Goal: Task Accomplishment & Management: Manage account settings

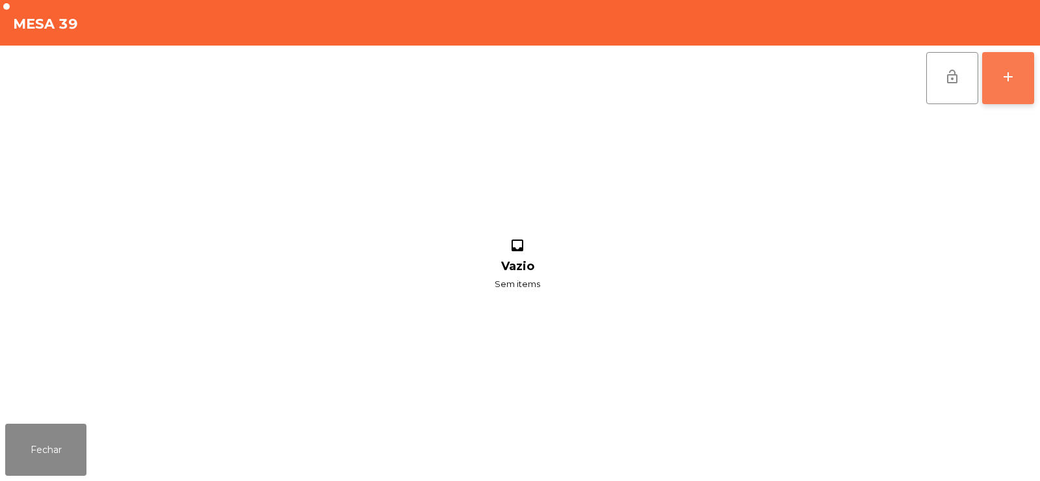
click at [1015, 63] on button "add" at bounding box center [1008, 78] width 52 height 52
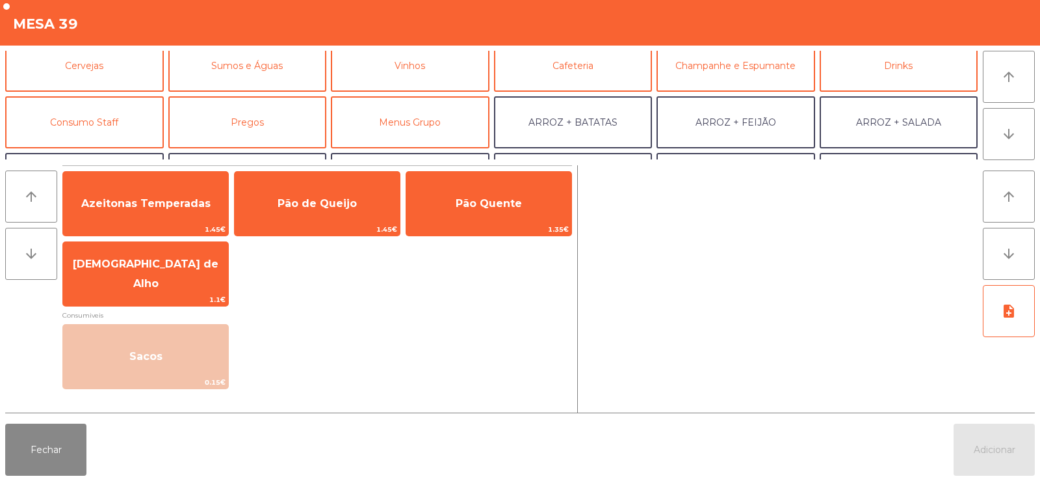
scroll to position [71, 0]
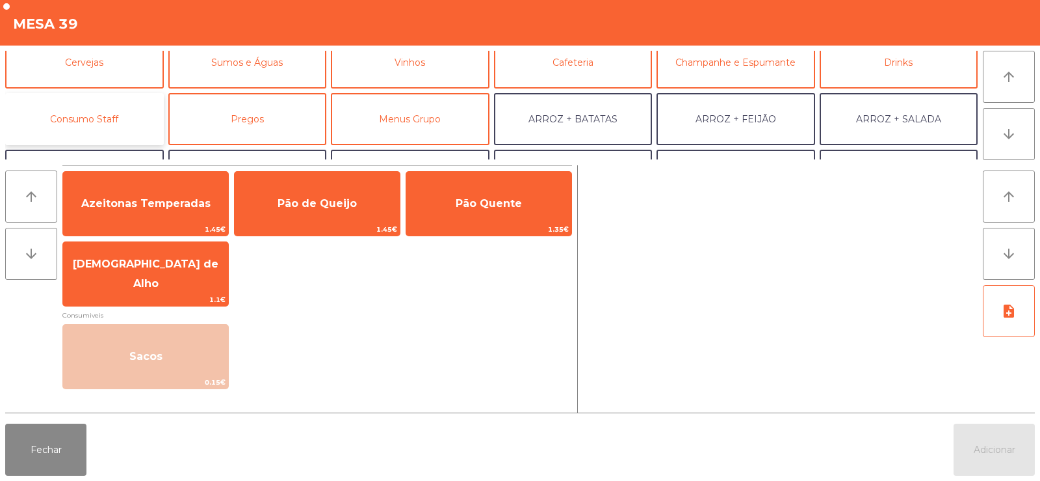
click at [95, 117] on button "Consumo Staff" at bounding box center [84, 119] width 159 height 52
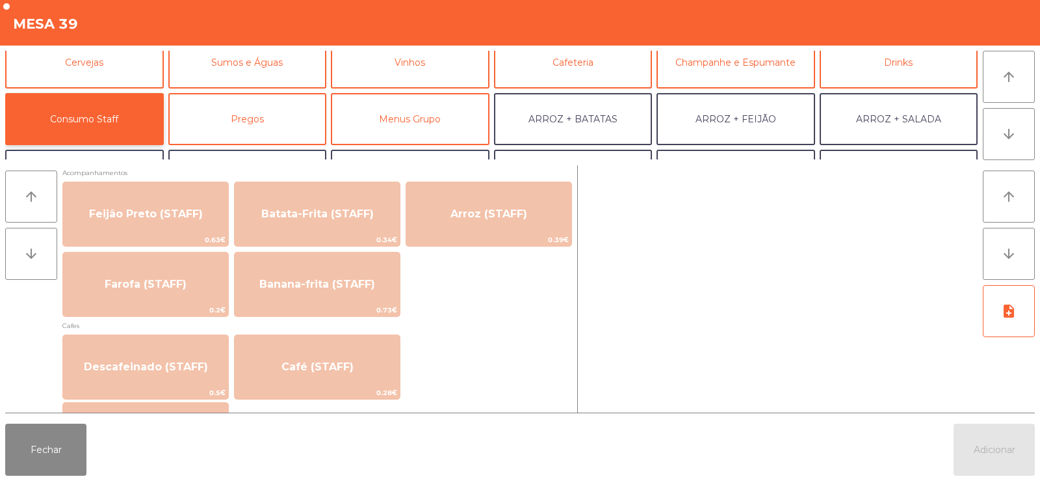
scroll to position [624, 0]
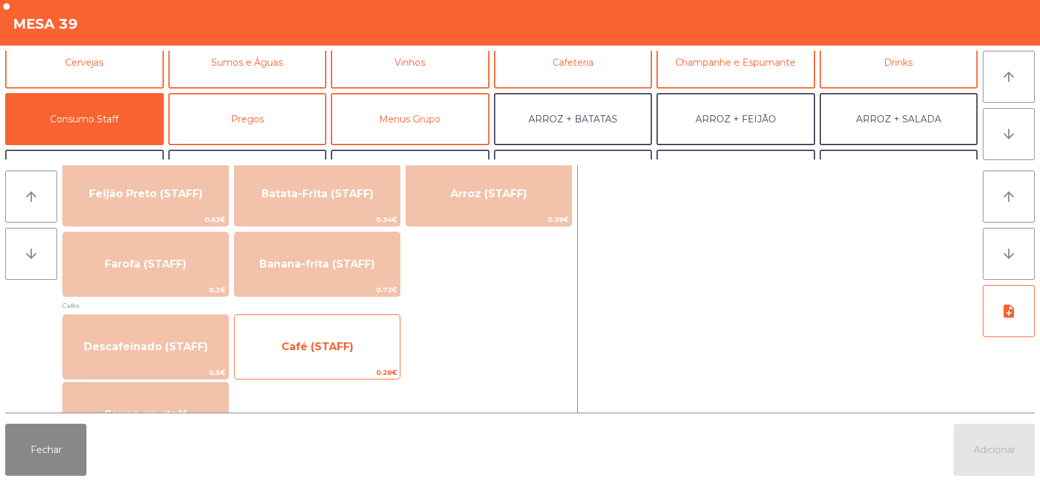
click at [297, 345] on span "Café (STAFF)" at bounding box center [318, 346] width 72 height 12
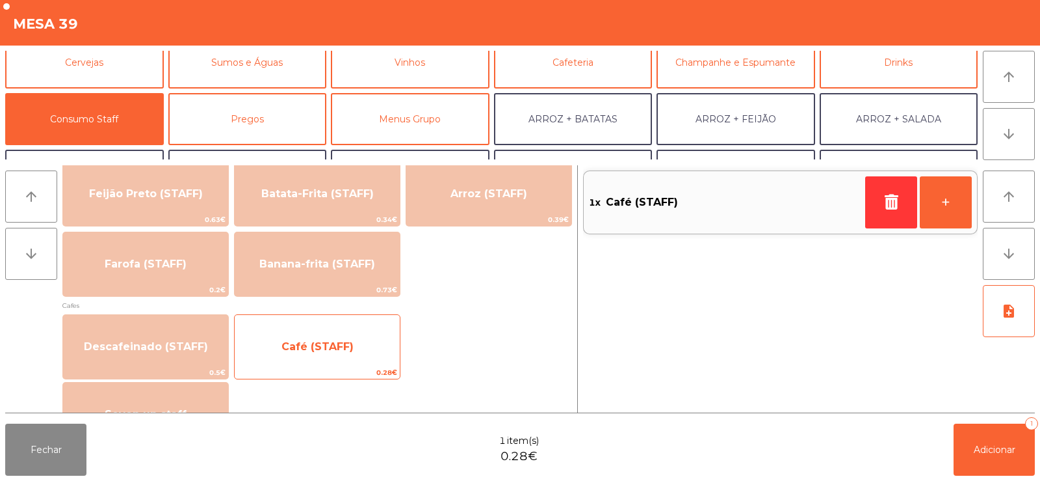
click at [285, 342] on span "Café (STAFF)" at bounding box center [318, 346] width 72 height 12
click at [278, 339] on span "Café (STAFF)" at bounding box center [317, 346] width 165 height 35
click at [281, 327] on div "Café (STAFF) 0.28€" at bounding box center [317, 346] width 166 height 65
click at [306, 344] on span "Café (STAFF)" at bounding box center [318, 346] width 72 height 12
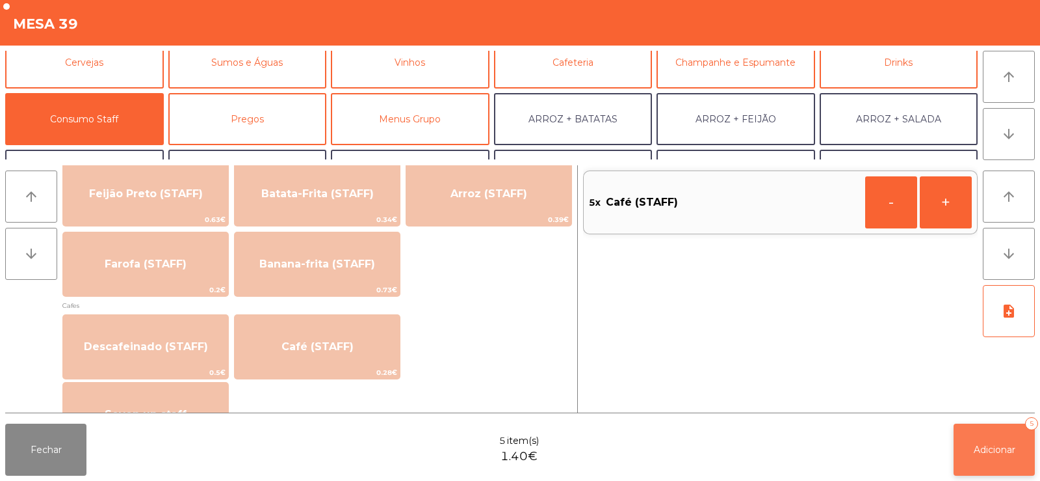
click at [992, 451] on span "Adicionar" at bounding box center [995, 449] width 42 height 12
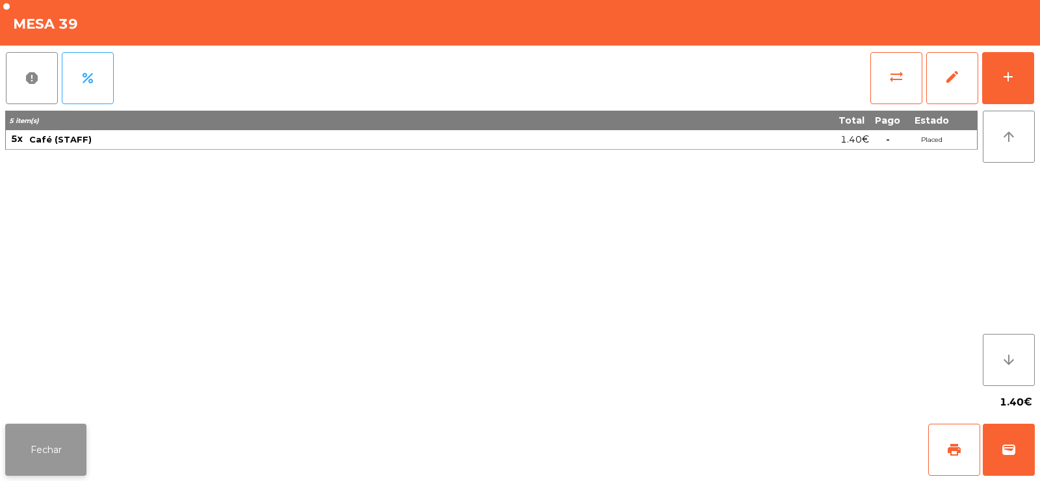
click at [21, 447] on button "Fechar" at bounding box center [45, 449] width 81 height 52
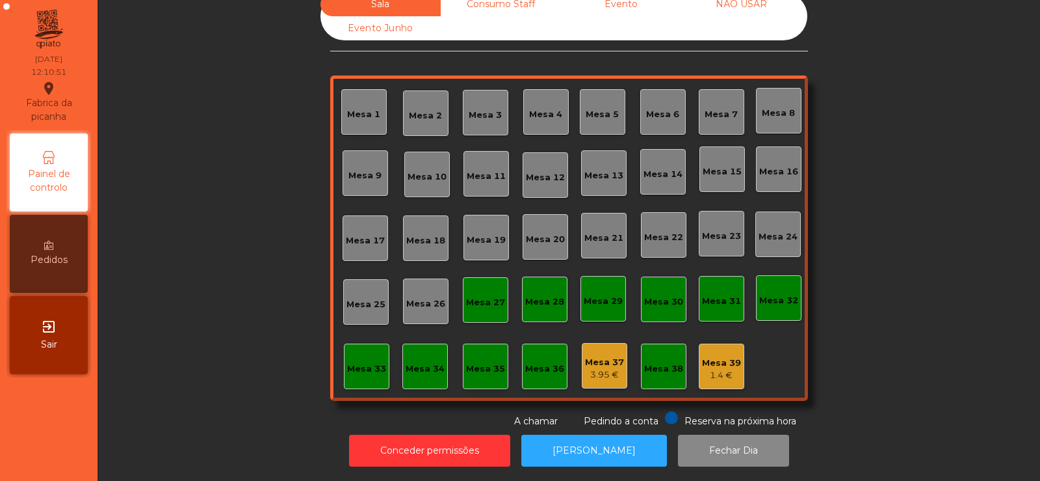
scroll to position [0, 0]
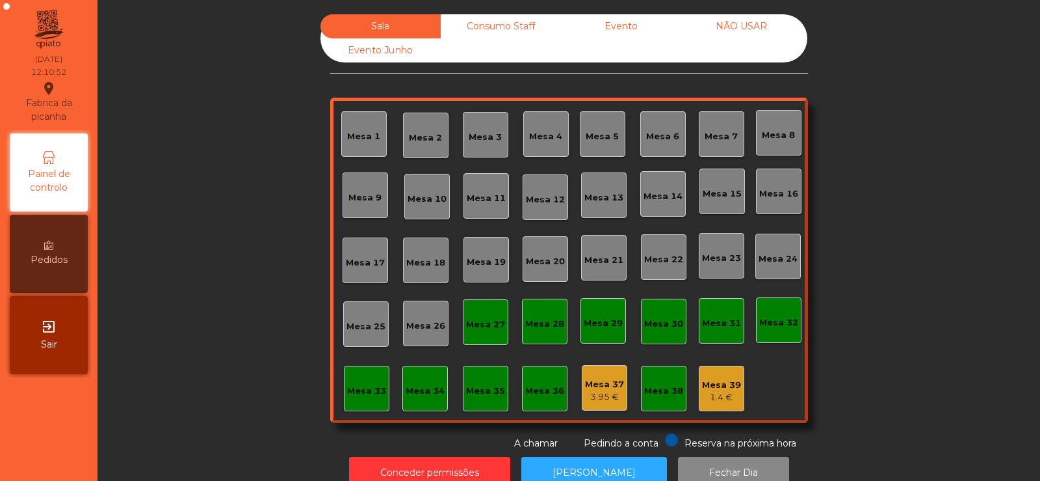
click at [498, 25] on div "Consumo Staff" at bounding box center [501, 26] width 120 height 24
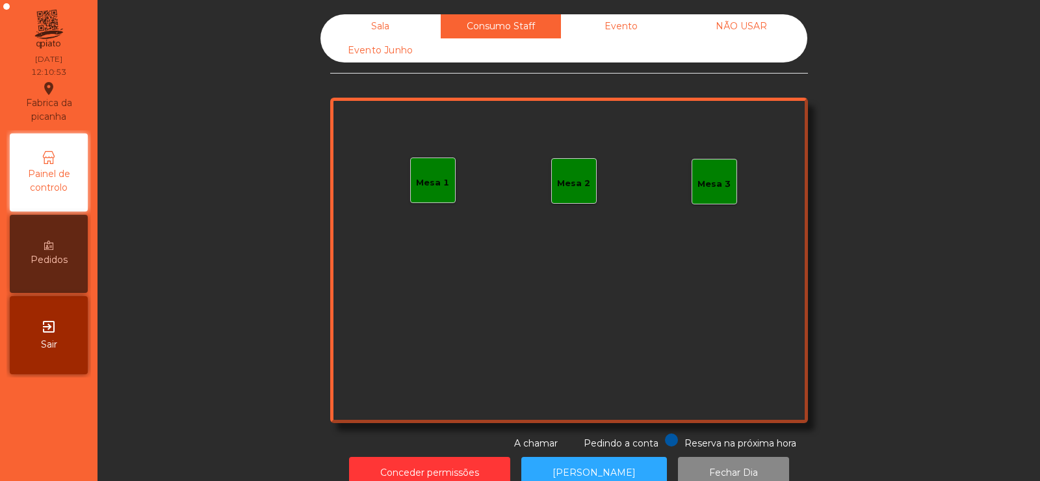
click at [395, 17] on div "Sala" at bounding box center [381, 26] width 120 height 24
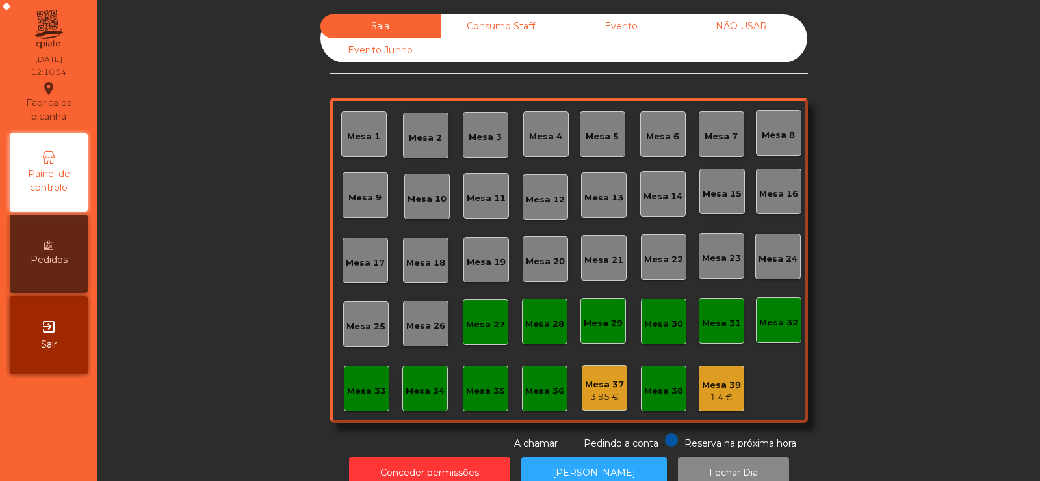
click at [710, 405] on div "Mesa 39 1.4 €" at bounding box center [722, 388] width 46 height 46
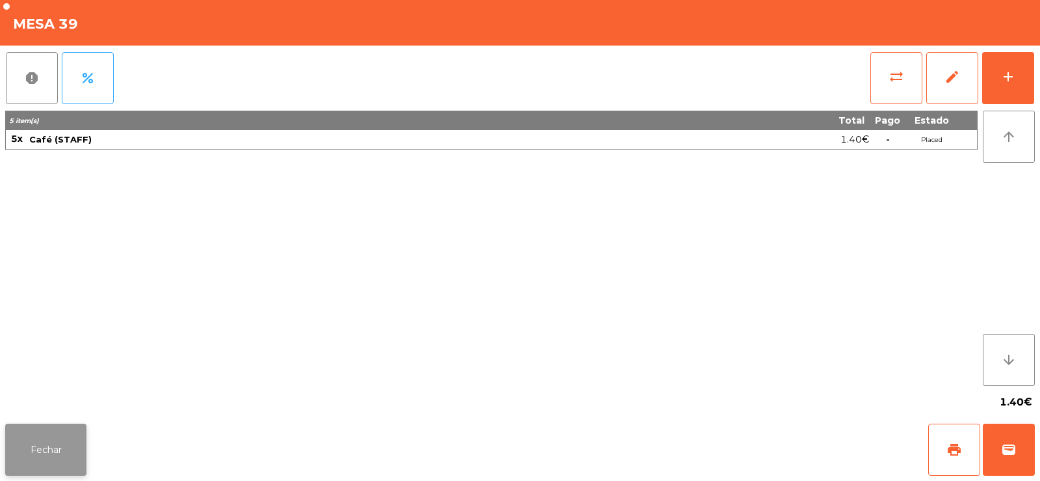
click at [54, 453] on button "Fechar" at bounding box center [45, 449] width 81 height 52
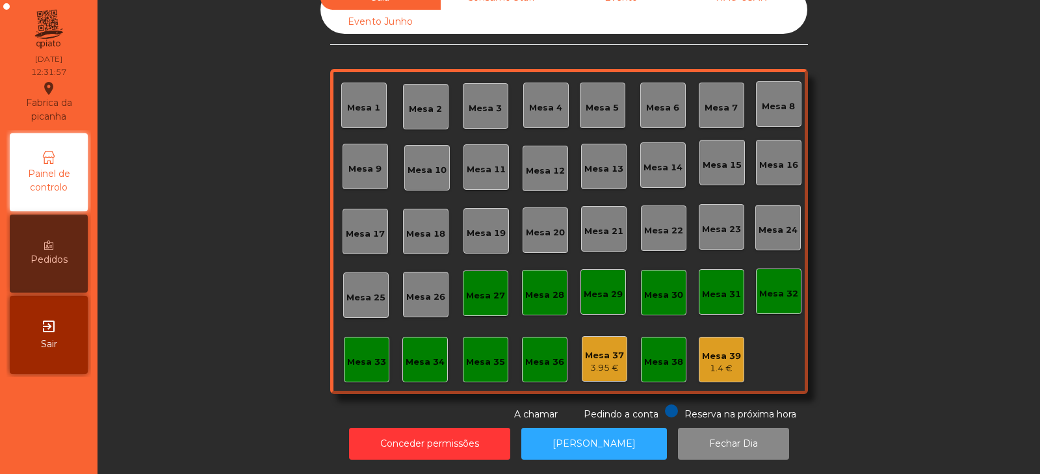
scroll to position [38, 0]
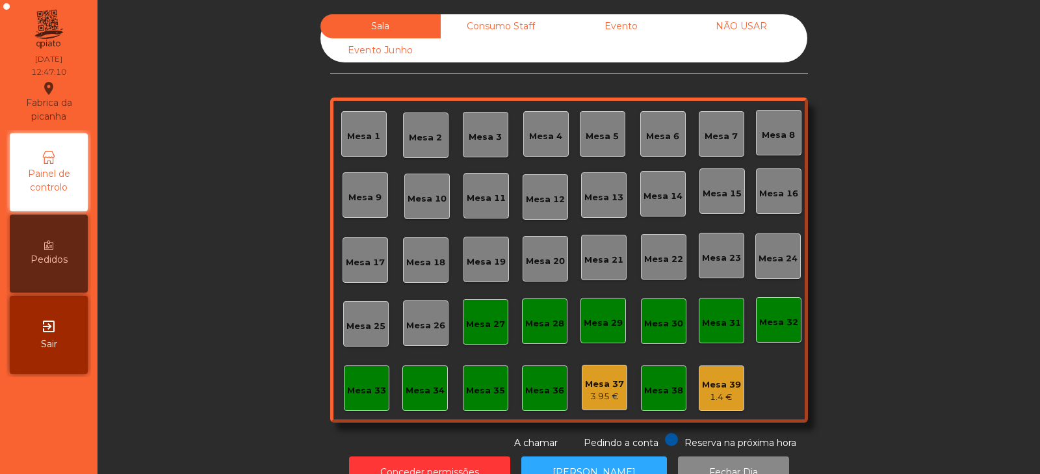
click at [667, 206] on div "Mesa 14" at bounding box center [663, 194] width 46 height 46
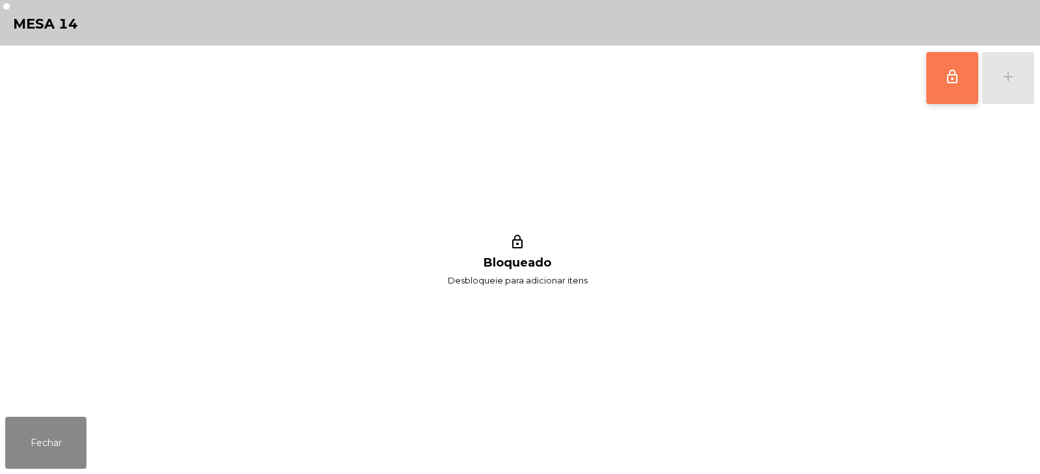
click at [957, 90] on button "lock_outline" at bounding box center [953, 78] width 52 height 52
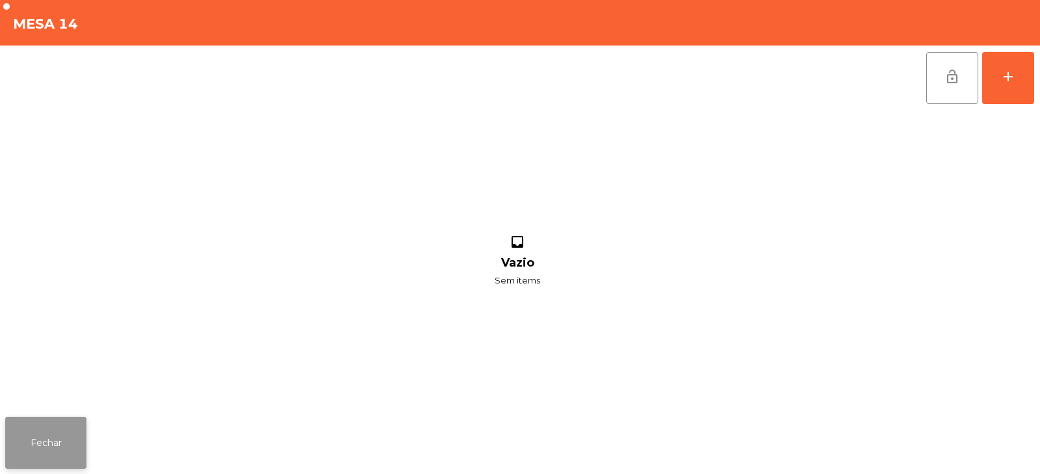
click at [65, 445] on button "Fechar" at bounding box center [45, 443] width 81 height 52
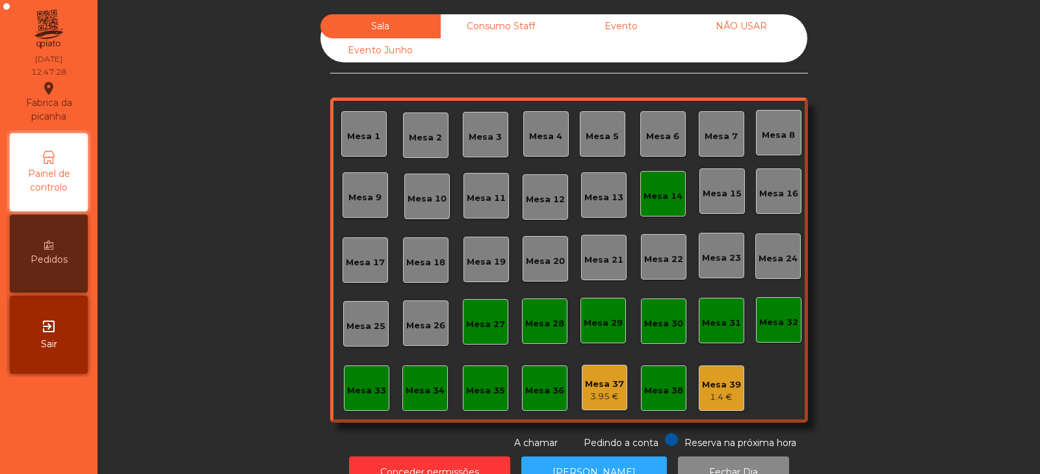
click at [653, 202] on div "Mesa 14" at bounding box center [663, 196] width 39 height 13
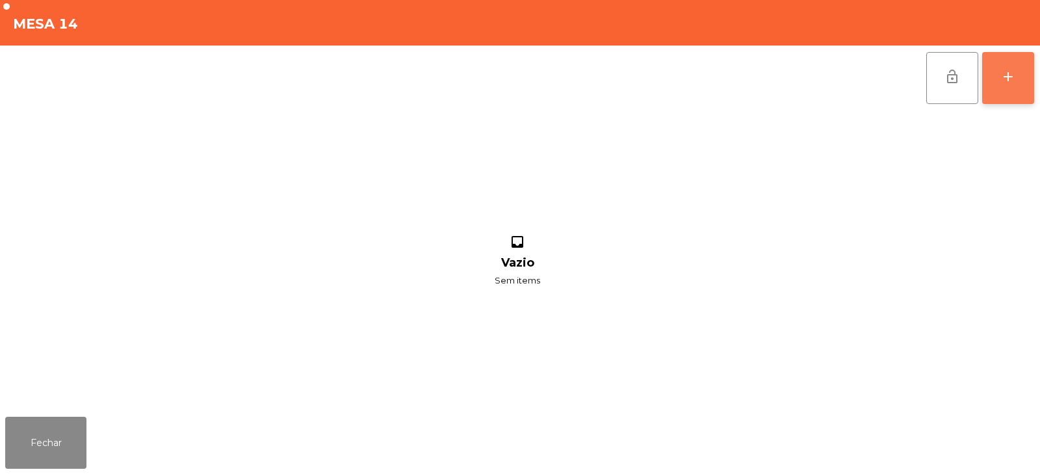
click at [1018, 73] on button "add" at bounding box center [1008, 78] width 52 height 52
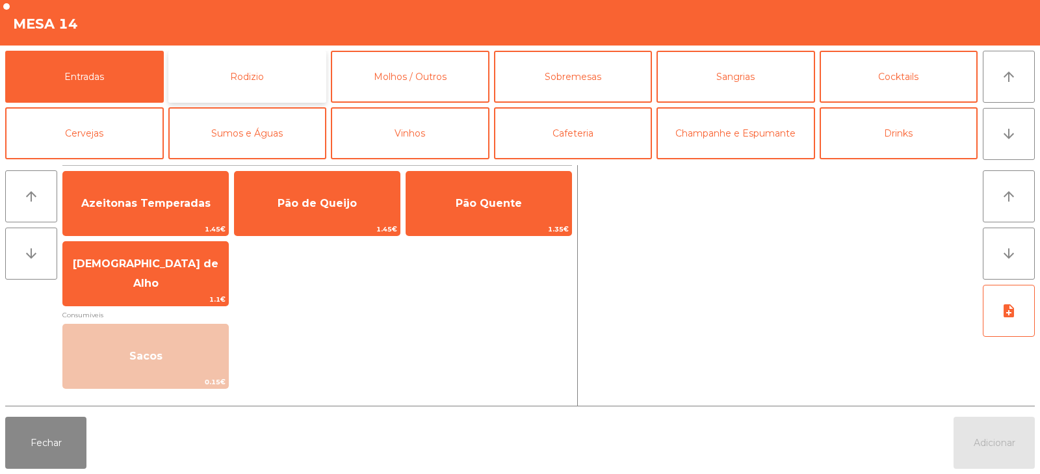
click at [250, 79] on button "Rodizio" at bounding box center [247, 77] width 159 height 52
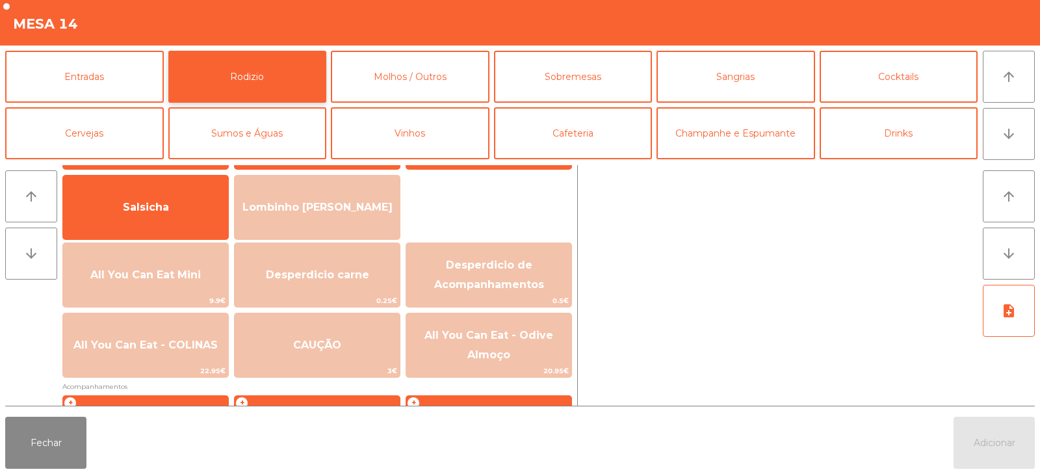
scroll to position [83, 0]
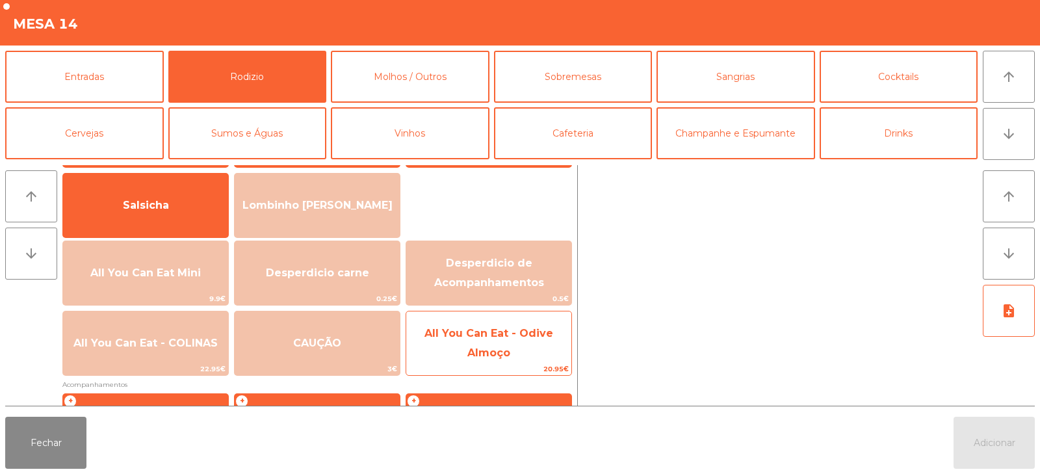
click at [541, 353] on span "All You Can Eat - Odive Almoço" at bounding box center [488, 343] width 165 height 55
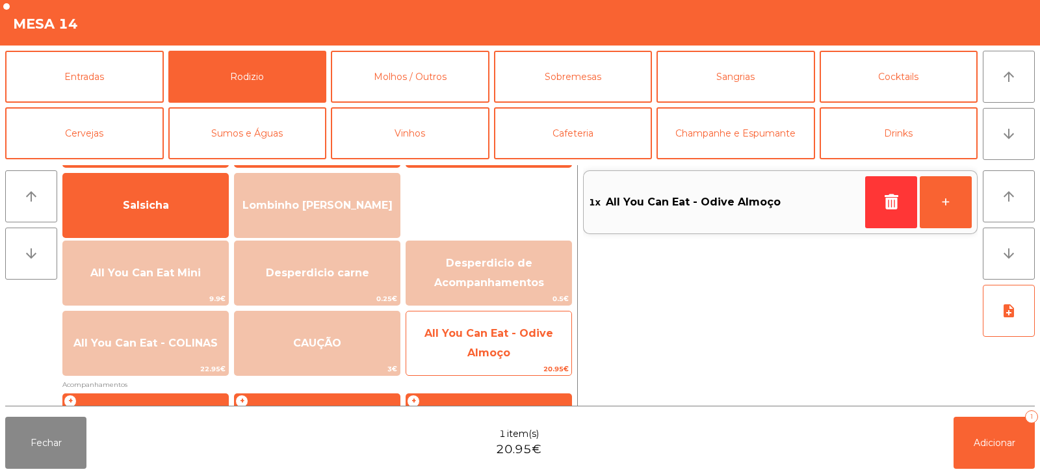
click at [544, 356] on span "All You Can Eat - Odive Almoço" at bounding box center [488, 343] width 165 height 55
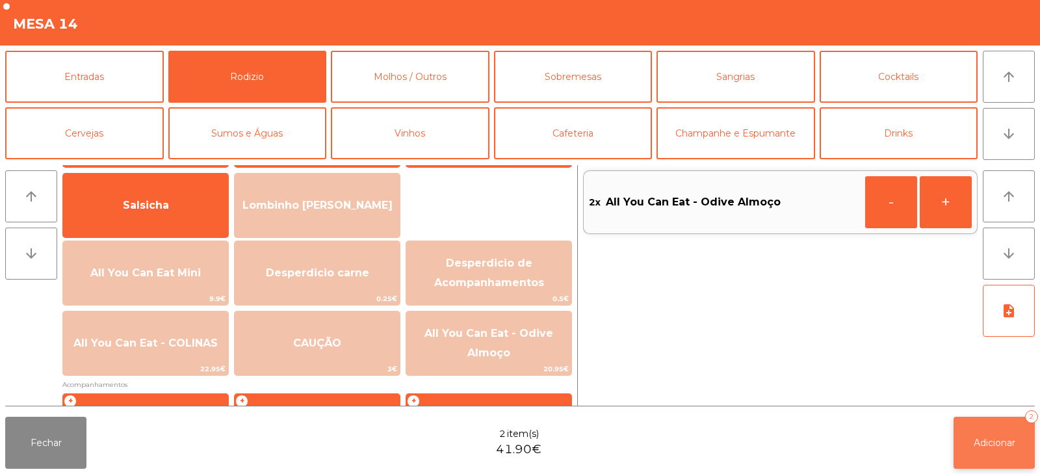
click at [980, 449] on button "Adicionar 2" at bounding box center [994, 443] width 81 height 52
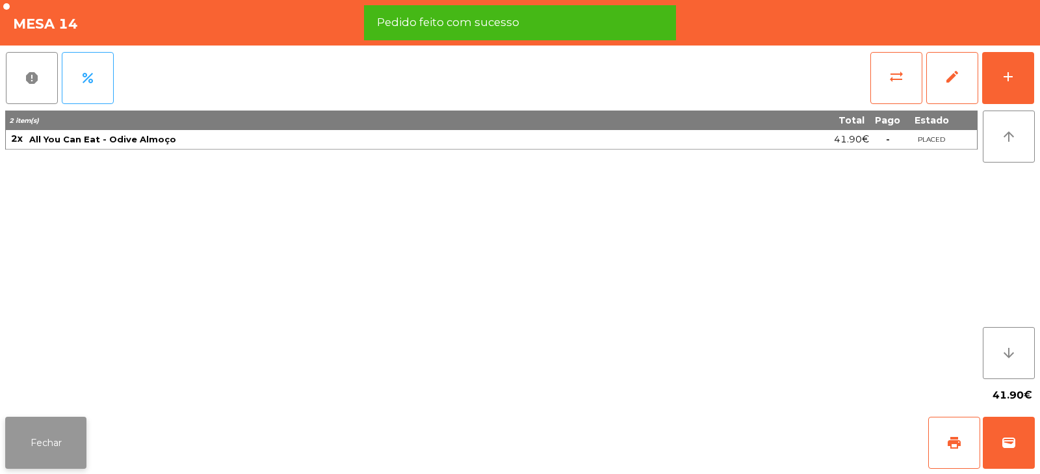
click at [62, 441] on button "Fechar" at bounding box center [45, 443] width 81 height 52
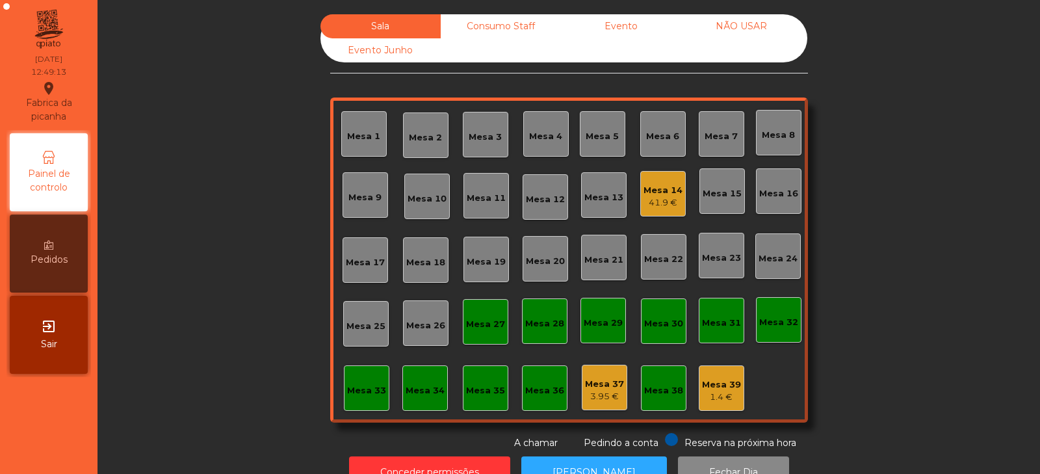
click at [537, 139] on div "Mesa 4" at bounding box center [545, 136] width 33 height 13
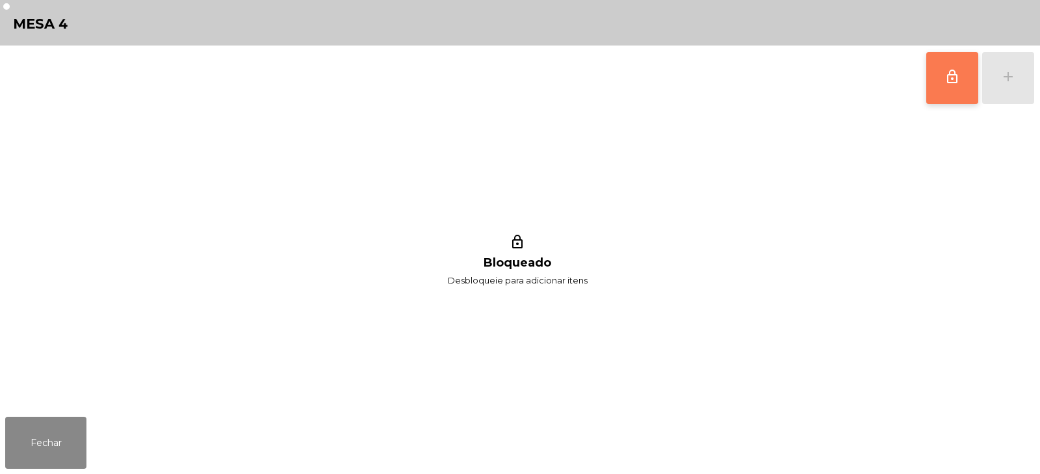
click at [948, 84] on span "lock_outline" at bounding box center [953, 77] width 16 height 16
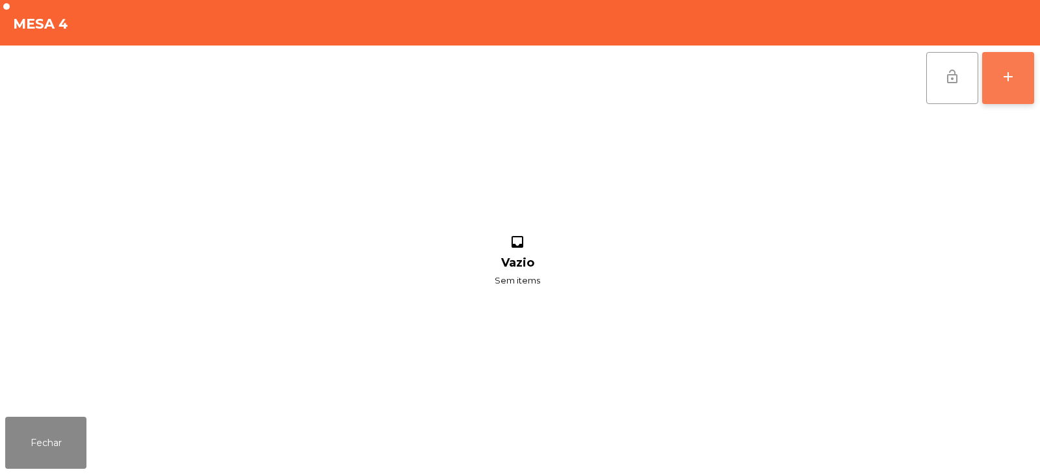
click at [1006, 83] on div "add" at bounding box center [1009, 77] width 16 height 16
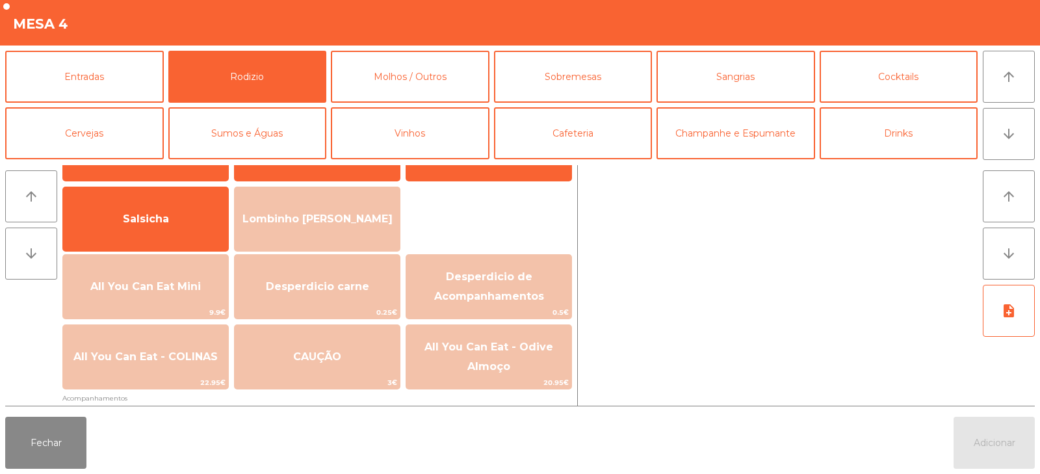
scroll to position [66, 0]
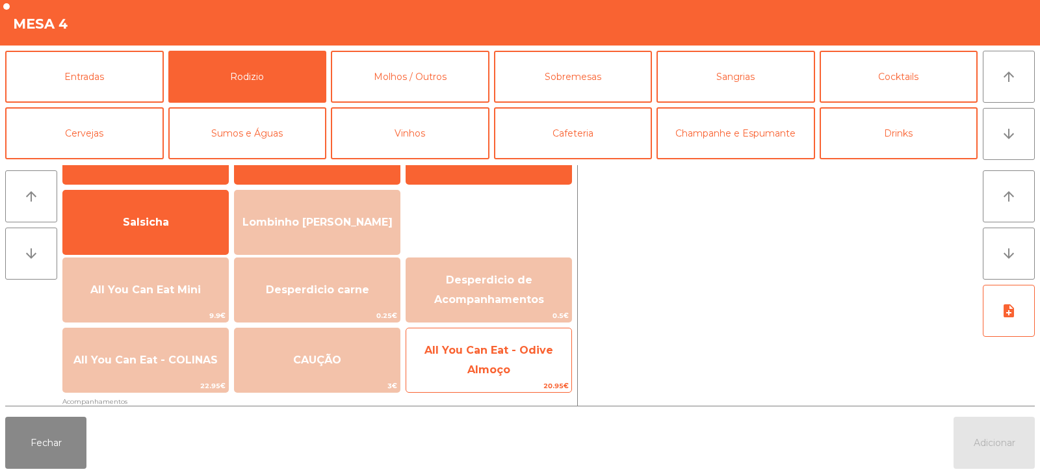
click at [475, 367] on span "All You Can Eat - Odive Almoço" at bounding box center [489, 360] width 129 height 32
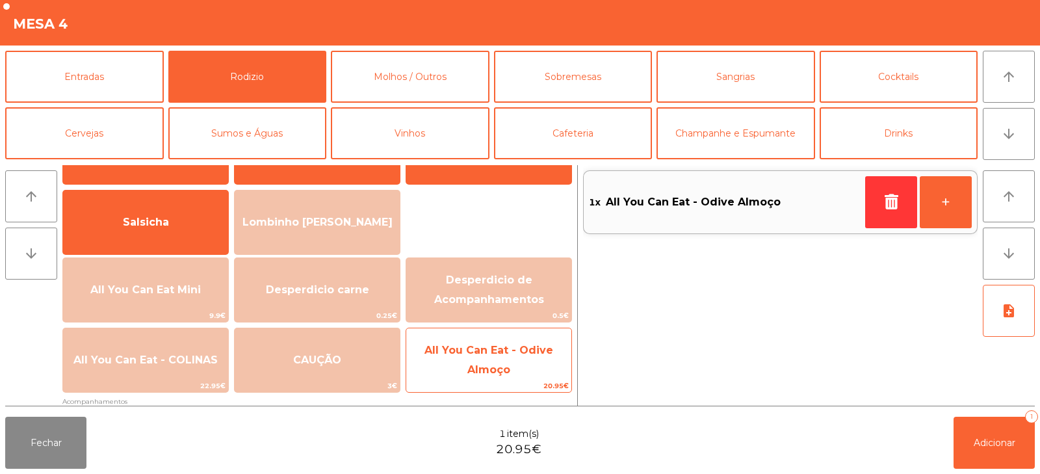
click at [484, 371] on span "All You Can Eat - Odive Almoço" at bounding box center [489, 360] width 129 height 32
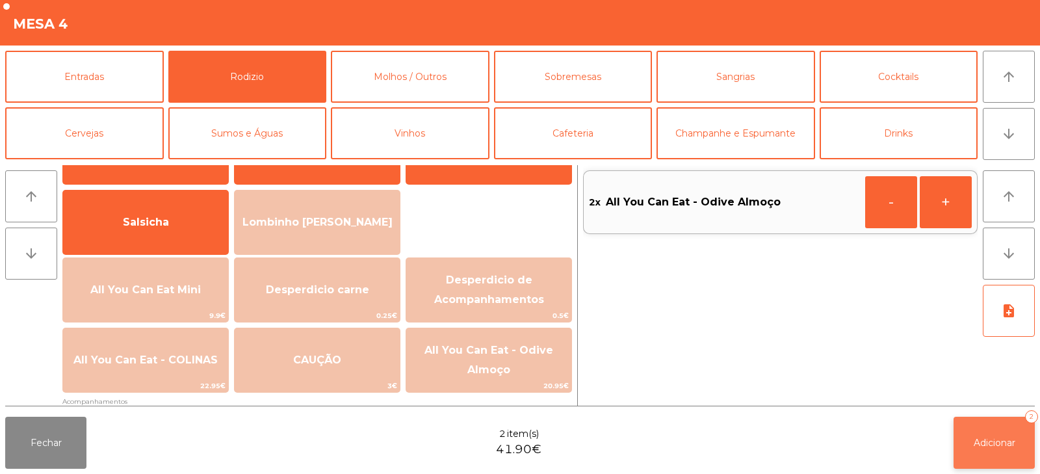
click at [995, 455] on button "Adicionar 2" at bounding box center [994, 443] width 81 height 52
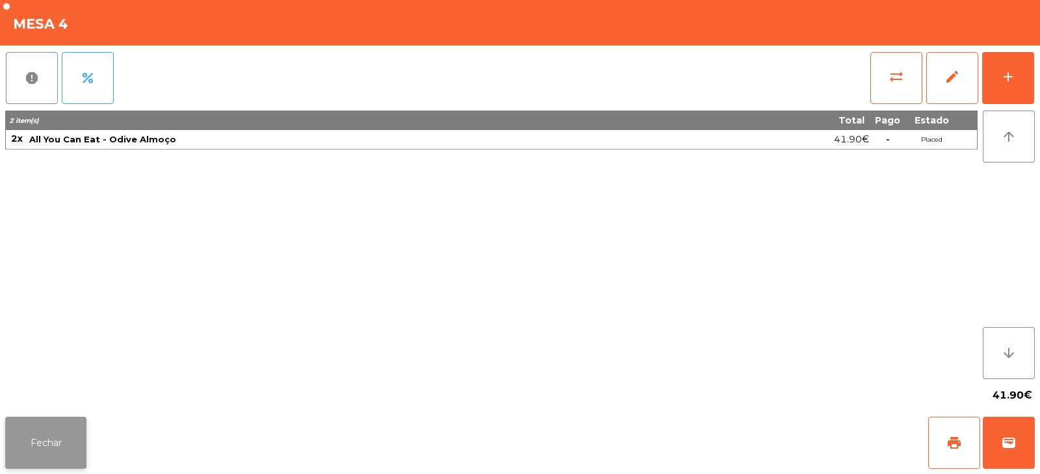
click at [53, 446] on button "Fechar" at bounding box center [45, 443] width 81 height 52
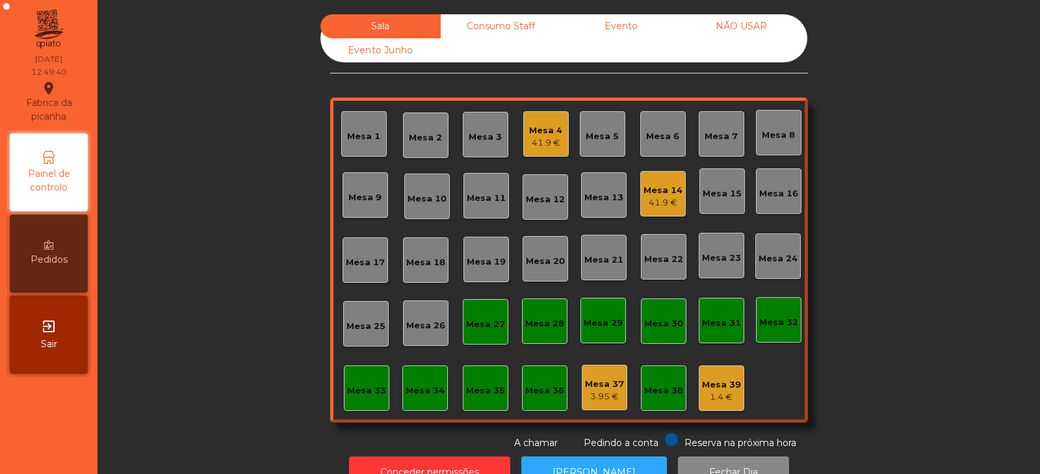
click at [598, 195] on div "Mesa 13" at bounding box center [604, 197] width 39 height 13
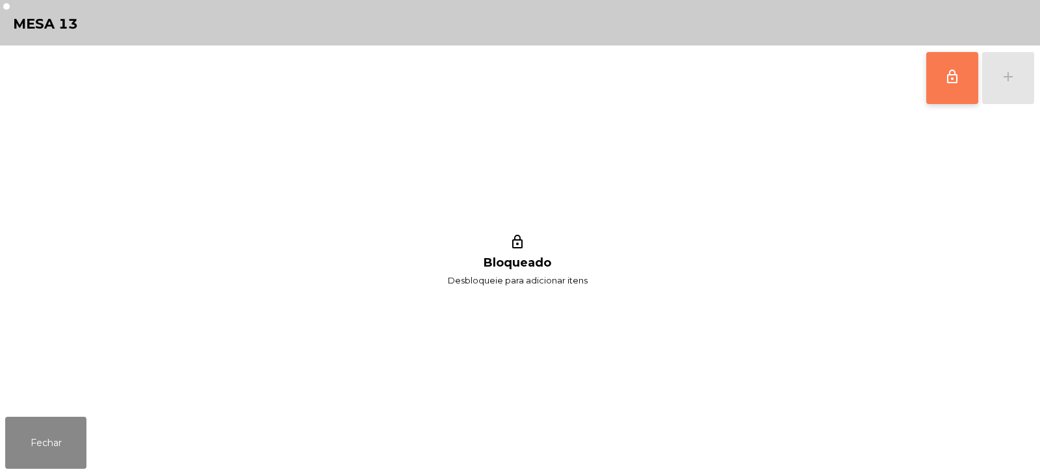
click at [945, 76] on span "lock_outline" at bounding box center [953, 77] width 16 height 16
click at [1016, 90] on button "add" at bounding box center [1008, 78] width 52 height 52
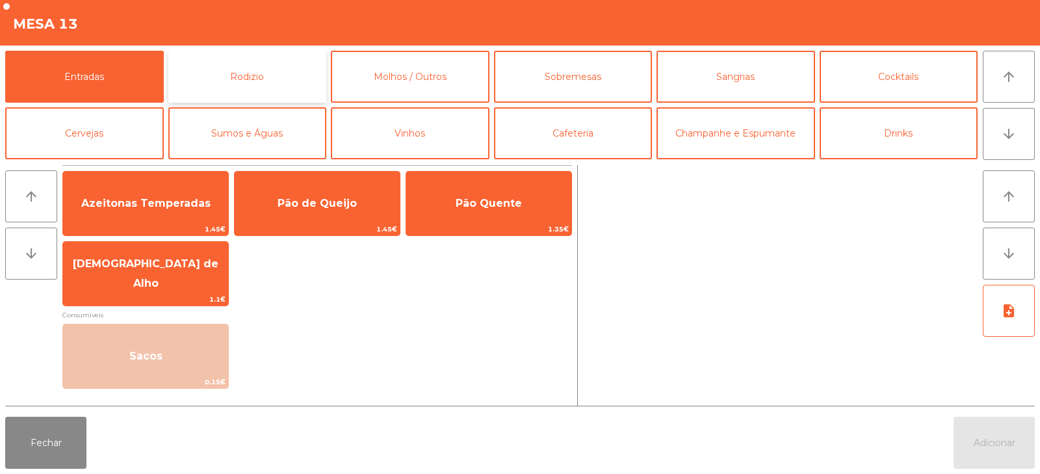
click at [274, 83] on button "Rodizio" at bounding box center [247, 77] width 159 height 52
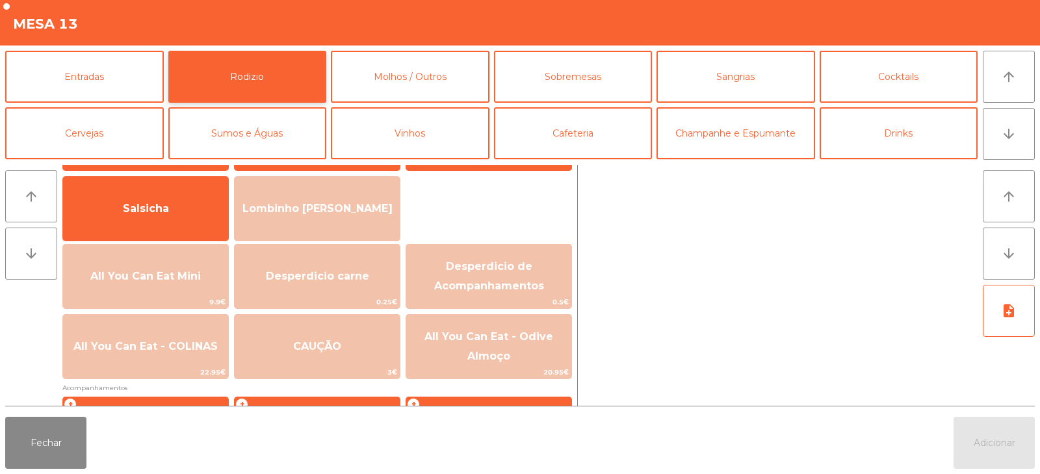
scroll to position [83, 0]
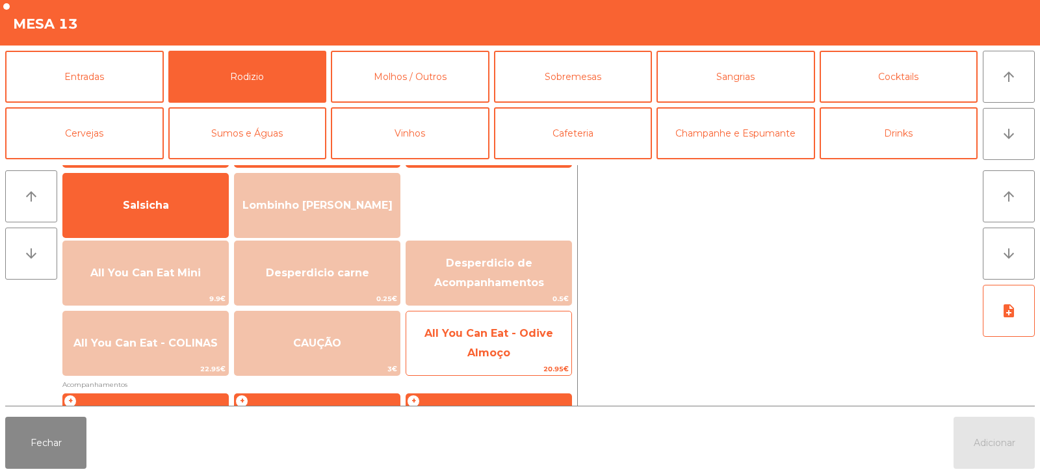
click at [498, 345] on span "All You Can Eat - Odive Almoço" at bounding box center [488, 343] width 165 height 55
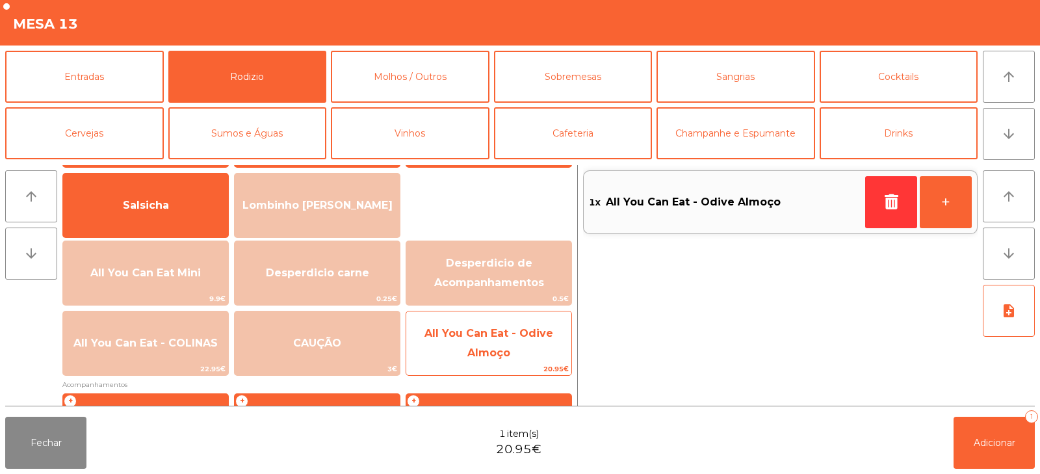
click at [508, 352] on span "All You Can Eat - Odive Almoço" at bounding box center [489, 343] width 129 height 32
click at [544, 352] on span "All You Can Eat - Odive Almoço" at bounding box center [488, 343] width 165 height 55
click at [544, 338] on span "All You Can Eat - Odive Almoço" at bounding box center [489, 343] width 129 height 32
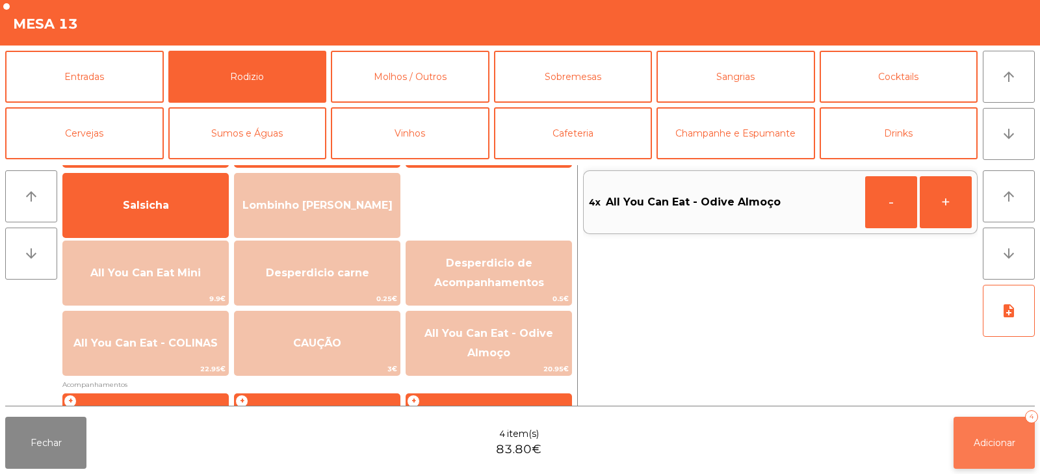
click at [990, 454] on button "Adicionar 4" at bounding box center [994, 443] width 81 height 52
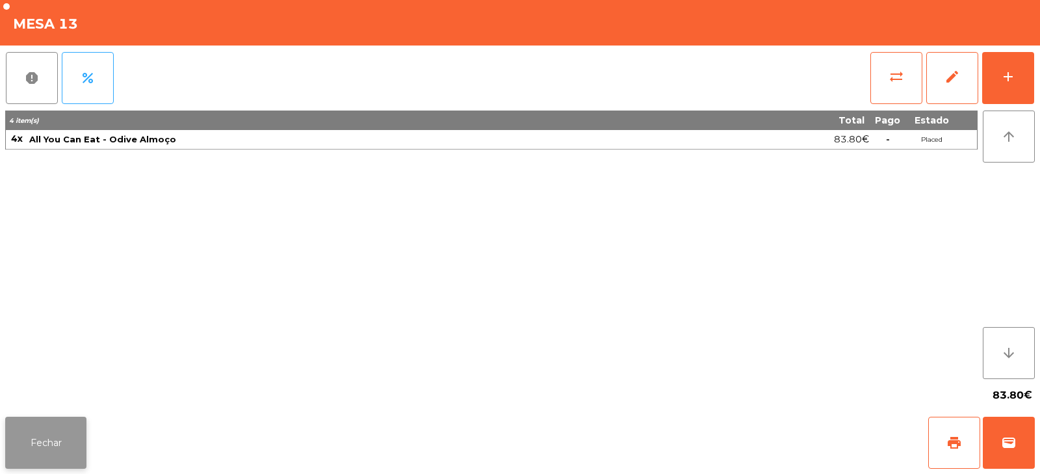
click at [60, 448] on button "Fechar" at bounding box center [45, 443] width 81 height 52
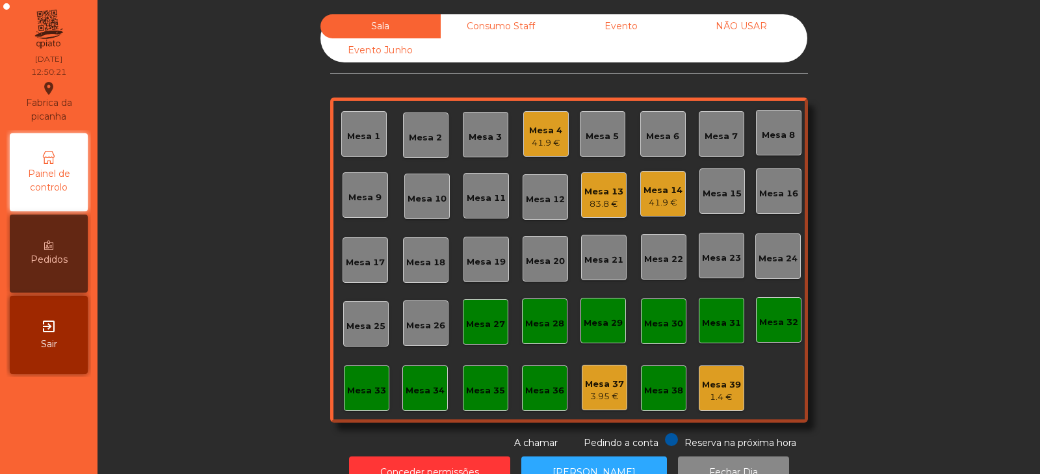
click at [655, 138] on div "Mesa 6" at bounding box center [662, 136] width 33 height 13
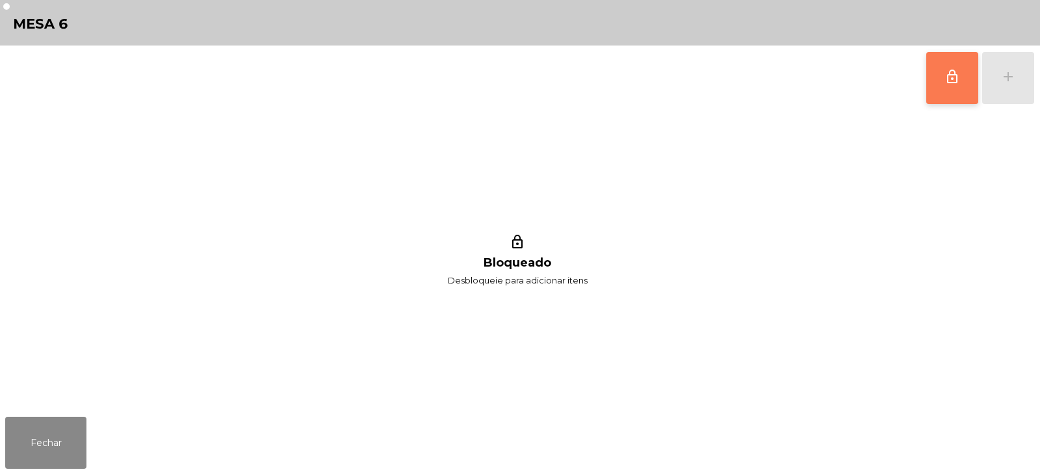
click at [945, 83] on span "lock_outline" at bounding box center [953, 77] width 16 height 16
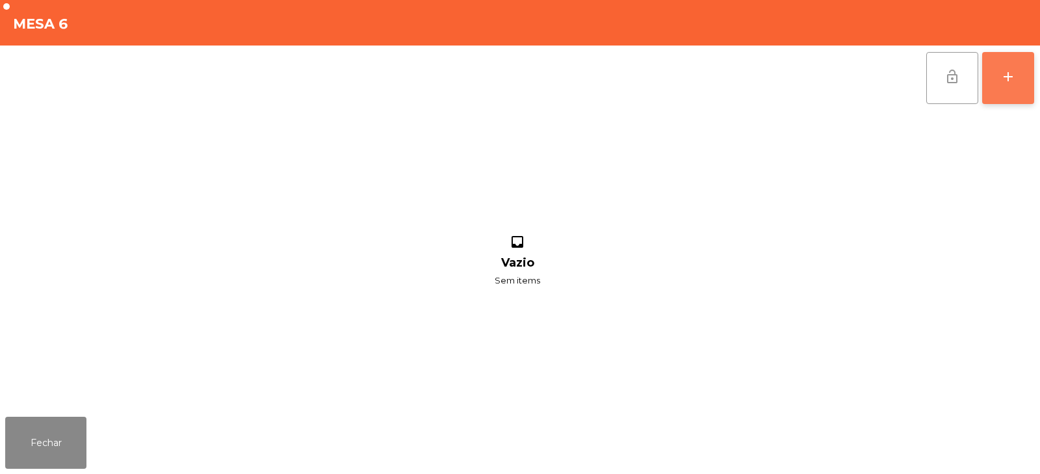
click at [1010, 86] on button "add" at bounding box center [1008, 78] width 52 height 52
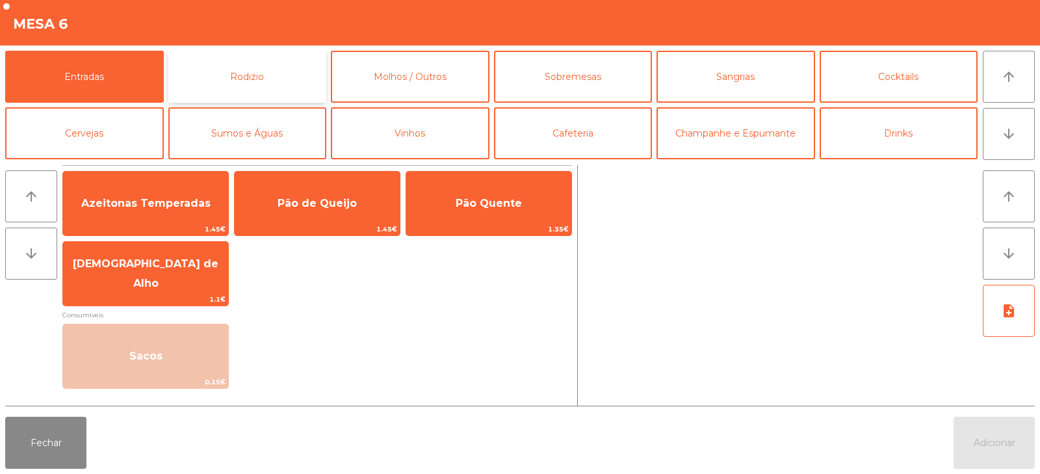
click at [251, 94] on button "Rodizio" at bounding box center [247, 77] width 159 height 52
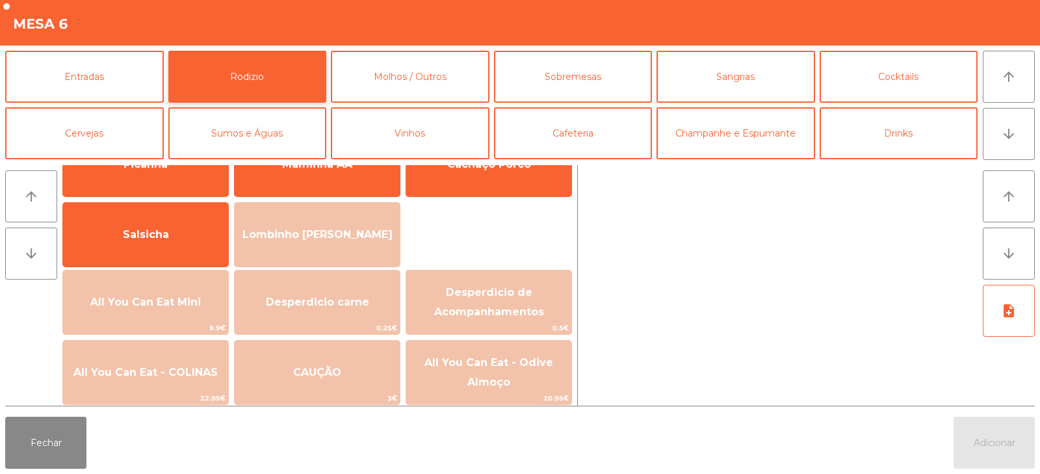
scroll to position [73, 0]
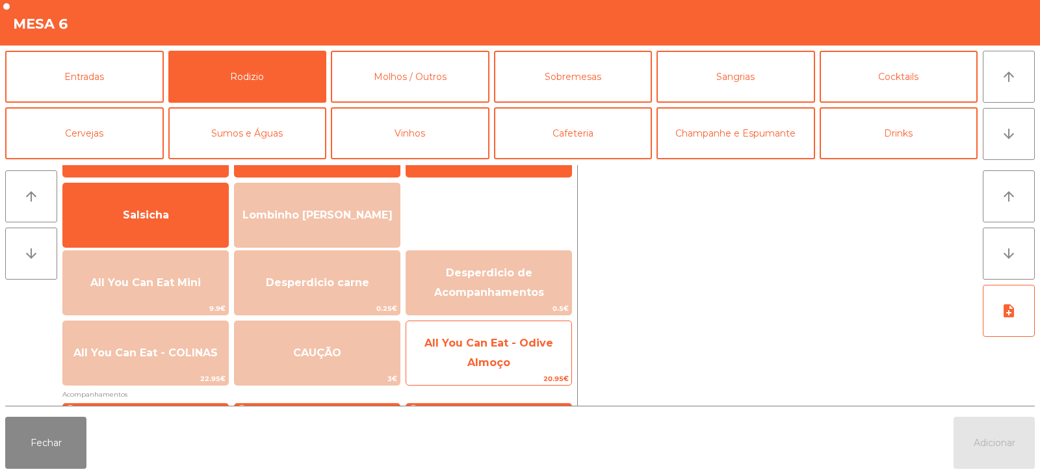
click at [470, 353] on span "All You Can Eat - Odive Almoço" at bounding box center [488, 353] width 165 height 55
click at [482, 352] on span "All You Can Eat - Odive Almoço" at bounding box center [488, 353] width 165 height 55
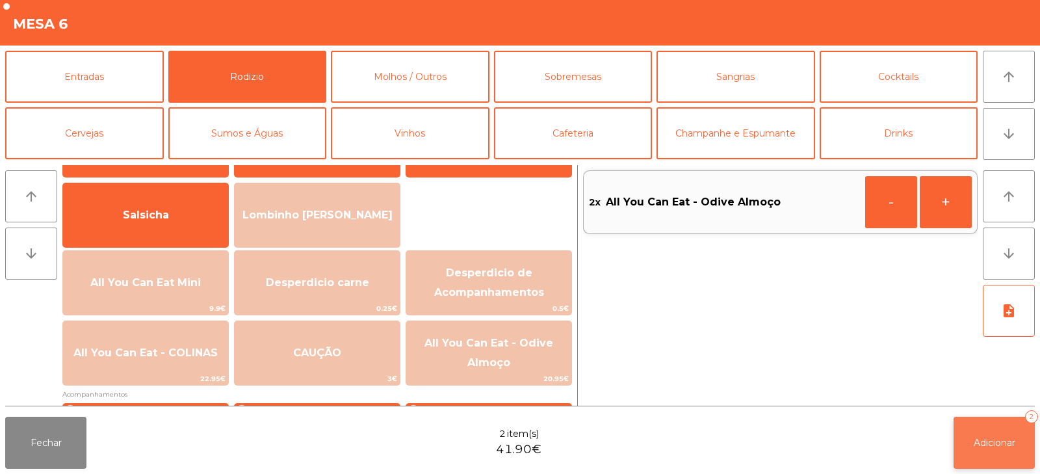
click at [984, 436] on button "Adicionar 2" at bounding box center [994, 443] width 81 height 52
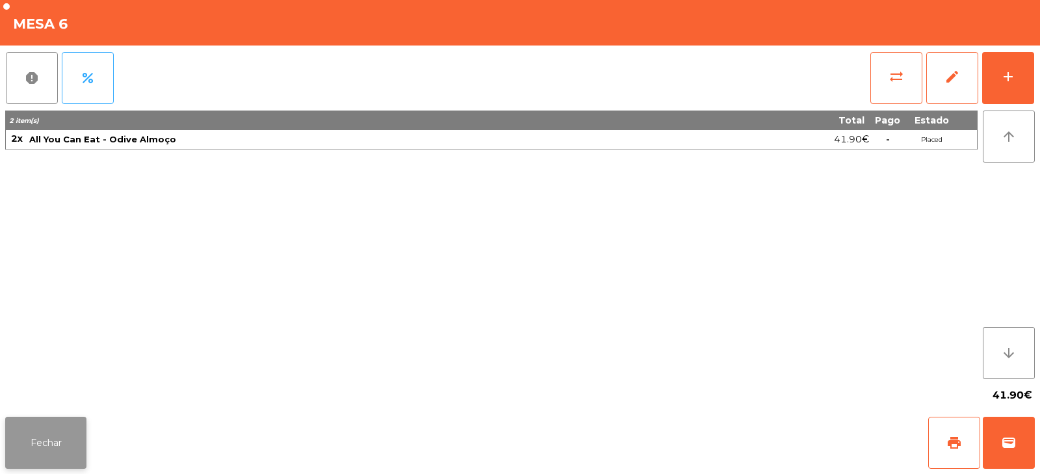
click at [41, 447] on button "Fechar" at bounding box center [45, 443] width 81 height 52
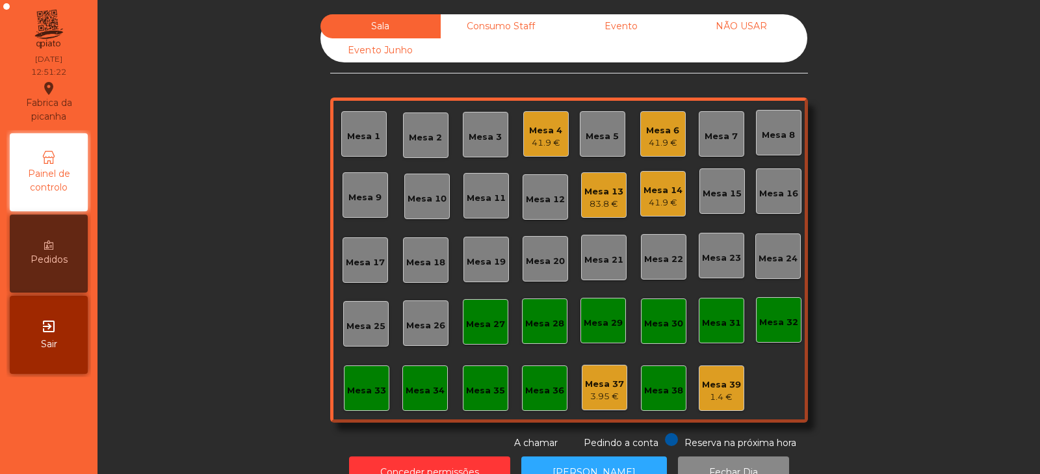
click at [536, 202] on div "Mesa 12" at bounding box center [545, 199] width 39 height 13
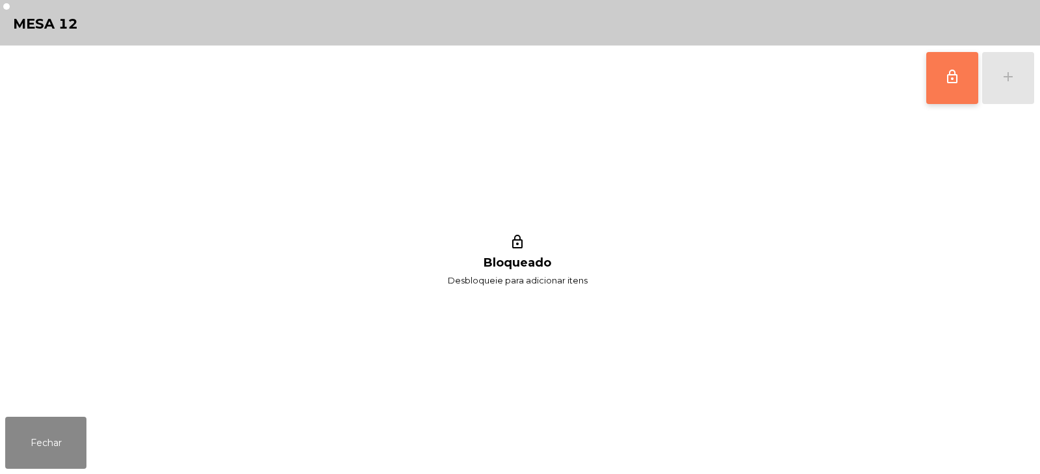
click at [954, 67] on button "lock_outline" at bounding box center [953, 78] width 52 height 52
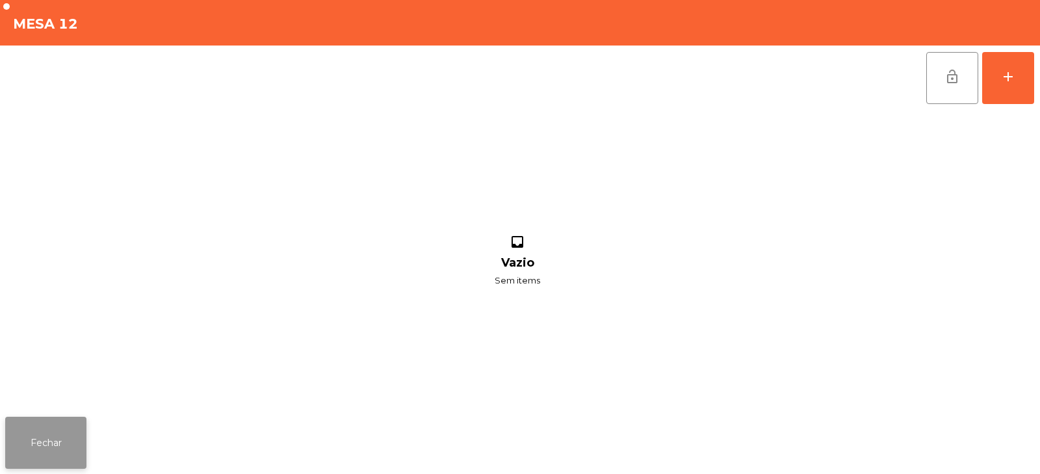
click at [47, 454] on button "Fechar" at bounding box center [45, 443] width 81 height 52
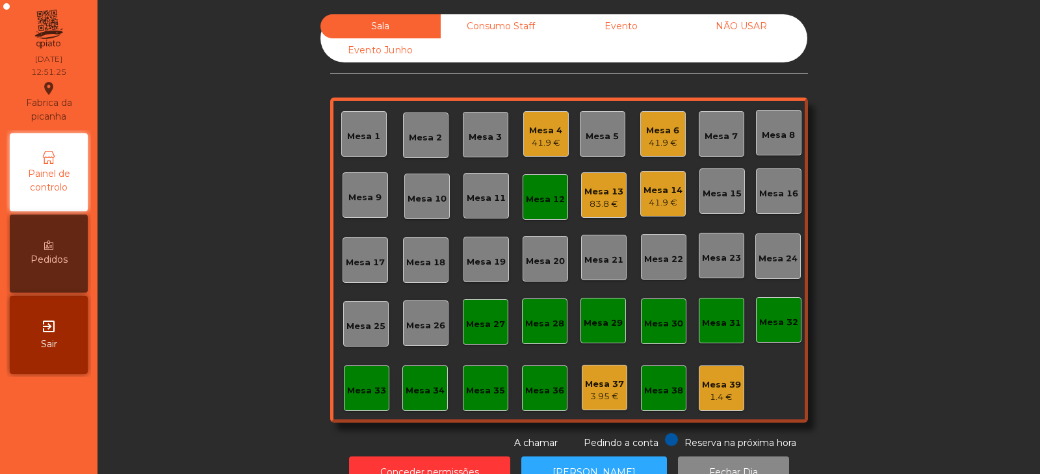
click at [664, 140] on div "41.9 €" at bounding box center [662, 143] width 33 height 13
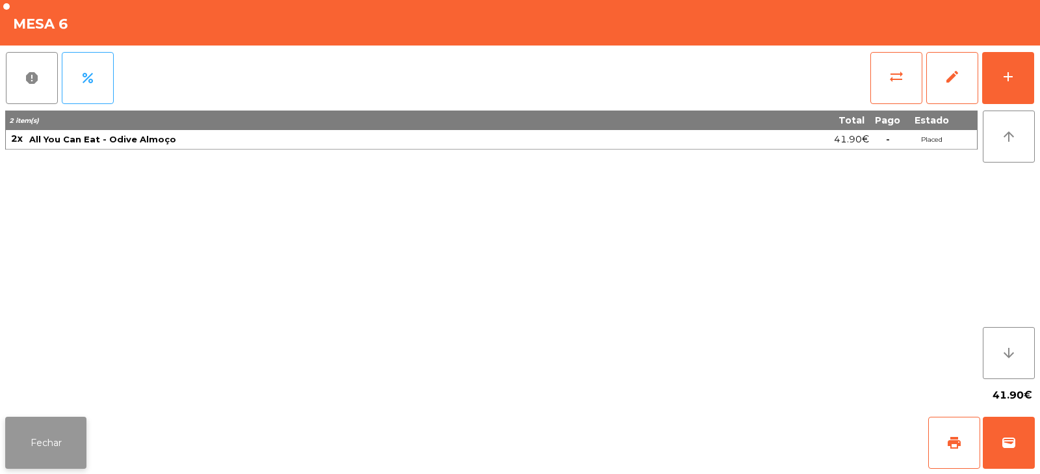
click at [47, 462] on button "Fechar" at bounding box center [45, 443] width 81 height 52
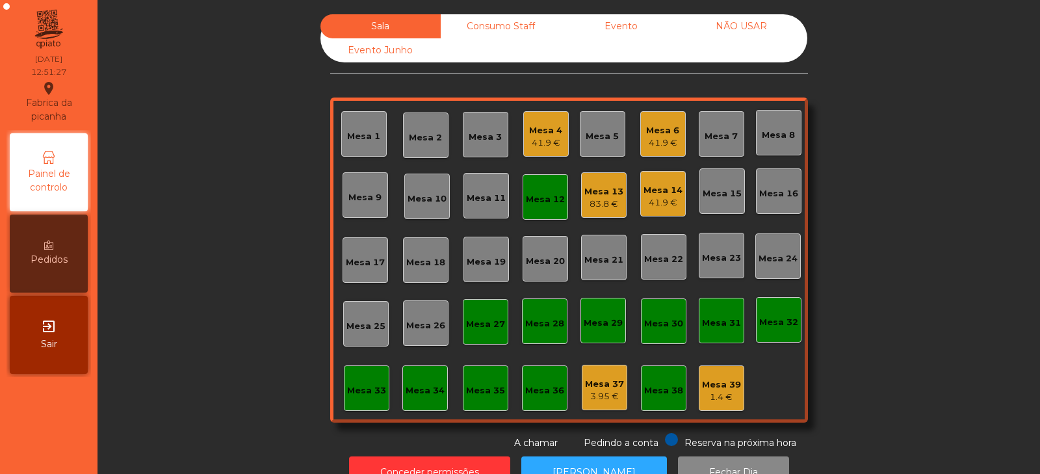
click at [661, 138] on div "41.9 €" at bounding box center [662, 143] width 33 height 13
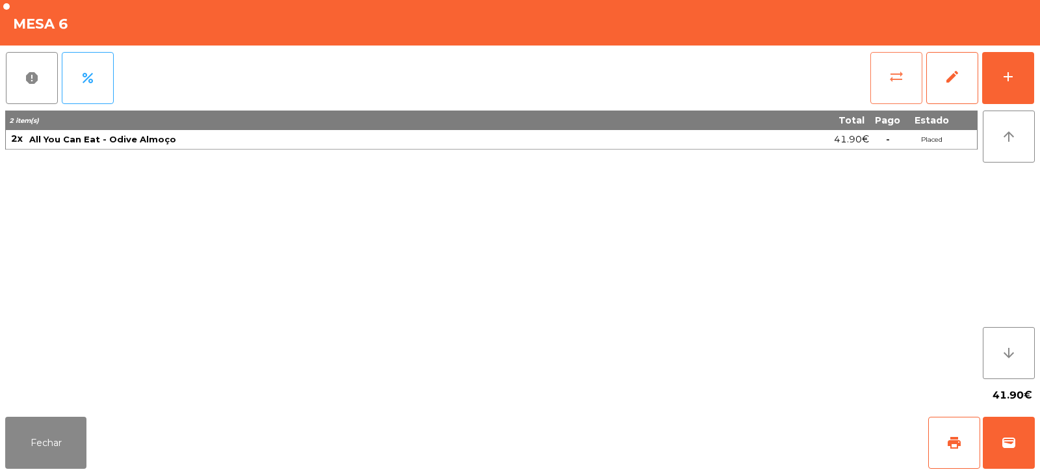
click at [893, 81] on span "sync_alt" at bounding box center [897, 77] width 16 height 16
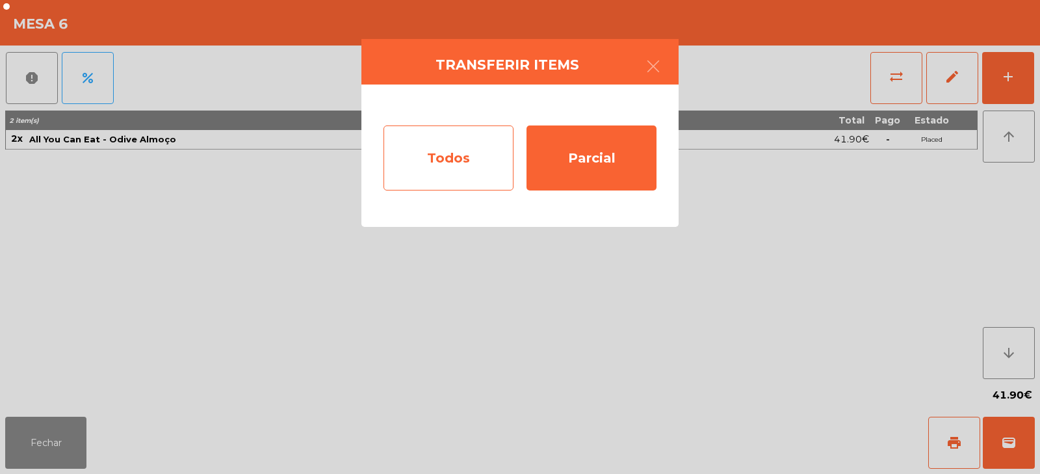
click at [492, 163] on div "Todos" at bounding box center [449, 157] width 130 height 65
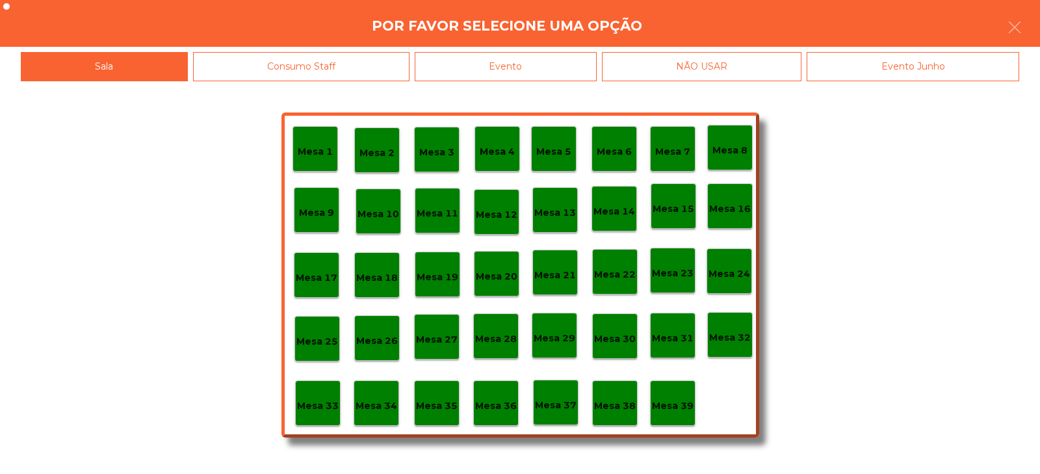
click at [505, 219] on p "Mesa 12" at bounding box center [497, 214] width 42 height 15
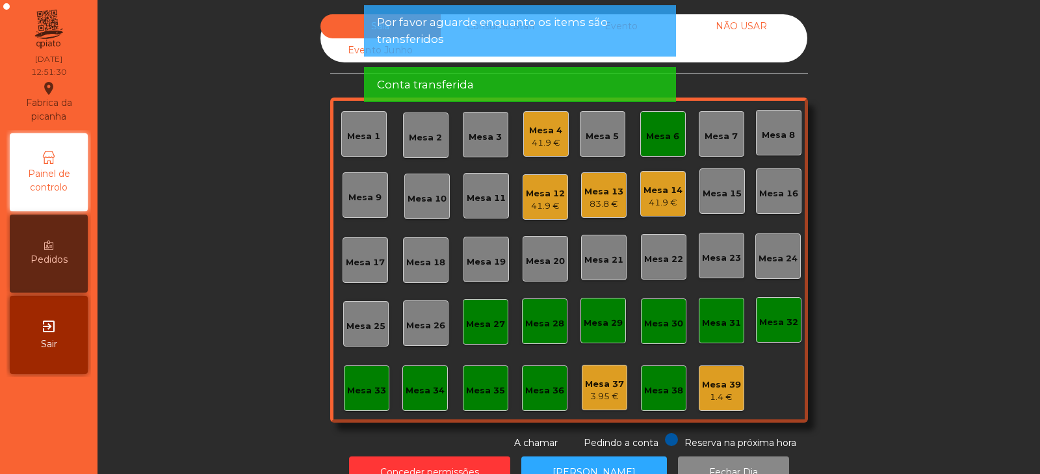
click at [662, 137] on div "Mesa 6" at bounding box center [662, 136] width 33 height 13
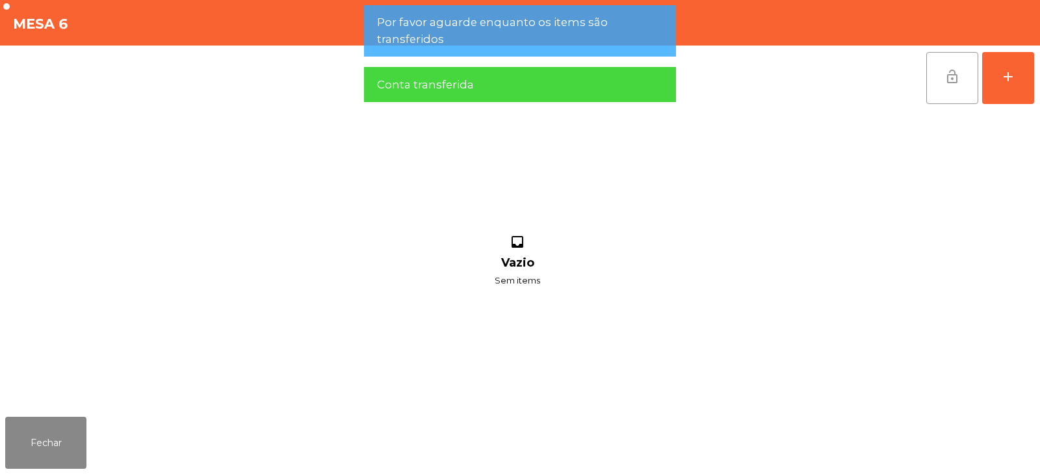
click at [961, 78] on button "lock_open" at bounding box center [953, 78] width 52 height 52
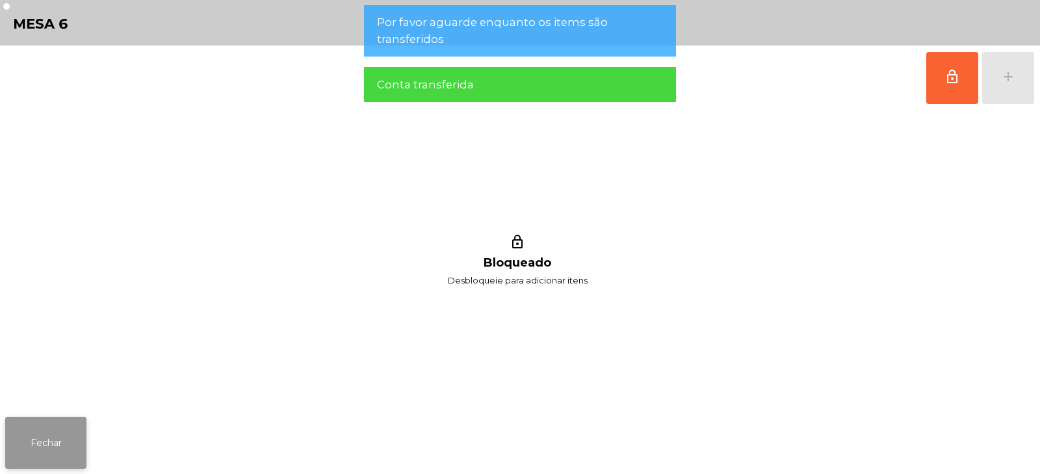
click at [47, 462] on button "Fechar" at bounding box center [45, 443] width 81 height 52
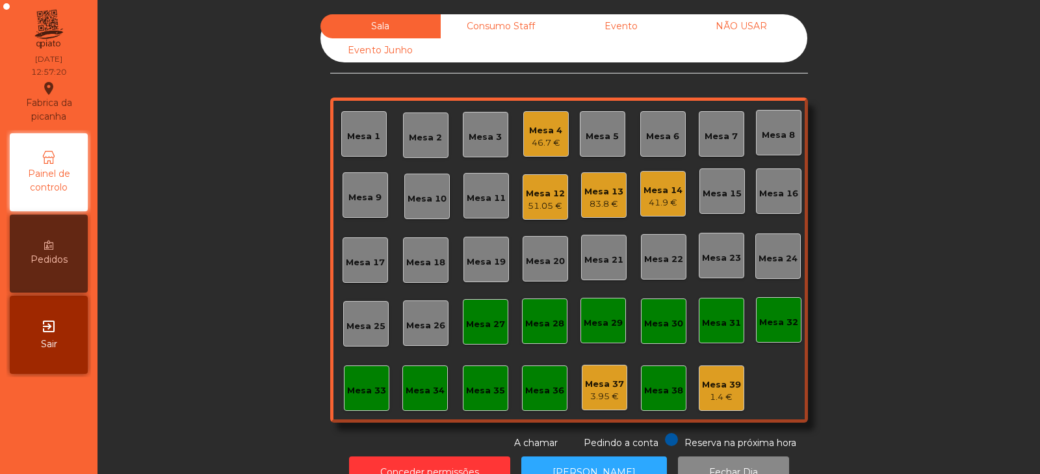
click at [650, 198] on div "41.9 €" at bounding box center [663, 202] width 39 height 13
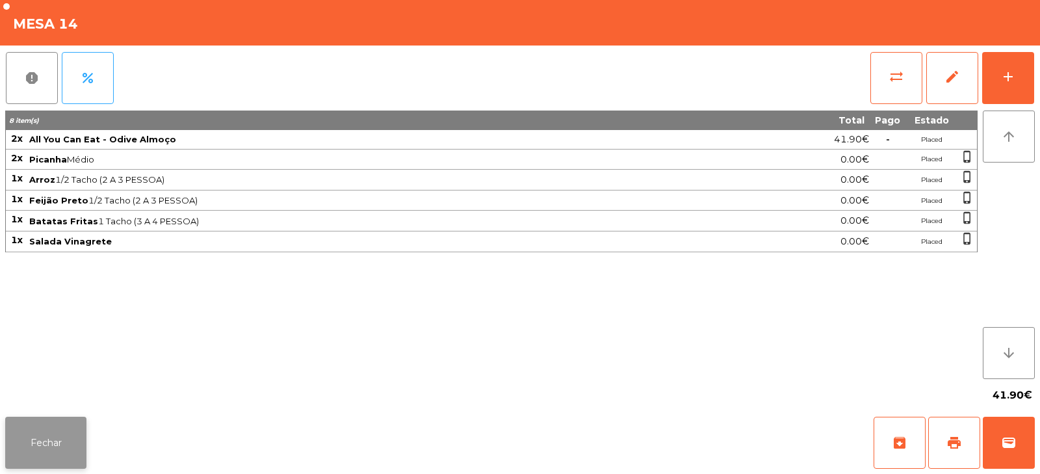
click at [65, 435] on button "Fechar" at bounding box center [45, 443] width 81 height 52
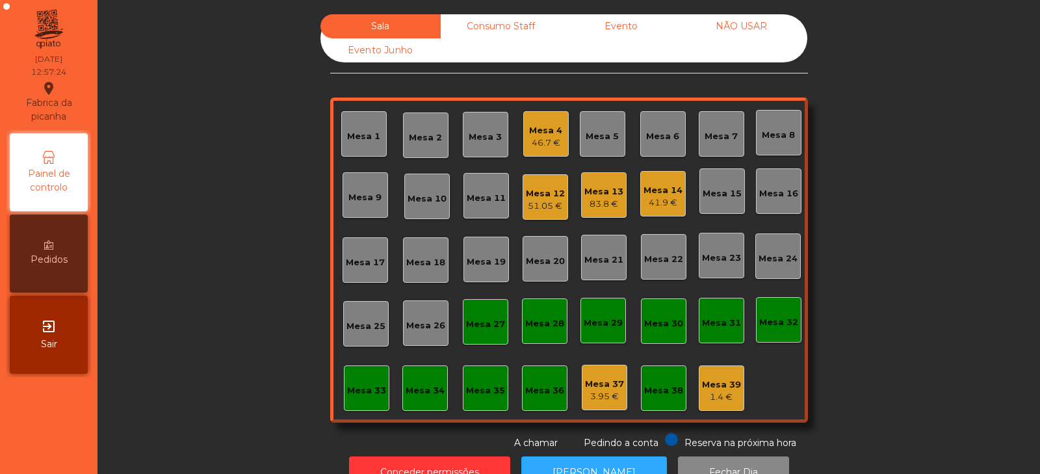
click at [542, 191] on div "Mesa 12" at bounding box center [545, 193] width 39 height 13
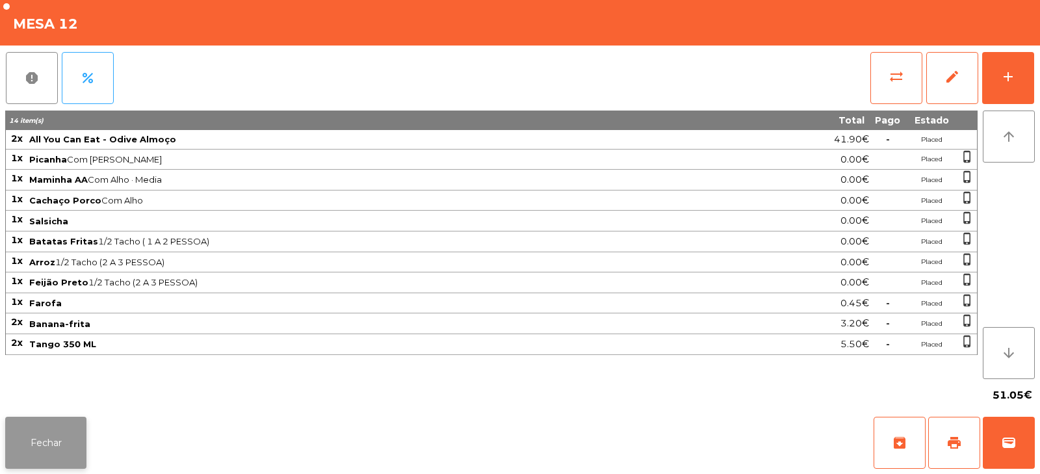
click at [73, 425] on button "Fechar" at bounding box center [45, 443] width 81 height 52
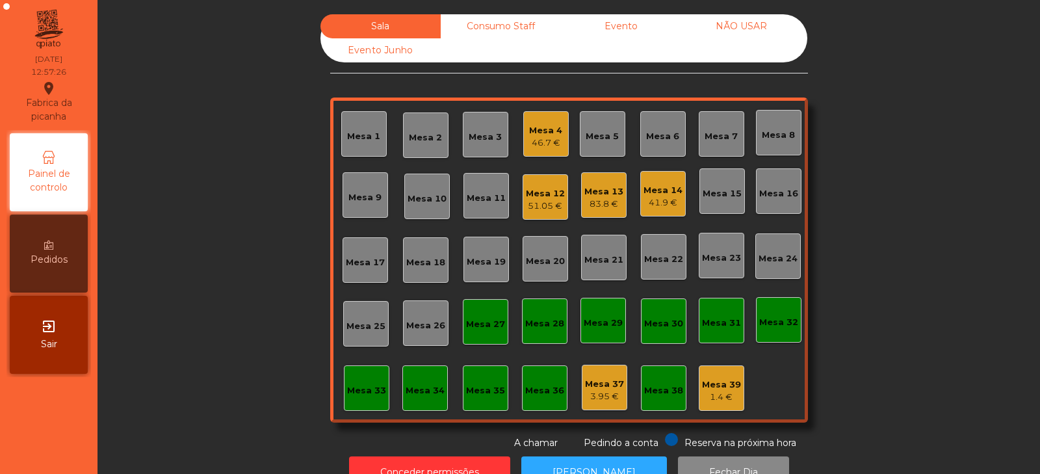
click at [618, 199] on div "Mesa 13 83.8 €" at bounding box center [604, 195] width 46 height 46
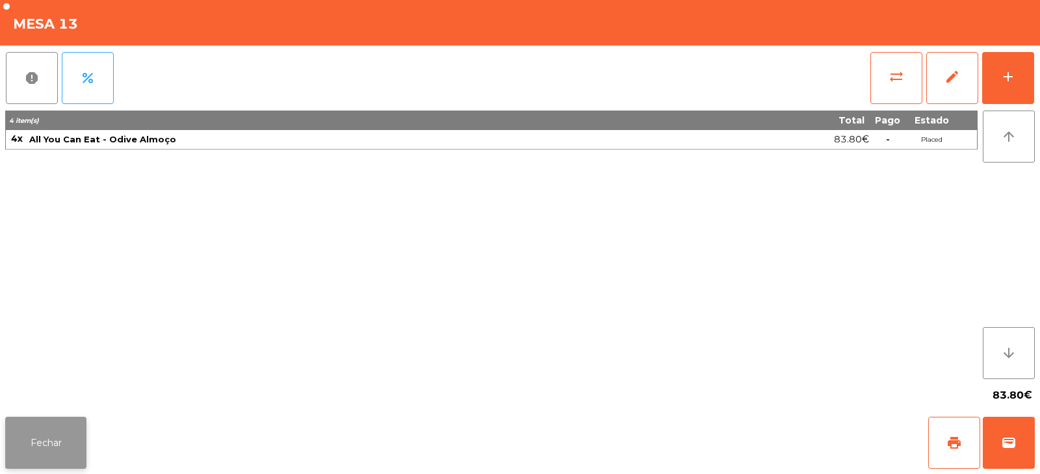
click at [73, 439] on button "Fechar" at bounding box center [45, 443] width 81 height 52
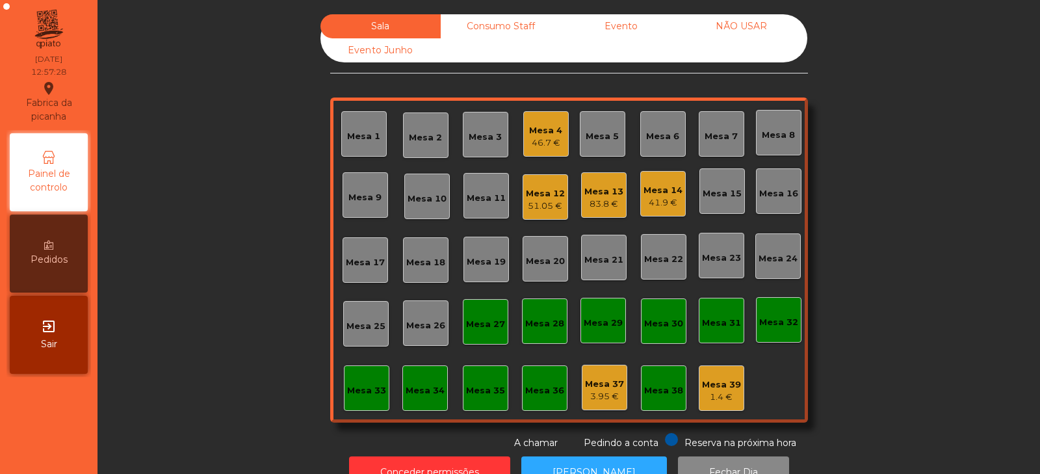
click at [542, 125] on div "Mesa 4" at bounding box center [545, 130] width 33 height 13
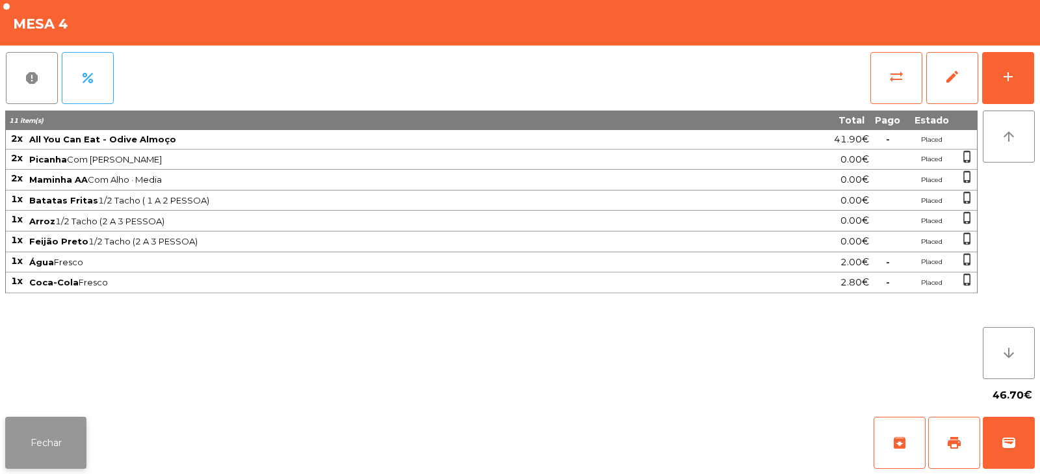
click at [49, 449] on button "Fechar" at bounding box center [45, 443] width 81 height 52
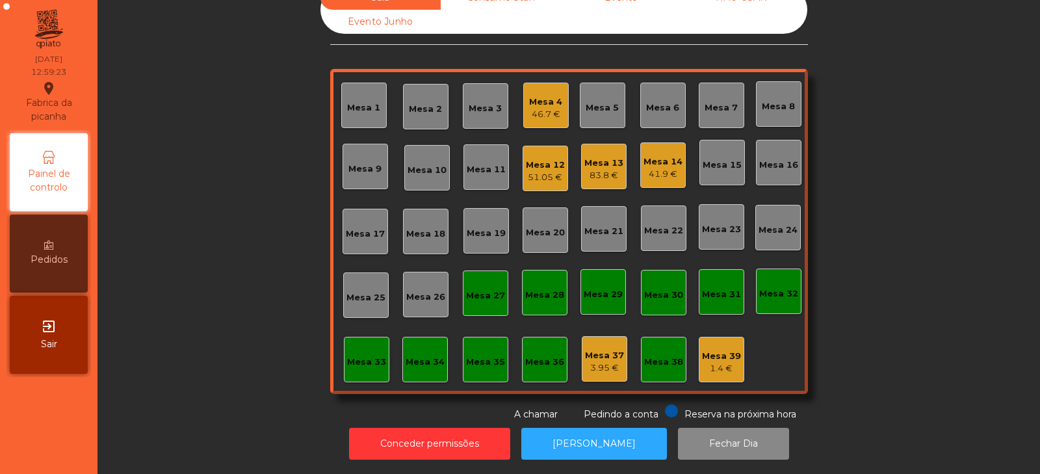
scroll to position [0, 0]
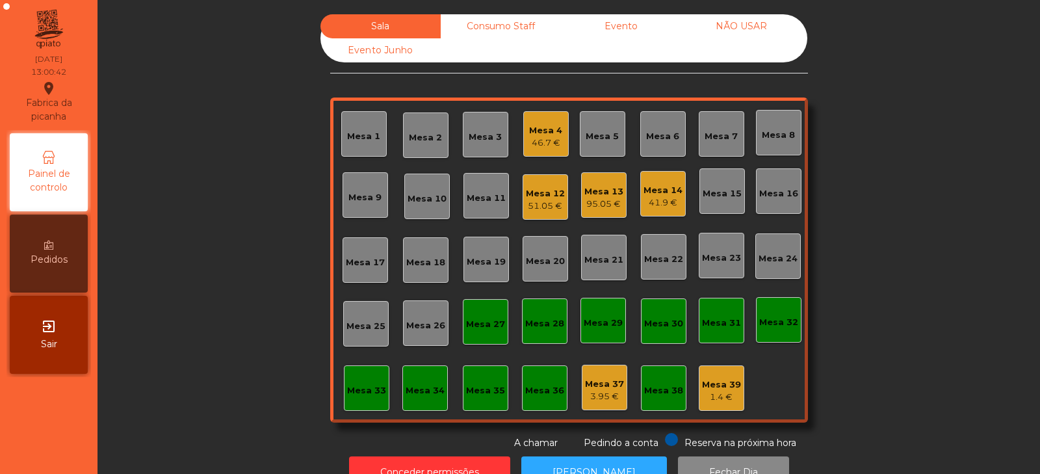
click at [463, 343] on div "Mesa 27" at bounding box center [486, 322] width 46 height 46
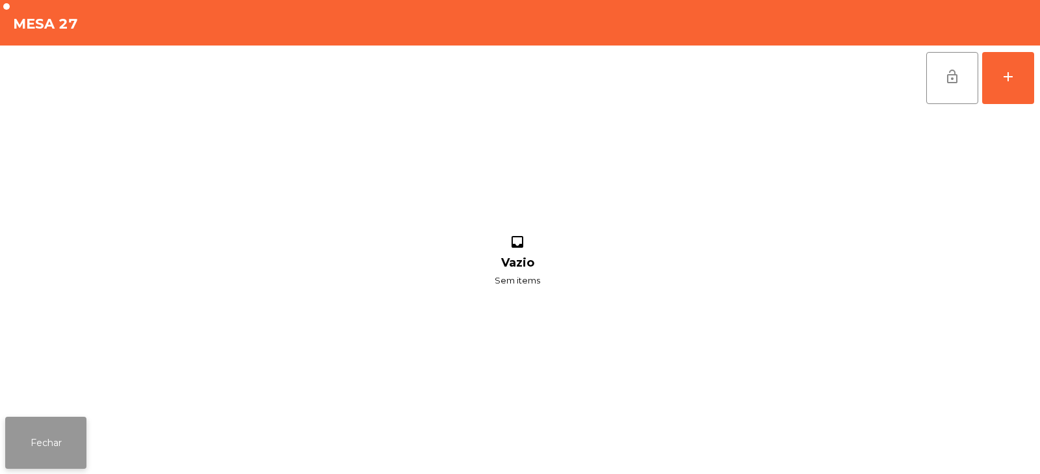
click at [40, 430] on button "Fechar" at bounding box center [45, 443] width 81 height 52
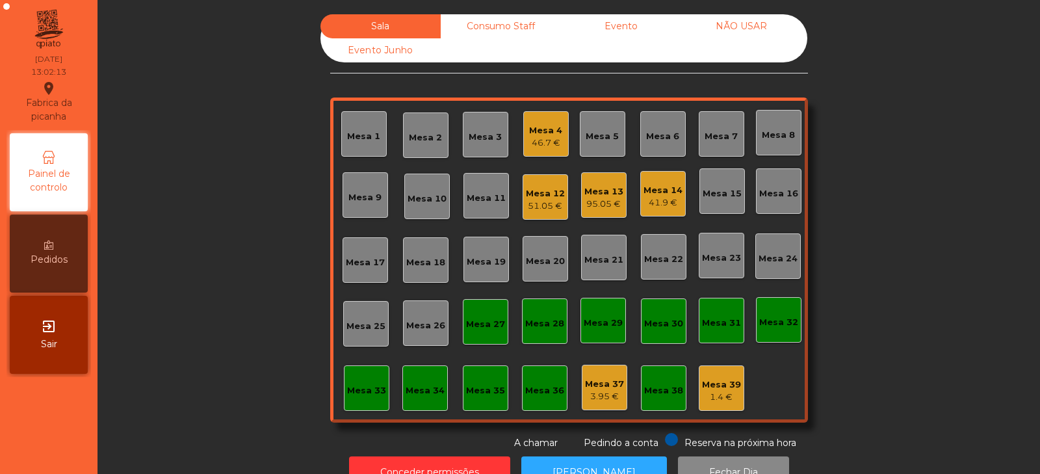
click at [556, 135] on div "Mesa 4" at bounding box center [545, 130] width 33 height 13
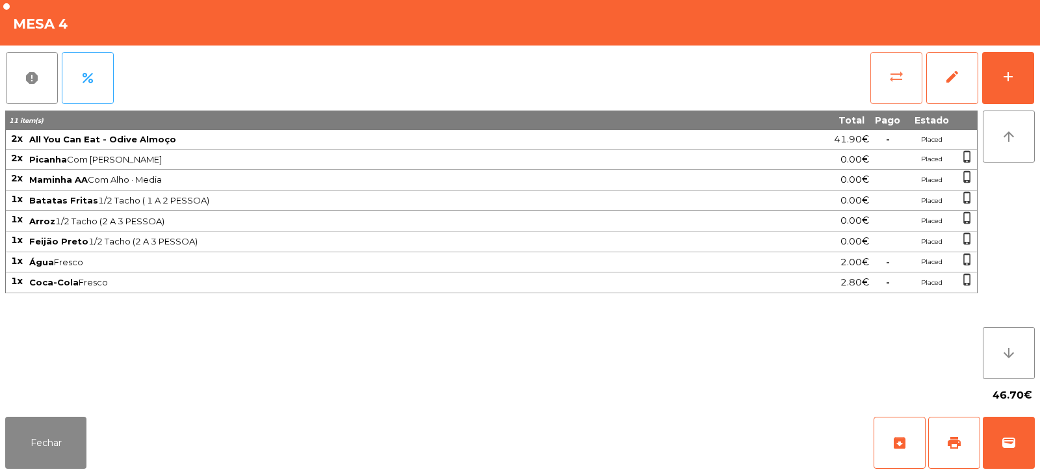
click at [897, 84] on span "sync_alt" at bounding box center [897, 77] width 16 height 16
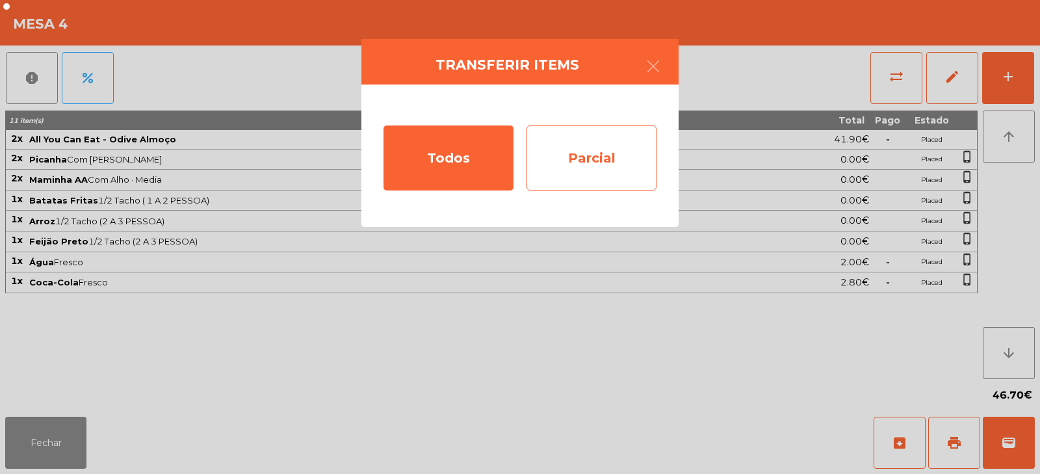
click at [621, 146] on div "Parcial" at bounding box center [592, 157] width 130 height 65
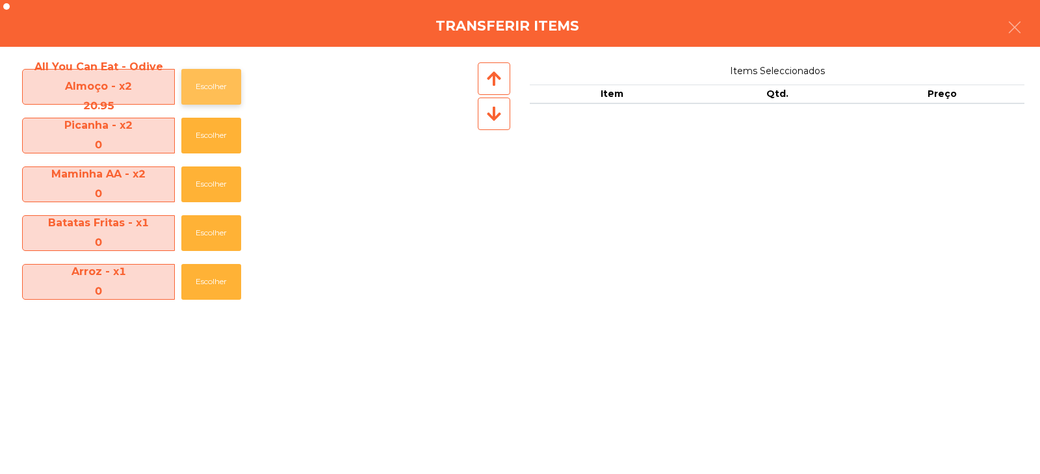
click at [222, 92] on button "Escolher" at bounding box center [211, 87] width 60 height 36
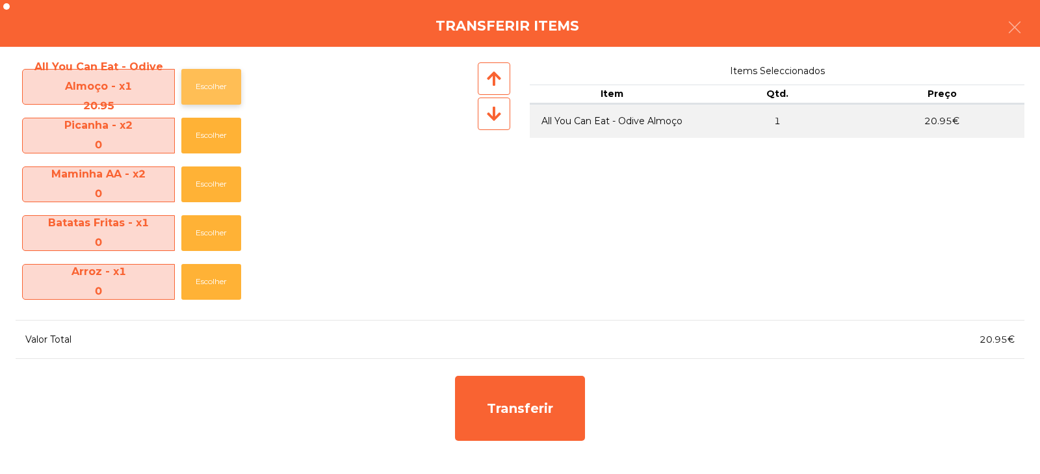
click at [220, 92] on button "Escolher" at bounding box center [211, 87] width 60 height 36
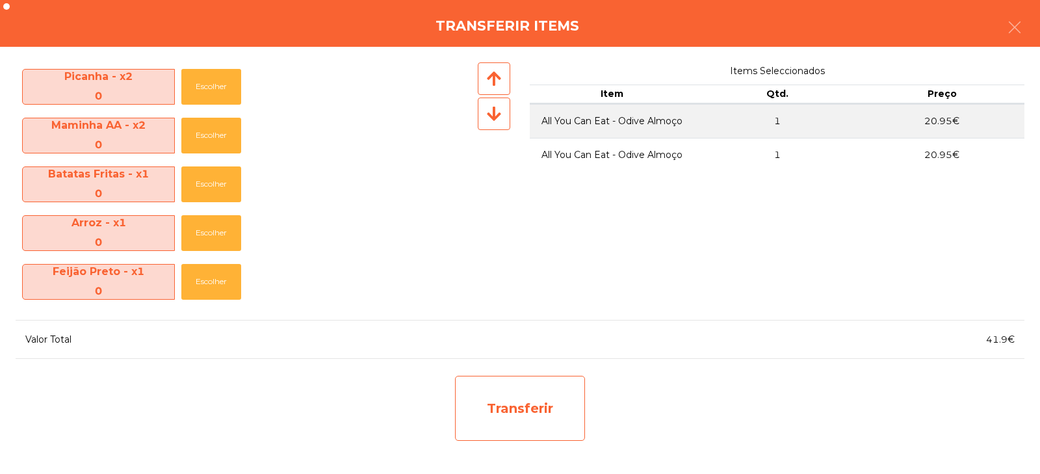
click at [501, 399] on div "Transferir" at bounding box center [520, 408] width 130 height 65
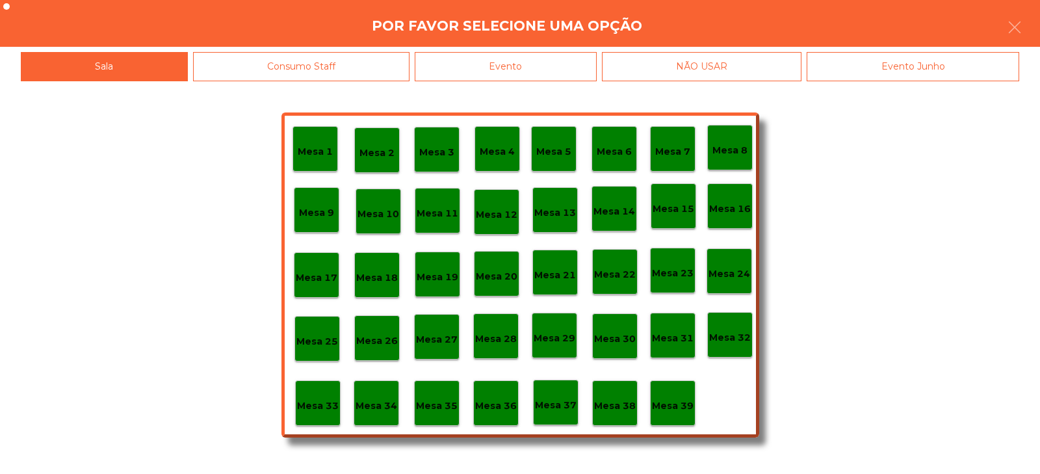
click at [552, 402] on p "Mesa 37" at bounding box center [556, 405] width 42 height 15
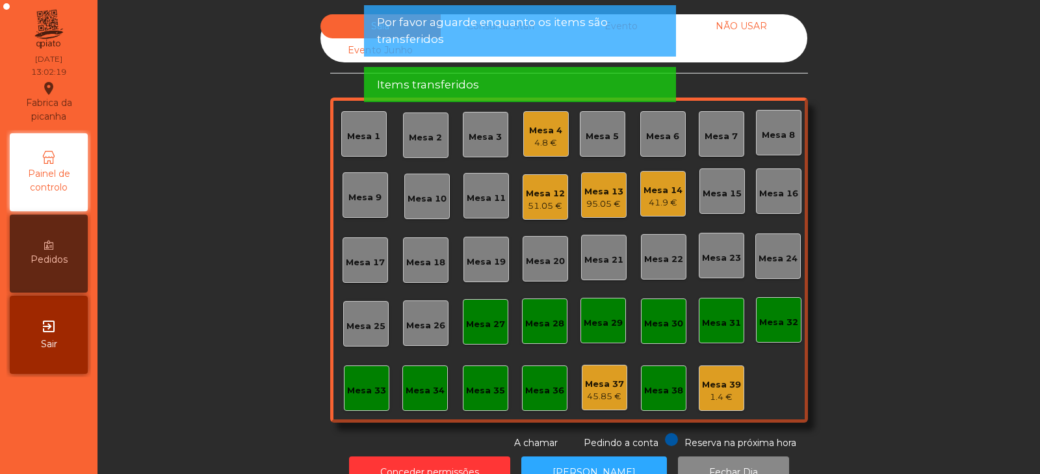
click at [547, 142] on div "4.8 €" at bounding box center [545, 143] width 33 height 13
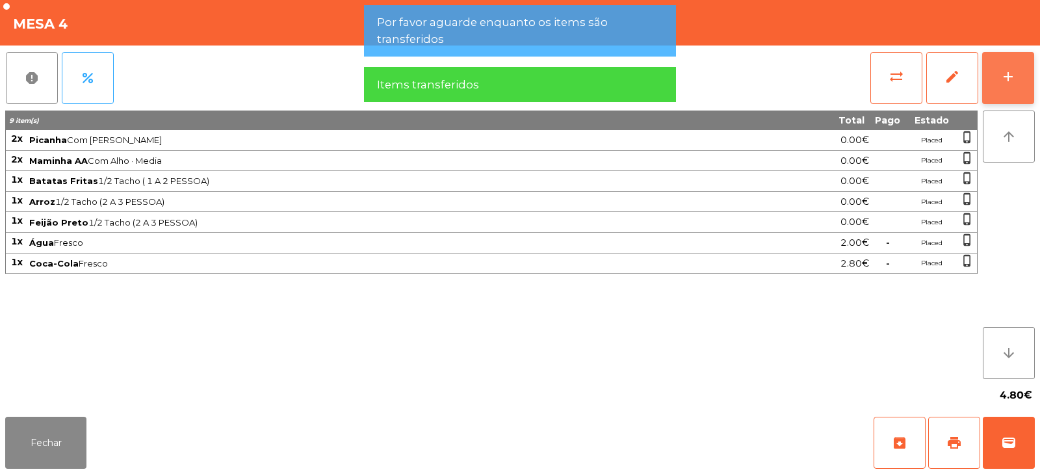
click at [1011, 82] on div "add" at bounding box center [1009, 77] width 16 height 16
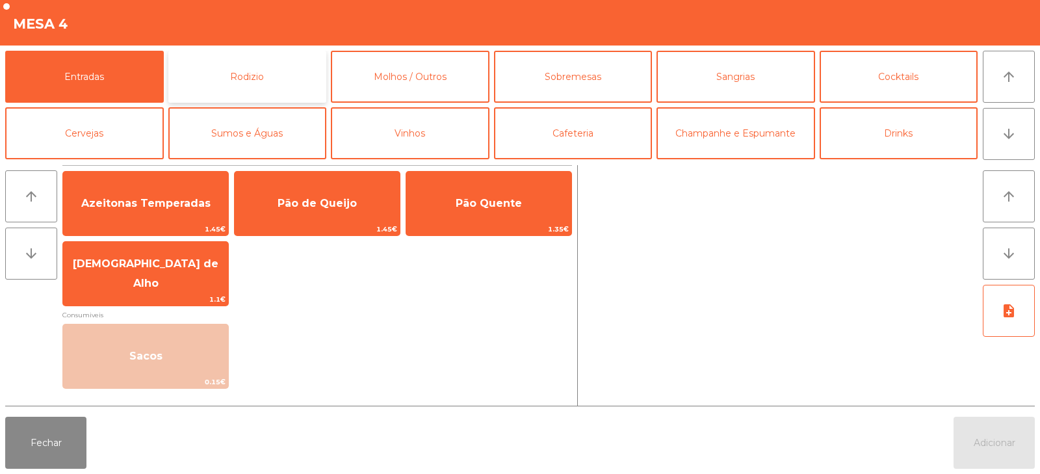
click at [239, 72] on button "Rodizio" at bounding box center [247, 77] width 159 height 52
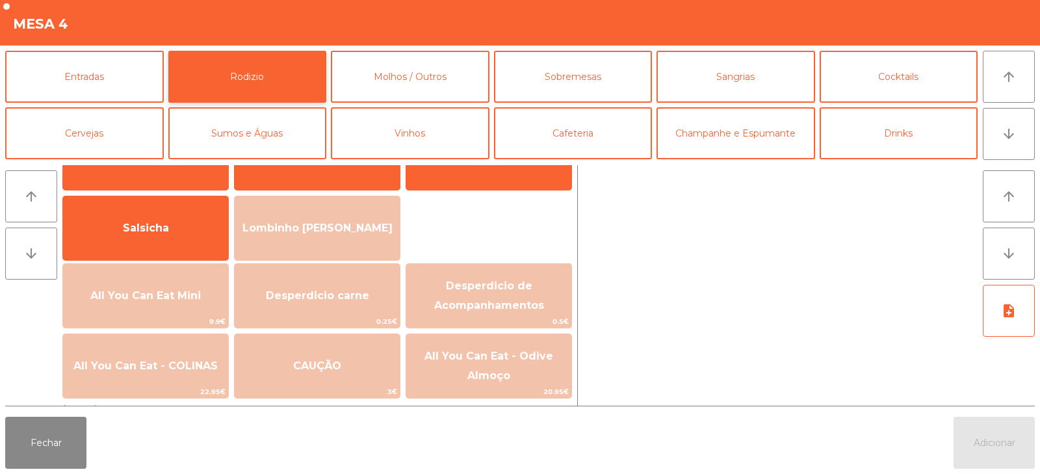
scroll to position [96, 0]
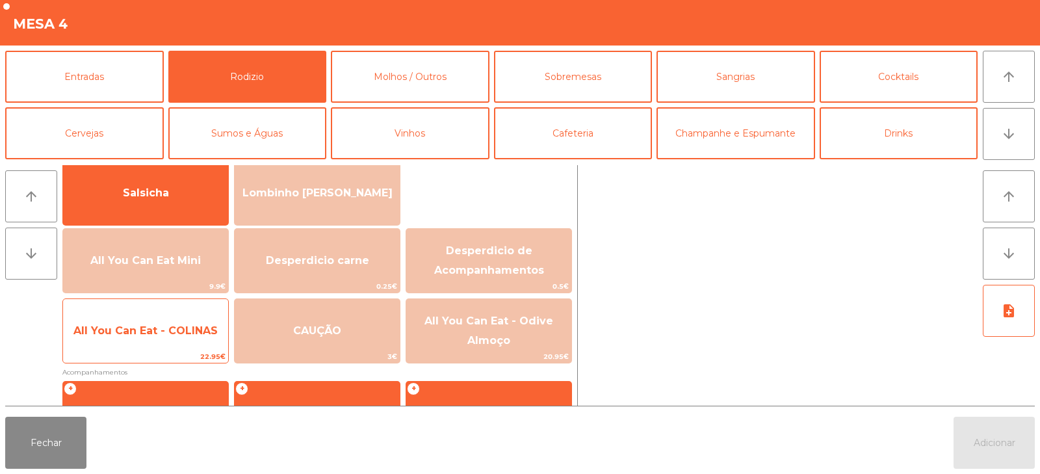
click at [191, 334] on span "All You Can Eat - COLINAS" at bounding box center [145, 330] width 144 height 12
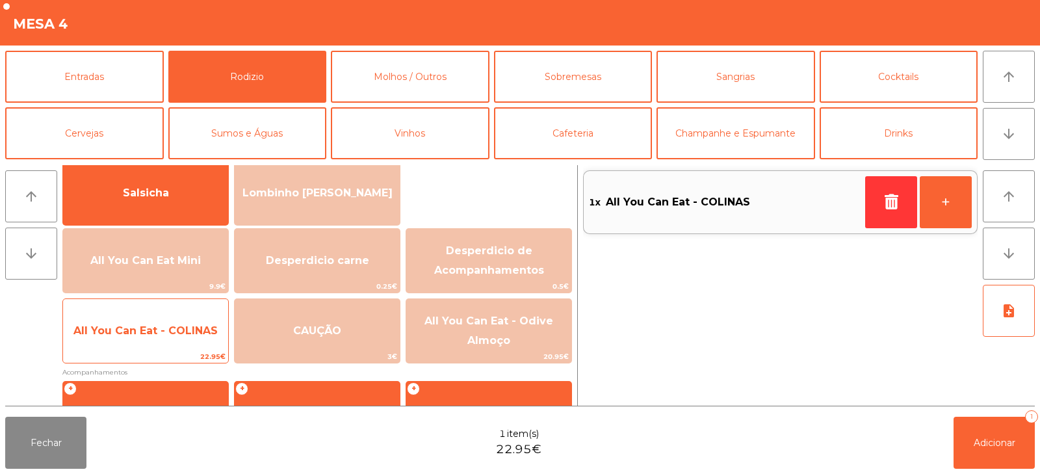
click at [193, 332] on span "All You Can Eat - COLINAS" at bounding box center [145, 330] width 144 height 12
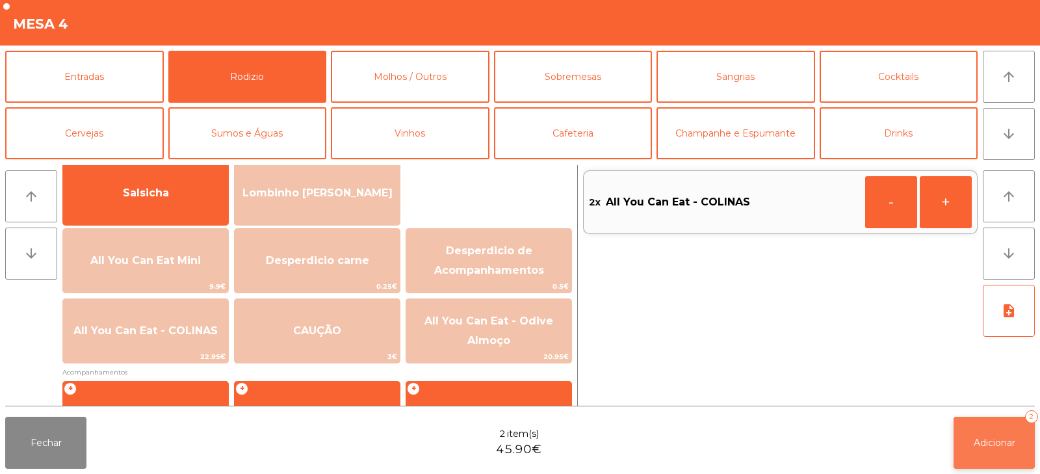
click at [982, 439] on span "Adicionar" at bounding box center [995, 443] width 42 height 12
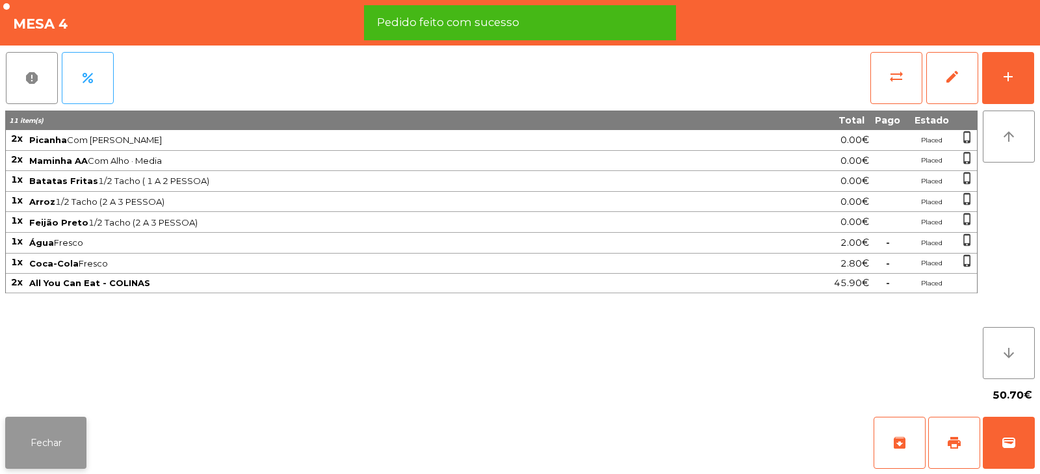
click at [71, 446] on button "Fechar" at bounding box center [45, 443] width 81 height 52
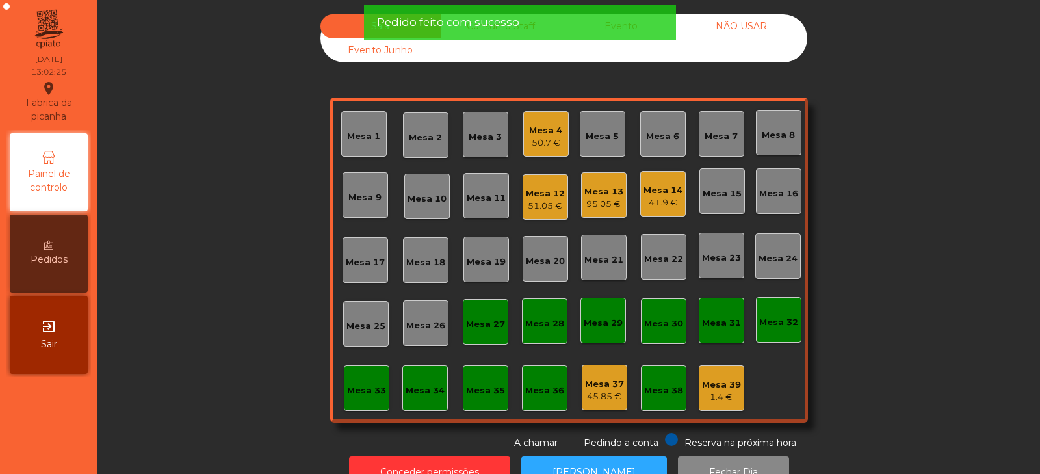
click at [544, 196] on div "Mesa 12" at bounding box center [545, 193] width 39 height 13
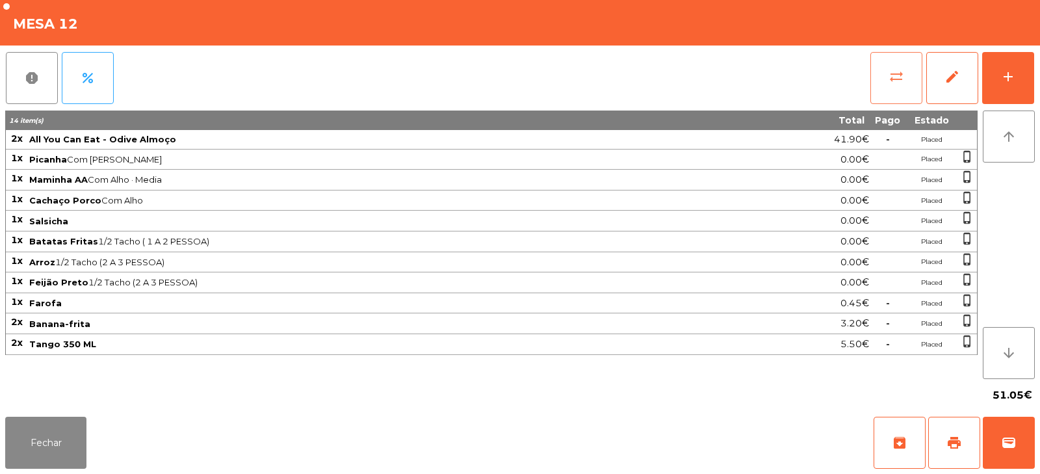
click at [891, 80] on span "sync_alt" at bounding box center [897, 77] width 16 height 16
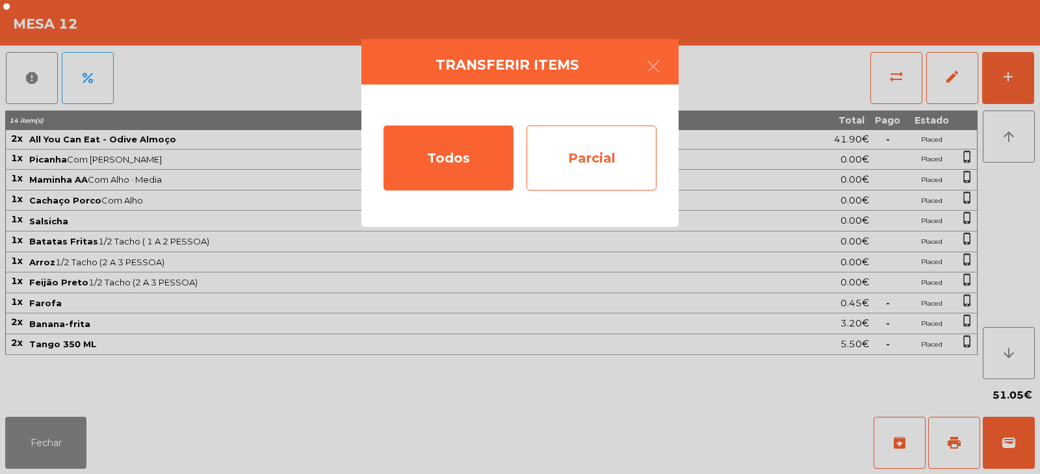
click at [588, 151] on div "Parcial" at bounding box center [592, 157] width 130 height 65
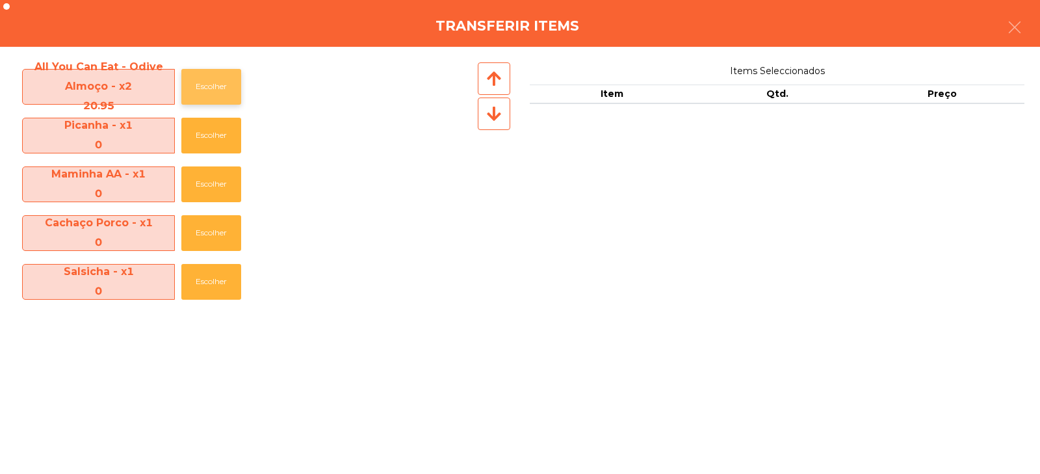
click at [234, 90] on button "Escolher" at bounding box center [211, 87] width 60 height 36
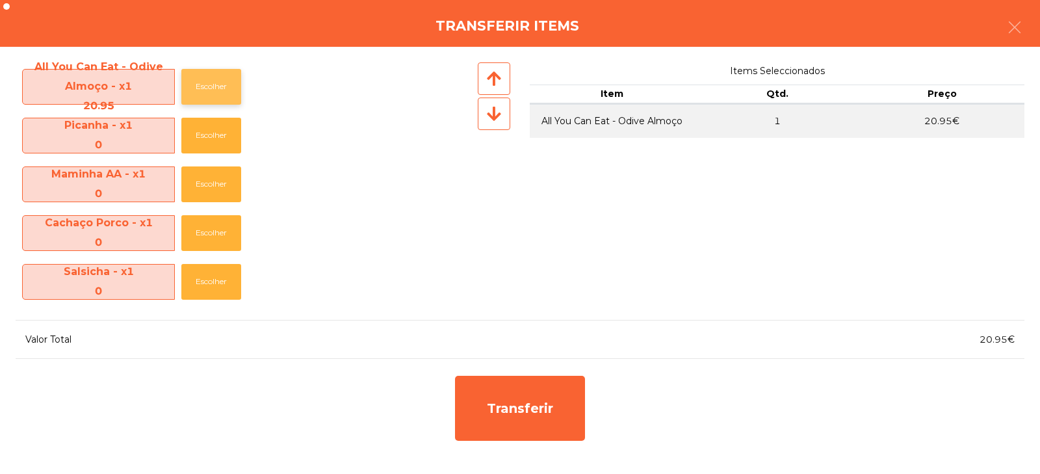
click at [223, 88] on button "Escolher" at bounding box center [211, 87] width 60 height 36
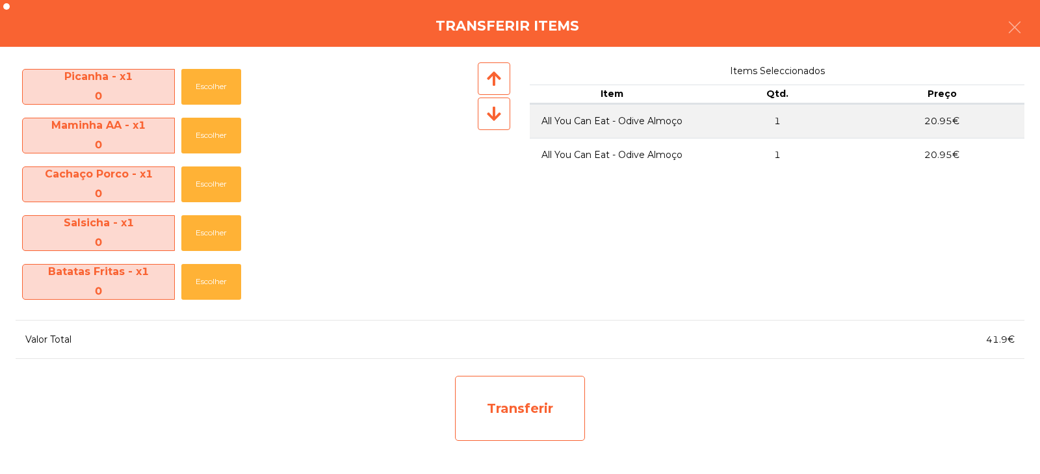
click at [512, 391] on div "Transferir" at bounding box center [520, 408] width 130 height 65
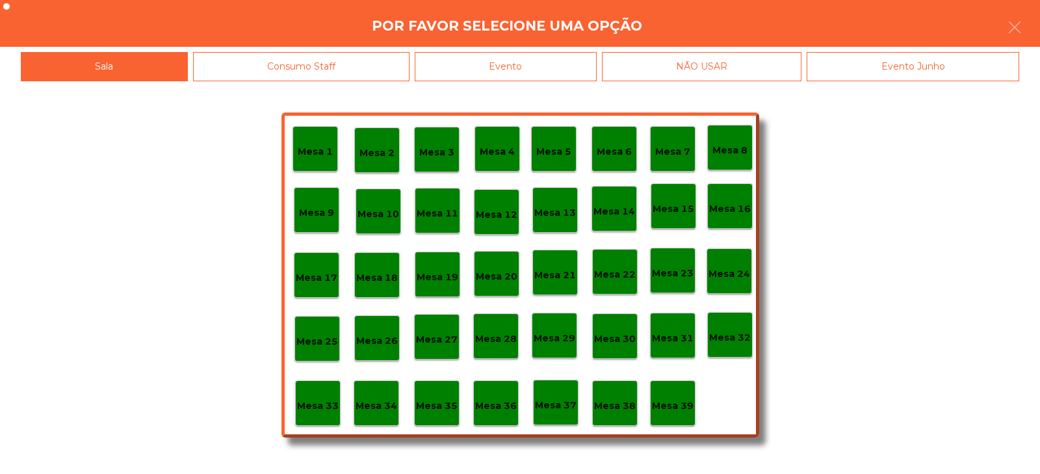
click at [550, 408] on p "Mesa 37" at bounding box center [556, 405] width 42 height 15
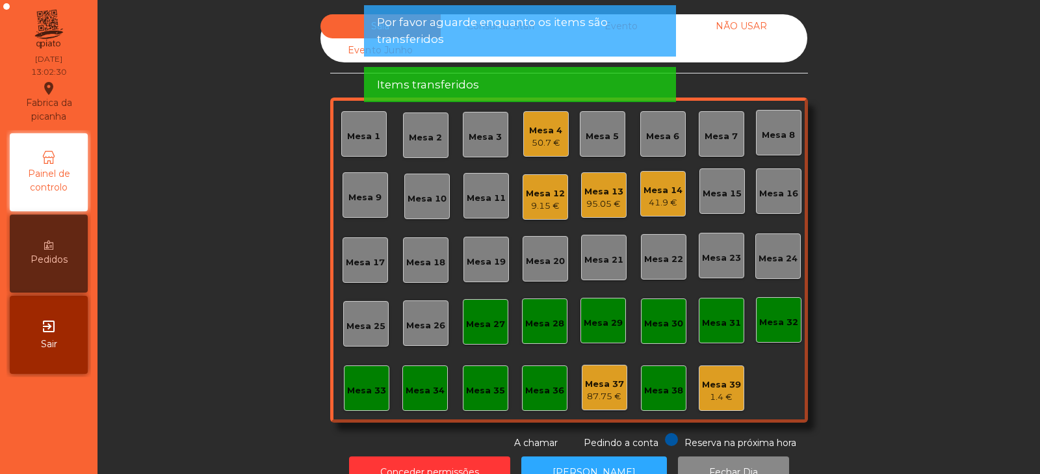
click at [546, 200] on div "9.15 €" at bounding box center [545, 206] width 39 height 13
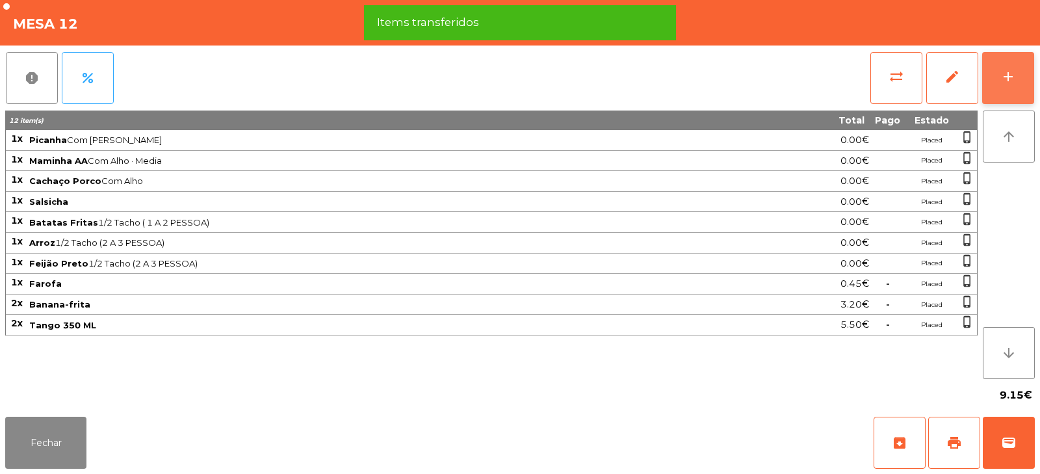
click at [1002, 85] on button "add" at bounding box center [1008, 78] width 52 height 52
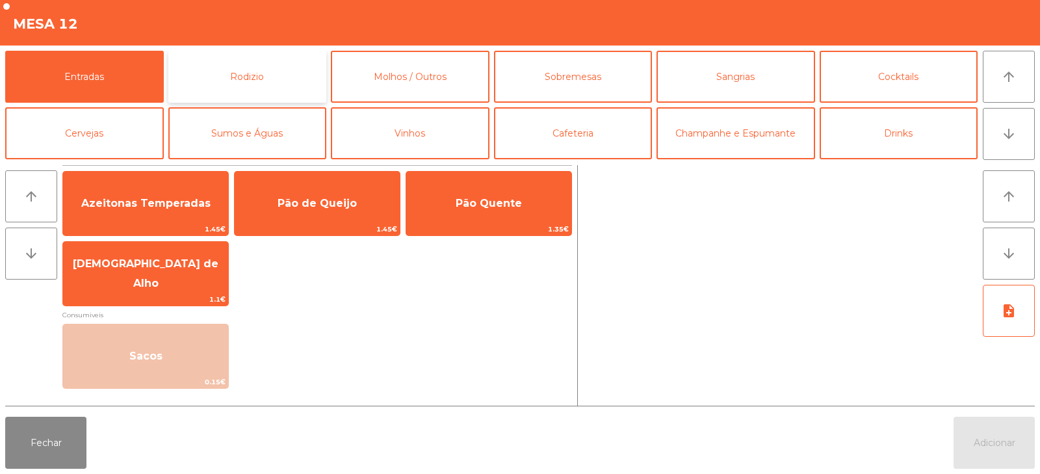
click at [274, 81] on button "Rodizio" at bounding box center [247, 77] width 159 height 52
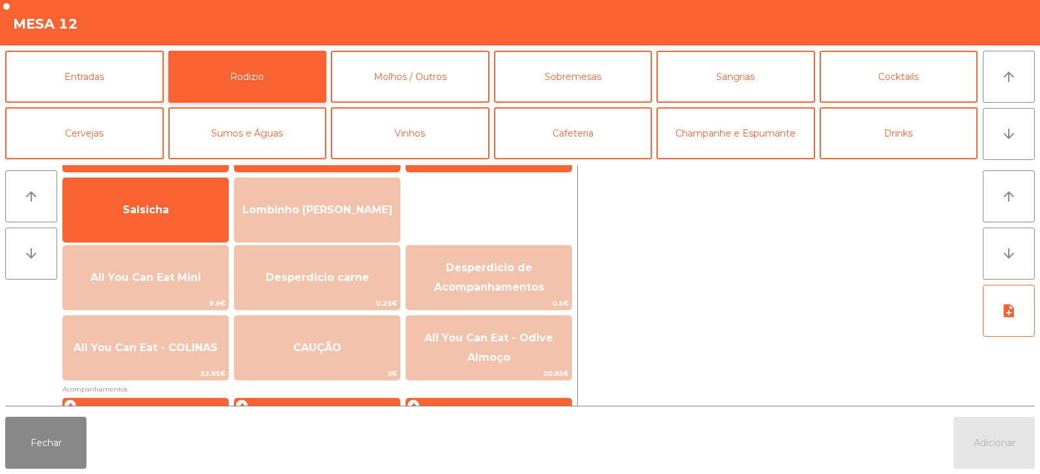
scroll to position [94, 0]
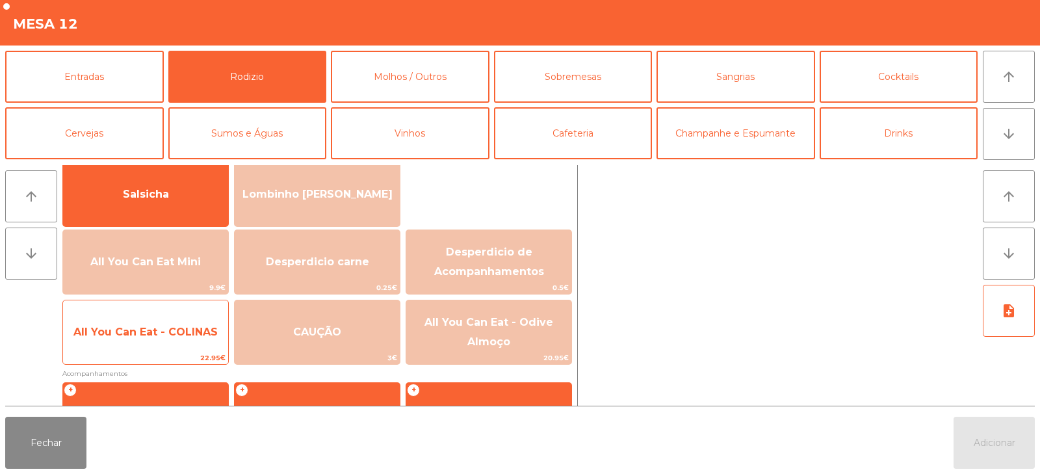
click at [173, 349] on span "All You Can Eat - COLINAS" at bounding box center [145, 332] width 165 height 35
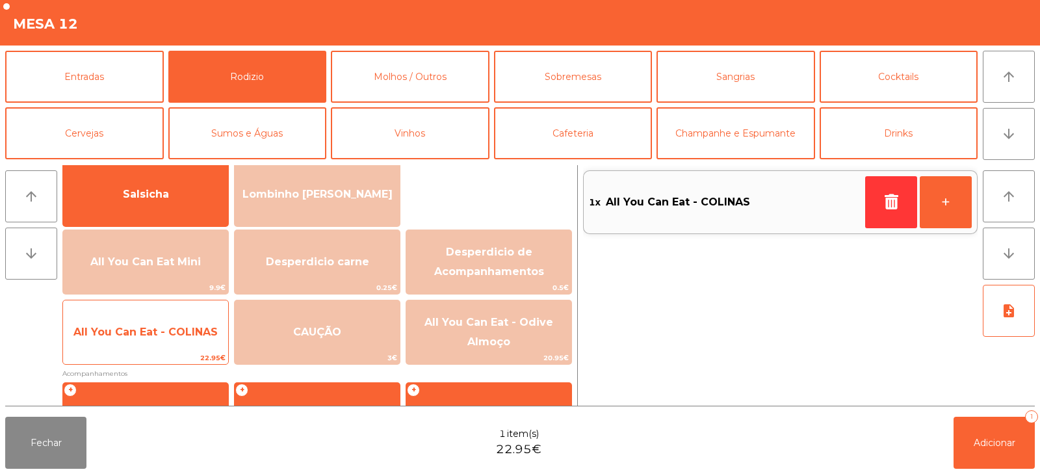
click at [185, 339] on span "All You Can Eat - COLINAS" at bounding box center [145, 332] width 165 height 35
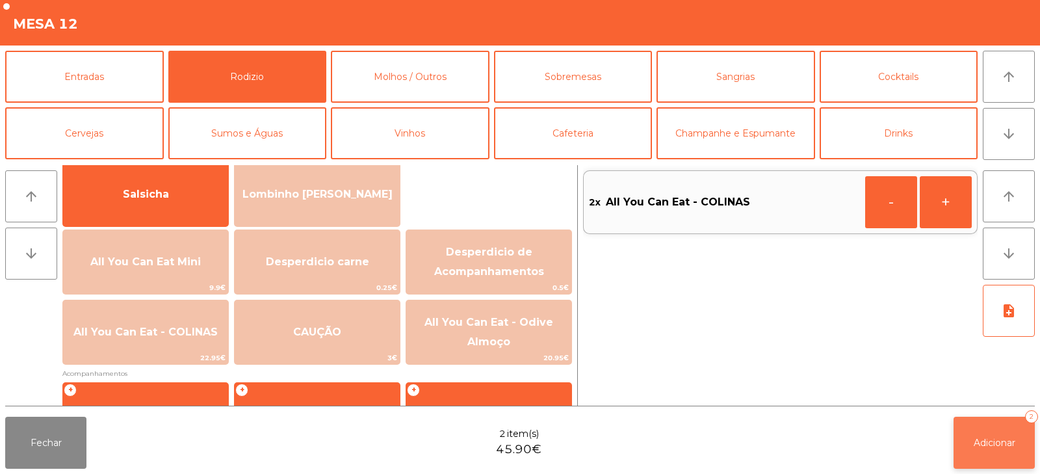
click at [988, 451] on button "Adicionar 2" at bounding box center [994, 443] width 81 height 52
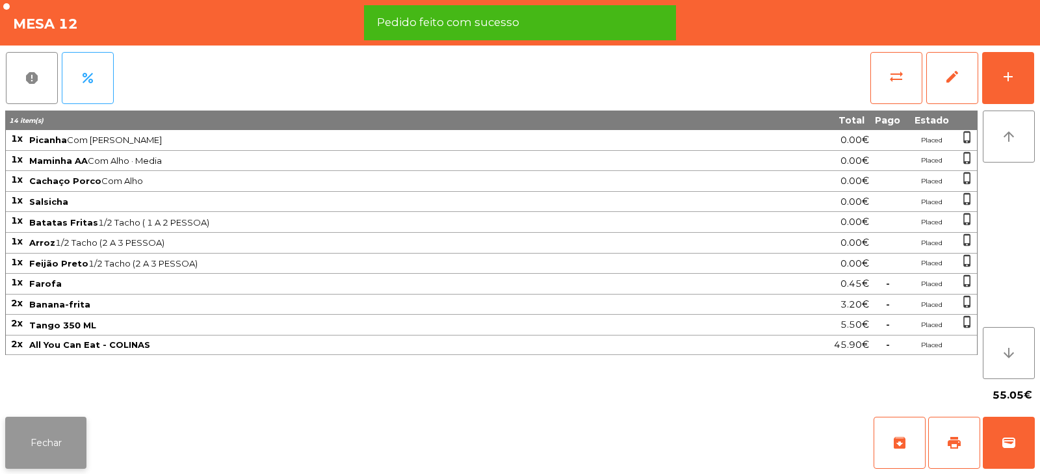
click at [50, 453] on button "Fechar" at bounding box center [45, 443] width 81 height 52
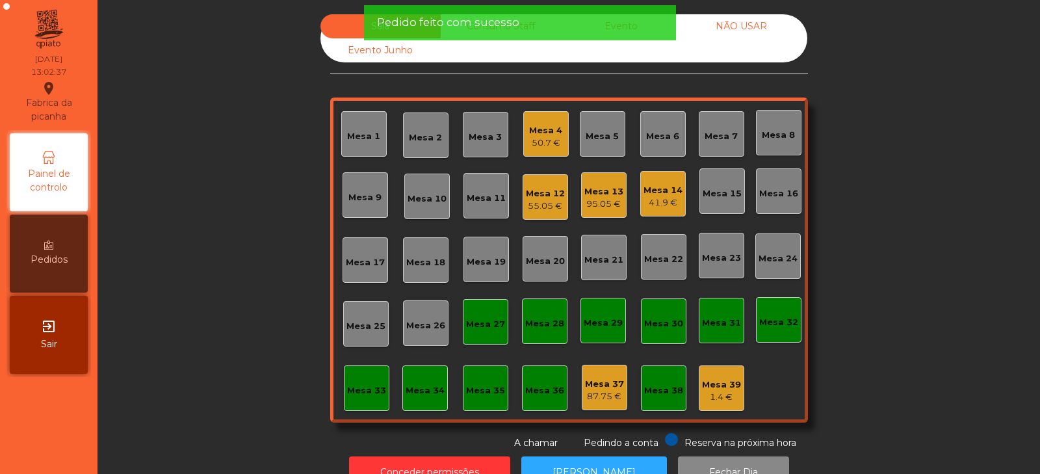
click at [611, 200] on div "95.05 €" at bounding box center [604, 204] width 39 height 13
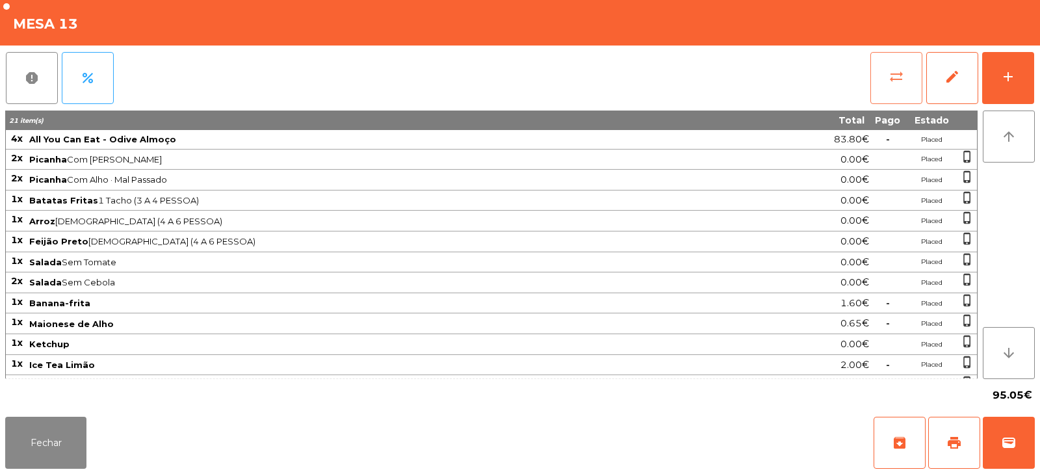
click at [887, 80] on button "sync_alt" at bounding box center [897, 78] width 52 height 52
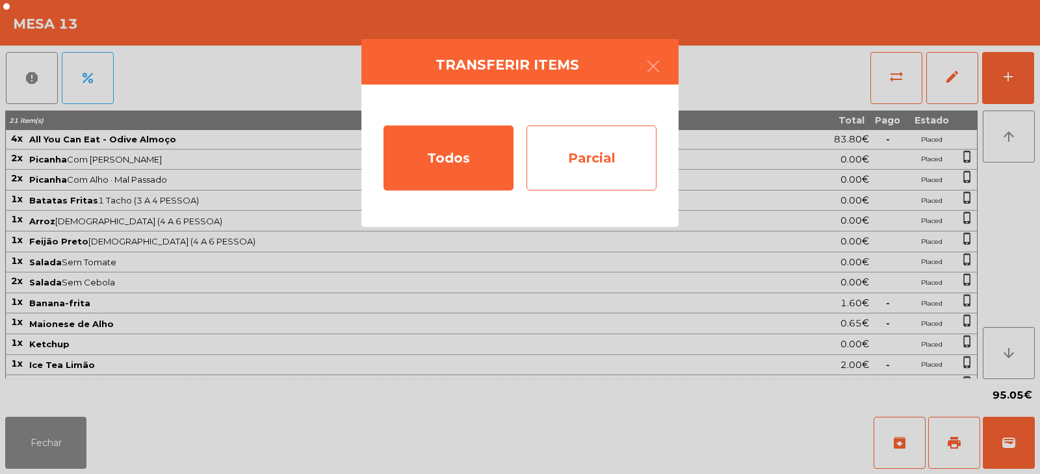
click at [613, 155] on div "Parcial" at bounding box center [592, 157] width 130 height 65
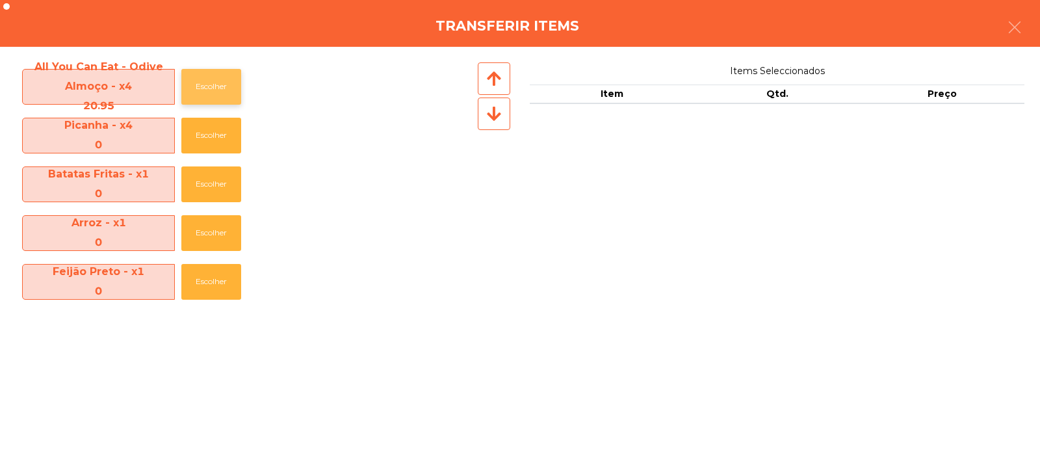
click at [218, 88] on button "Escolher" at bounding box center [211, 87] width 60 height 36
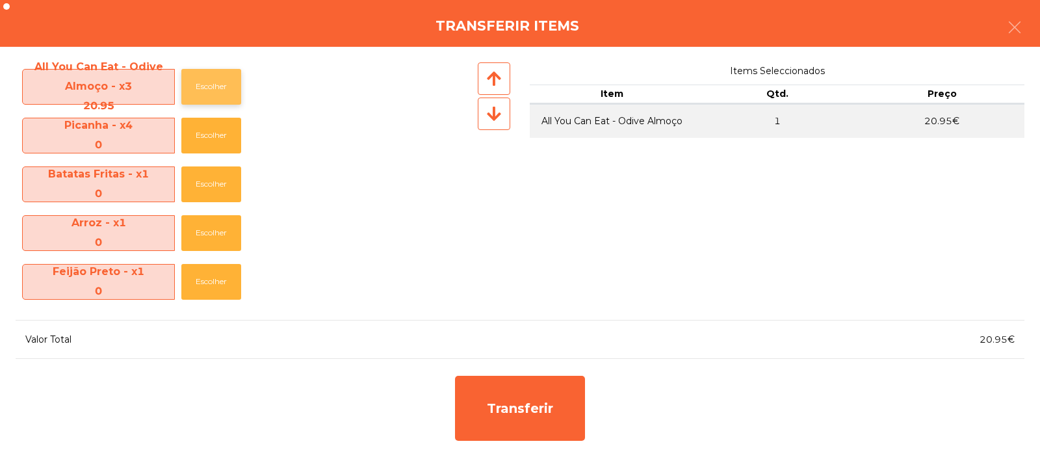
click at [220, 93] on button "Escolher" at bounding box center [211, 87] width 60 height 36
click at [219, 86] on button "Escolher" at bounding box center [211, 87] width 60 height 36
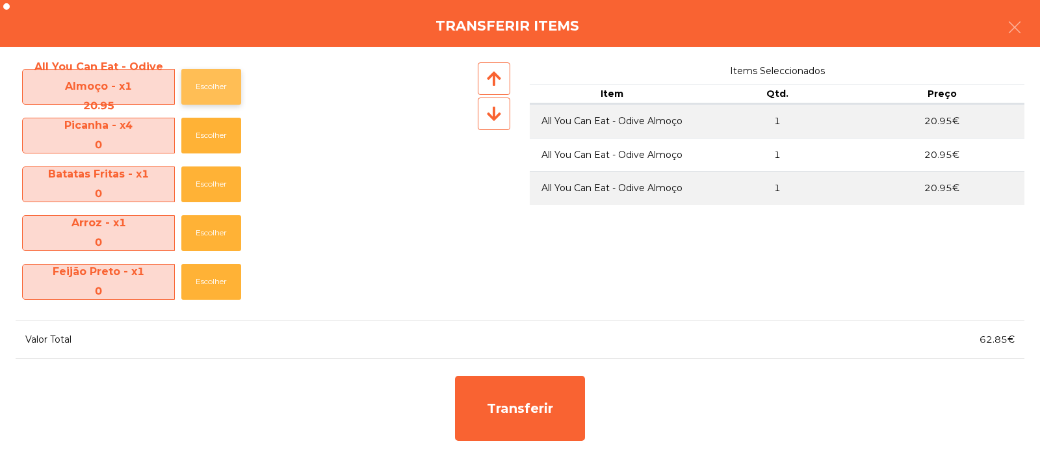
click at [226, 86] on button "Escolher" at bounding box center [211, 87] width 60 height 36
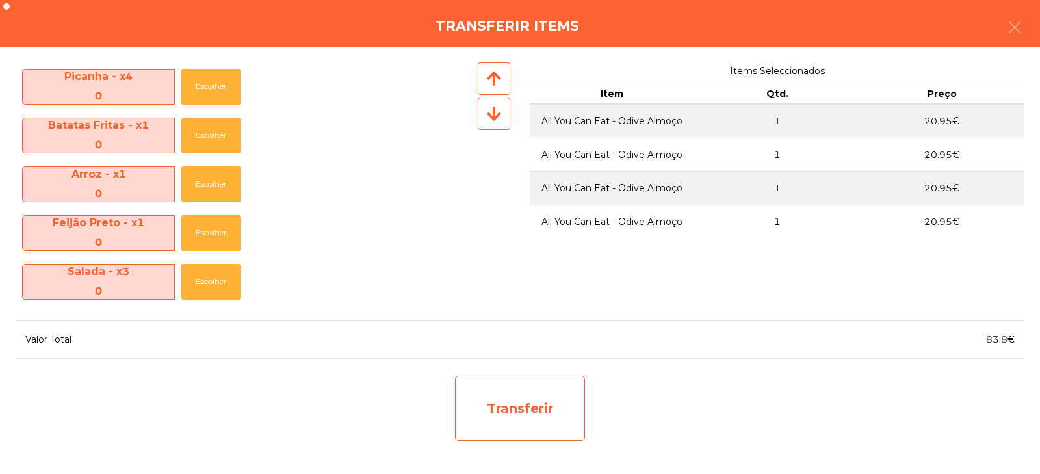
click at [527, 393] on div "Transferir" at bounding box center [520, 408] width 130 height 65
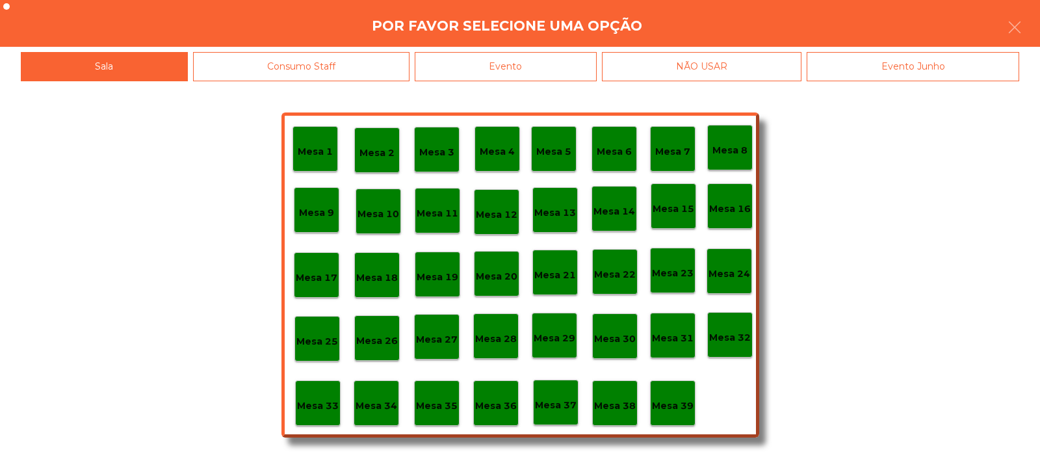
click at [554, 404] on p "Mesa 37" at bounding box center [556, 405] width 42 height 15
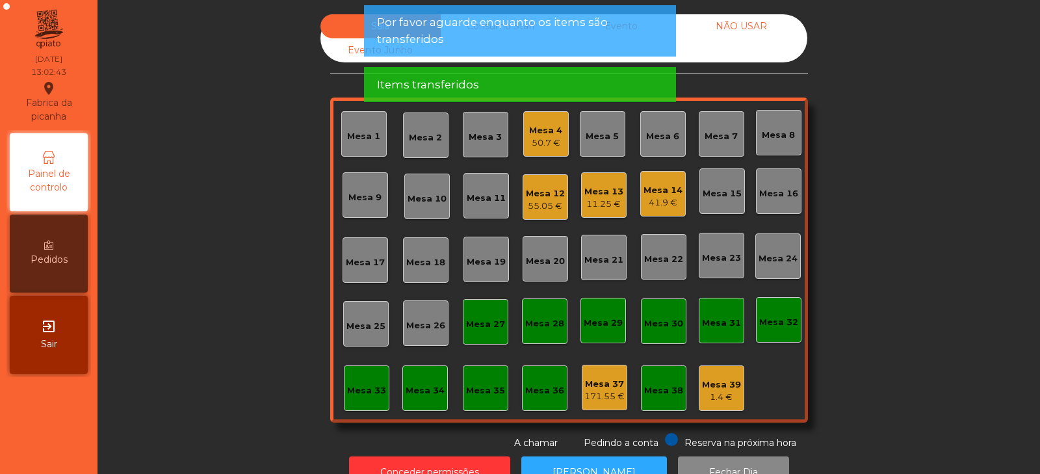
click at [595, 195] on div "Mesa 13" at bounding box center [604, 191] width 39 height 13
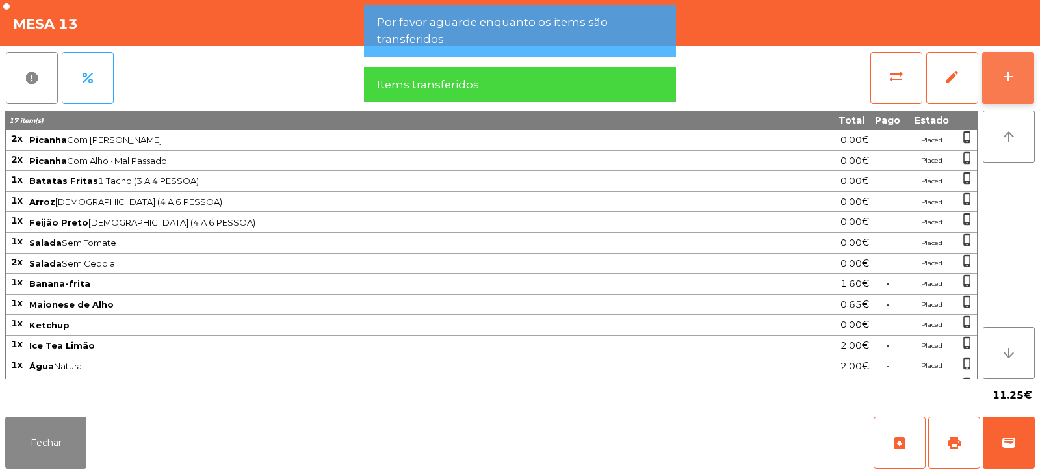
click at [1003, 80] on div "add" at bounding box center [1009, 77] width 16 height 16
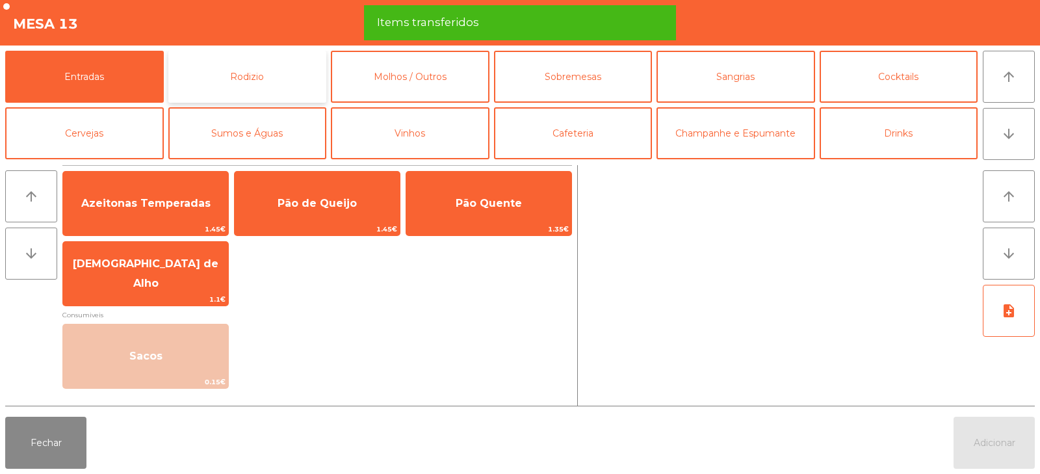
click at [267, 79] on button "Rodizio" at bounding box center [247, 77] width 159 height 52
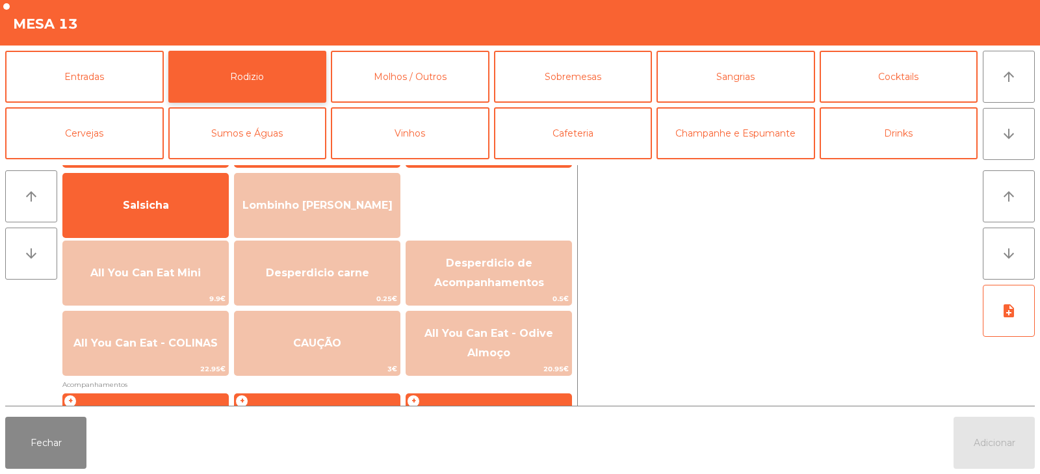
scroll to position [84, 0]
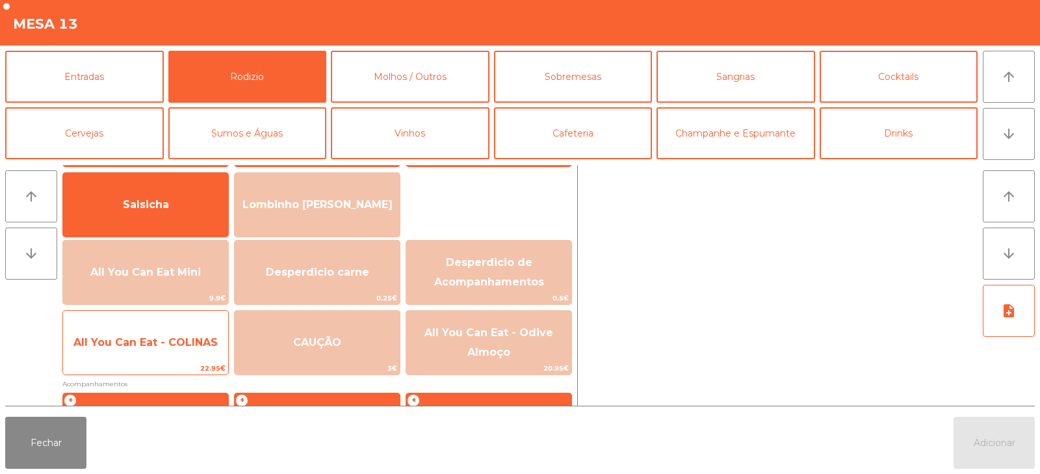
click at [193, 347] on span "All You Can Eat - COLINAS" at bounding box center [145, 342] width 144 height 12
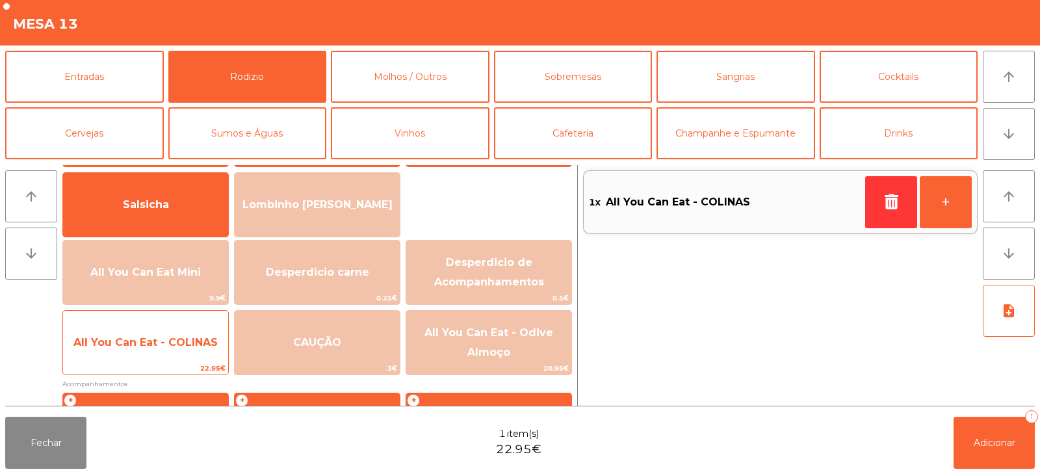
click at [200, 342] on span "All You Can Eat - COLINAS" at bounding box center [145, 342] width 144 height 12
click at [199, 346] on span "All You Can Eat - COLINAS" at bounding box center [145, 342] width 144 height 12
click at [196, 346] on span "All You Can Eat - COLINAS" at bounding box center [145, 342] width 144 height 12
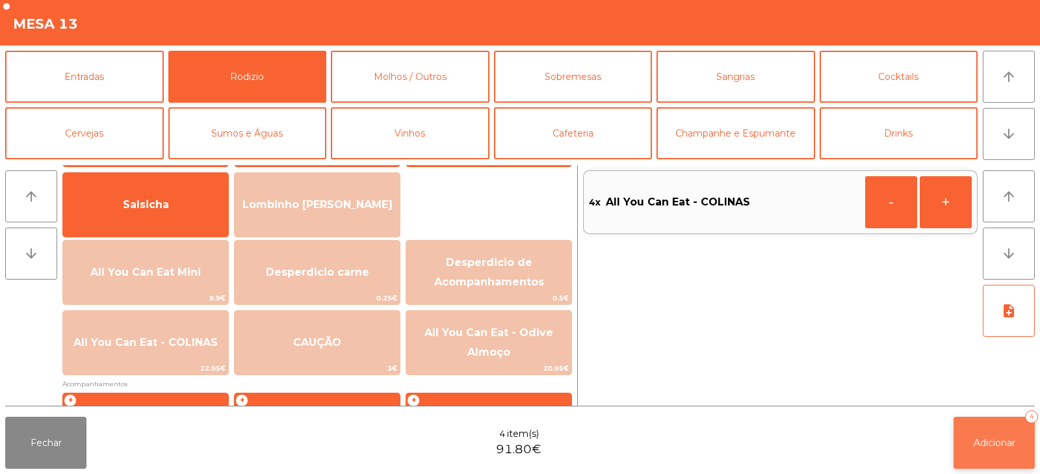
click at [1005, 461] on button "Adicionar 4" at bounding box center [994, 443] width 81 height 52
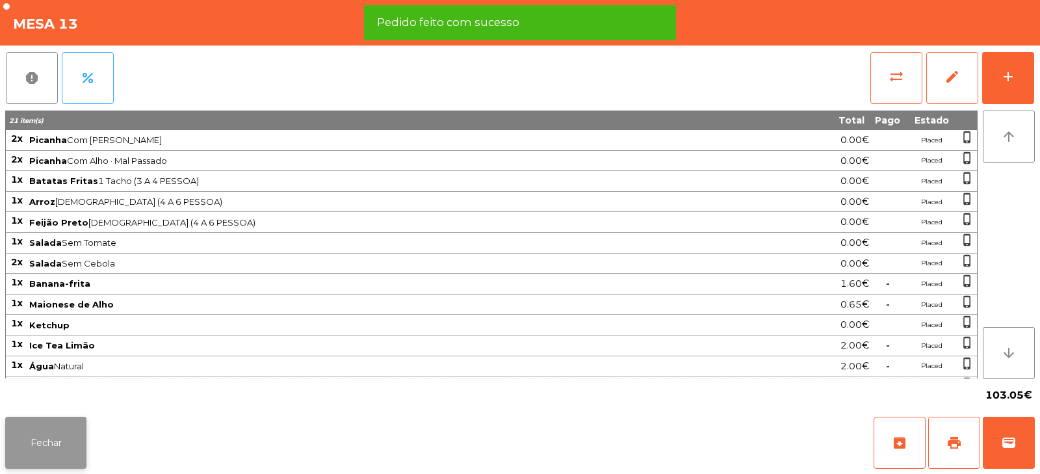
click at [45, 445] on button "Fechar" at bounding box center [45, 443] width 81 height 52
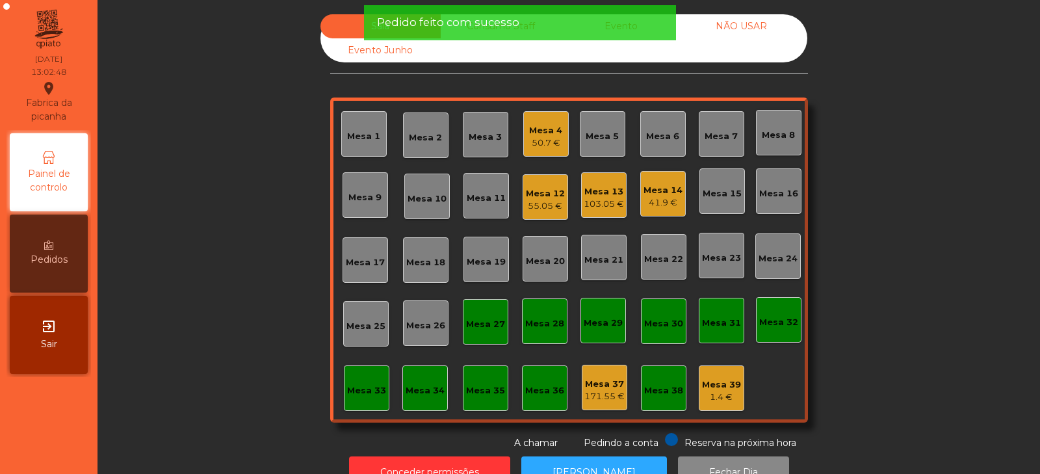
click at [677, 195] on div "Mesa 14 41.9 €" at bounding box center [663, 194] width 46 height 46
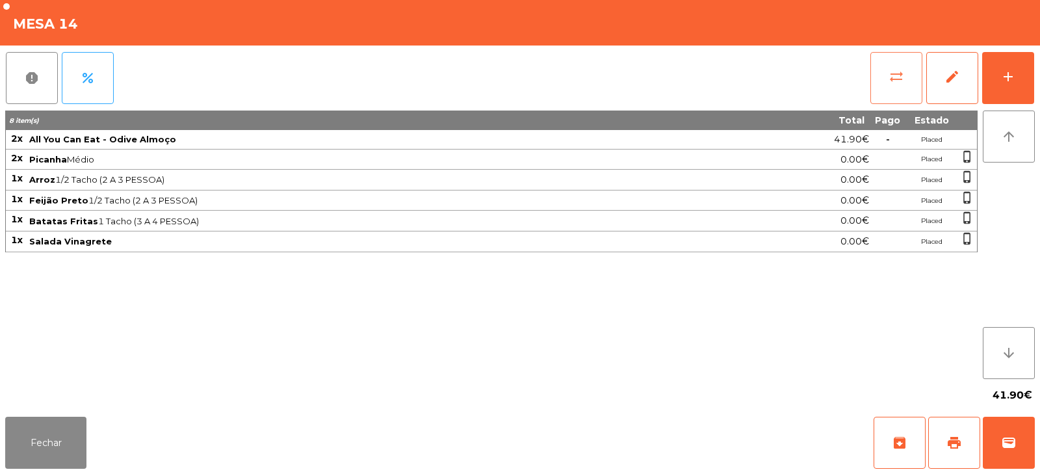
click at [901, 78] on span "sync_alt" at bounding box center [897, 77] width 16 height 16
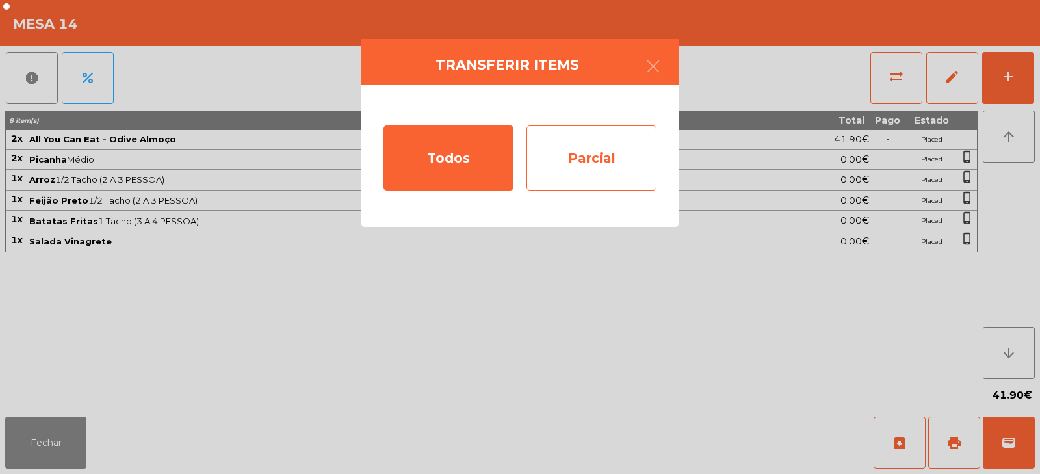
click at [594, 162] on div "Parcial" at bounding box center [592, 157] width 130 height 65
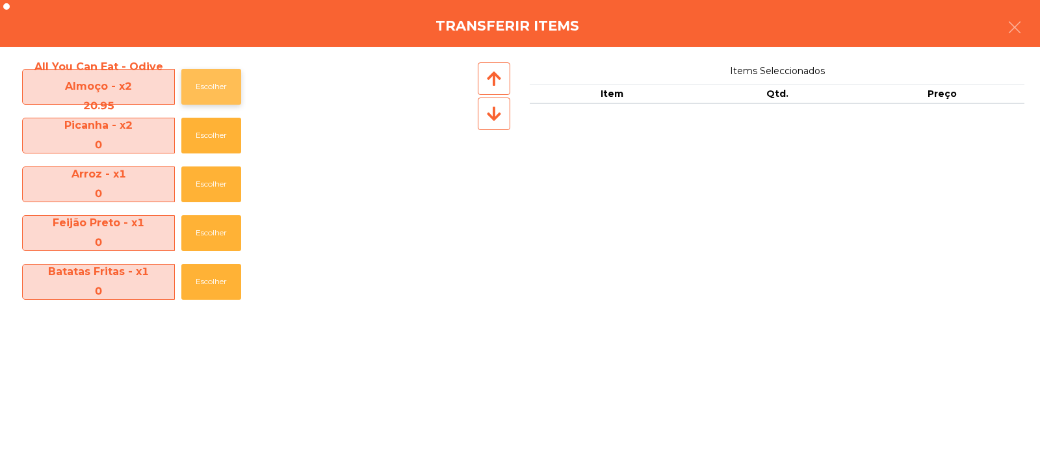
click at [237, 83] on button "Escolher" at bounding box center [211, 87] width 60 height 36
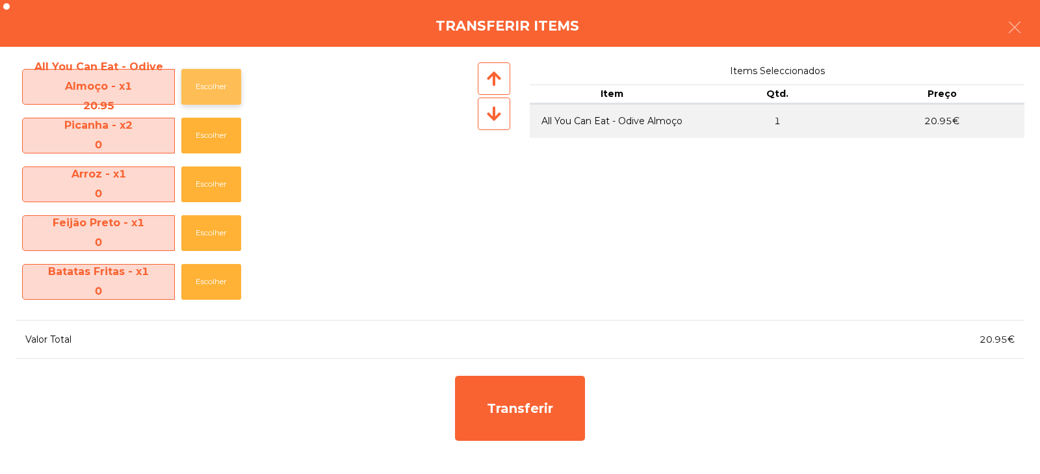
click at [230, 86] on button "Escolher" at bounding box center [211, 87] width 60 height 36
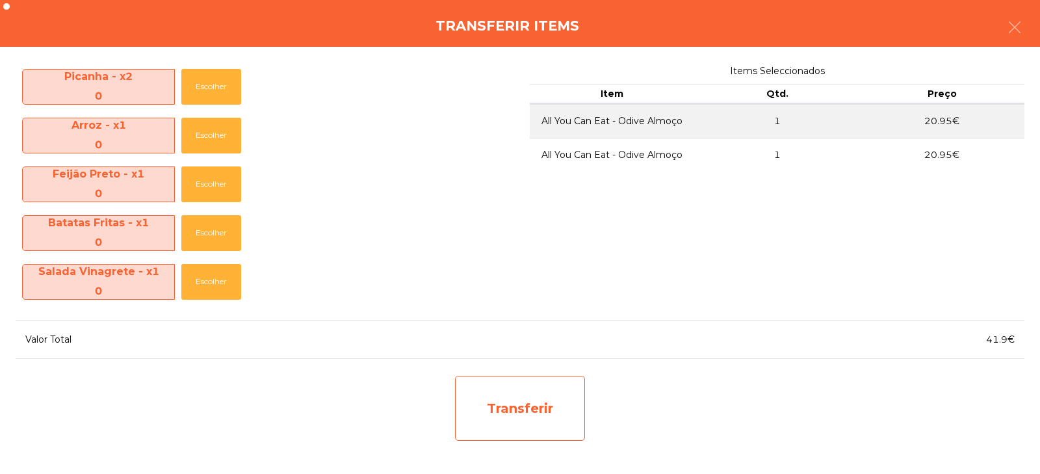
click at [519, 385] on div "Transferir" at bounding box center [520, 408] width 130 height 65
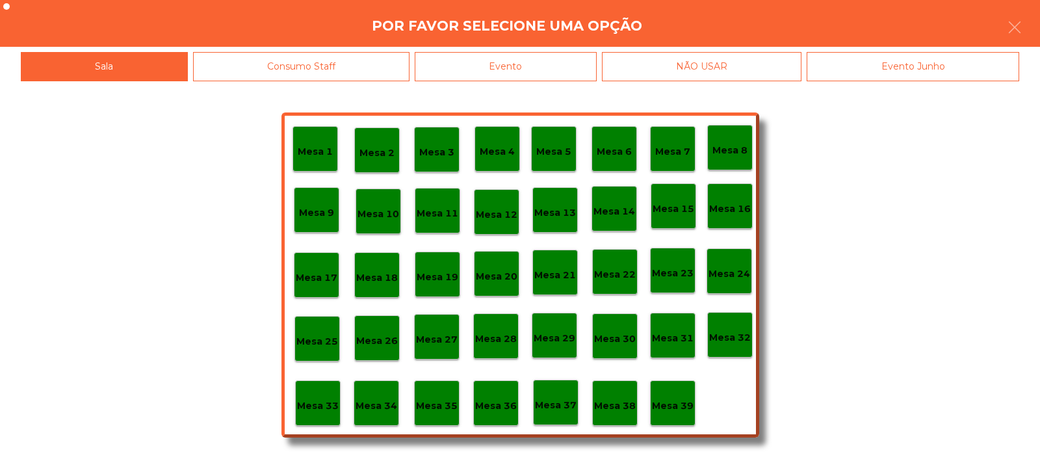
click at [545, 397] on div "Mesa 37" at bounding box center [556, 403] width 42 height 20
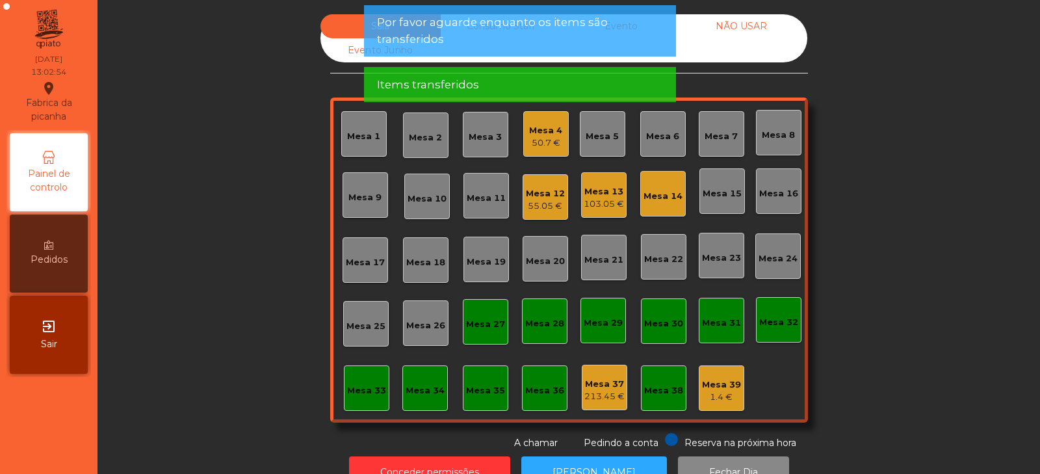
click at [664, 196] on div "Mesa 14" at bounding box center [663, 196] width 39 height 13
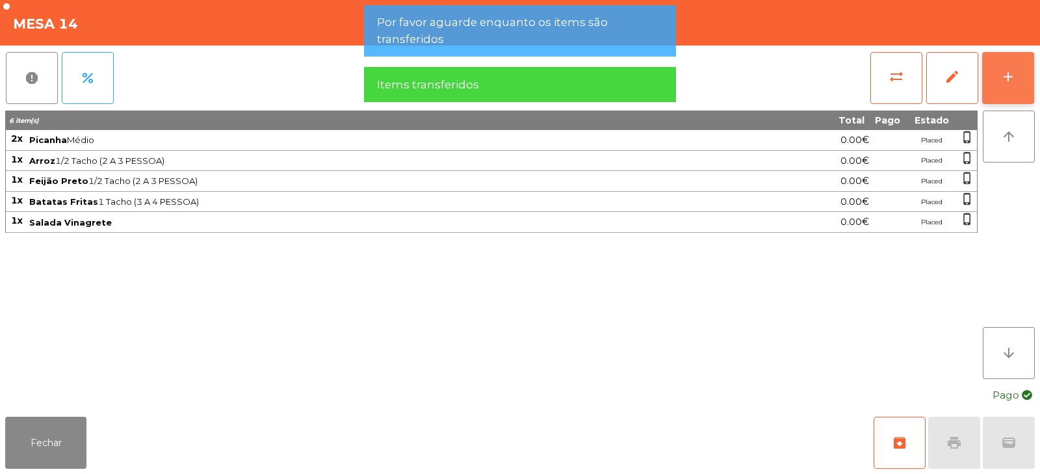
click at [1009, 73] on div "add" at bounding box center [1009, 77] width 16 height 16
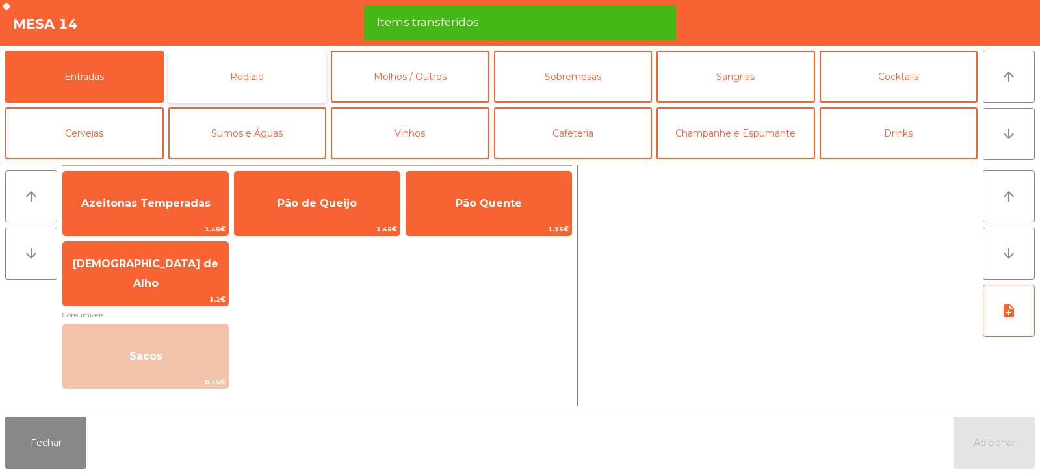
click at [279, 85] on button "Rodizio" at bounding box center [247, 77] width 159 height 52
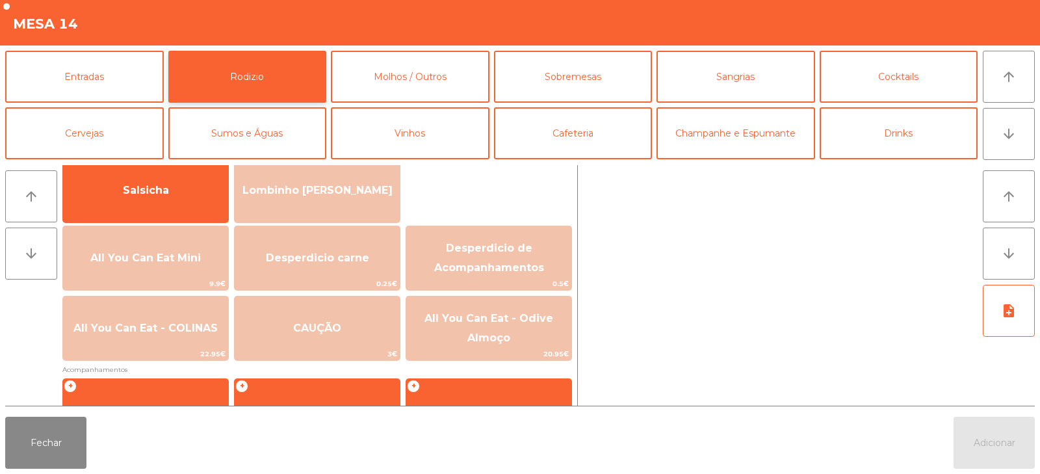
scroll to position [101, 0]
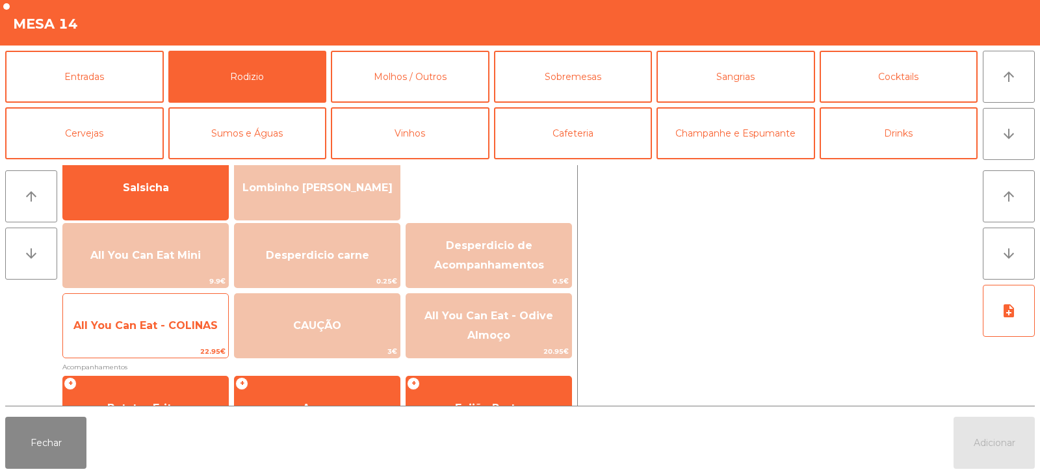
click at [195, 339] on span "All You Can Eat - COLINAS" at bounding box center [145, 325] width 165 height 35
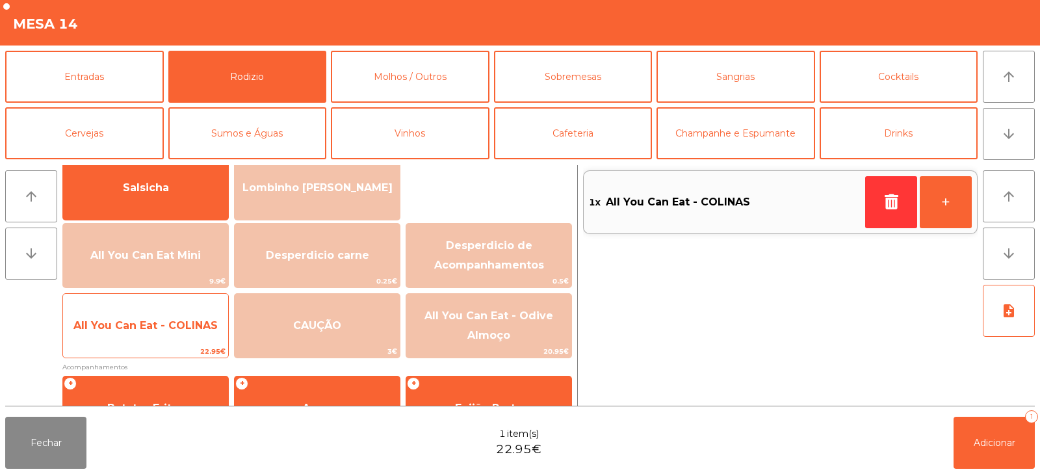
click at [196, 337] on span "All You Can Eat - COLINAS" at bounding box center [145, 325] width 165 height 35
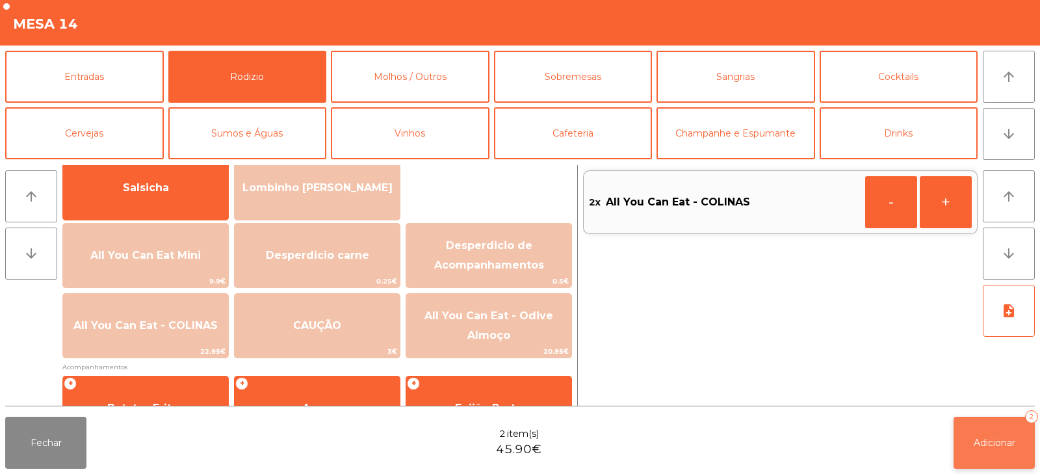
click at [1011, 428] on button "Adicionar 2" at bounding box center [994, 443] width 81 height 52
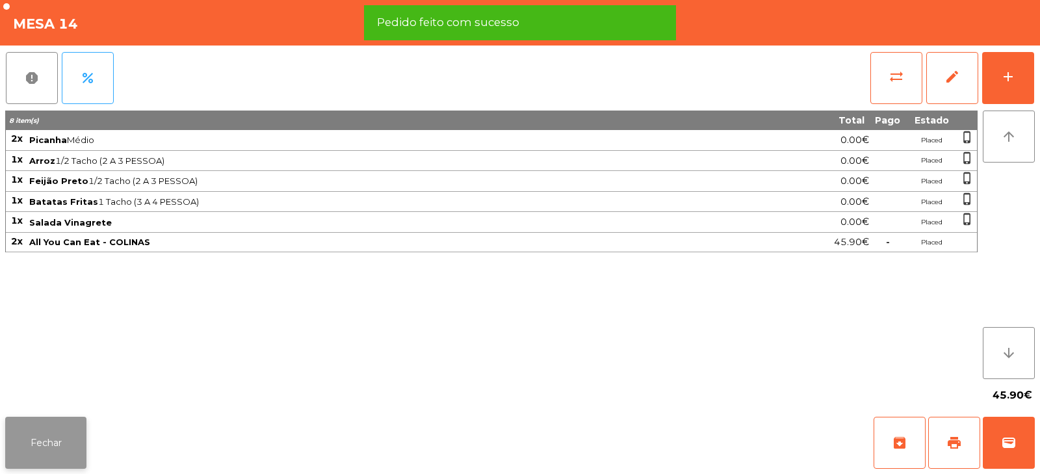
click at [55, 459] on button "Fechar" at bounding box center [45, 443] width 81 height 52
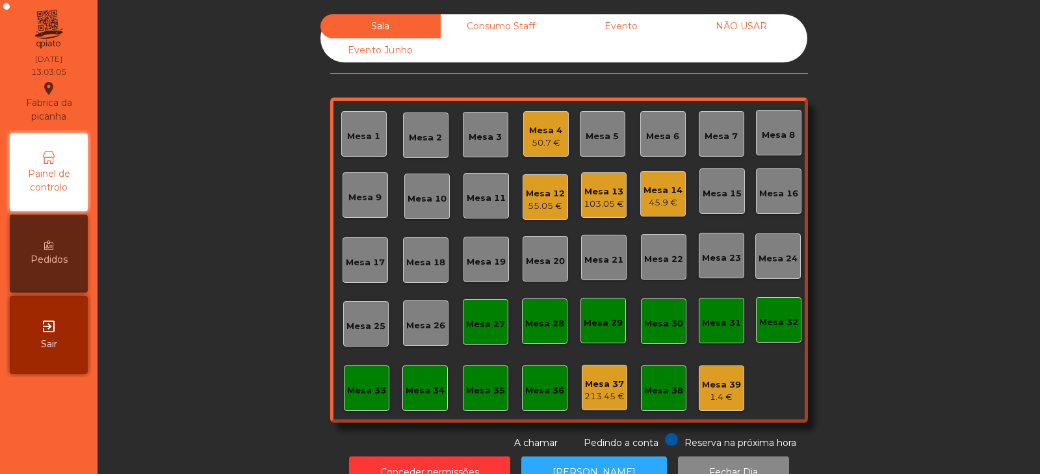
scroll to position [38, 0]
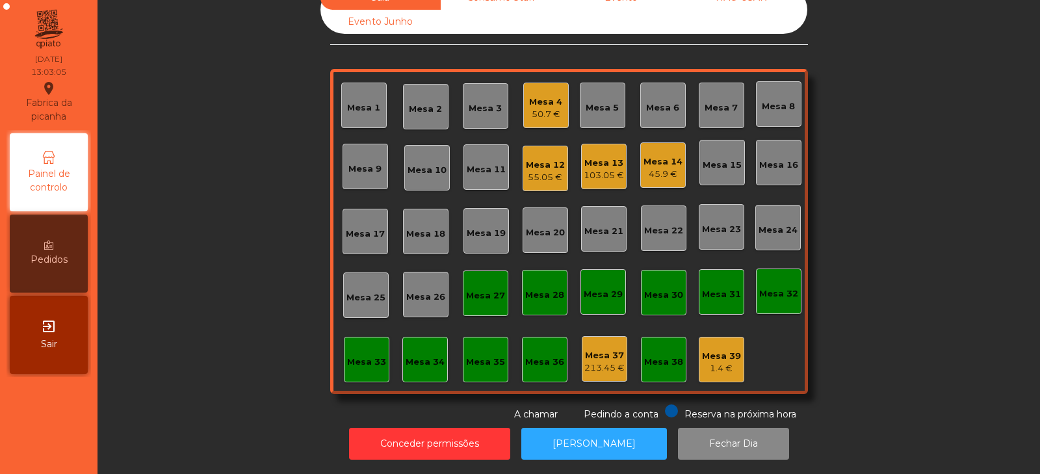
click at [671, 168] on div "45.9 €" at bounding box center [663, 174] width 39 height 13
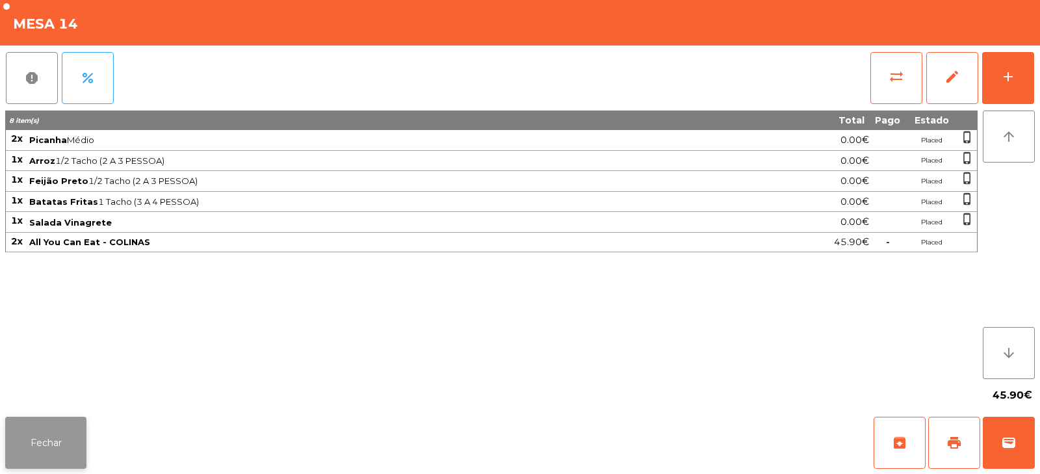
click at [43, 444] on button "Fechar" at bounding box center [45, 443] width 81 height 52
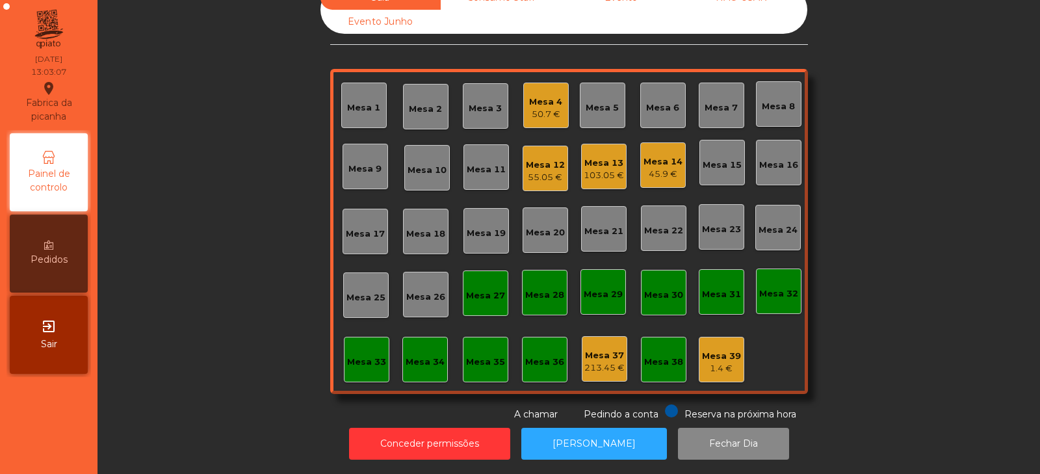
scroll to position [0, 0]
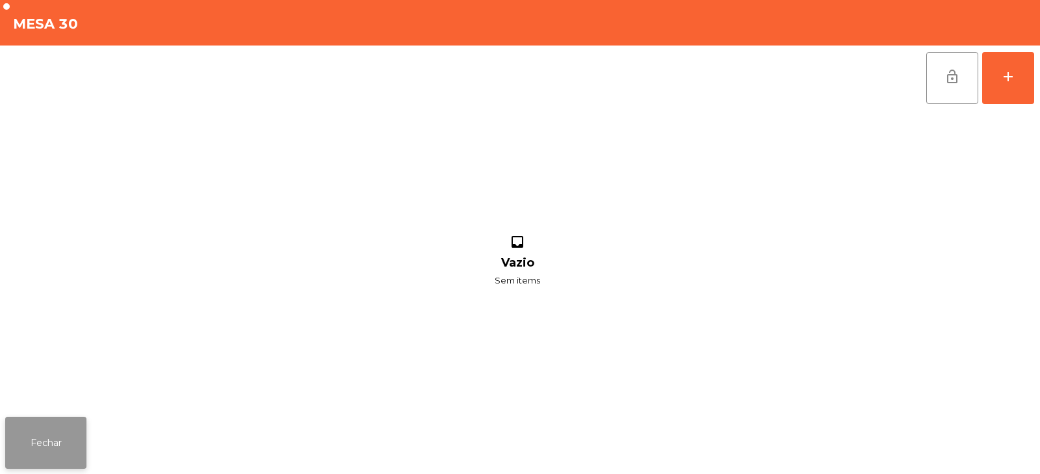
click at [49, 454] on button "Fechar" at bounding box center [45, 443] width 81 height 52
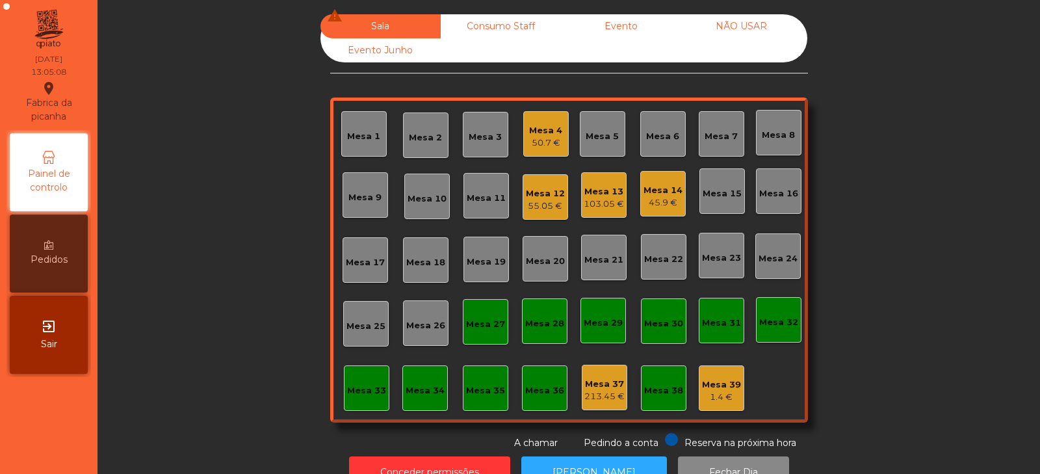
click at [547, 196] on div "Mesa 12" at bounding box center [545, 193] width 39 height 13
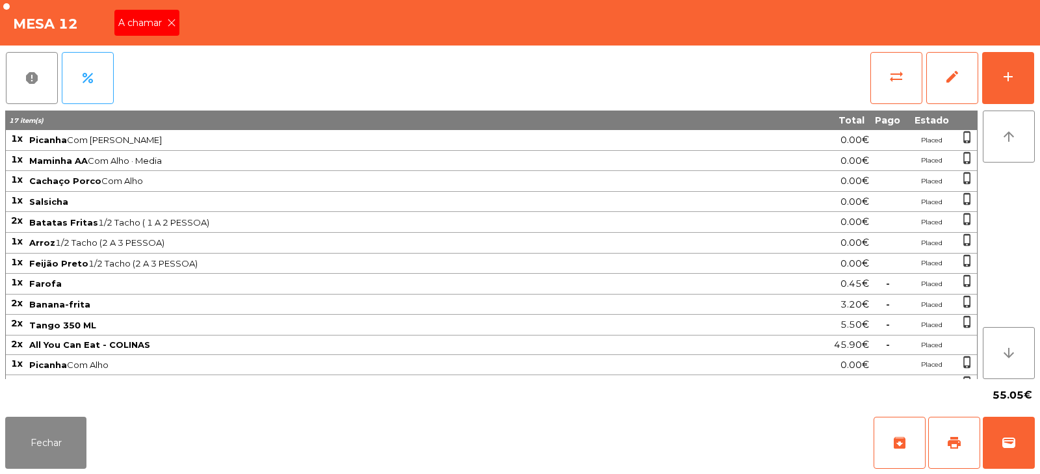
click at [171, 23] on icon at bounding box center [171, 22] width 9 height 9
click at [58, 447] on button "Fechar" at bounding box center [45, 443] width 81 height 52
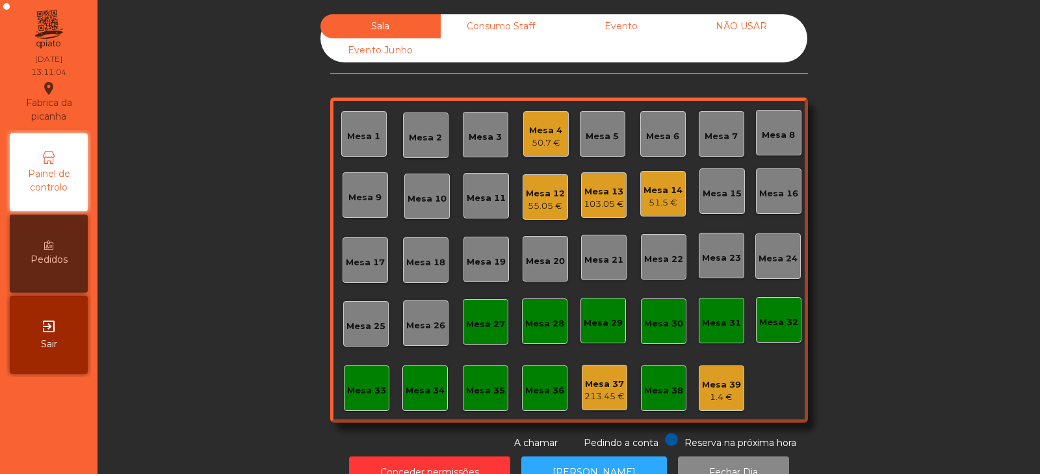
click at [608, 198] on div "103.05 €" at bounding box center [604, 204] width 40 height 13
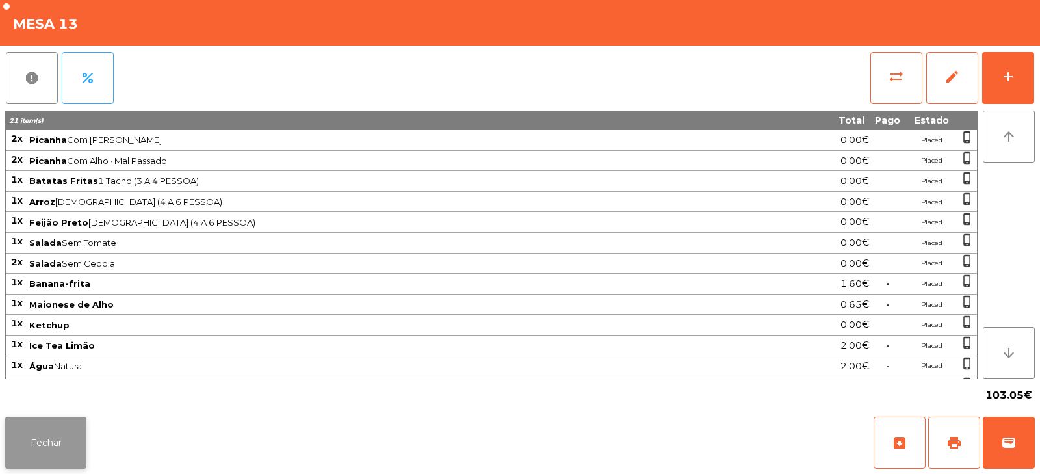
click at [66, 458] on button "Fechar" at bounding box center [45, 443] width 81 height 52
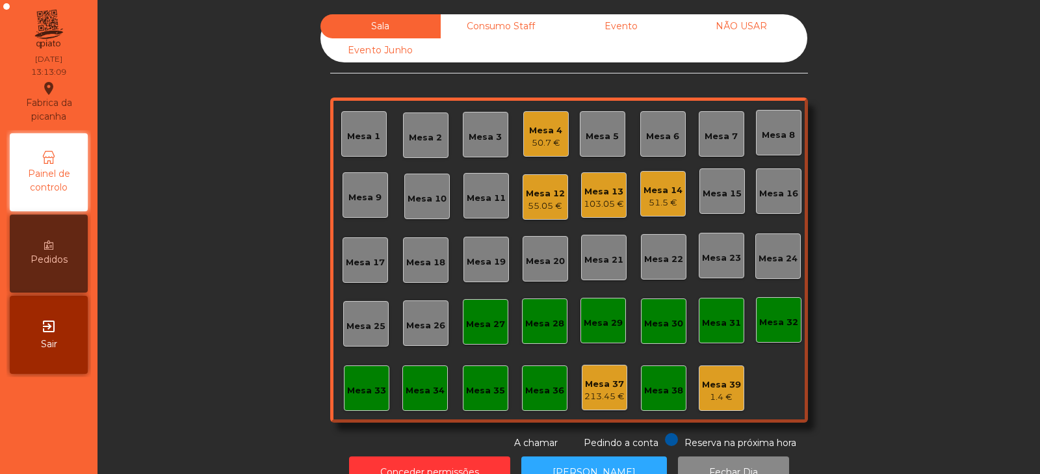
click at [767, 137] on div "Mesa 8" at bounding box center [778, 135] width 33 height 13
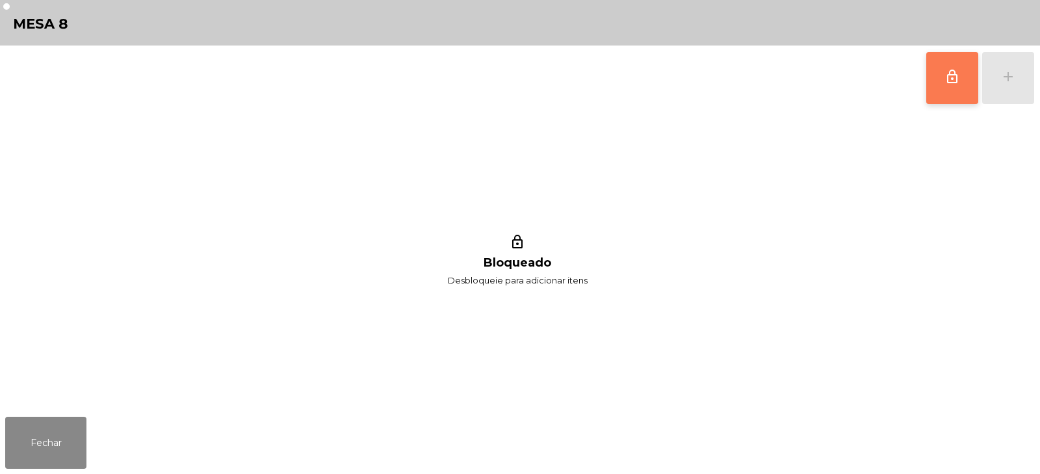
click at [966, 75] on button "lock_outline" at bounding box center [953, 78] width 52 height 52
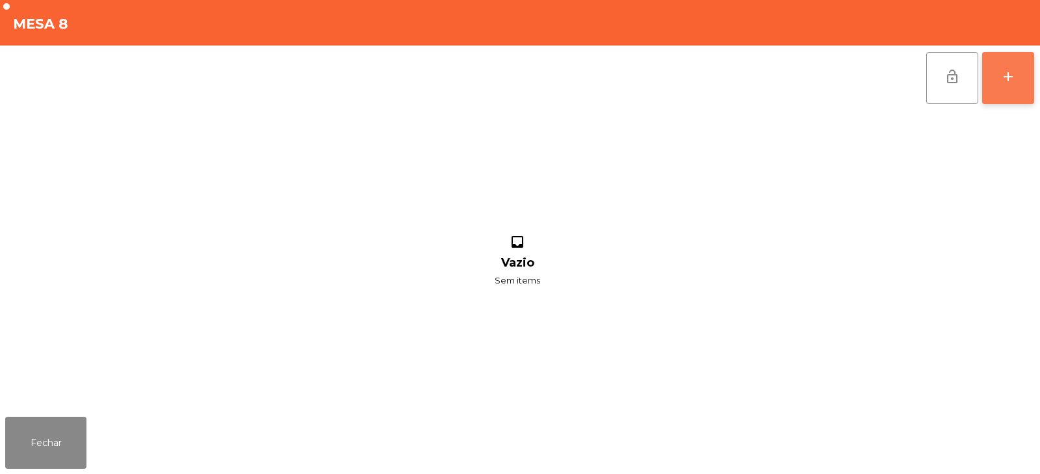
click at [1027, 77] on button "add" at bounding box center [1008, 78] width 52 height 52
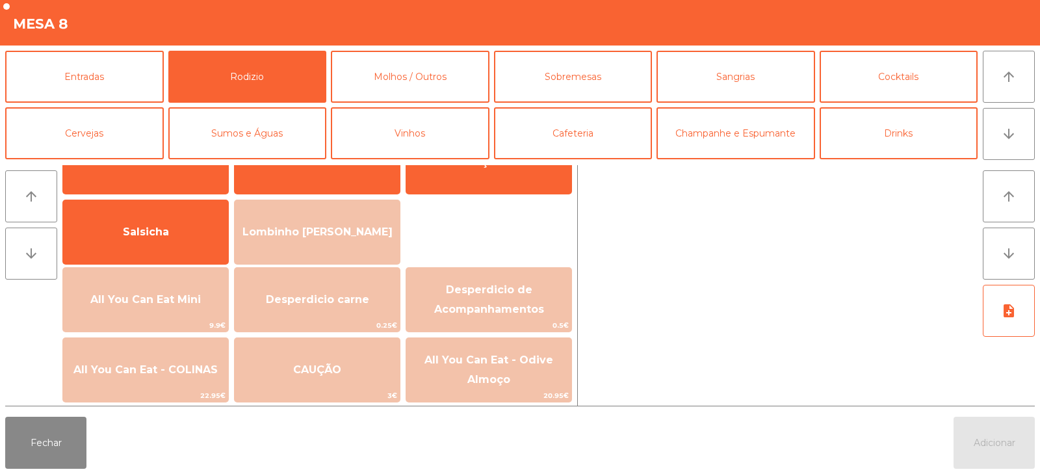
scroll to position [66, 0]
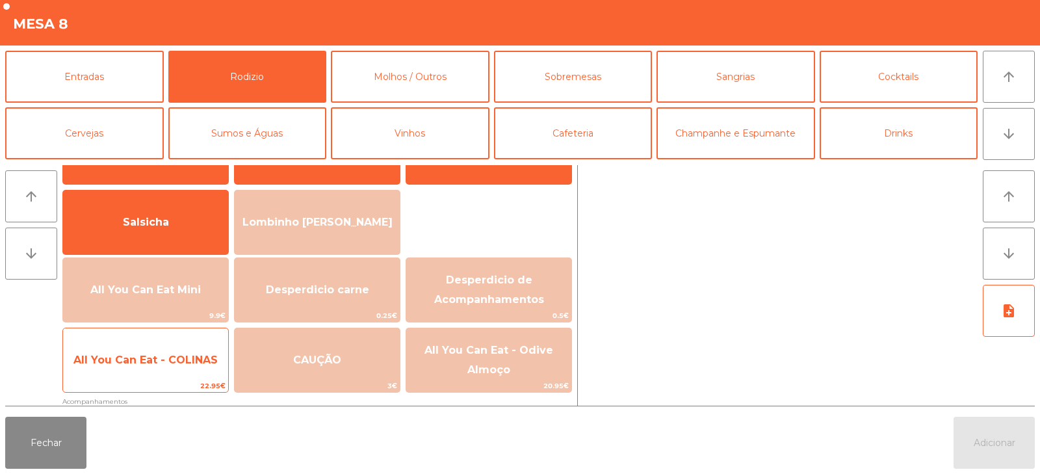
click at [200, 369] on span "All You Can Eat - COLINAS" at bounding box center [145, 360] width 165 height 35
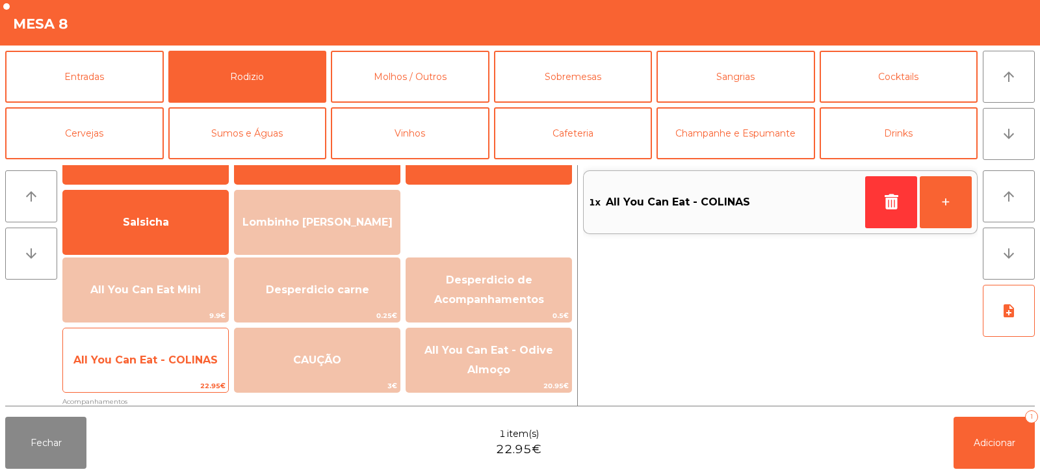
click at [204, 373] on span "All You Can Eat - COLINAS" at bounding box center [145, 360] width 165 height 35
click at [207, 372] on span "All You Can Eat - COLINAS" at bounding box center [145, 360] width 165 height 35
click at [207, 370] on span "All You Can Eat - COLINAS" at bounding box center [145, 360] width 165 height 35
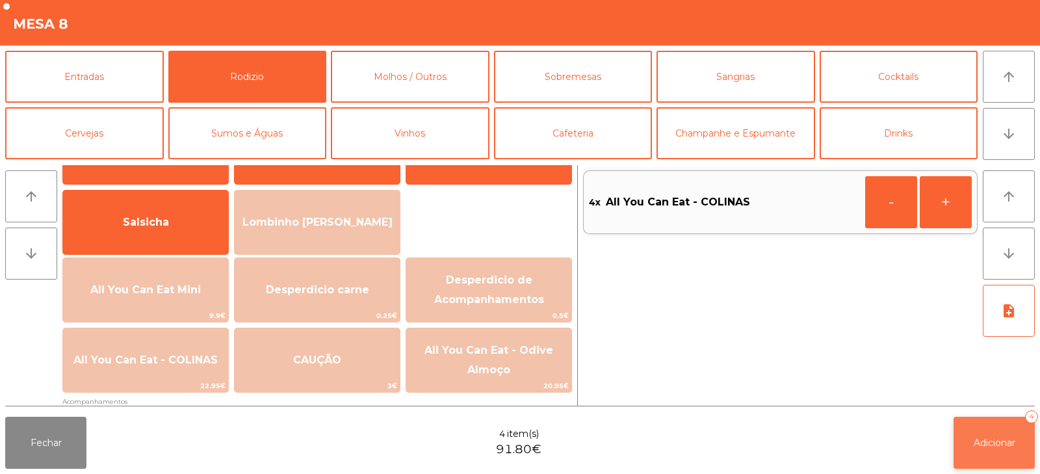
click at [989, 453] on button "Adicionar 4" at bounding box center [994, 443] width 81 height 52
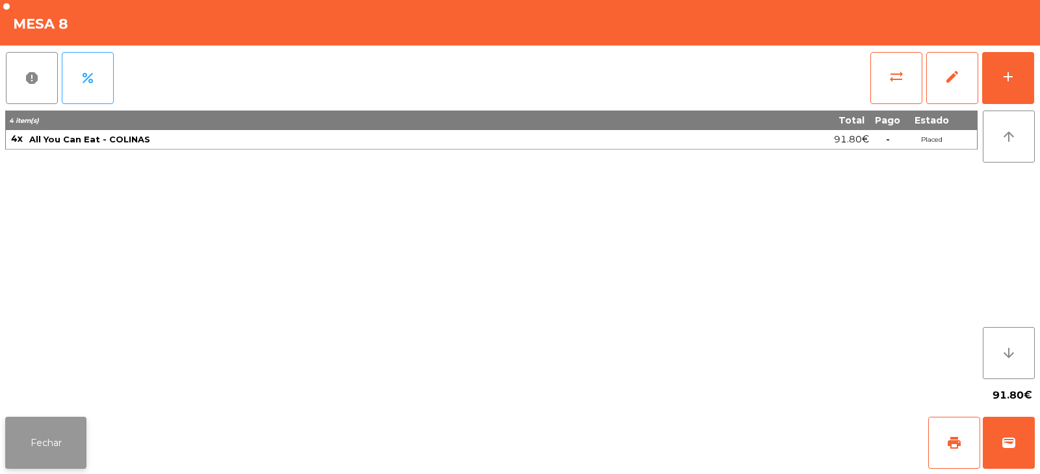
click at [49, 430] on button "Fechar" at bounding box center [45, 443] width 81 height 52
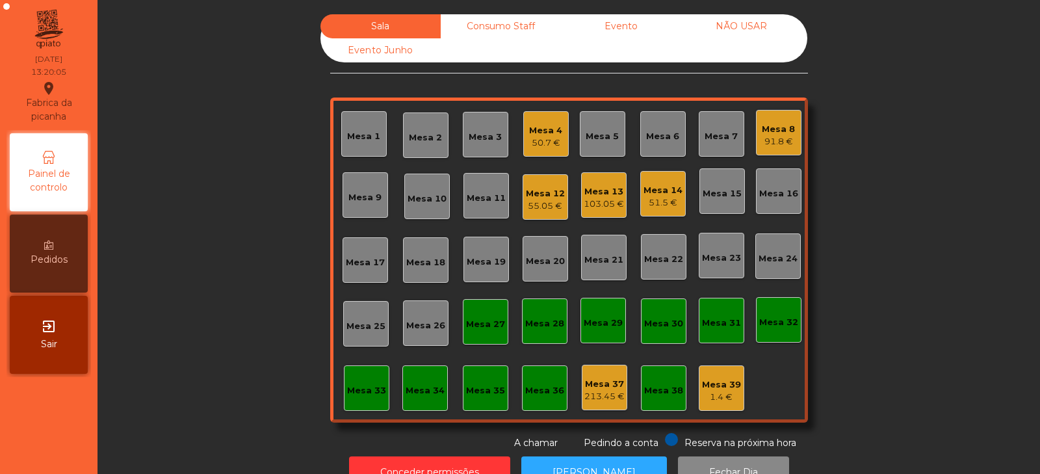
click at [784, 319] on div "Mesa 32" at bounding box center [778, 322] width 39 height 13
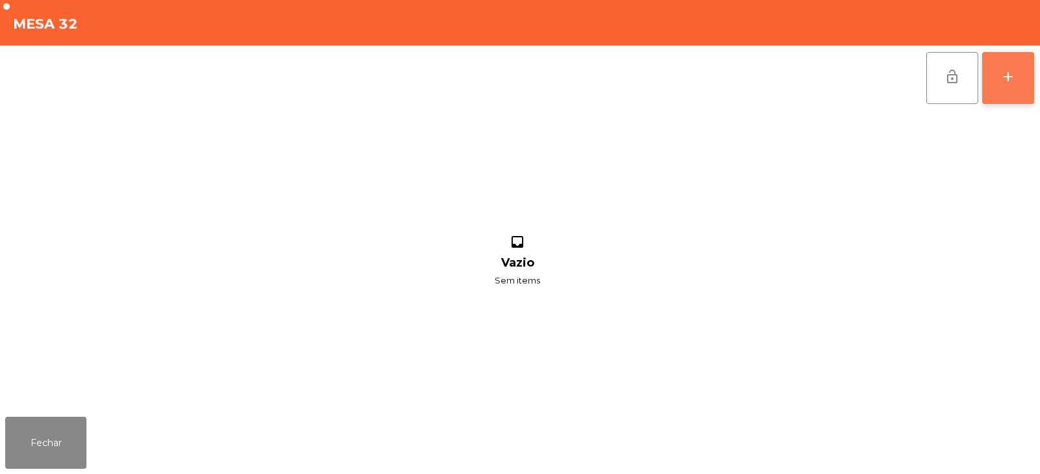
click at [1006, 84] on div "add" at bounding box center [1009, 77] width 16 height 16
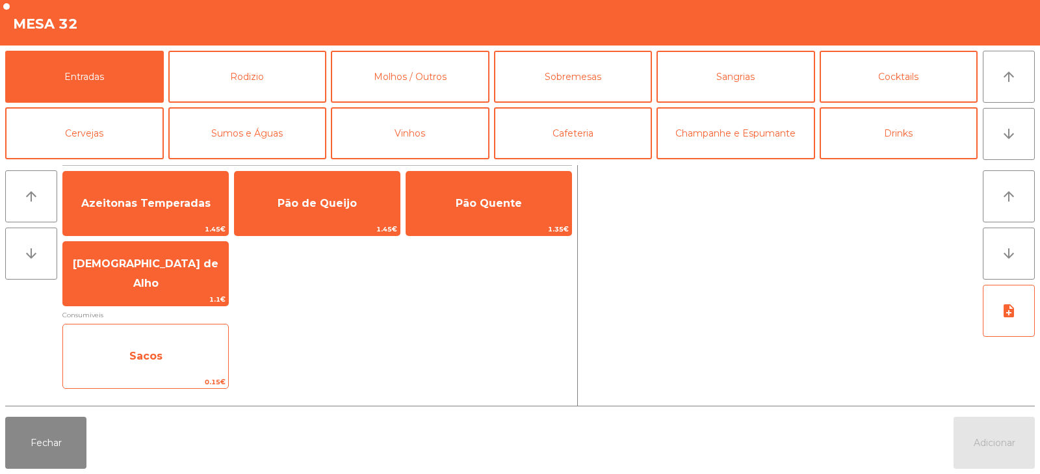
click at [181, 342] on span "Sacos" at bounding box center [145, 356] width 165 height 35
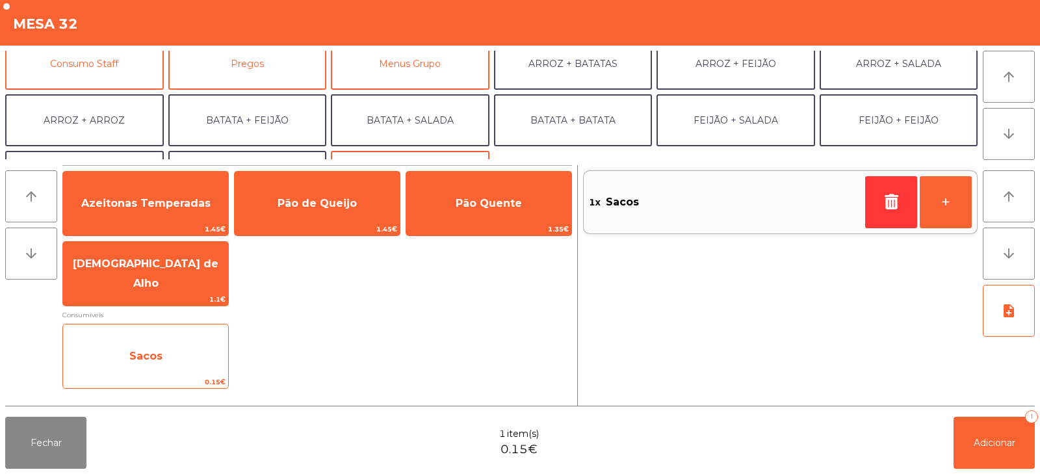
scroll to position [170, 0]
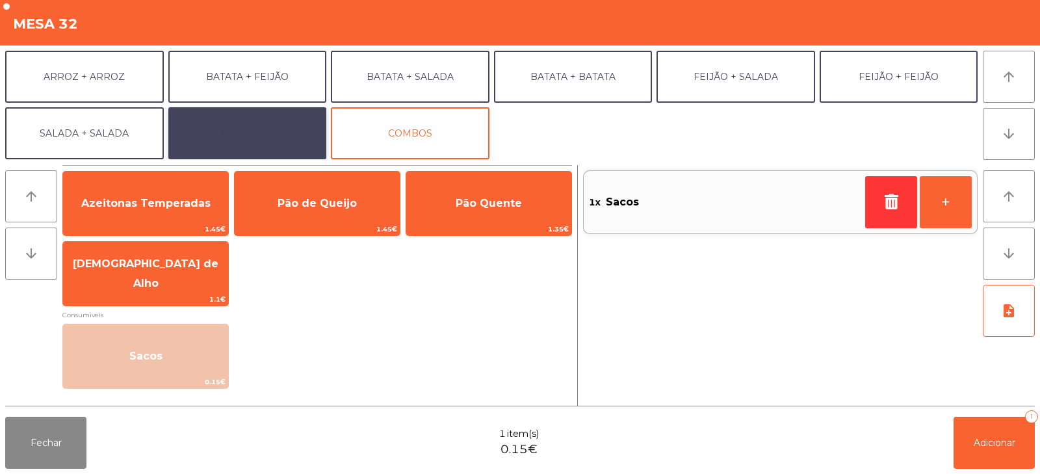
click at [292, 129] on button "EXTRAS UBER" at bounding box center [247, 133] width 159 height 52
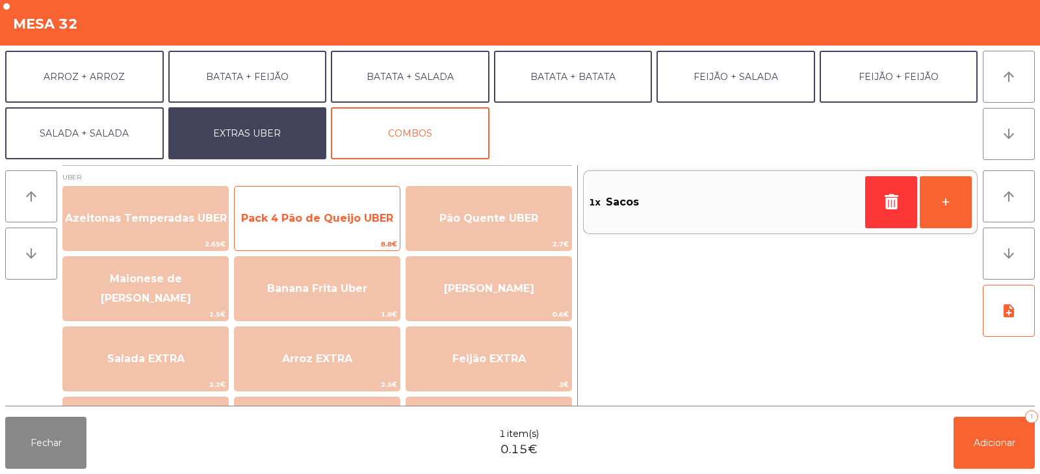
click at [352, 219] on span "Pack 4 Pão de Queijo UBER" at bounding box center [317, 218] width 152 height 12
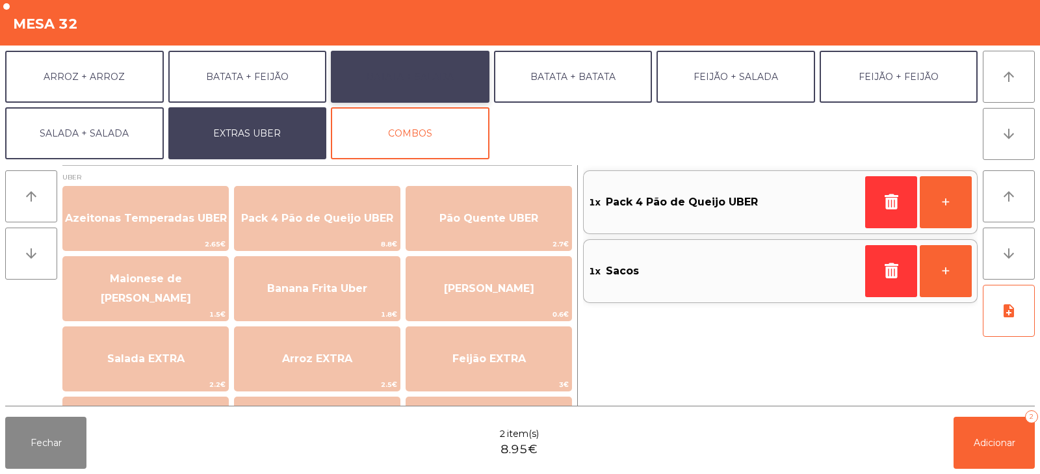
click at [445, 77] on button "BATATA + SALADA" at bounding box center [410, 77] width 159 height 52
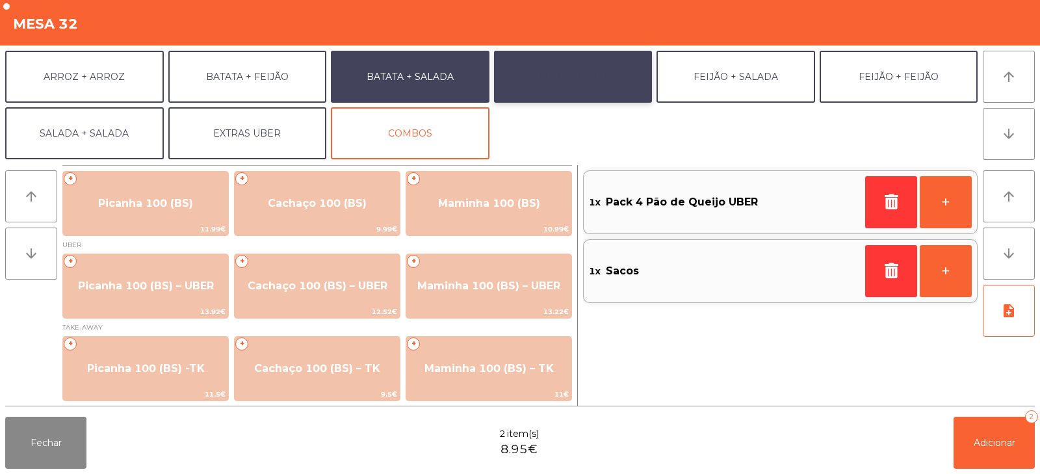
click at [576, 75] on button "BATATA + BATATA" at bounding box center [573, 77] width 159 height 52
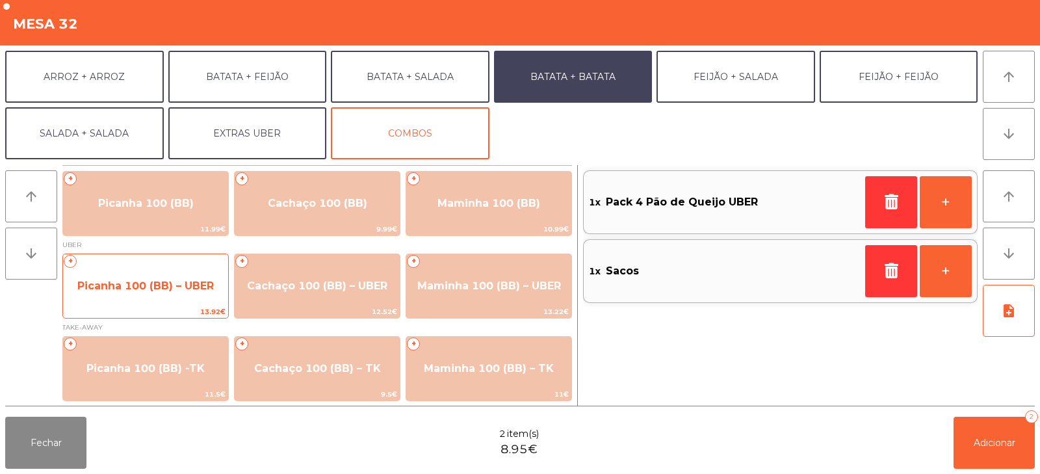
click at [152, 295] on span "Picanha 100 (BB) – UBER" at bounding box center [145, 286] width 165 height 35
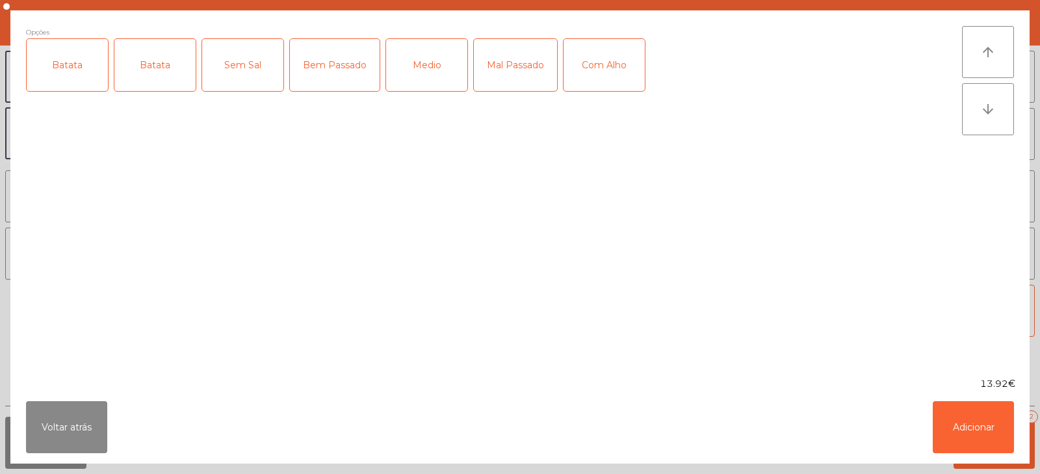
click at [79, 82] on div "Batata" at bounding box center [67, 65] width 81 height 52
click at [140, 71] on div "Batata" at bounding box center [154, 65] width 81 height 52
click at [174, 72] on div "Batata" at bounding box center [154, 65] width 81 height 52
click at [339, 70] on div "Bem Passado" at bounding box center [335, 65] width 90 height 52
click at [956, 434] on button "Adicionar" at bounding box center [973, 427] width 81 height 52
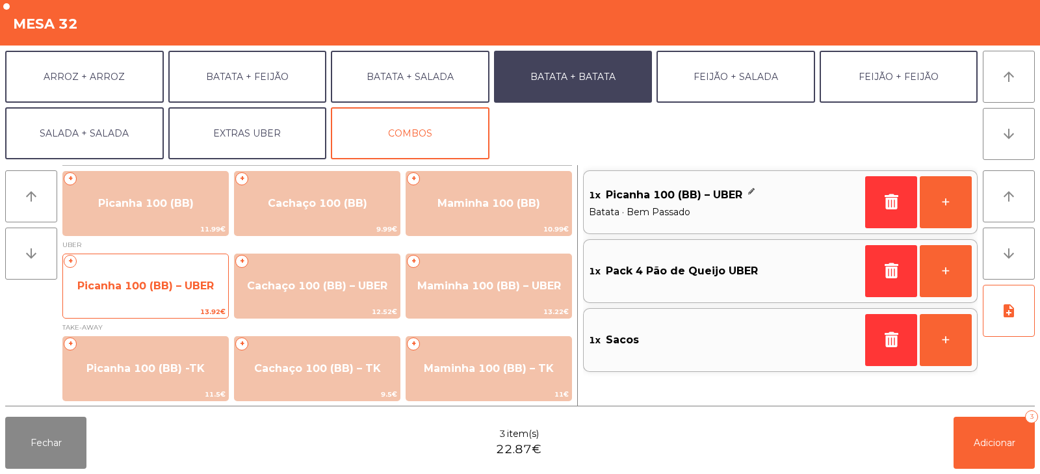
click at [164, 283] on span "Picanha 100 (BB) – UBER" at bounding box center [145, 286] width 137 height 12
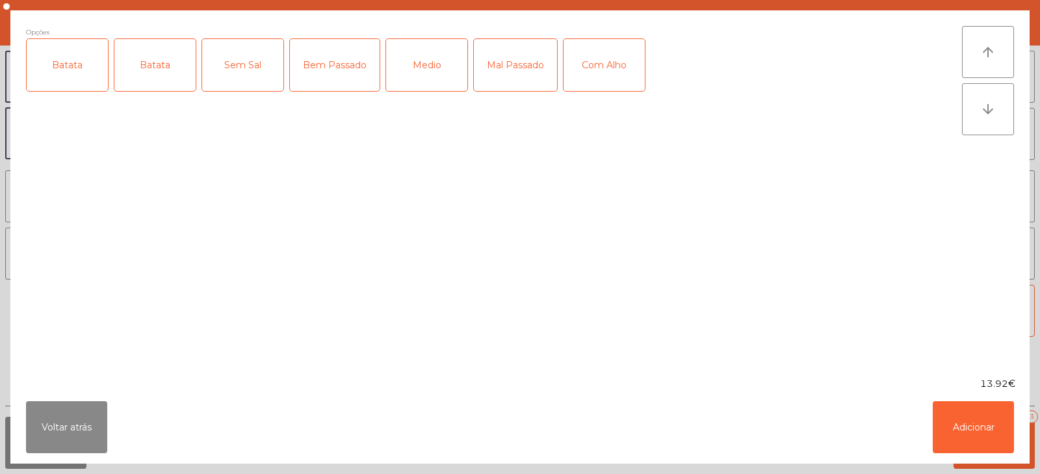
click at [86, 86] on div "Batata" at bounding box center [67, 65] width 81 height 52
click at [442, 81] on div "Medio" at bounding box center [426, 65] width 81 height 52
click at [988, 441] on button "Adicionar" at bounding box center [973, 427] width 81 height 52
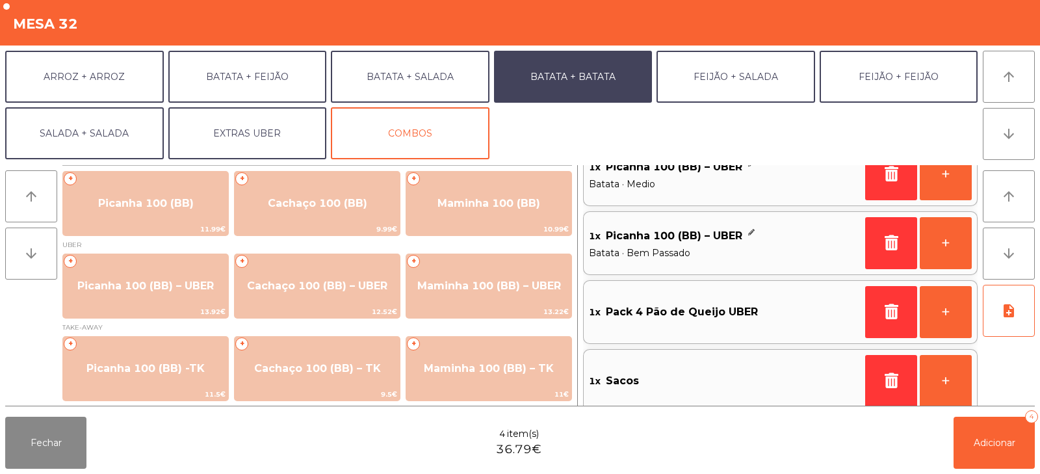
scroll to position [31, 0]
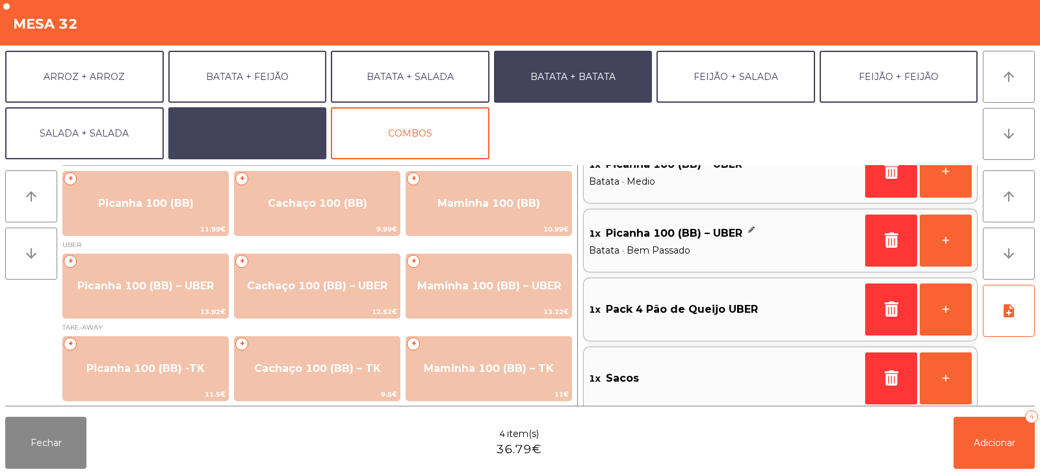
click at [272, 127] on button "EXTRAS UBER" at bounding box center [247, 133] width 159 height 52
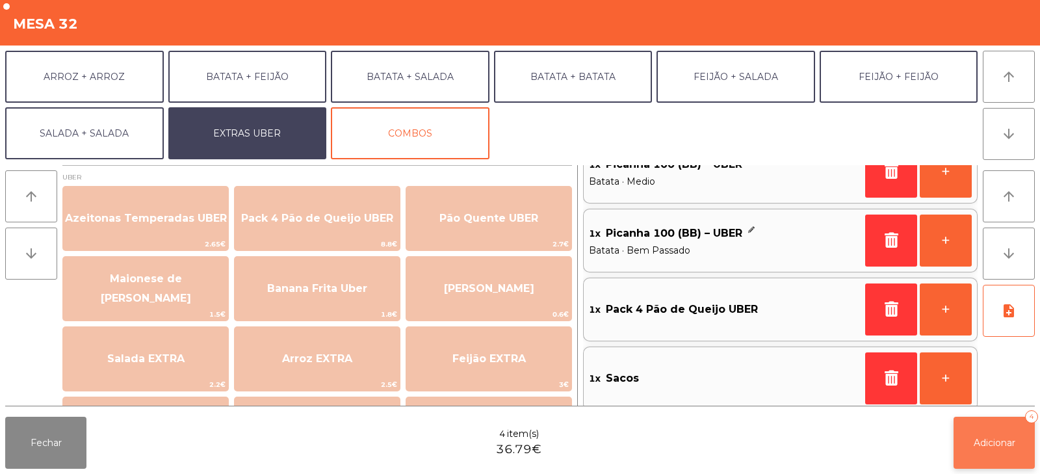
click at [1010, 445] on span "Adicionar" at bounding box center [995, 443] width 42 height 12
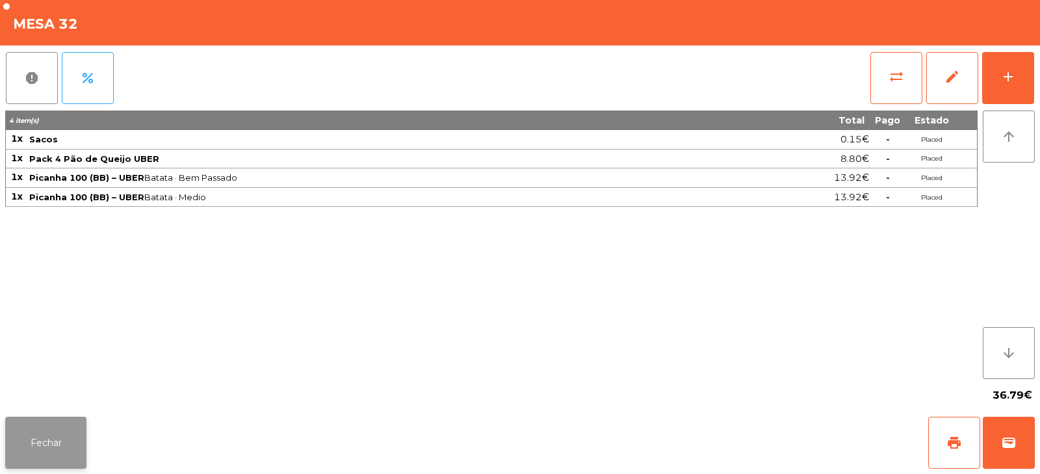
click at [69, 438] on button "Fechar" at bounding box center [45, 443] width 81 height 52
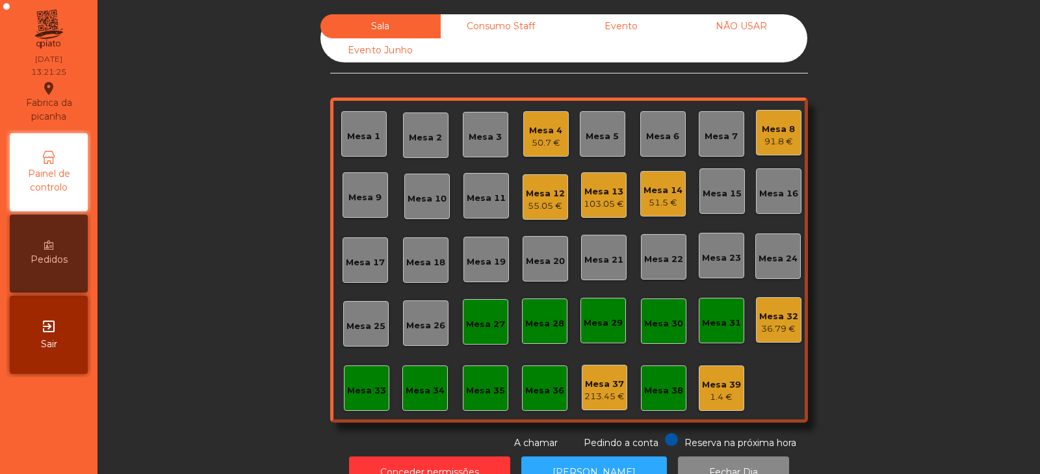
scroll to position [38, 0]
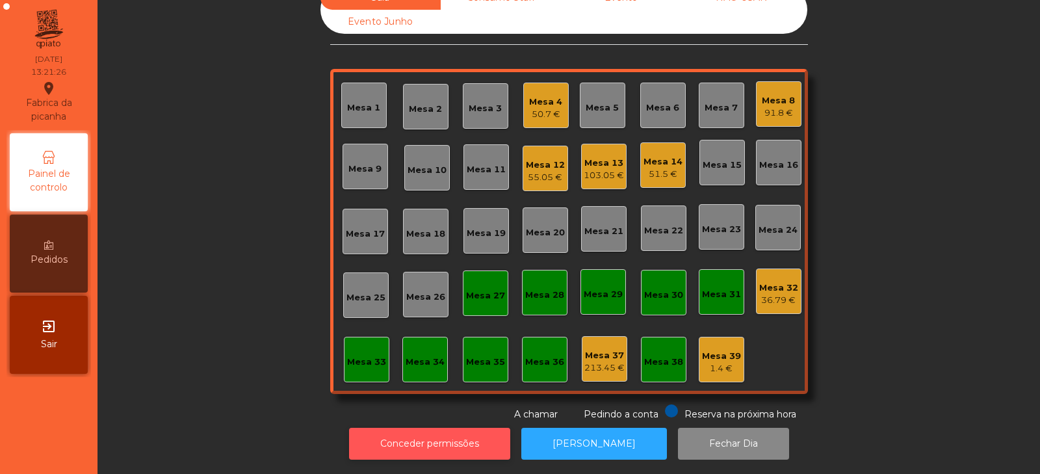
click at [431, 428] on button "Conceder permissões" at bounding box center [429, 444] width 161 height 32
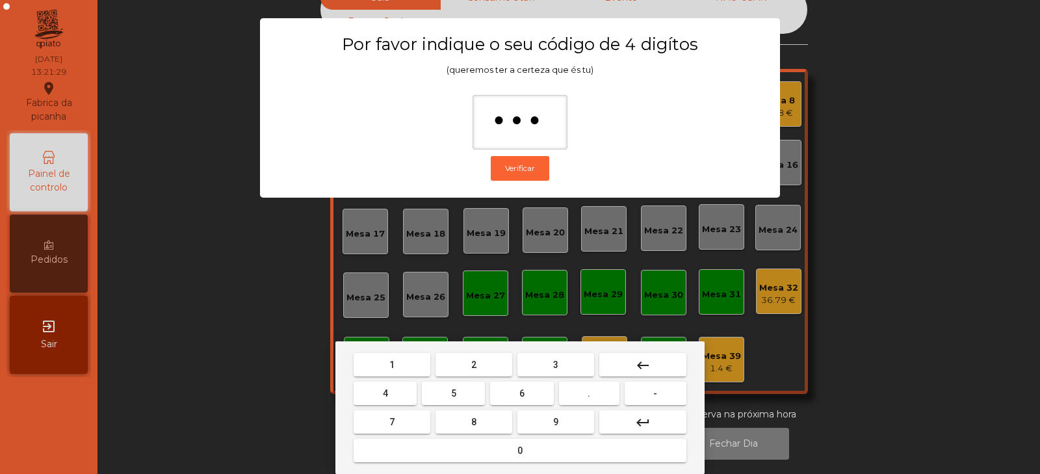
type input "****"
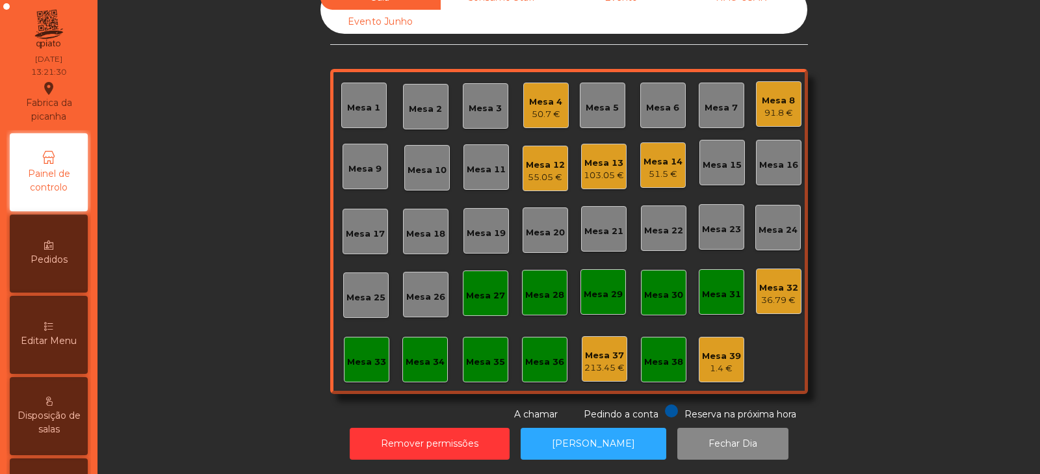
click at [787, 294] on div "36.79 €" at bounding box center [778, 300] width 39 height 13
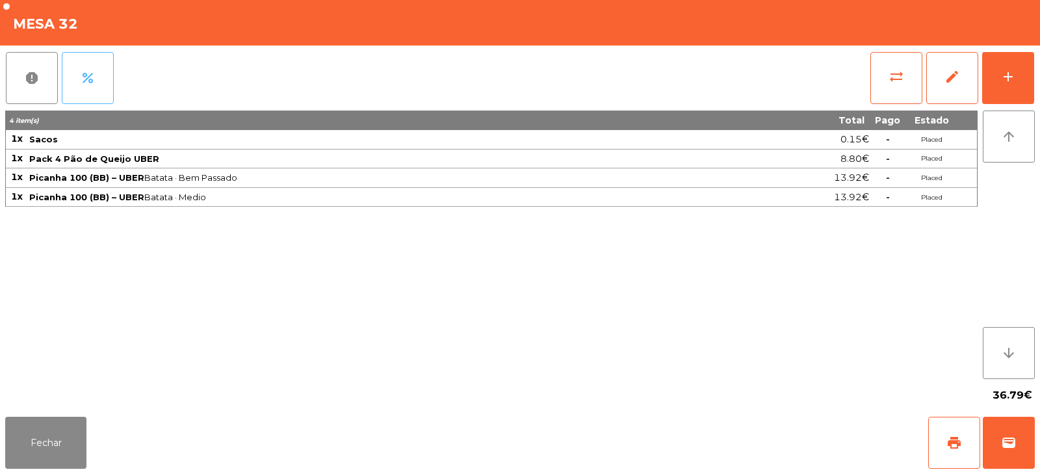
click at [77, 83] on button "percent" at bounding box center [88, 78] width 52 height 52
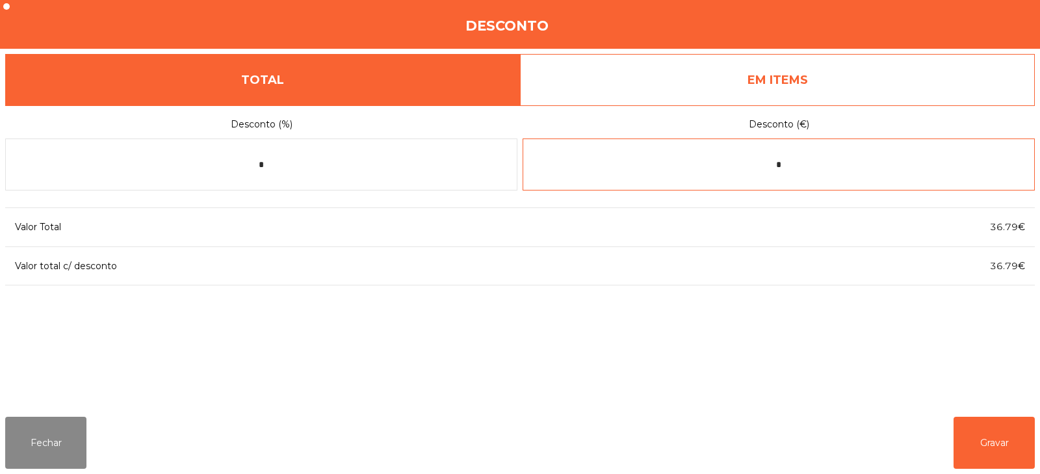
click at [810, 169] on input "*" at bounding box center [779, 164] width 512 height 52
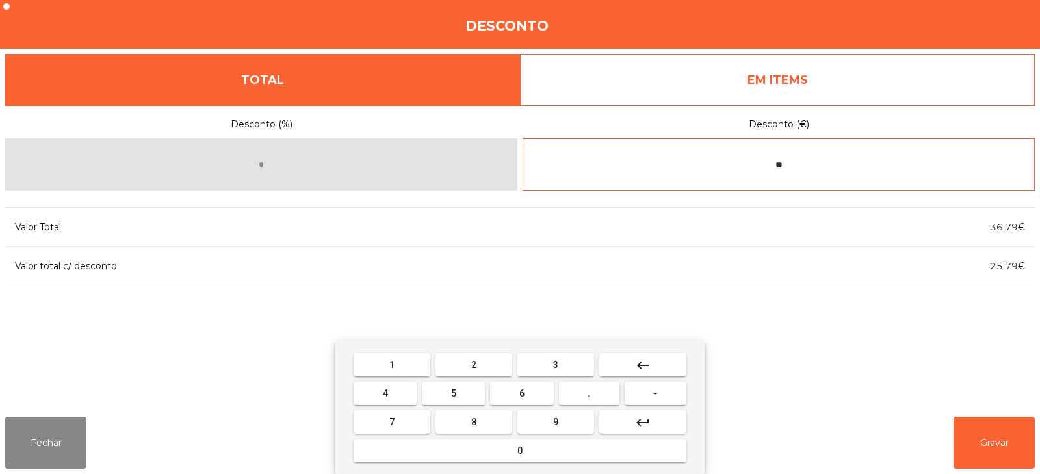
type input "*"
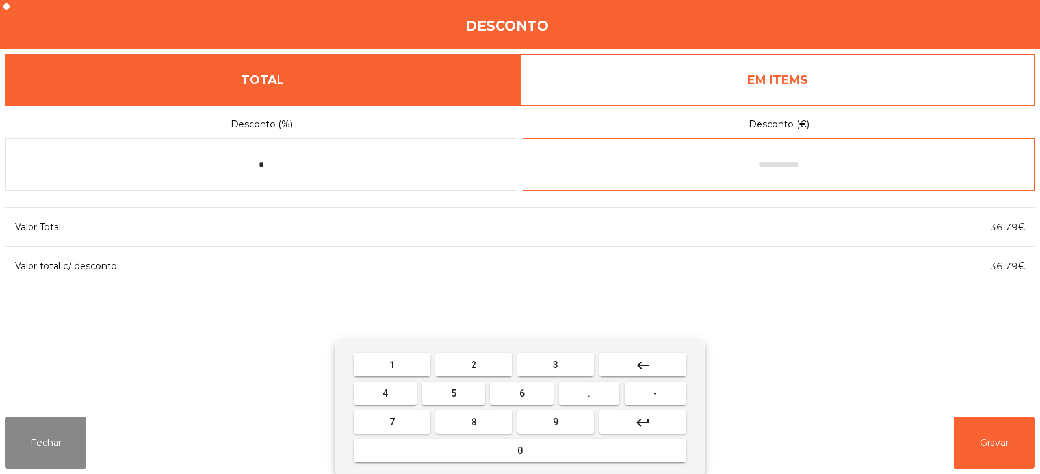
type input "*"
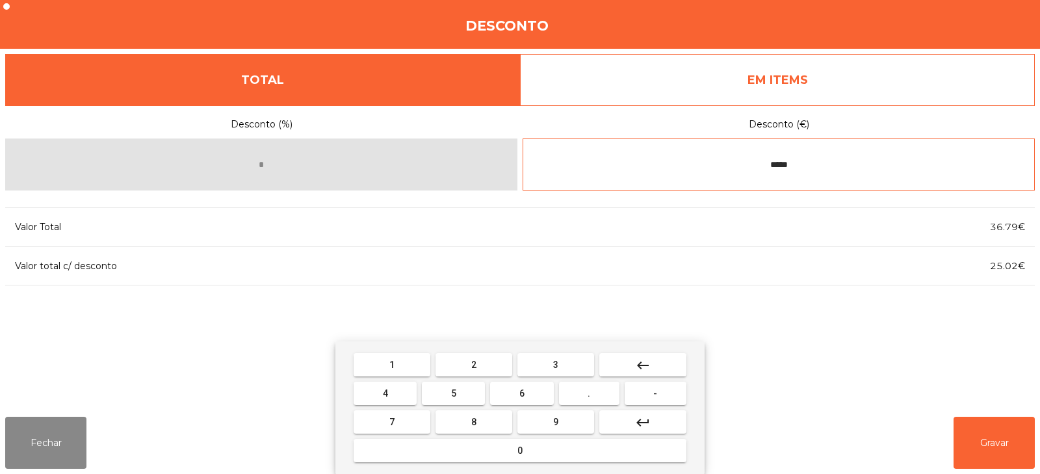
click at [767, 166] on input "*****" at bounding box center [779, 164] width 512 height 52
click at [847, 166] on input "*****" at bounding box center [779, 164] width 512 height 52
type input "*"
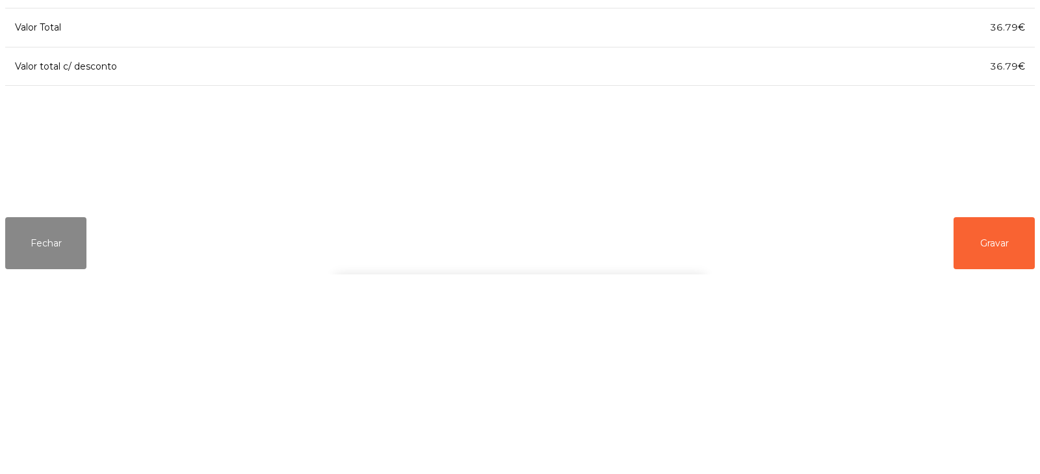
click at [58, 446] on div "1 2 3 keyboard_backspace 4 5 6 . - 7 8 9 keyboard_return 0" at bounding box center [520, 407] width 1040 height 133
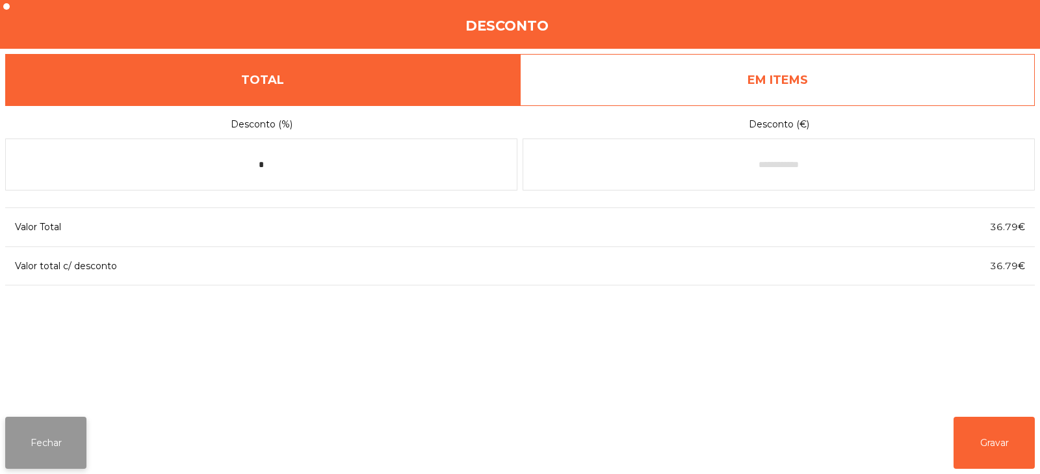
click at [62, 435] on button "Fechar" at bounding box center [45, 443] width 81 height 52
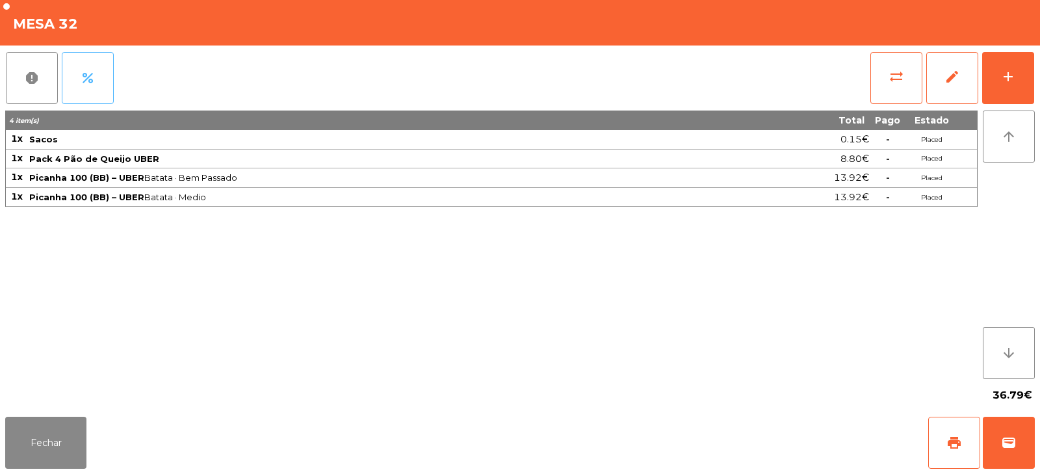
click at [100, 84] on button "percent" at bounding box center [88, 78] width 52 height 52
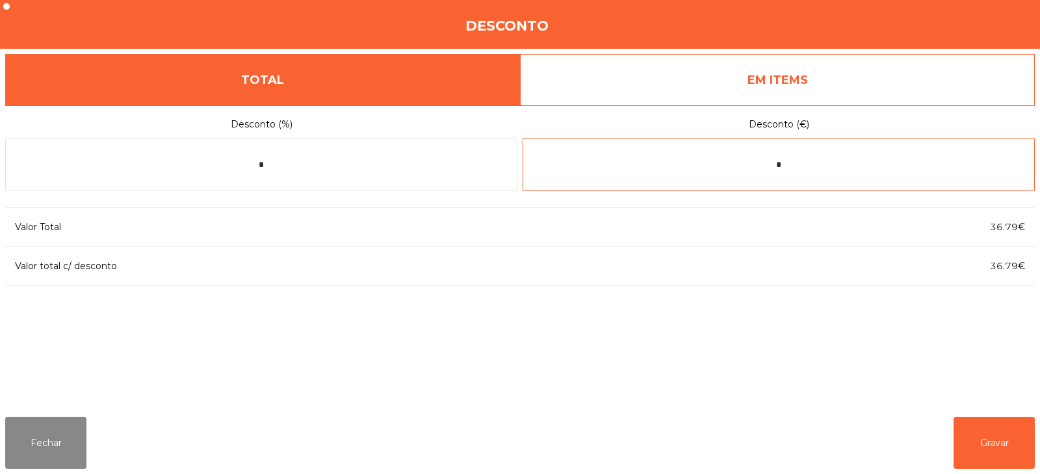
click at [806, 168] on input "*" at bounding box center [779, 164] width 512 height 52
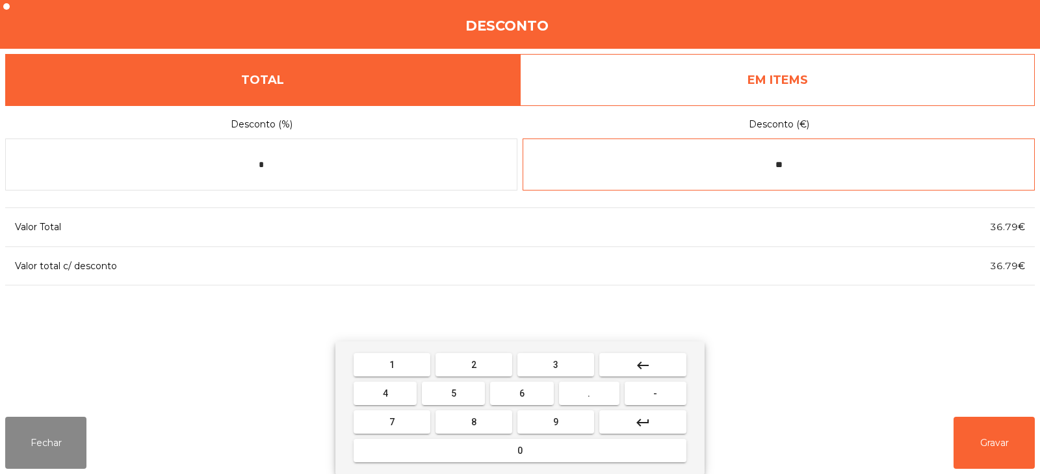
click at [776, 165] on input "**" at bounding box center [779, 164] width 512 height 52
type input "*"
click at [789, 165] on input "*" at bounding box center [779, 164] width 512 height 52
click at [772, 168] on input "*" at bounding box center [779, 164] width 512 height 52
click at [798, 165] on input "*" at bounding box center [779, 164] width 512 height 52
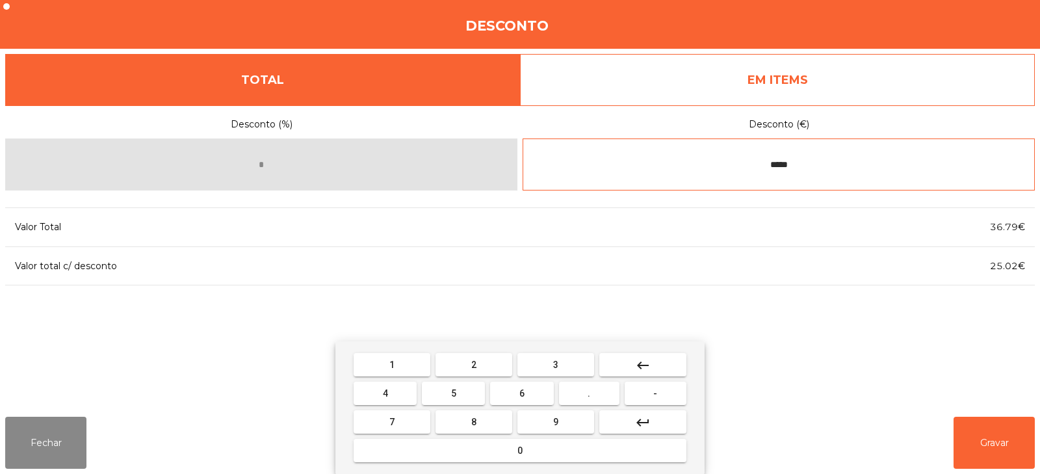
click at [763, 166] on input "*****" at bounding box center [779, 164] width 512 height 52
click at [806, 166] on input "*****" at bounding box center [779, 164] width 512 height 52
type input "*"
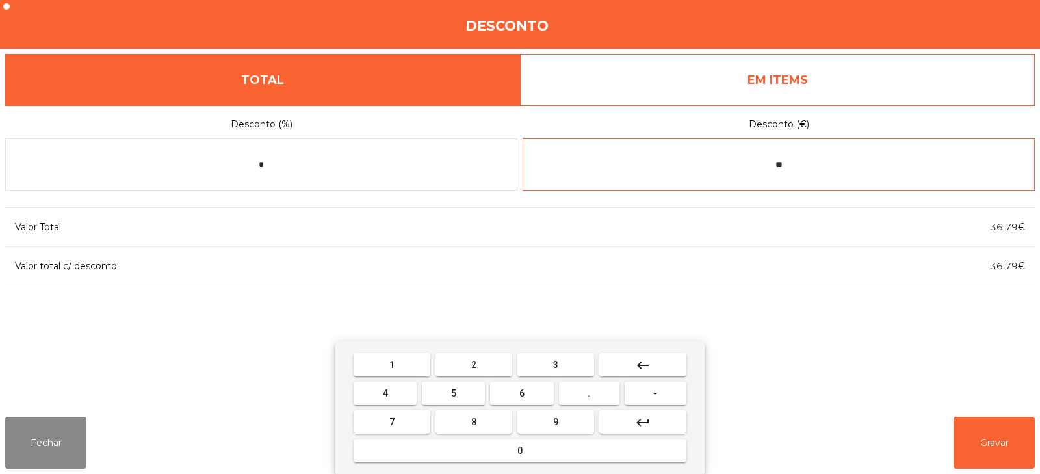
type input "*"
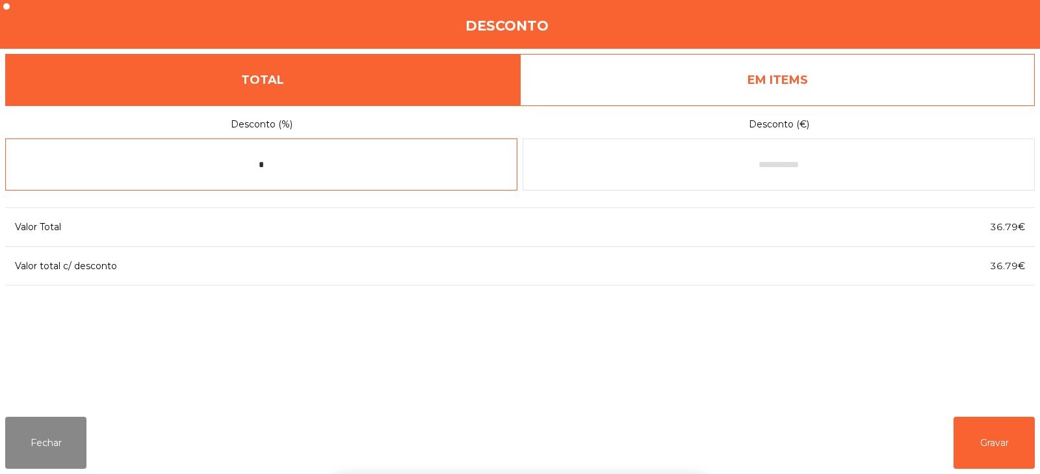
click at [361, 163] on input "*" at bounding box center [261, 164] width 512 height 52
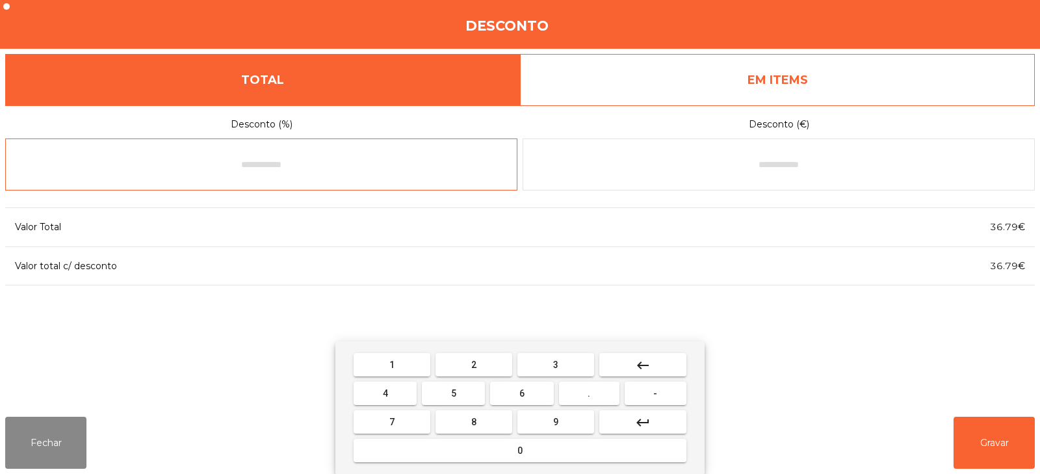
type input "*"
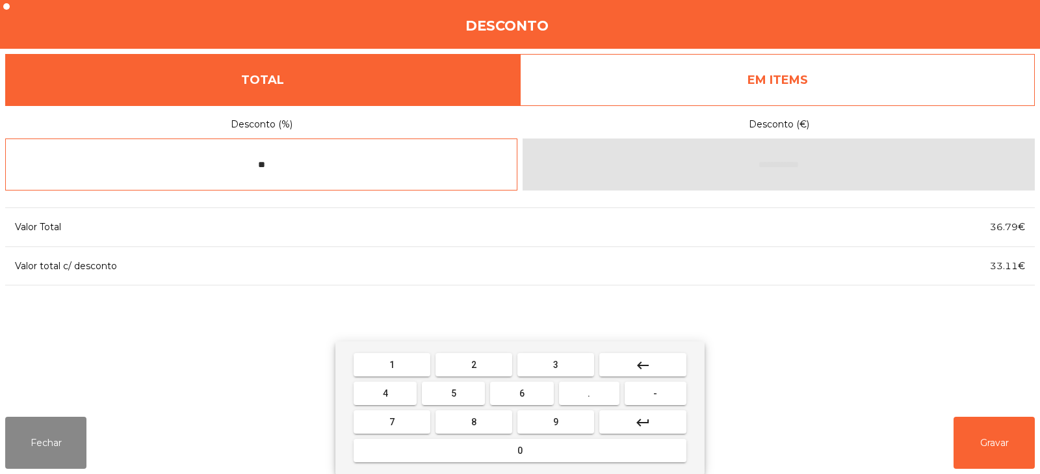
type input "*"
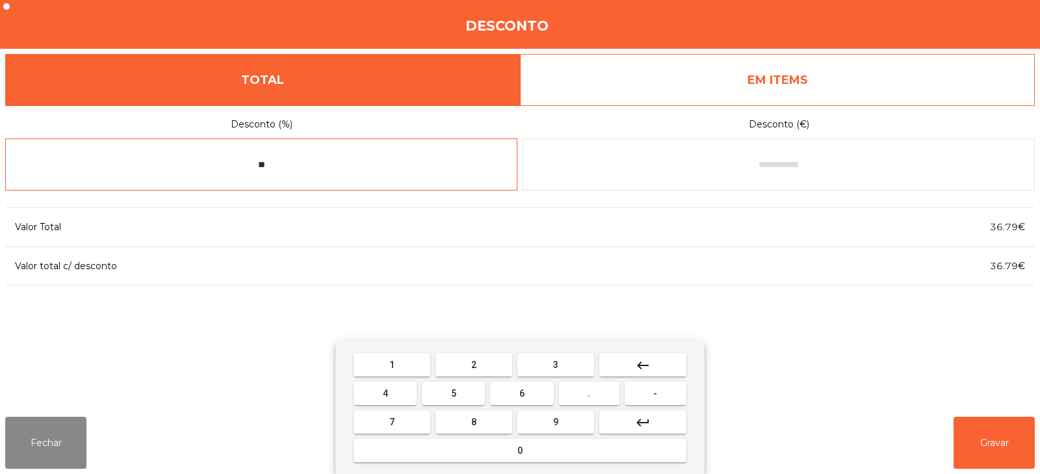
type input "*"
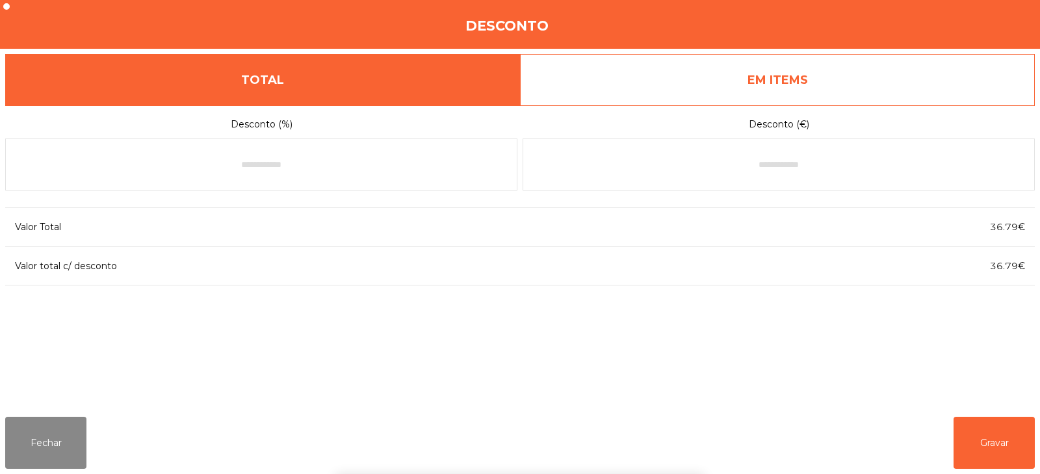
click at [1003, 26] on div "Desconto" at bounding box center [520, 24] width 1040 height 49
click at [76, 449] on button "Fechar" at bounding box center [45, 443] width 81 height 52
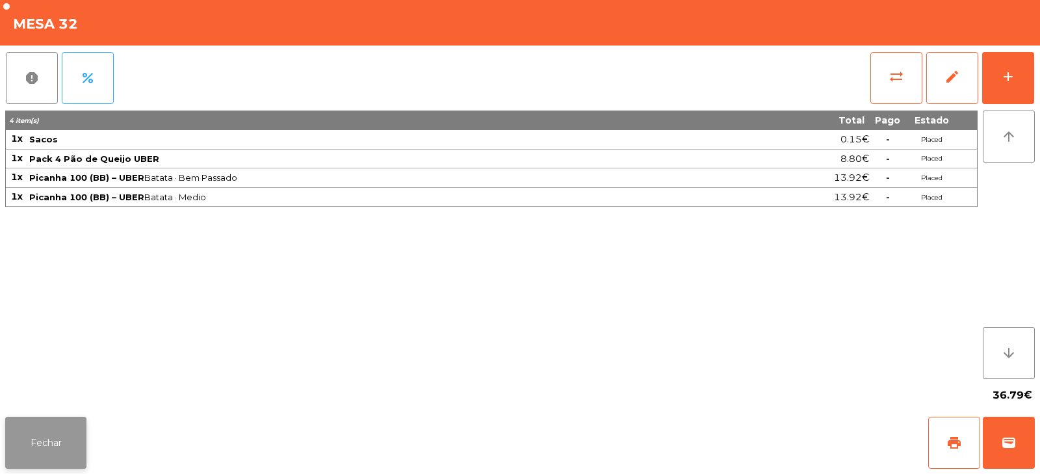
click at [79, 442] on button "Fechar" at bounding box center [45, 443] width 81 height 52
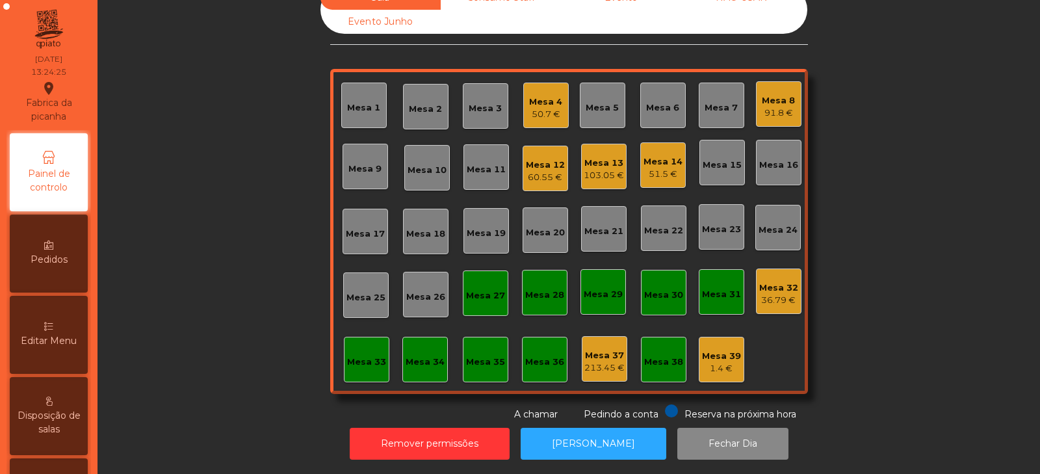
click at [676, 157] on div "Mesa 14" at bounding box center [663, 161] width 39 height 13
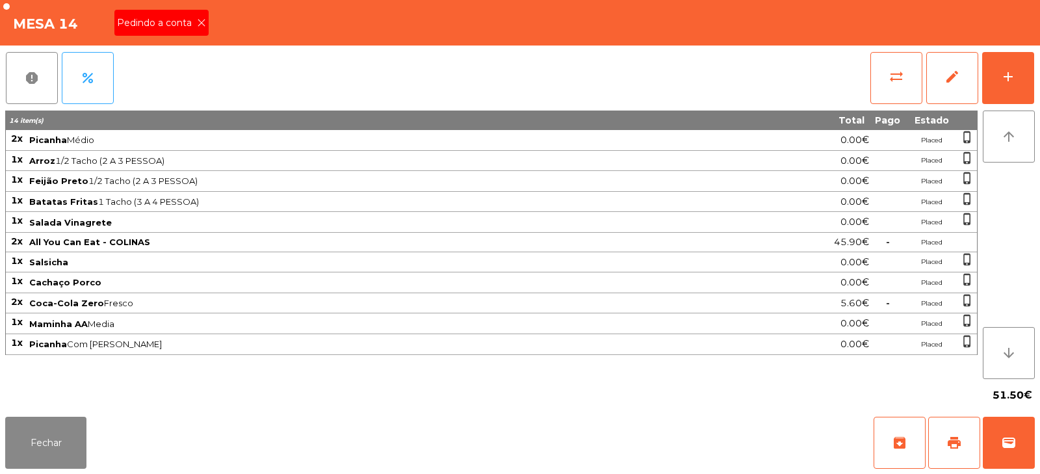
click at [197, 19] on icon at bounding box center [201, 22] width 9 height 9
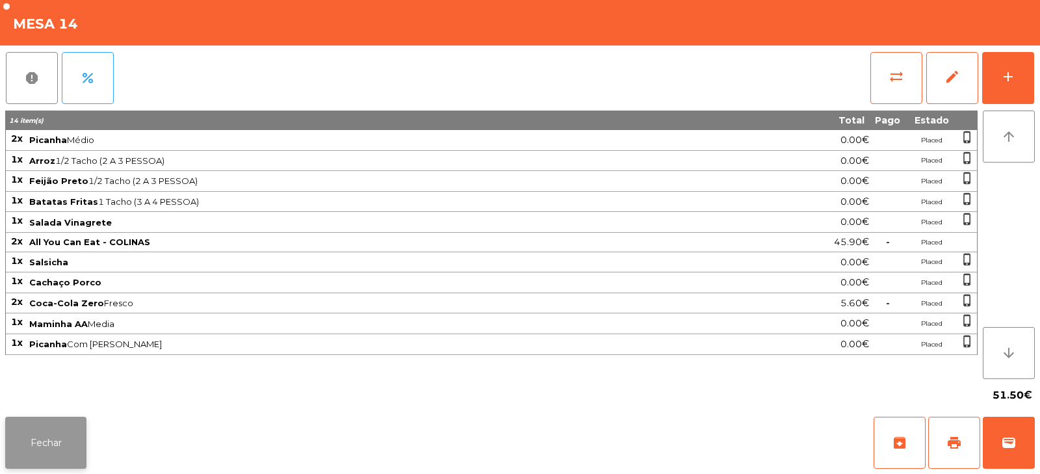
click at [37, 436] on button "Fechar" at bounding box center [45, 443] width 81 height 52
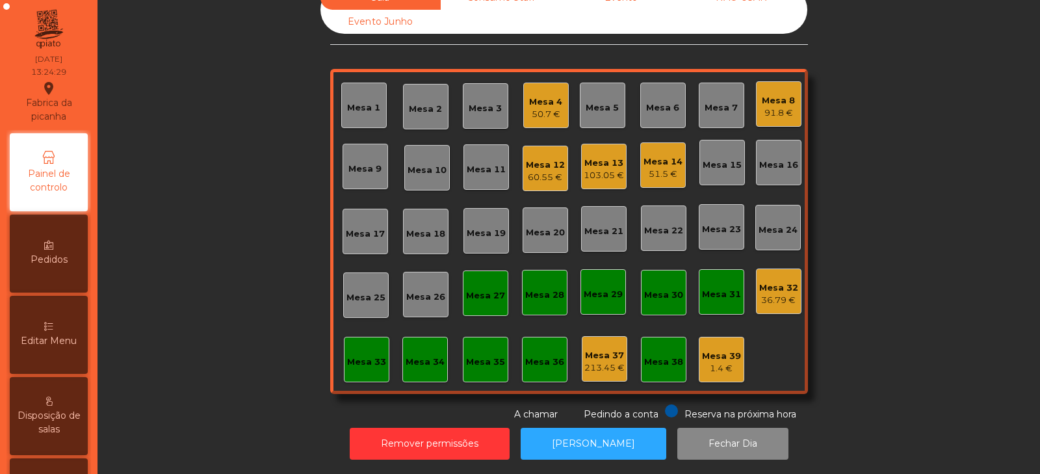
click at [774, 294] on div "36.79 €" at bounding box center [778, 300] width 39 height 13
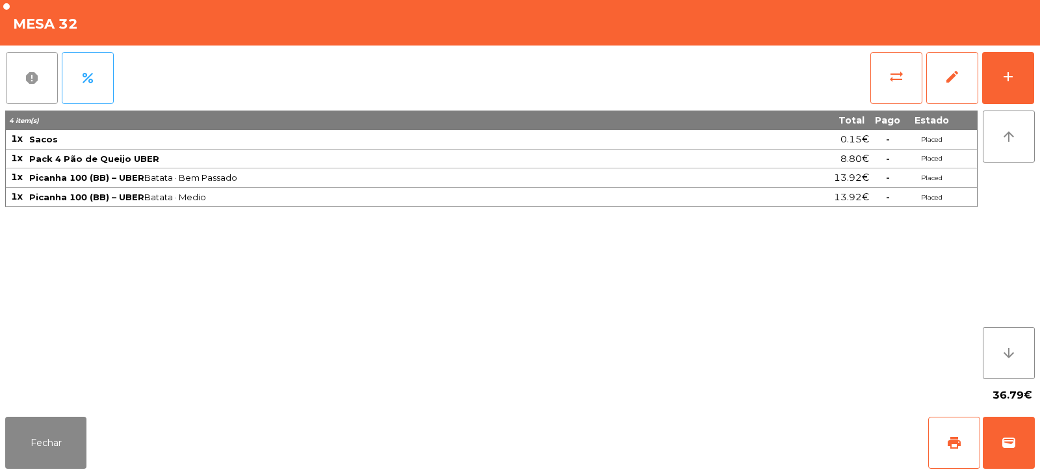
click at [36, 89] on button "report" at bounding box center [32, 78] width 52 height 52
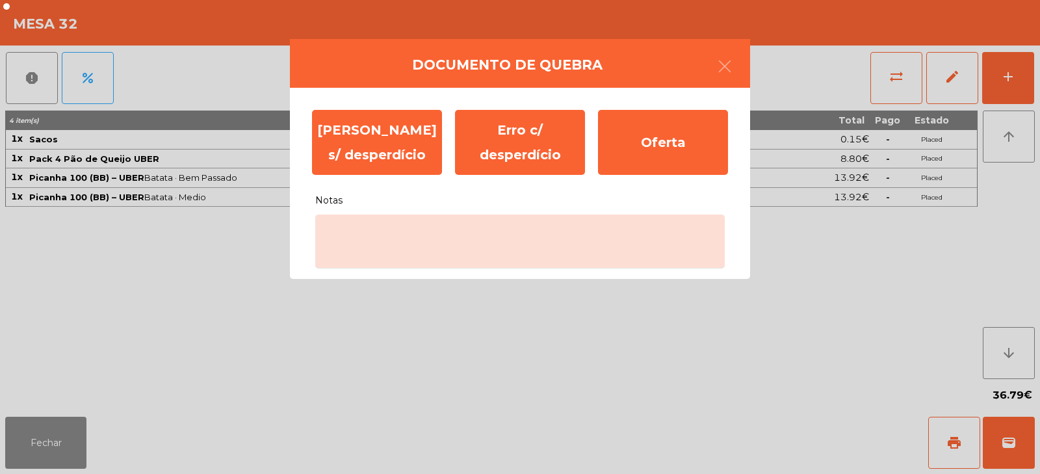
click at [40, 426] on ngb-modal-window "Documento de [PERSON_NAME] s/ desperdício Erro c/ desperdício Oferta Notas" at bounding box center [520, 237] width 1040 height 474
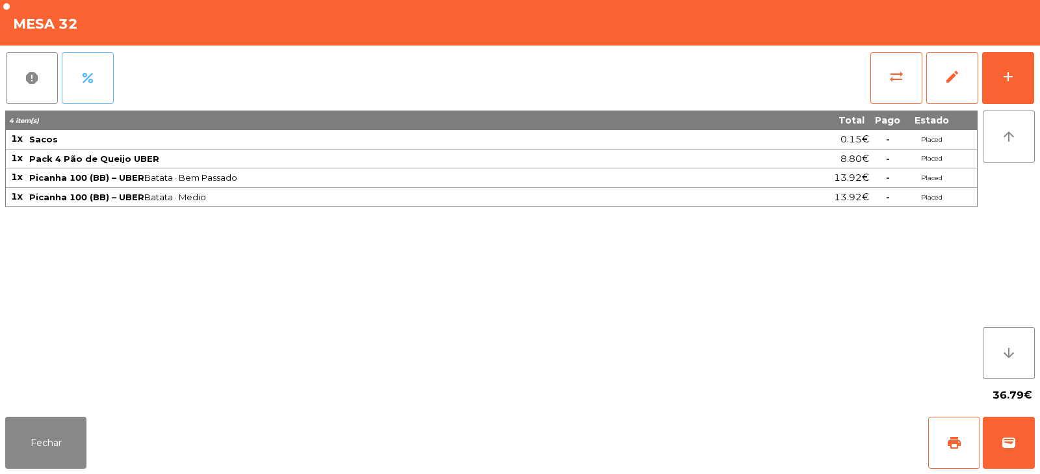
click at [96, 78] on button "percent" at bounding box center [88, 78] width 52 height 52
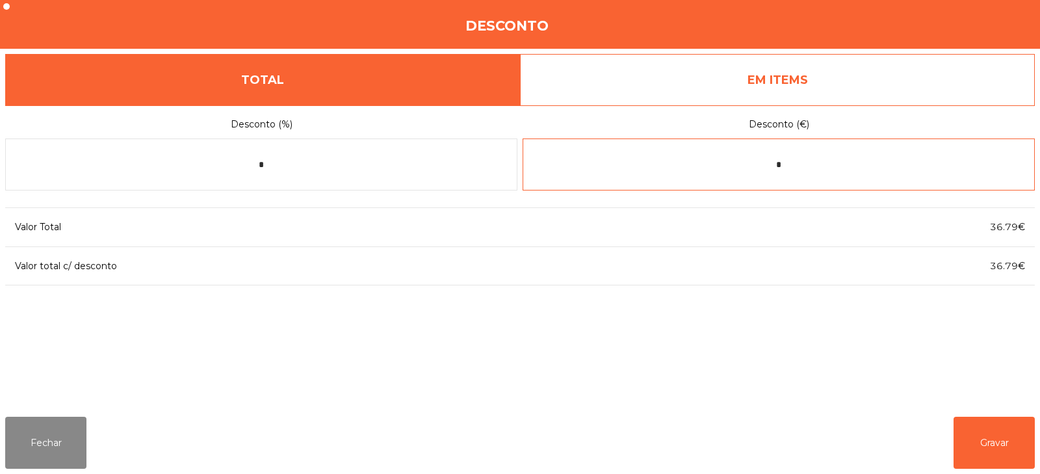
click at [797, 166] on input "*" at bounding box center [779, 164] width 512 height 52
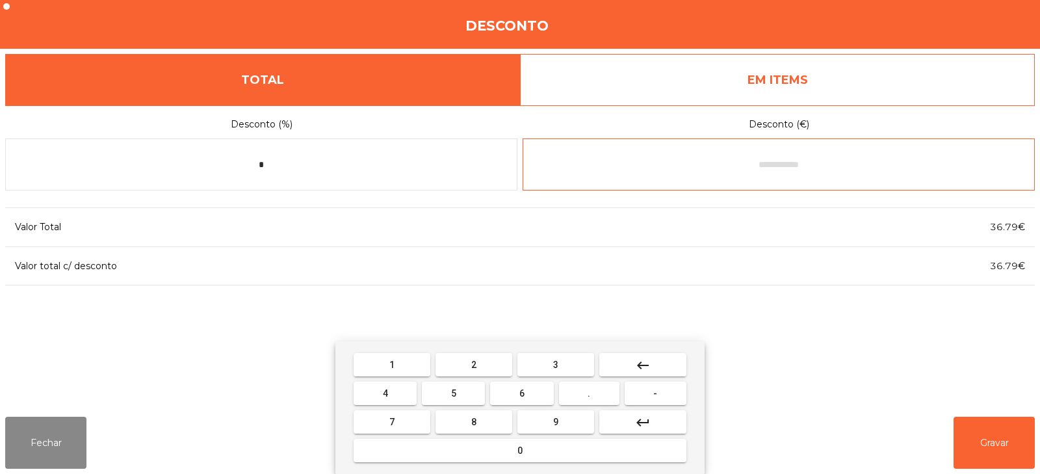
type input "*"
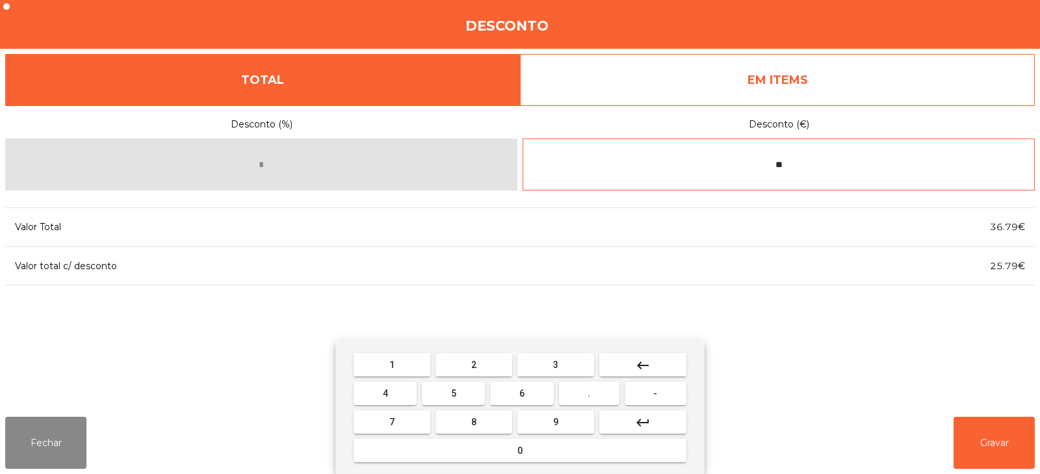
type input "*"
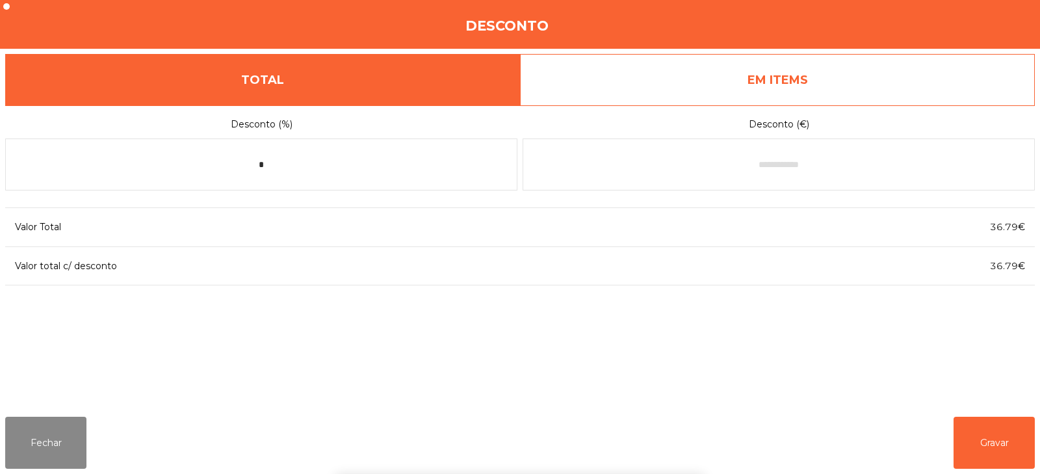
click at [828, 90] on link "EM ITEMS" at bounding box center [777, 80] width 515 height 52
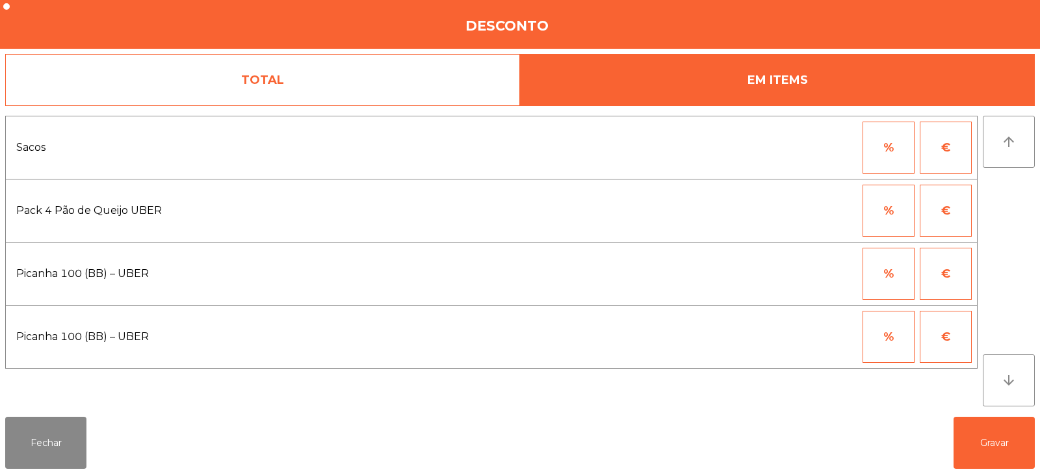
click at [962, 271] on button "€" at bounding box center [946, 274] width 52 height 52
click at [832, 277] on input "*" at bounding box center [825, 274] width 65 height 52
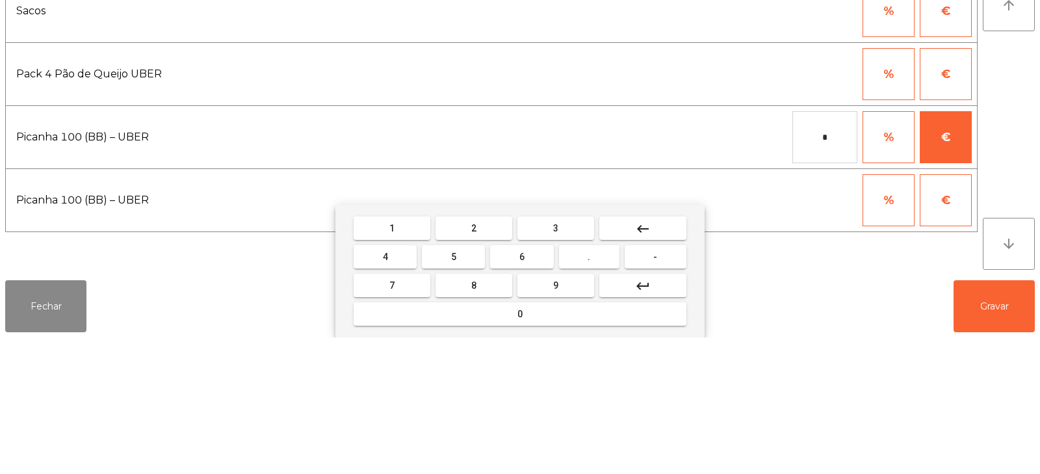
type input "*"
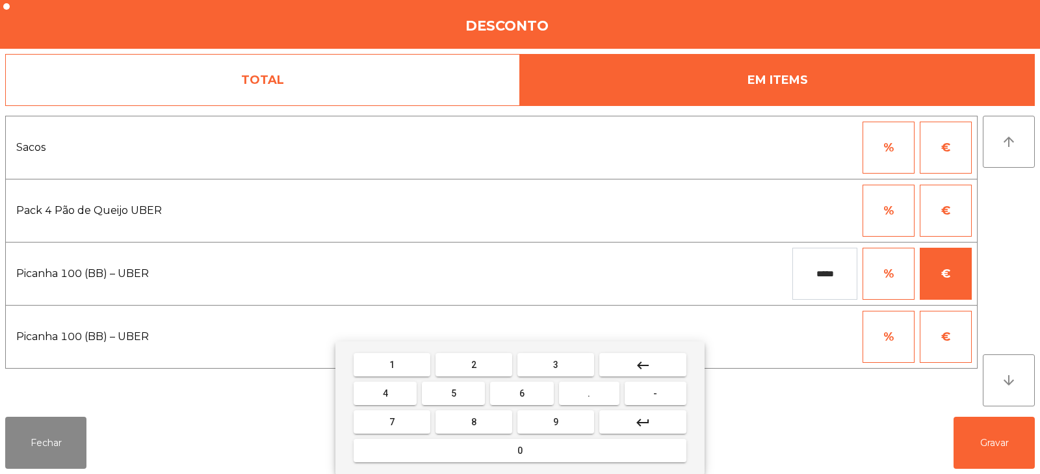
type input "*****"
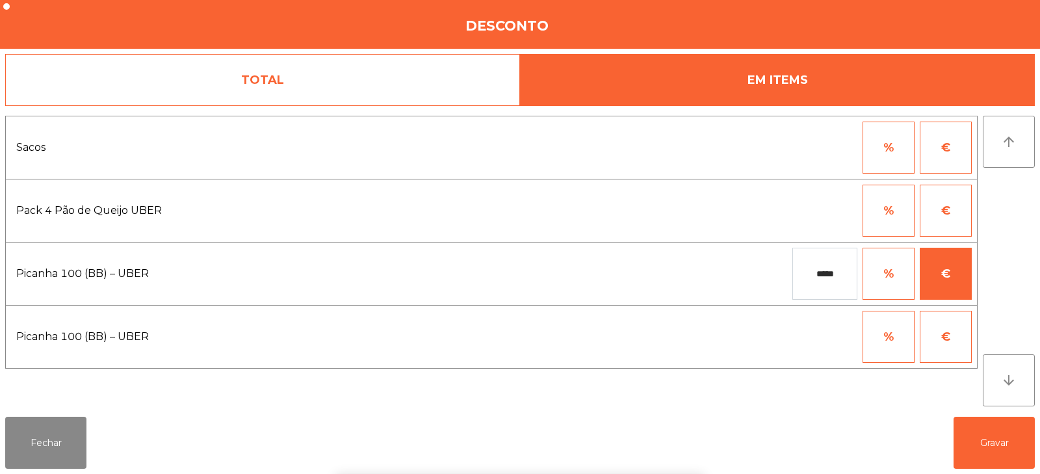
click at [991, 440] on div "1 2 3 keyboard_backspace 4 5 6 . - 7 8 9 keyboard_return 0" at bounding box center [520, 407] width 1040 height 133
click at [993, 440] on button "Gravar" at bounding box center [994, 443] width 81 height 52
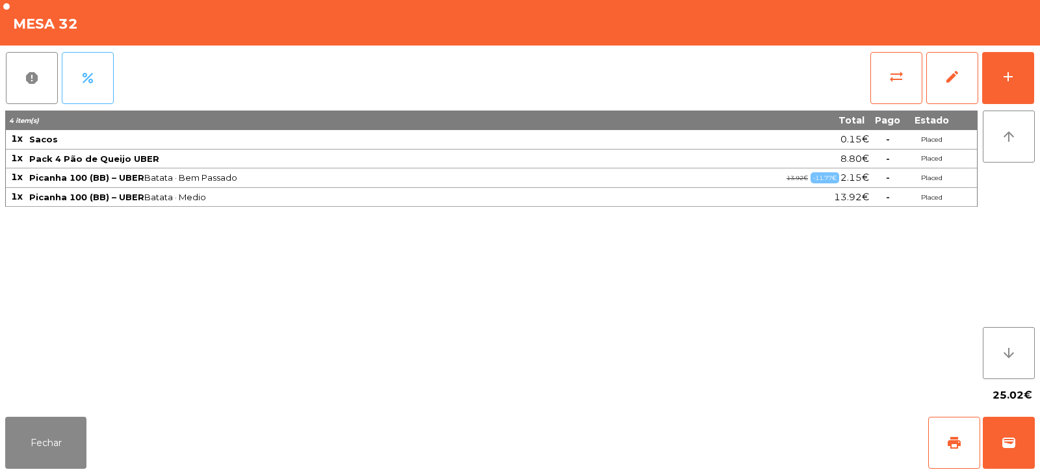
click at [88, 83] on span "percent" at bounding box center [88, 78] width 16 height 16
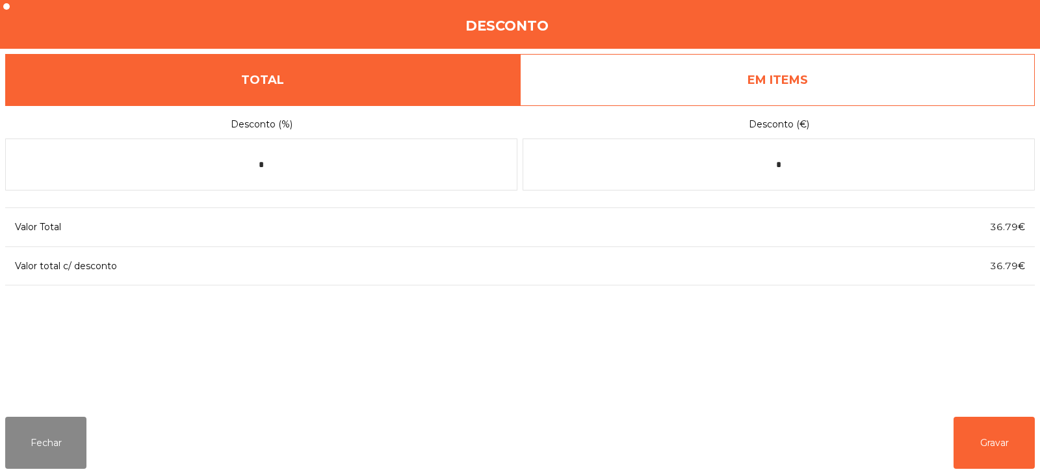
click at [763, 87] on link "EM ITEMS" at bounding box center [777, 80] width 515 height 52
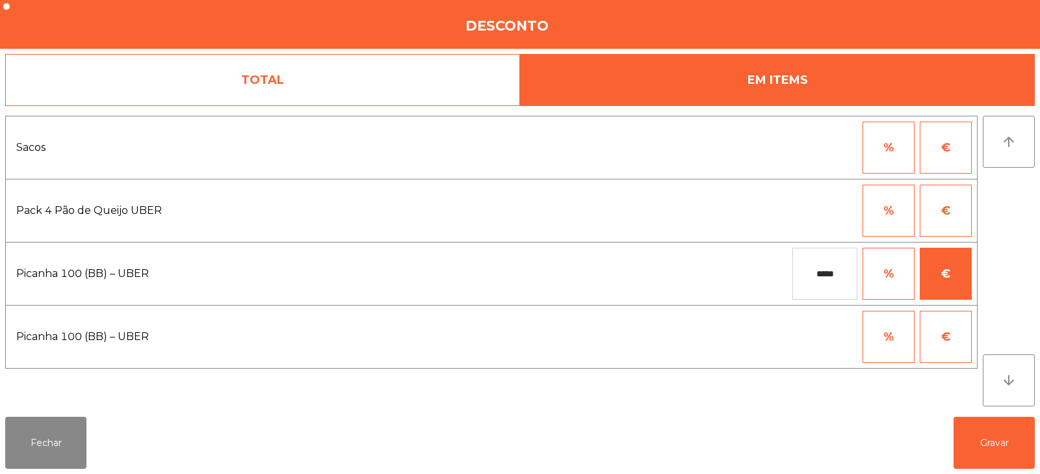
click at [834, 274] on input "*****" at bounding box center [825, 274] width 65 height 52
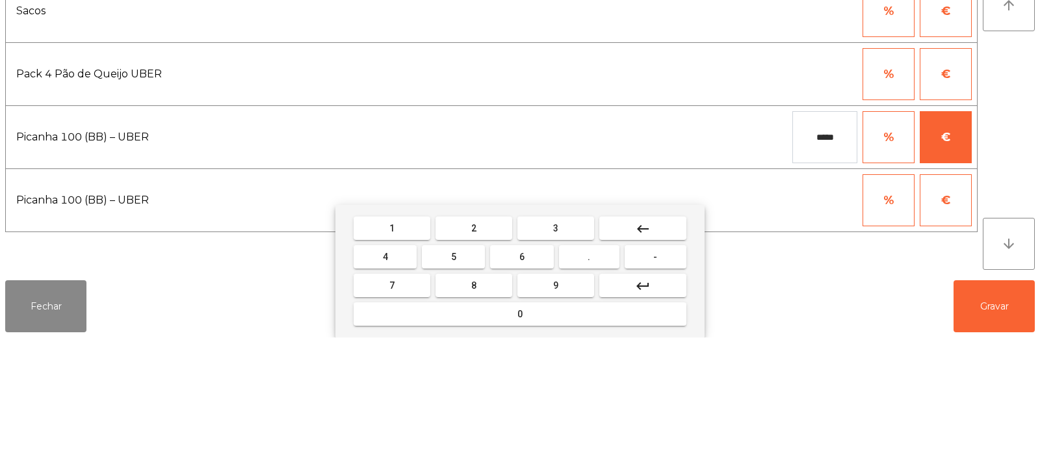
click at [832, 278] on input "*****" at bounding box center [825, 274] width 65 height 52
click at [838, 274] on input "*****" at bounding box center [825, 274] width 65 height 52
type input "*"
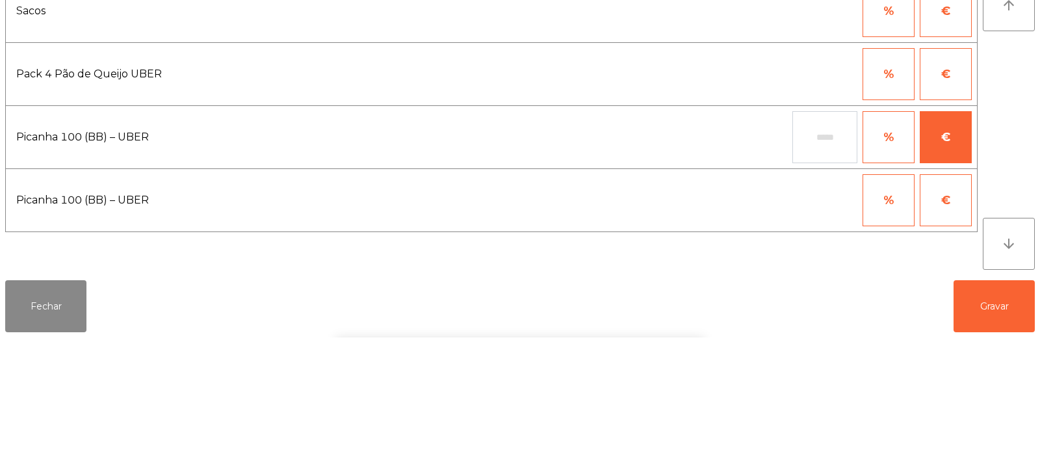
click at [893, 276] on button "%" at bounding box center [889, 274] width 52 height 52
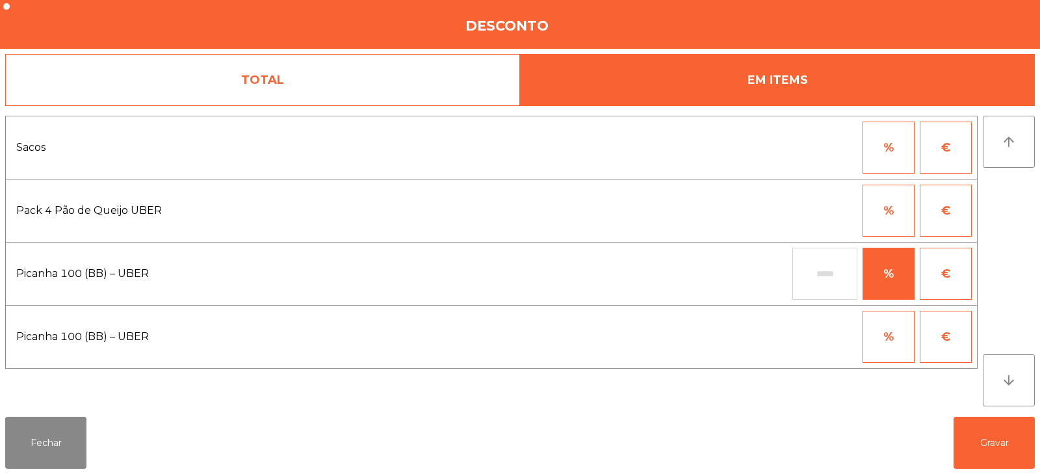
click at [843, 277] on input "text" at bounding box center [825, 274] width 65 height 52
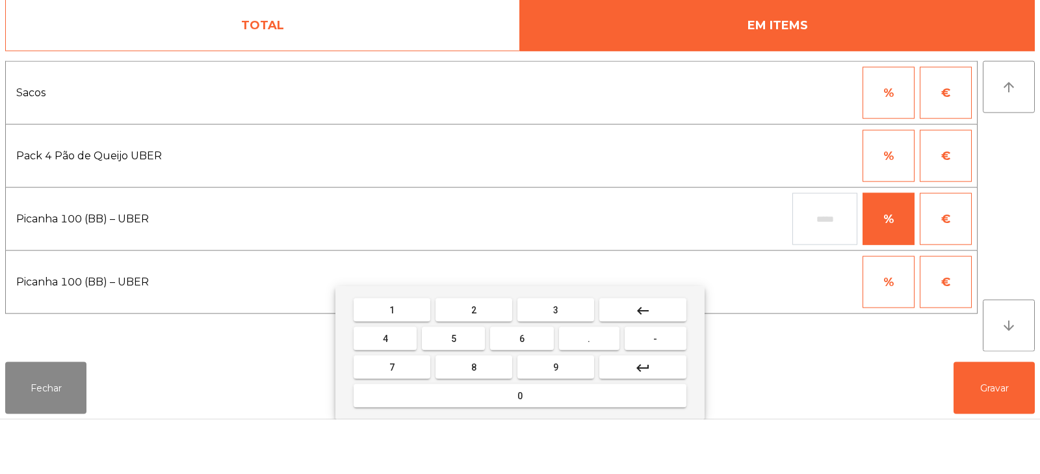
type input "*"
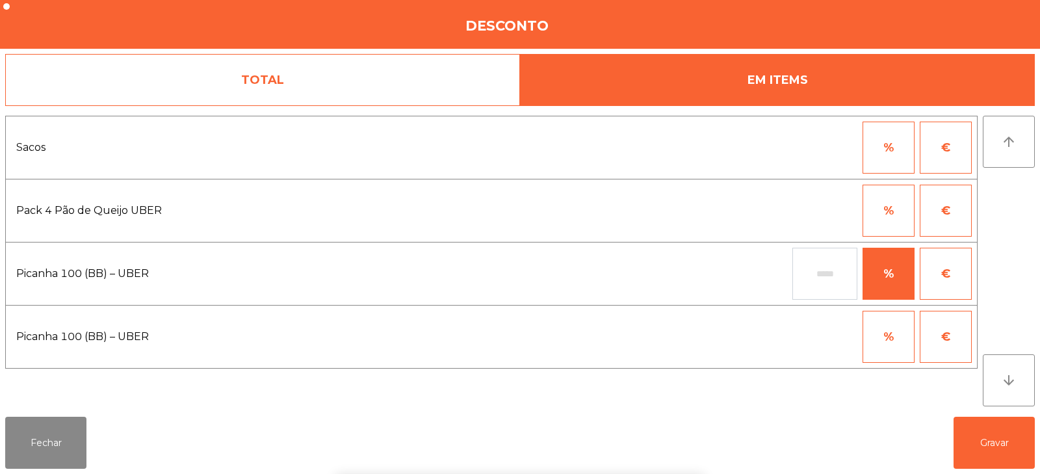
click at [410, 81] on link "TOTAL" at bounding box center [262, 80] width 515 height 52
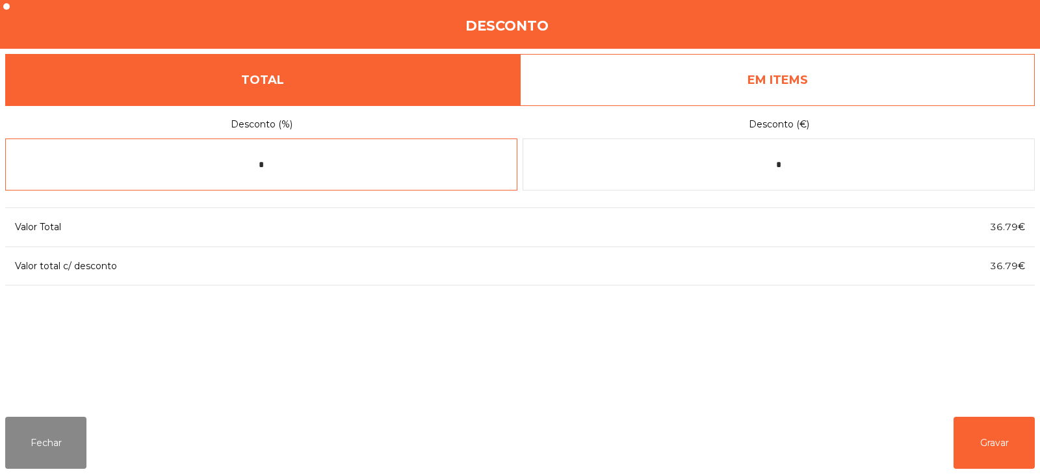
click at [469, 166] on input "*" at bounding box center [261, 164] width 512 height 52
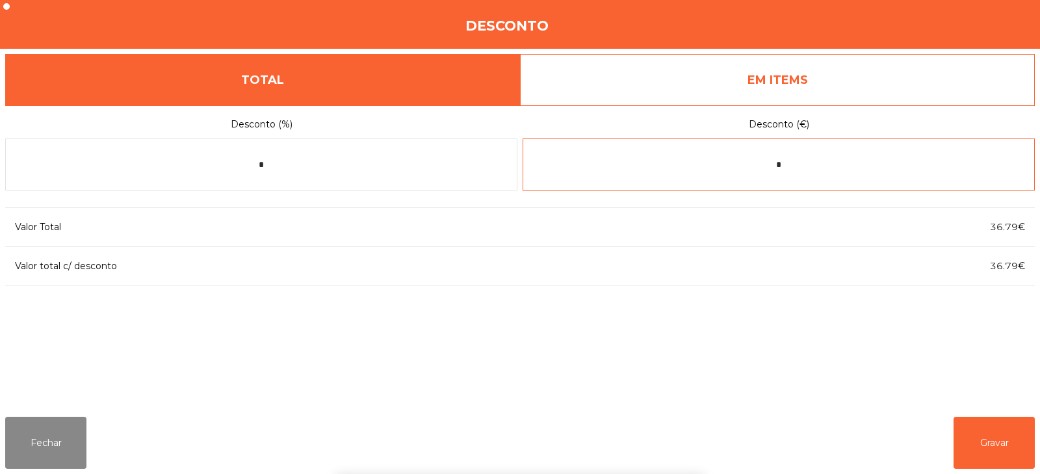
click at [856, 170] on input "*" at bounding box center [779, 164] width 512 height 52
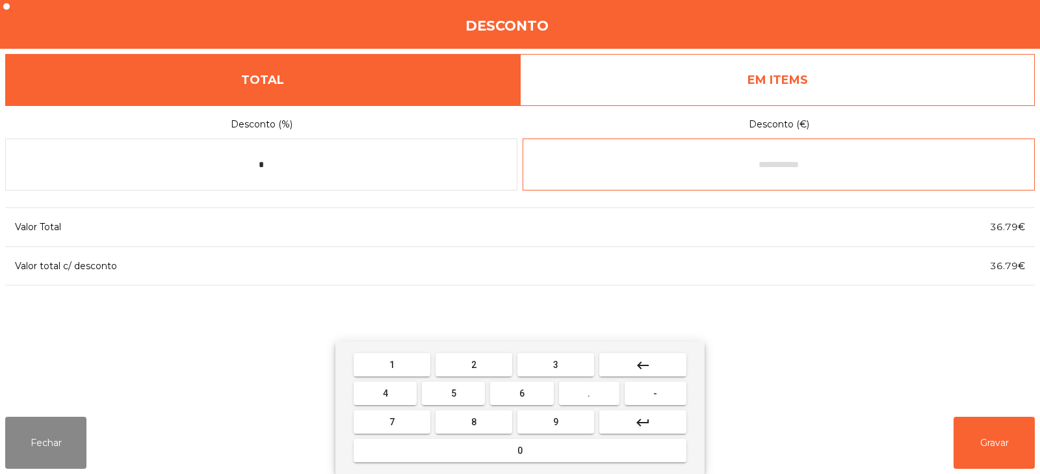
type input "*"
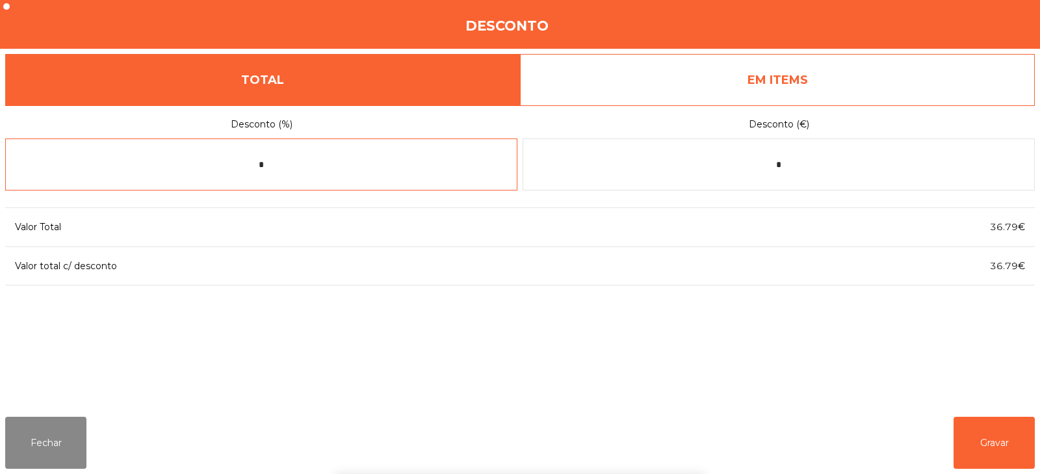
click at [454, 170] on input "*" at bounding box center [261, 164] width 512 height 52
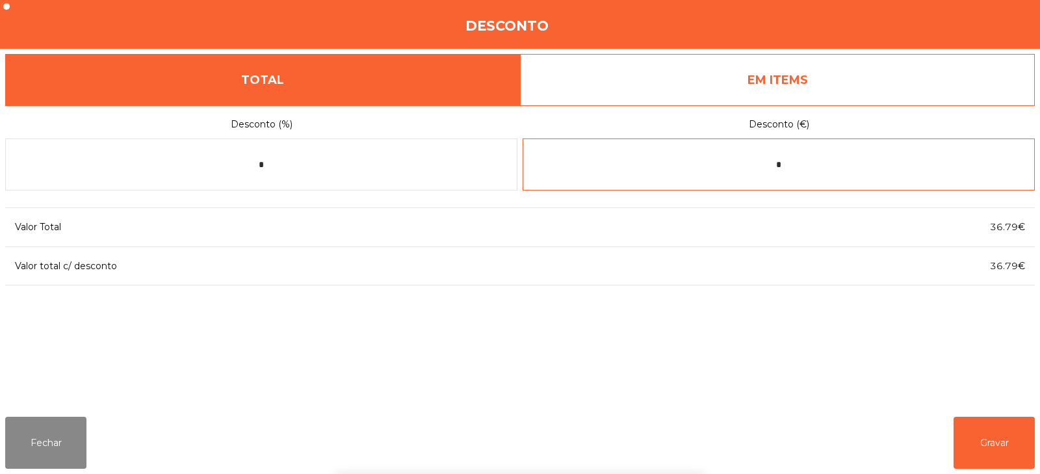
click at [847, 163] on input "*" at bounding box center [779, 164] width 512 height 52
click at [1016, 27] on div "Desconto" at bounding box center [520, 24] width 1040 height 49
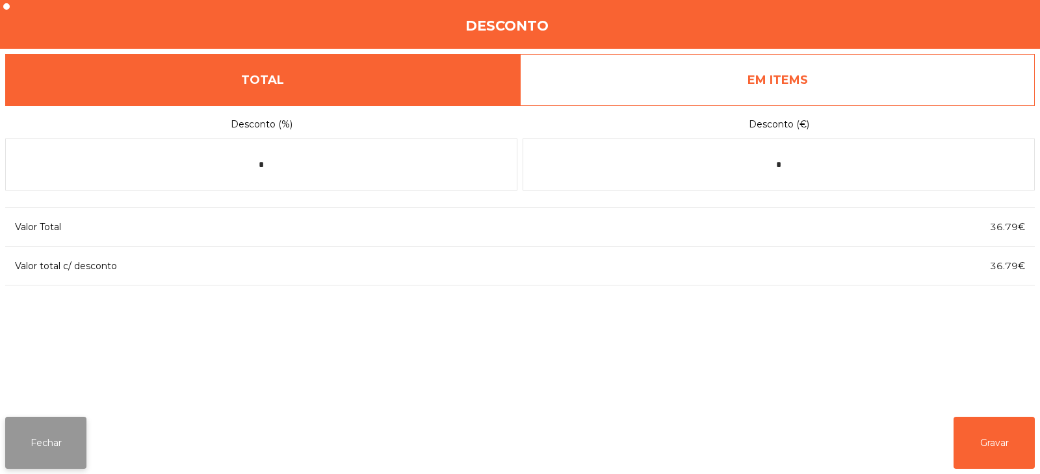
click at [83, 424] on button "Fechar" at bounding box center [45, 443] width 81 height 52
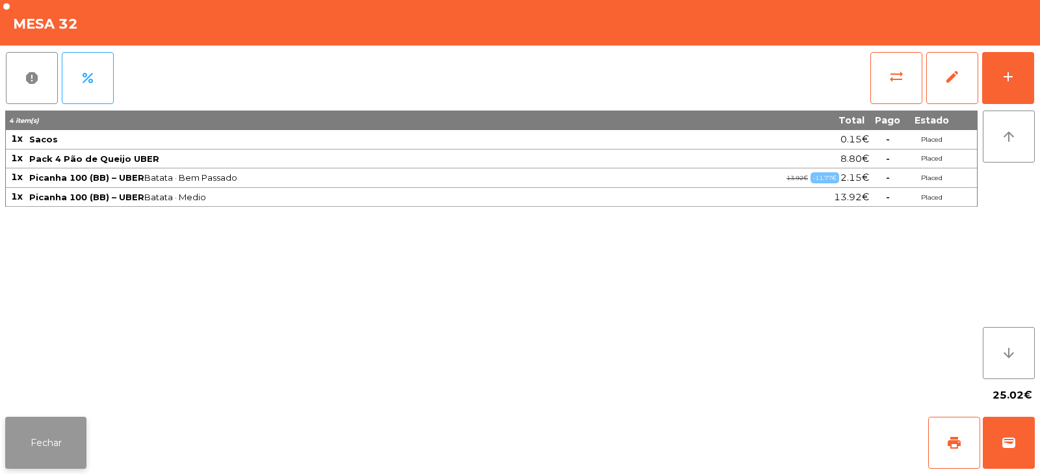
click at [77, 434] on button "Fechar" at bounding box center [45, 443] width 81 height 52
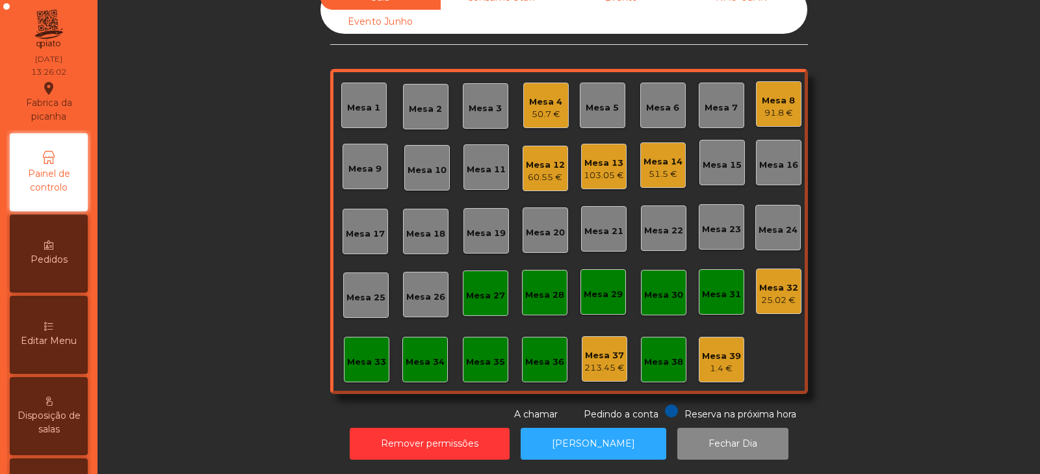
select select "*"
select select "****"
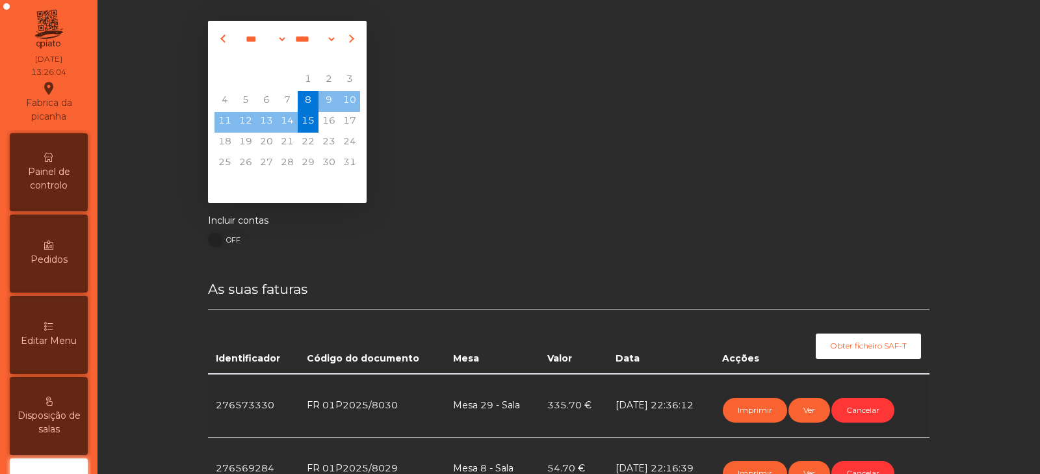
click at [51, 181] on span "Painel de controlo" at bounding box center [49, 178] width 72 height 27
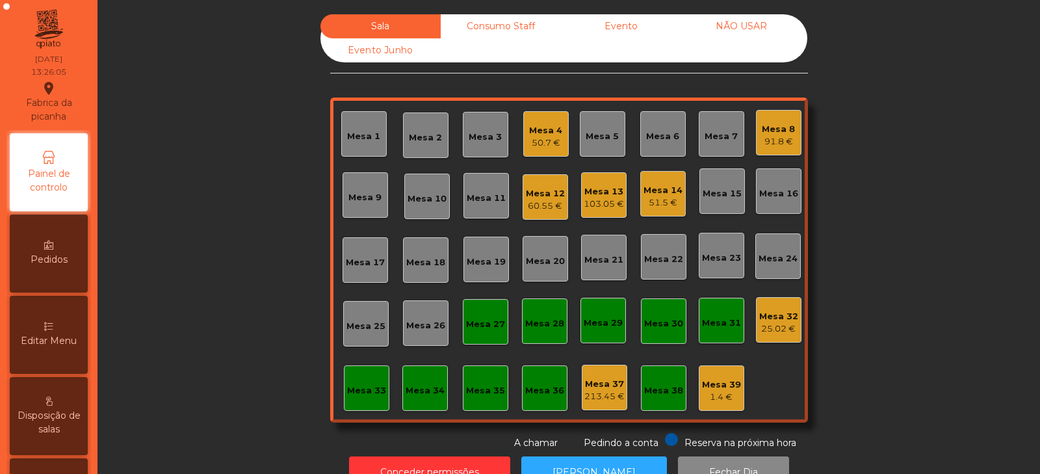
click at [779, 330] on div "25.02 €" at bounding box center [778, 329] width 39 height 13
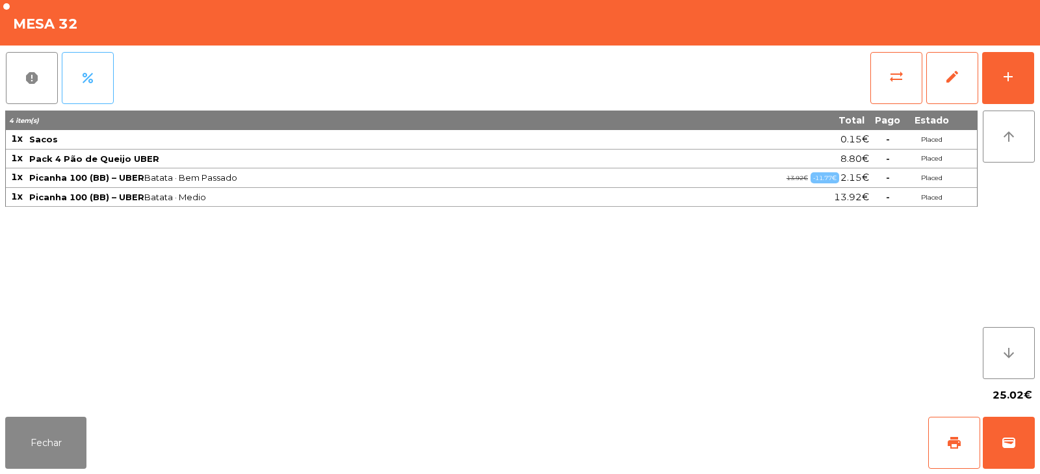
click at [86, 83] on span "percent" at bounding box center [88, 78] width 16 height 16
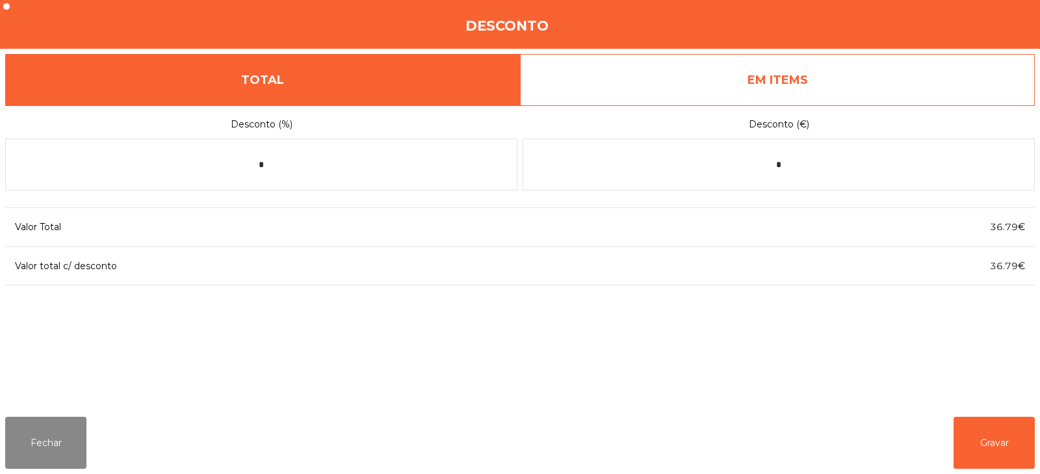
click at [866, 116] on label "Desconto (€)" at bounding box center [779, 125] width 512 height 18
click at [847, 80] on link "EM ITEMS" at bounding box center [777, 80] width 515 height 52
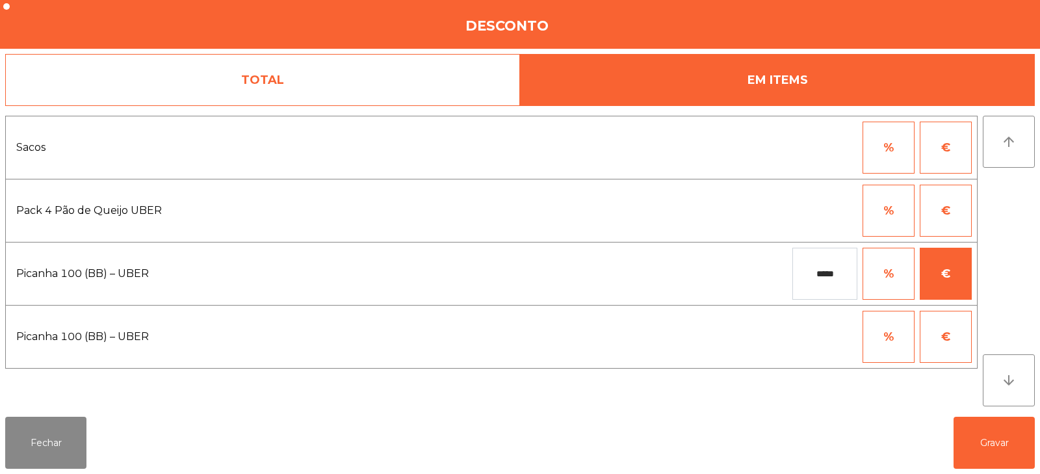
click at [845, 271] on input "*****" at bounding box center [825, 274] width 65 height 52
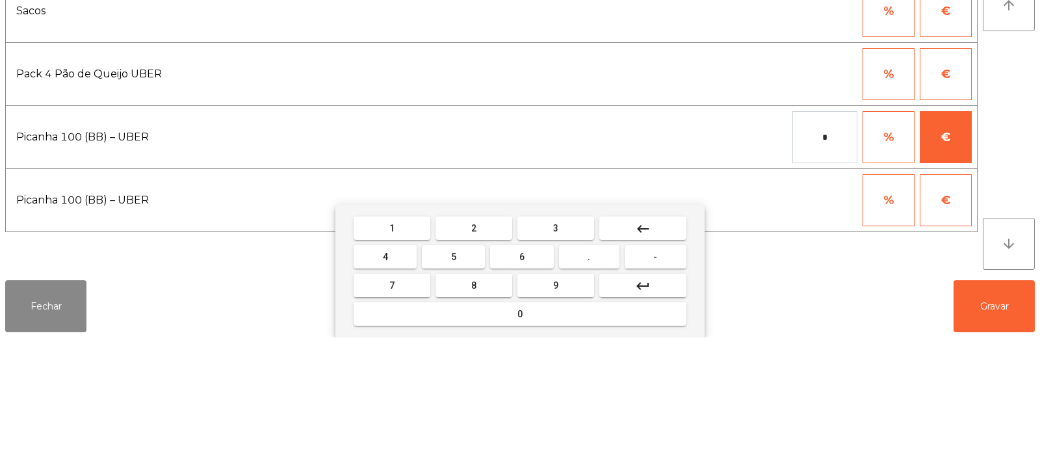
type input "*"
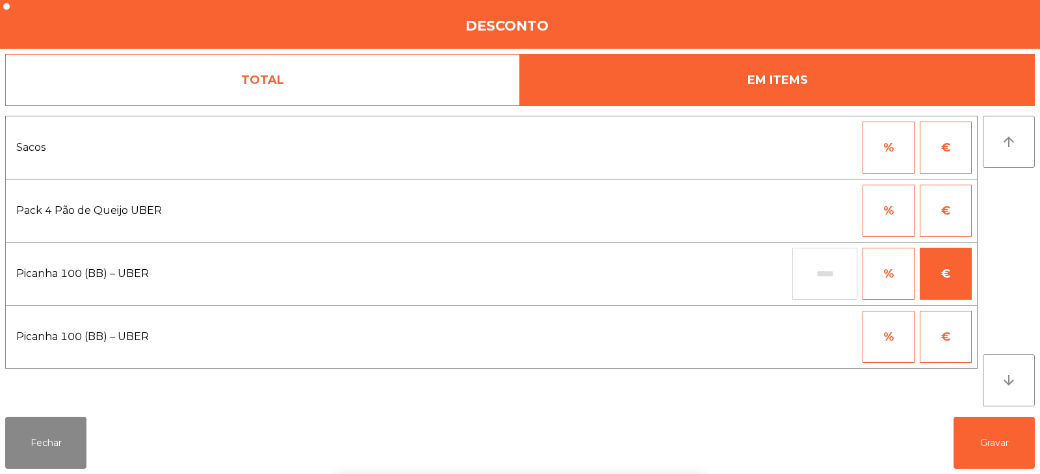
click at [986, 434] on div "1 2 3 keyboard_backspace 4 5 6 . - 7 8 9 keyboard_return 0" at bounding box center [520, 407] width 1040 height 133
click at [1001, 444] on button "Gravar" at bounding box center [994, 443] width 81 height 52
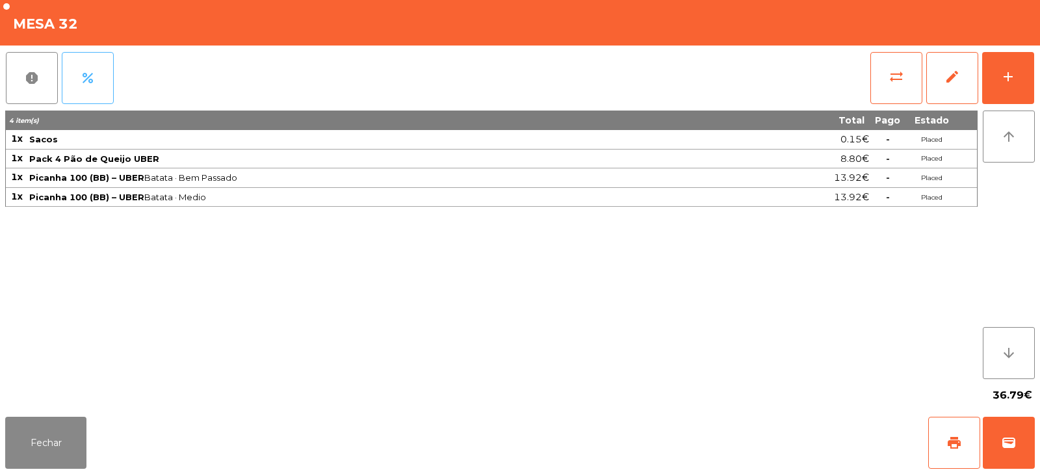
click at [92, 87] on button "percent" at bounding box center [88, 78] width 52 height 52
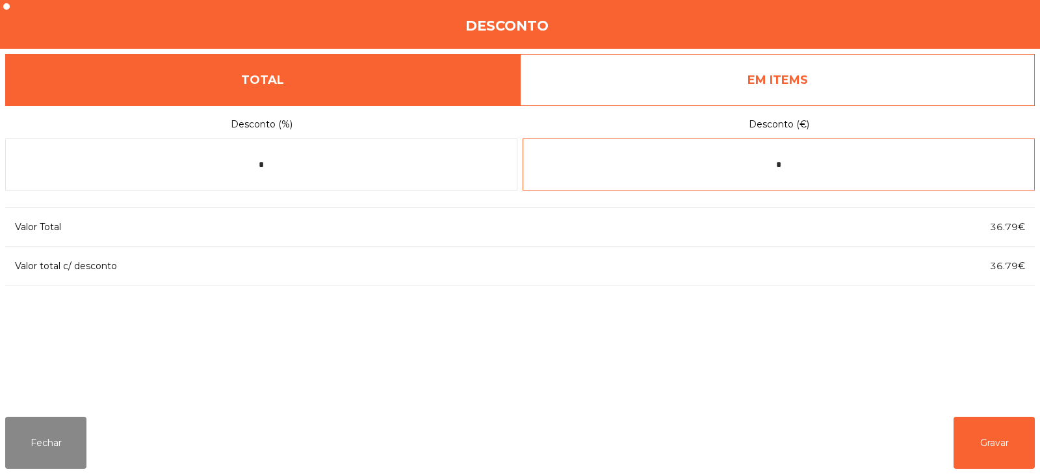
click at [804, 166] on input "*" at bounding box center [779, 164] width 512 height 52
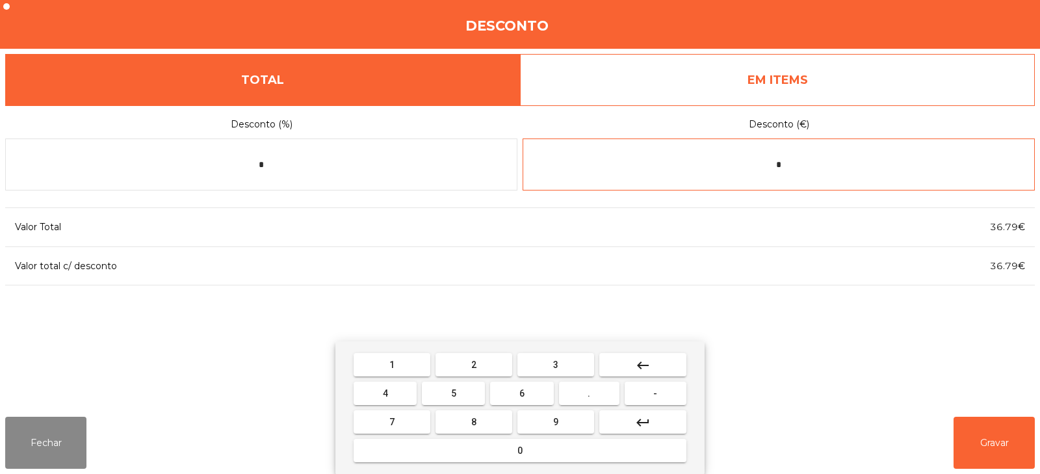
type input "*"
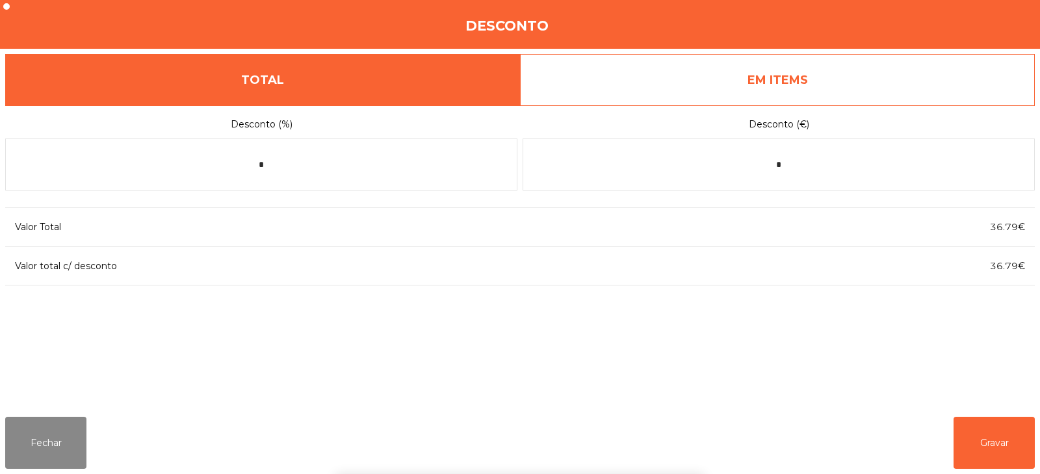
click at [788, 295] on div "Valor Total 36.79€ Valor total c/ desconto 36.79€" at bounding box center [520, 246] width 1030 height 99
click at [787, 293] on div "Valor Total 36.79€ Valor total c/ desconto 36.79€" at bounding box center [520, 246] width 1030 height 99
click at [827, 163] on input "*" at bounding box center [779, 164] width 512 height 52
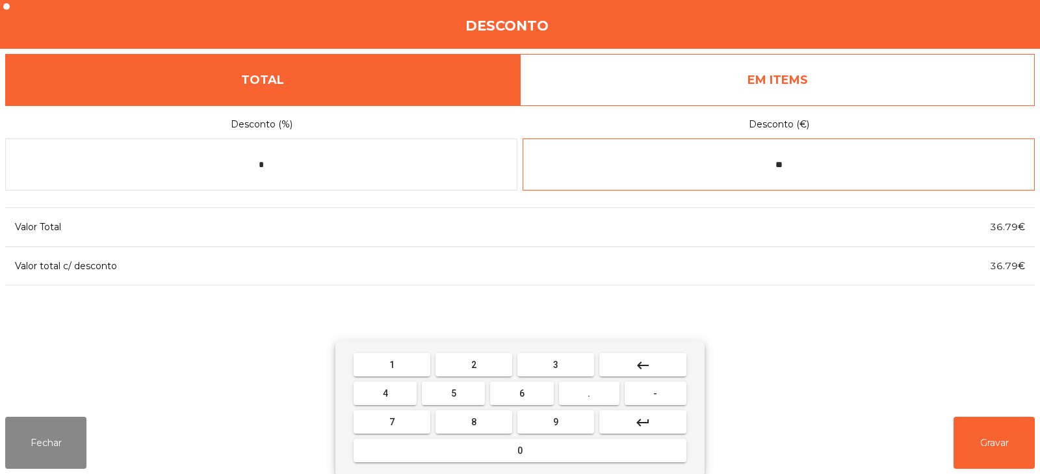
type input "*"
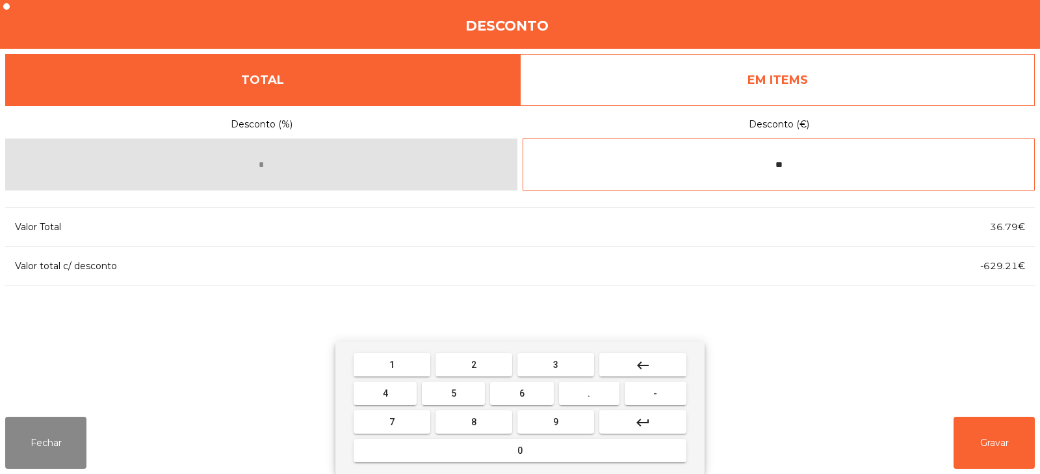
type input "*"
type input "****"
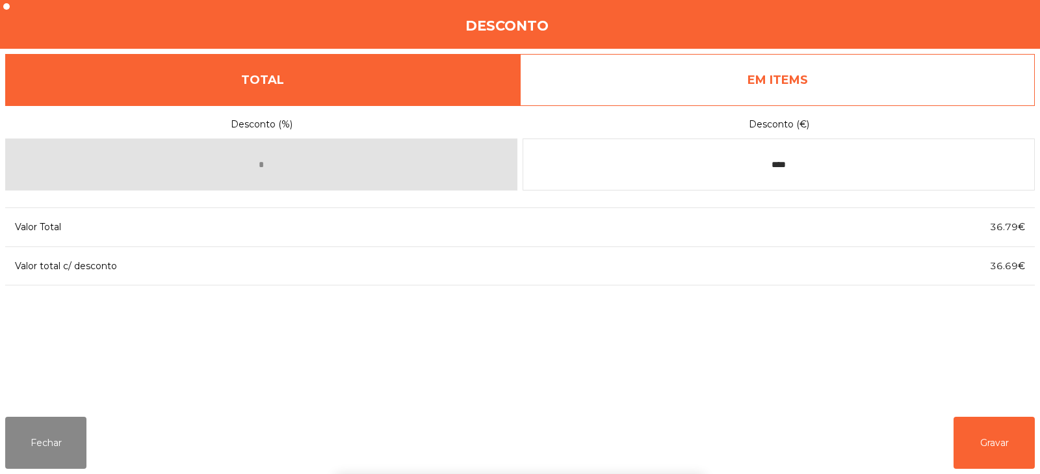
click at [88, 444] on div "1 2 3 keyboard_backspace 4 5 6 . - 7 8 9 keyboard_return 0" at bounding box center [520, 407] width 1040 height 133
click at [65, 438] on button "Fechar" at bounding box center [45, 443] width 81 height 52
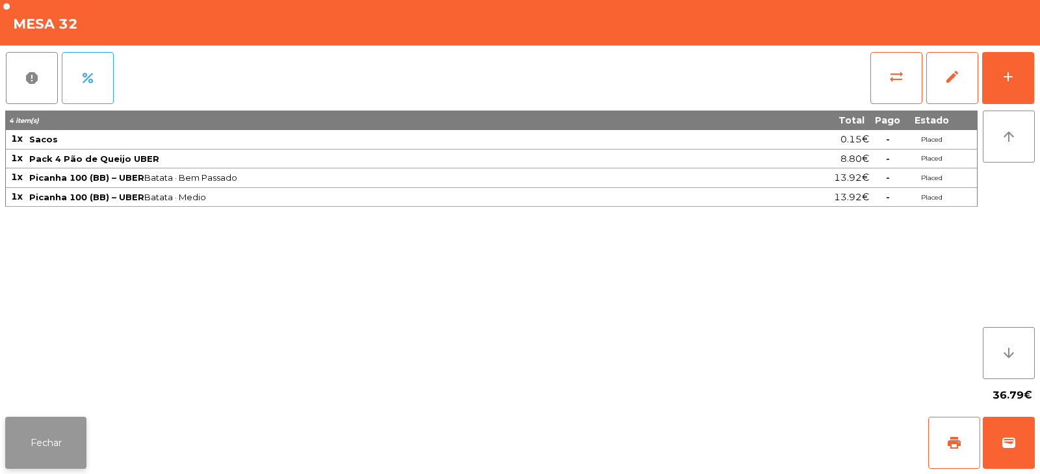
click at [68, 435] on button "Fechar" at bounding box center [45, 443] width 81 height 52
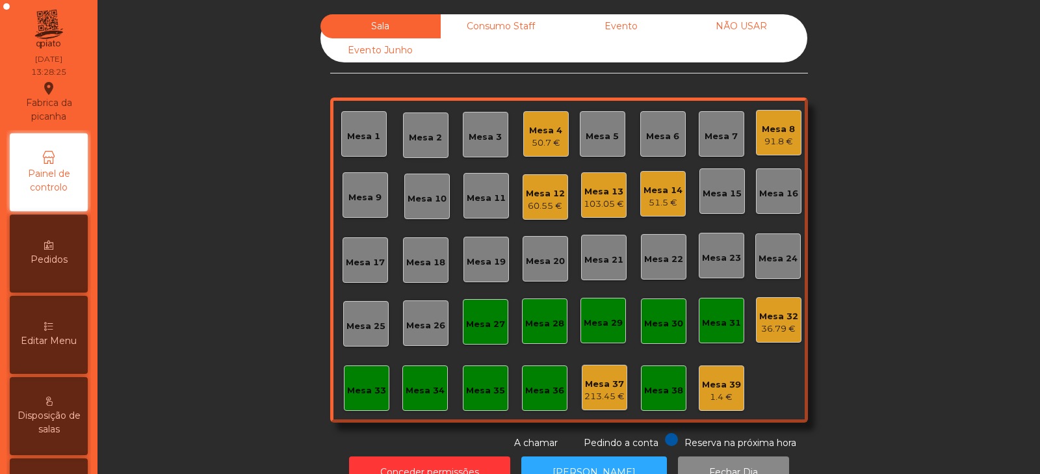
click at [720, 315] on div "Mesa 31" at bounding box center [721, 320] width 39 height 18
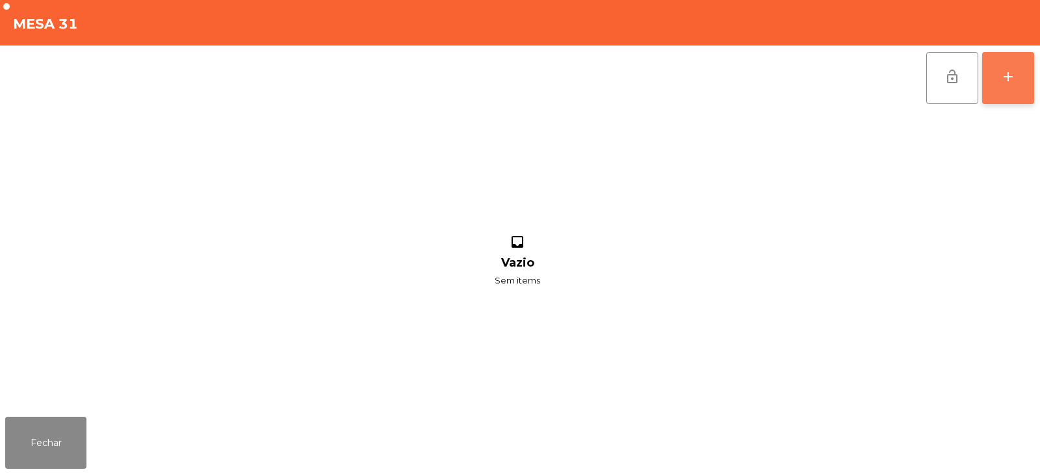
click at [1003, 88] on button "add" at bounding box center [1008, 78] width 52 height 52
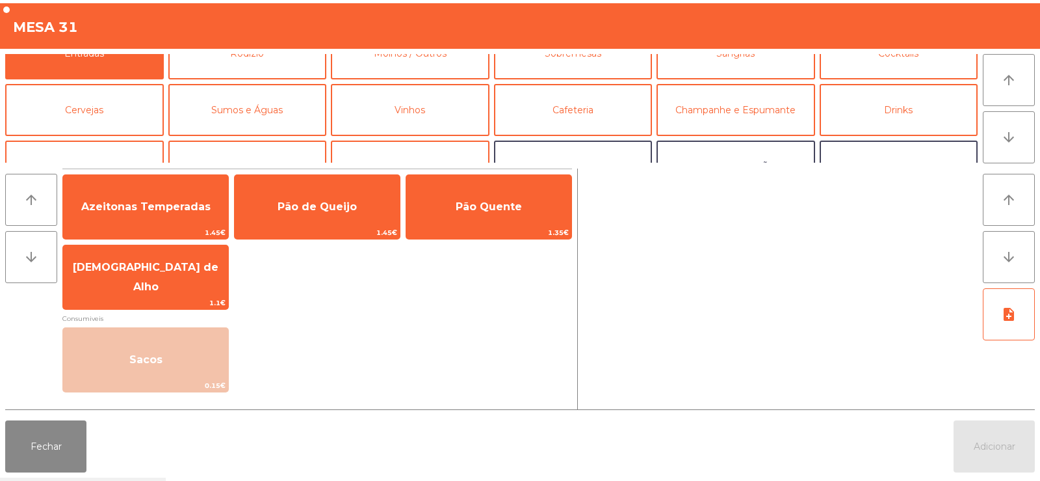
scroll to position [25, 0]
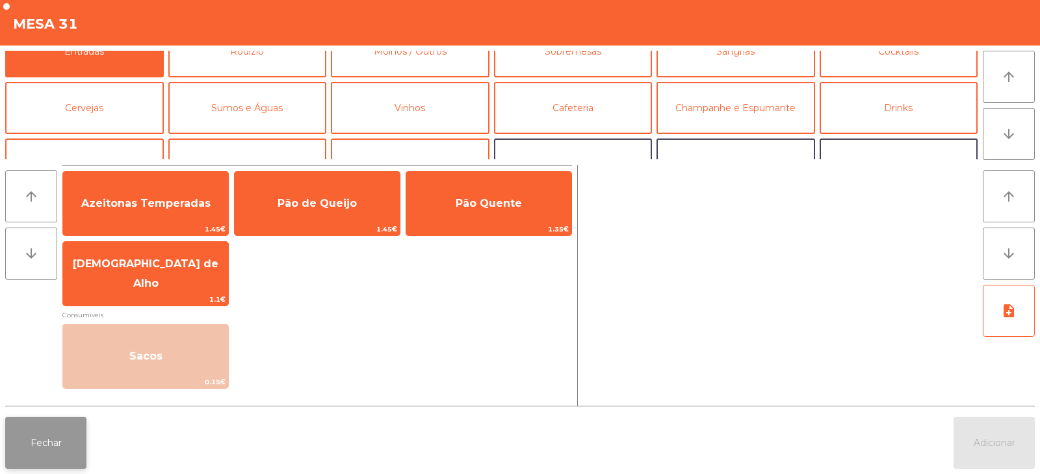
click at [46, 449] on button "Fechar" at bounding box center [45, 443] width 81 height 52
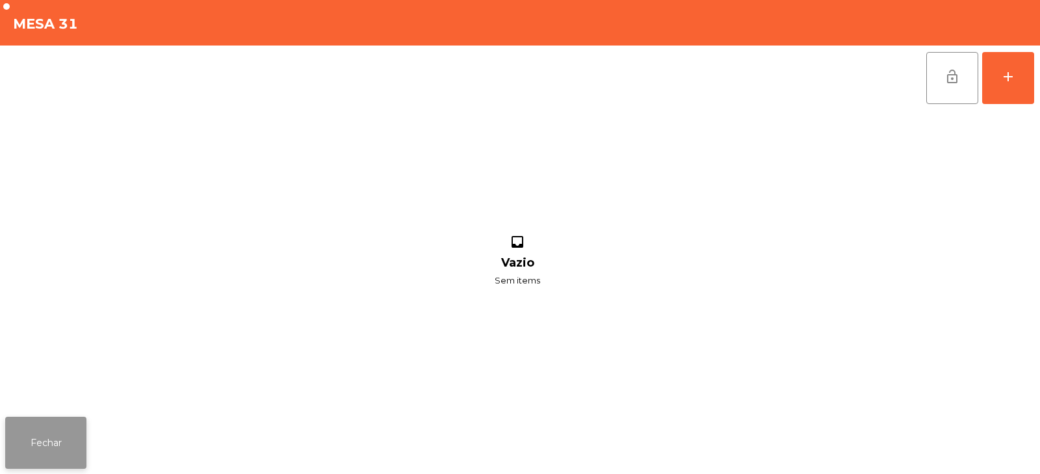
click at [49, 441] on button "Fechar" at bounding box center [45, 443] width 81 height 52
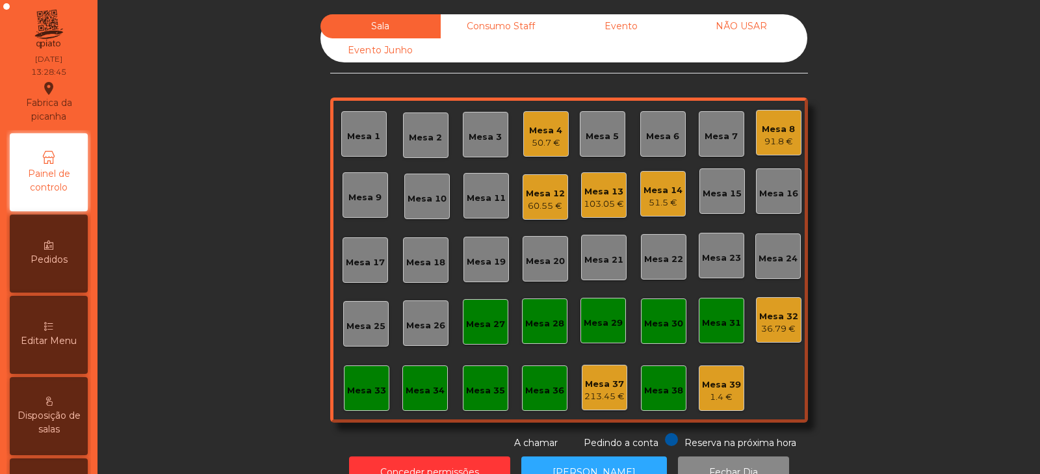
click at [771, 317] on div "Mesa 32" at bounding box center [778, 316] width 39 height 13
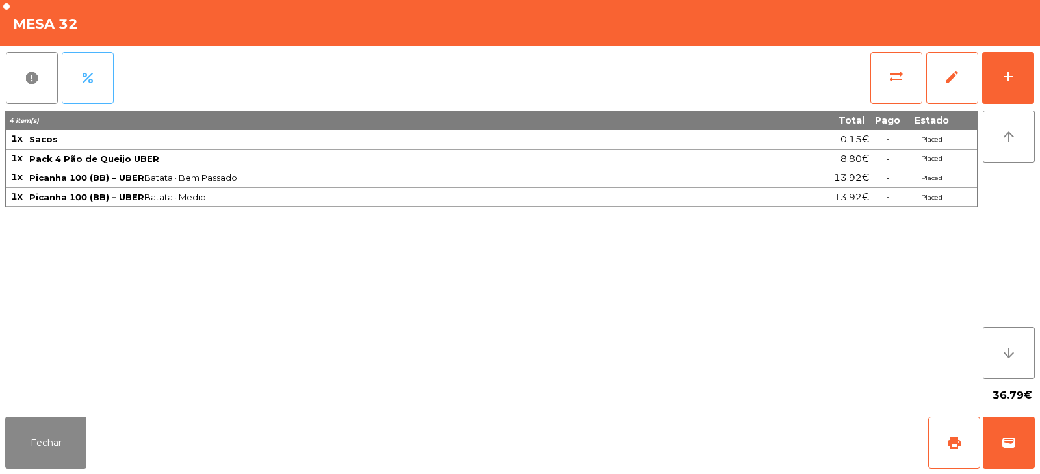
click at [86, 83] on span "percent" at bounding box center [88, 78] width 16 height 16
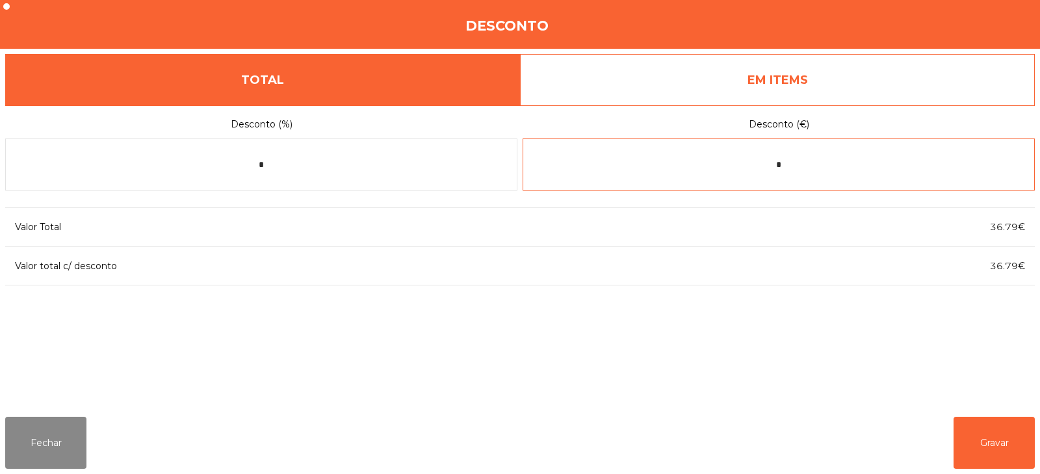
click at [813, 162] on input "*" at bounding box center [779, 164] width 512 height 52
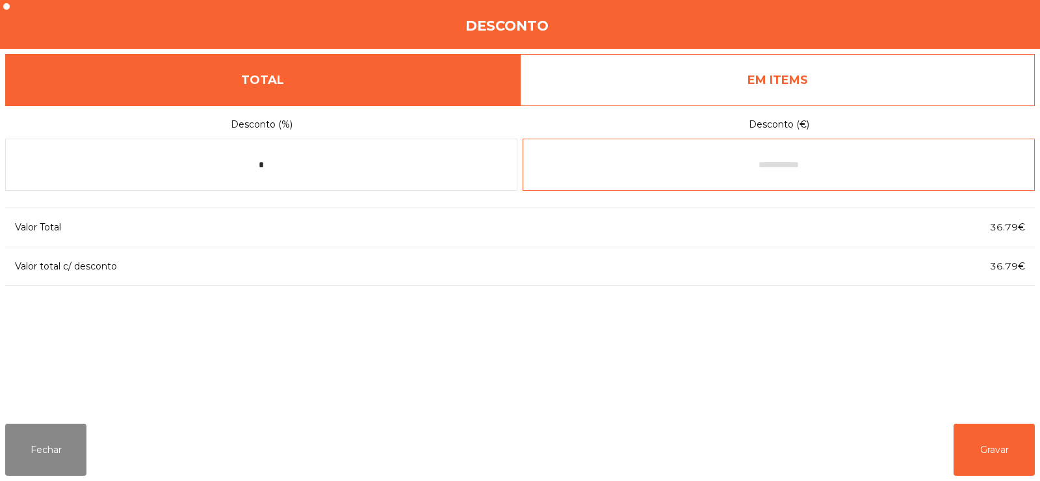
click at [727, 163] on input "text" at bounding box center [779, 164] width 512 height 52
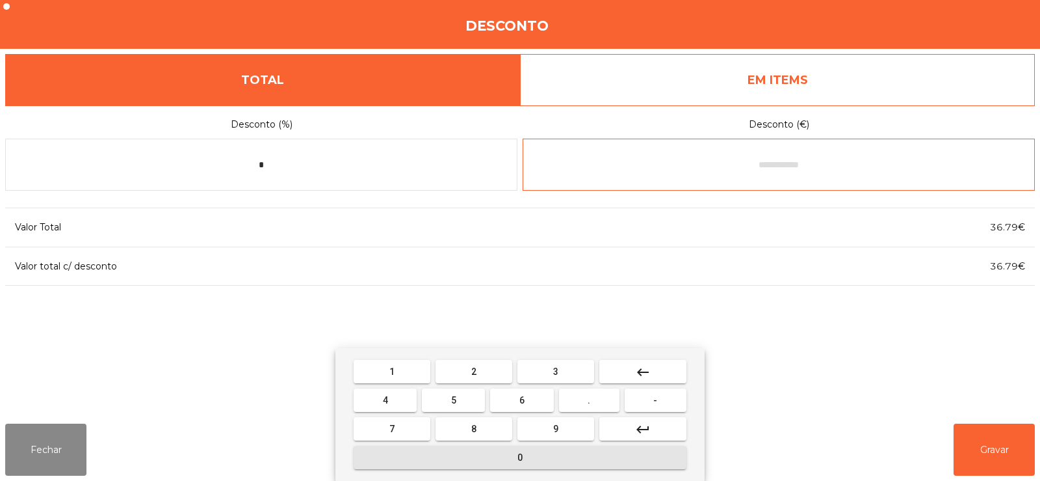
click at [520, 457] on span "0" at bounding box center [520, 457] width 5 height 10
click at [665, 368] on button "keyboard_backspace" at bounding box center [642, 371] width 87 height 23
click at [647, 401] on button "-" at bounding box center [656, 399] width 62 height 23
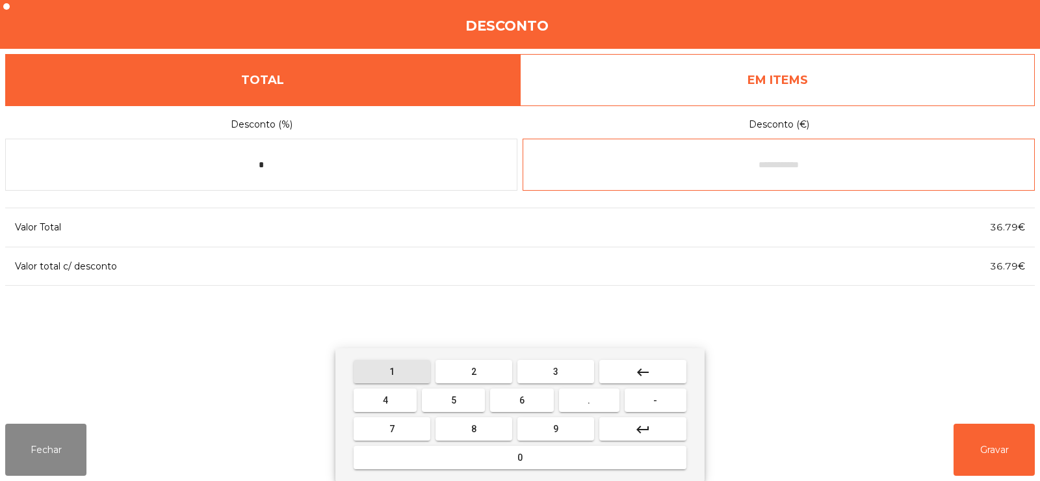
click at [384, 379] on button "1" at bounding box center [392, 371] width 77 height 23
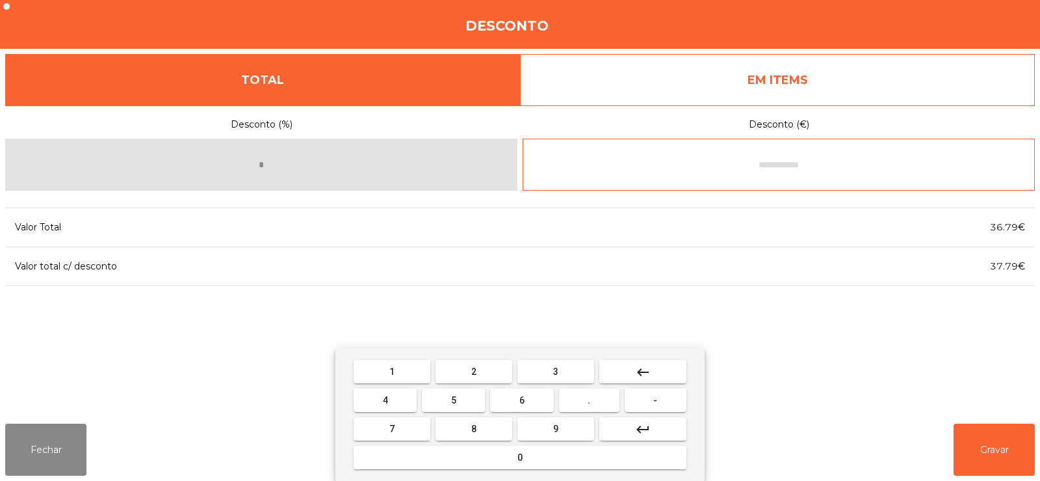
click at [392, 371] on span "1" at bounding box center [391, 371] width 5 height 10
click at [603, 397] on button "." at bounding box center [589, 399] width 60 height 23
click at [375, 430] on button "7" at bounding box center [392, 428] width 77 height 23
click at [376, 429] on button "7" at bounding box center [392, 428] width 77 height 23
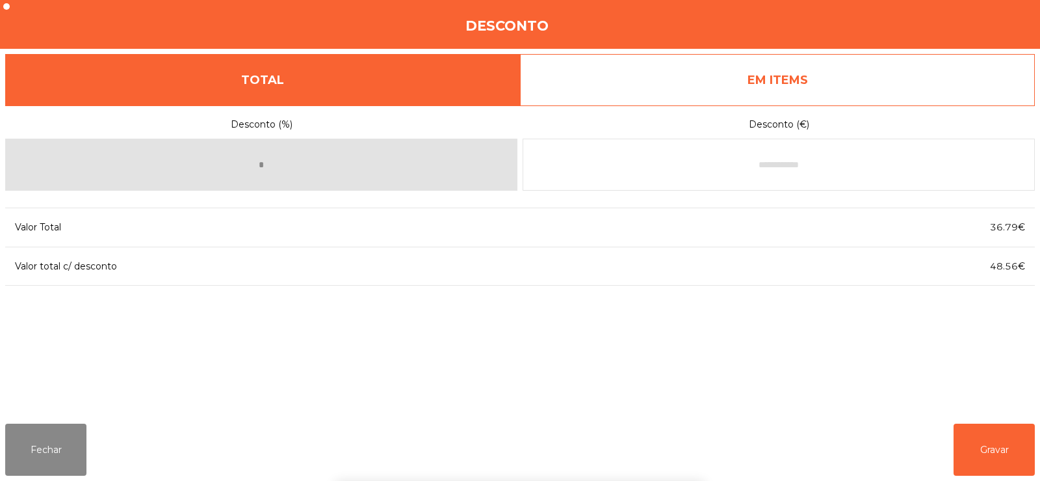
click at [803, 333] on div "Desconto (%) * Desconto (€) Valor Total 36.79€ Valor total c/ desconto 48.56€" at bounding box center [520, 259] width 1030 height 308
click at [990, 449] on button "Gravar" at bounding box center [994, 449] width 81 height 52
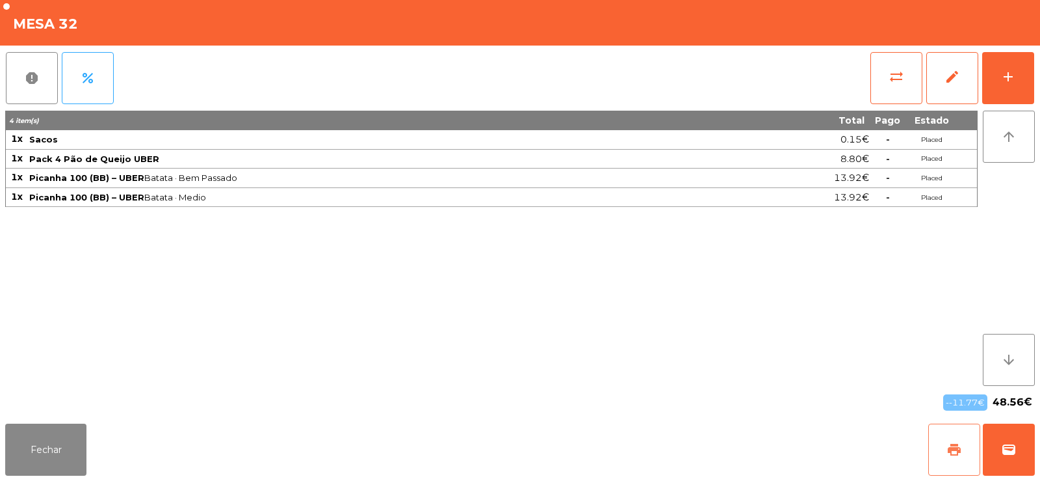
click at [958, 449] on span "print" at bounding box center [955, 449] width 16 height 16
click at [1012, 464] on button "wallet" at bounding box center [1009, 449] width 52 height 52
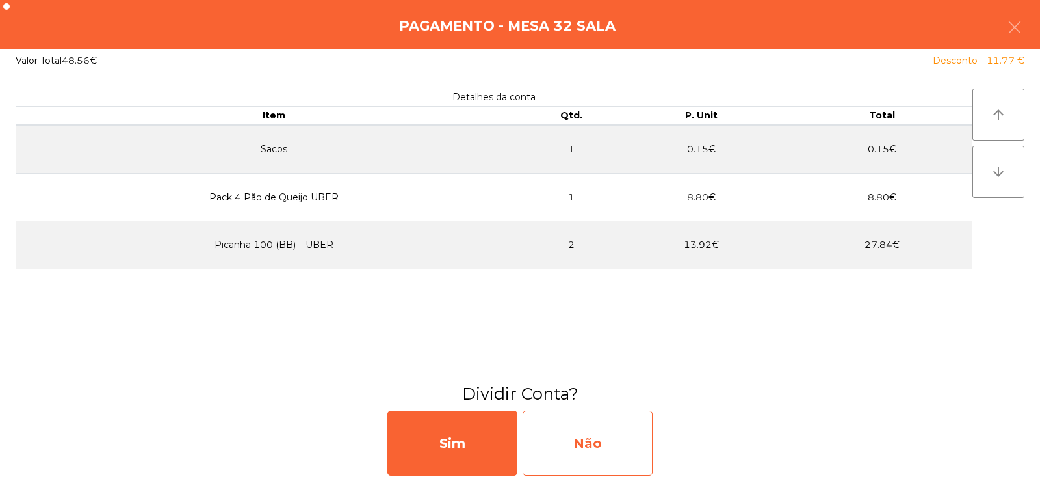
click at [601, 445] on div "Não" at bounding box center [588, 442] width 130 height 65
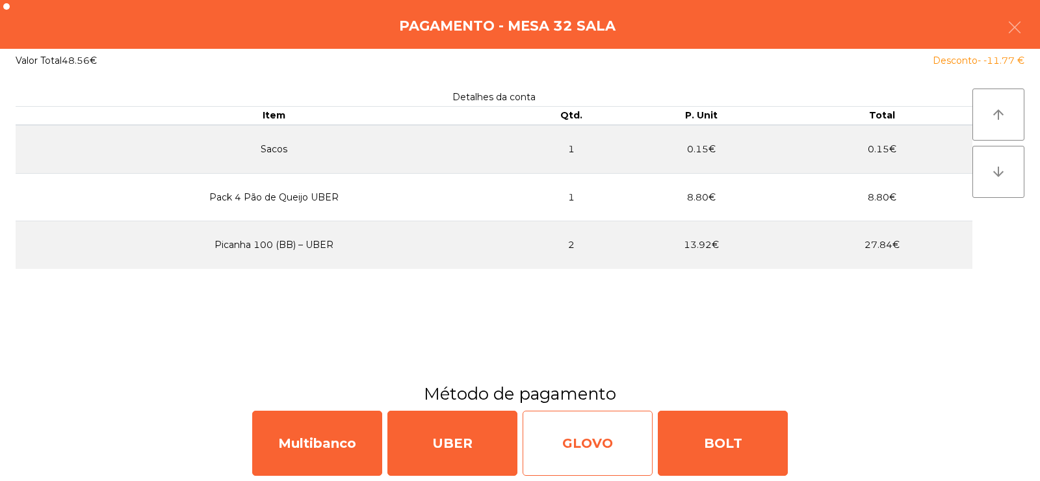
click at [547, 439] on div "GLOVO" at bounding box center [588, 442] width 130 height 65
select select "**"
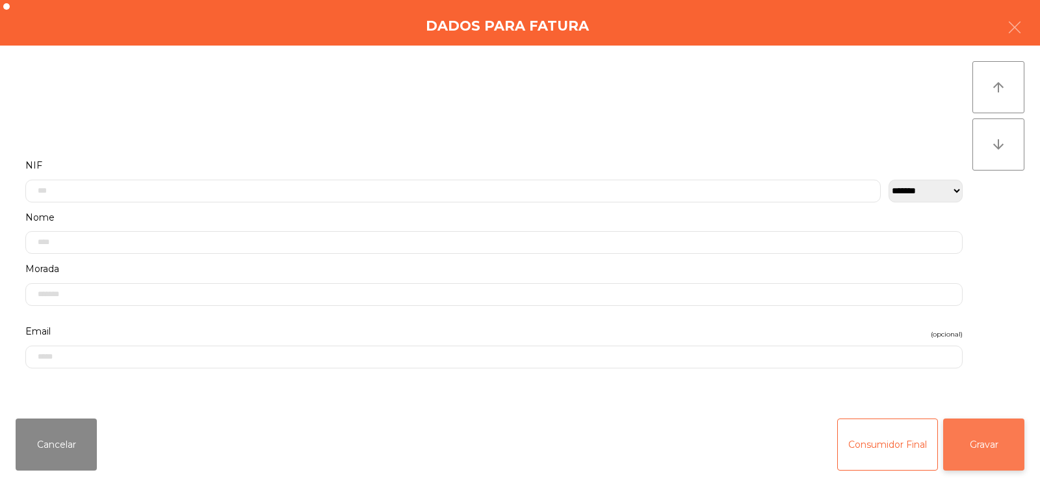
click at [1003, 457] on button "Gravar" at bounding box center [983, 444] width 81 height 52
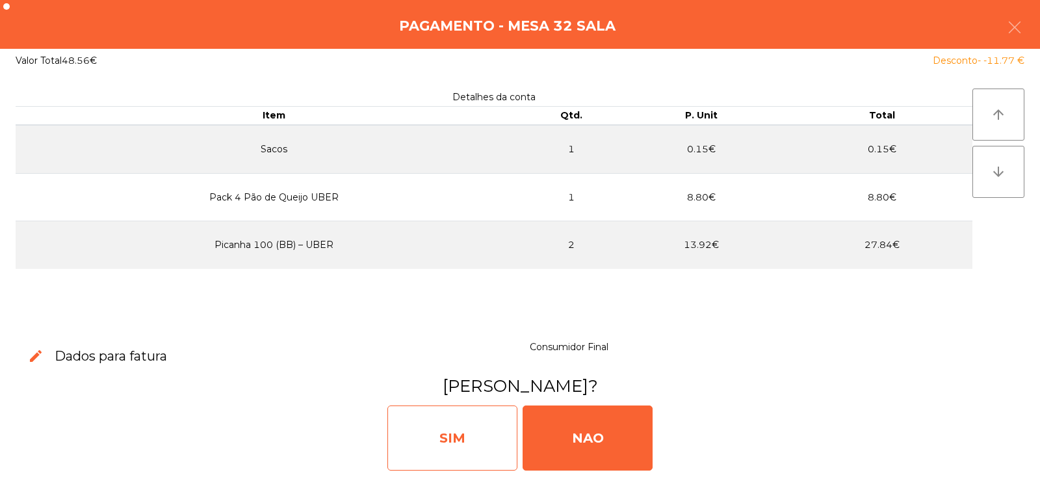
click at [473, 433] on div "SIM" at bounding box center [453, 437] width 130 height 65
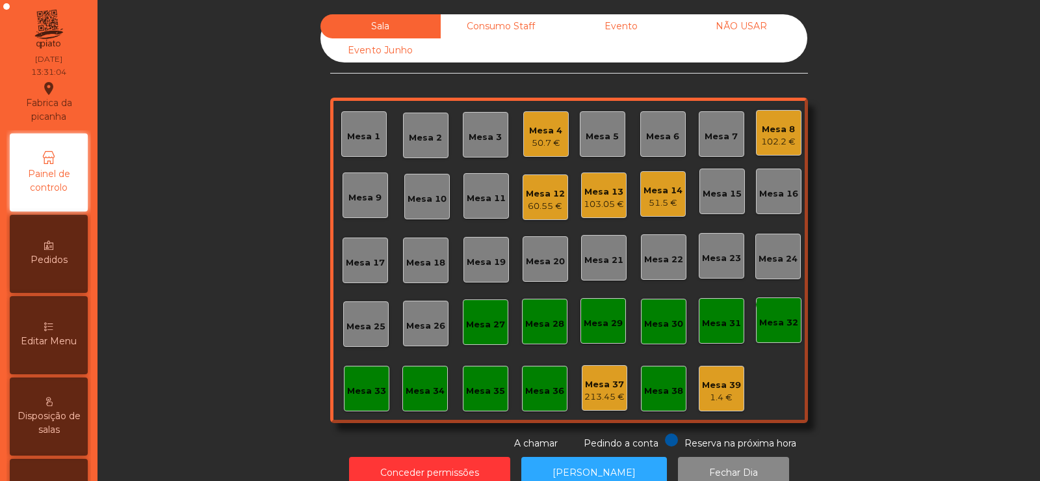
click at [769, 314] on div "monetization_on done" at bounding box center [770, 306] width 31 height 20
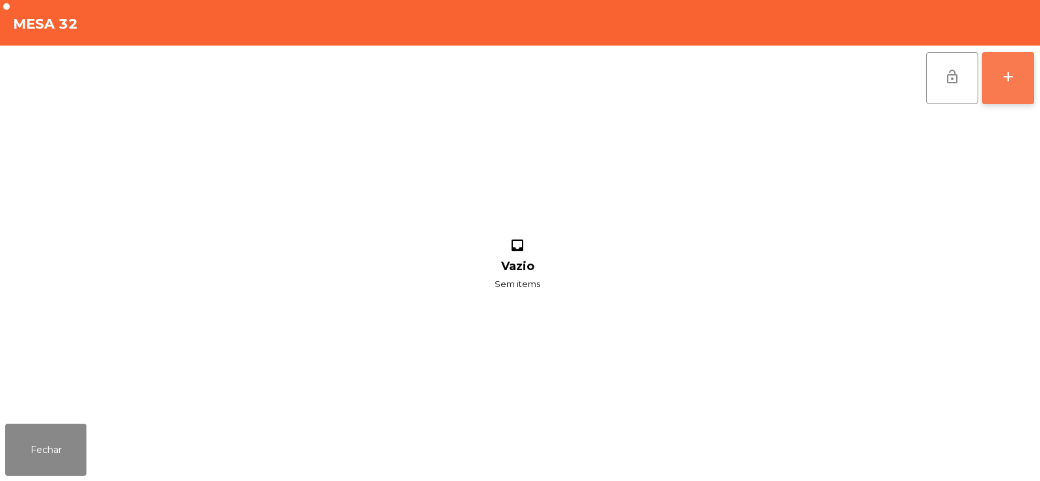
click at [1010, 96] on button "add" at bounding box center [1008, 78] width 52 height 52
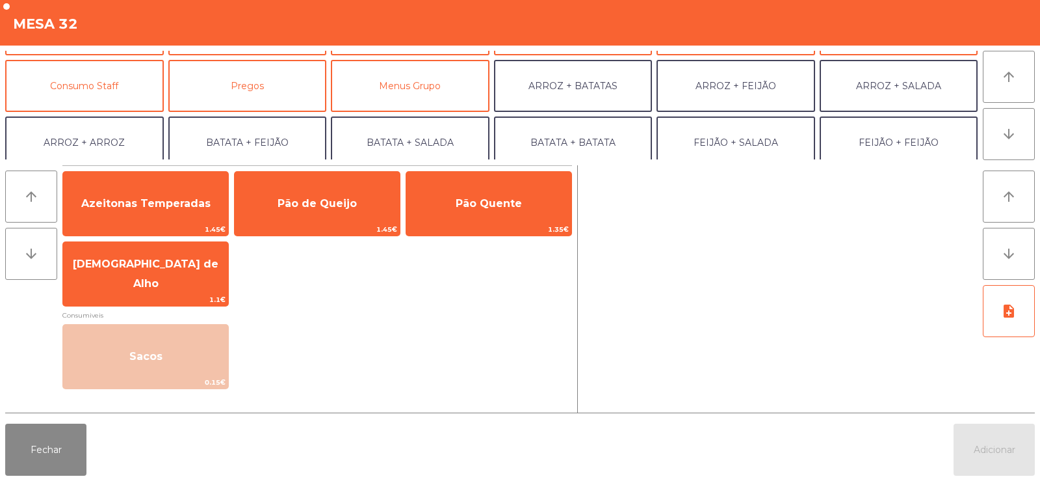
scroll to position [105, 0]
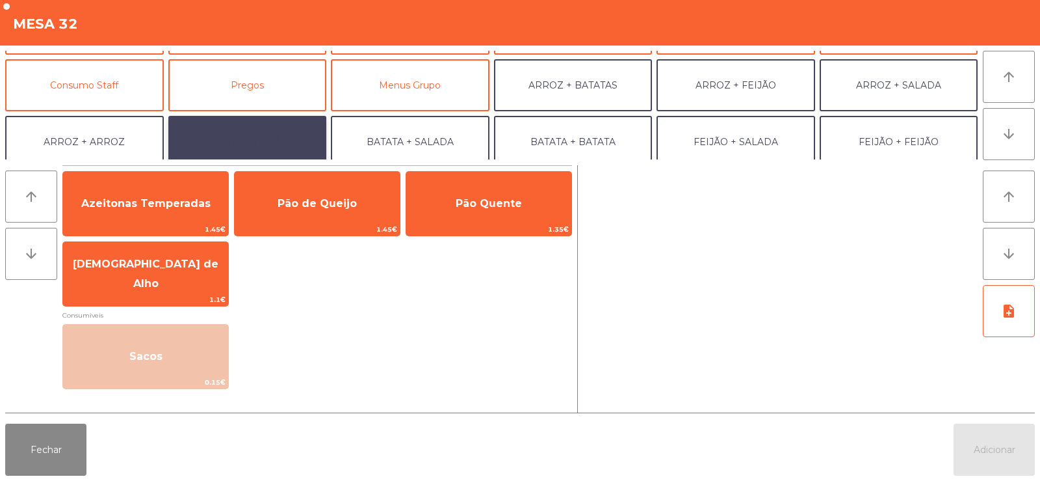
click at [288, 134] on button "BATATA + FEIJÃO" at bounding box center [247, 142] width 159 height 52
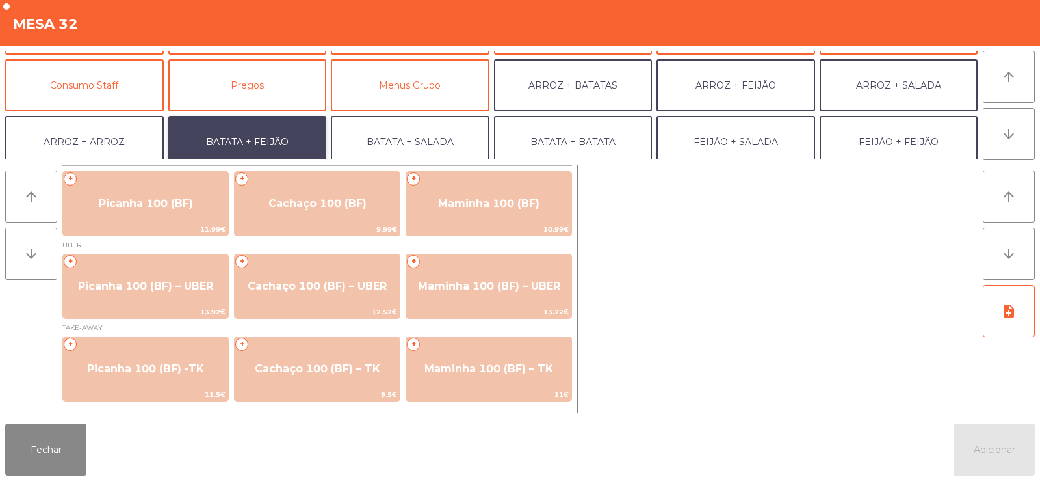
scroll to position [170, 0]
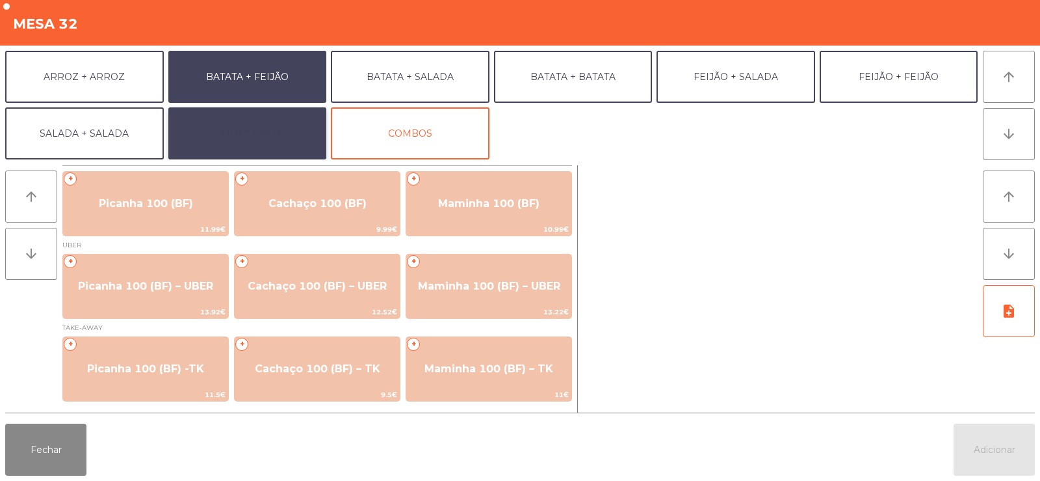
click at [230, 139] on button "EXTRAS UBER" at bounding box center [247, 133] width 159 height 52
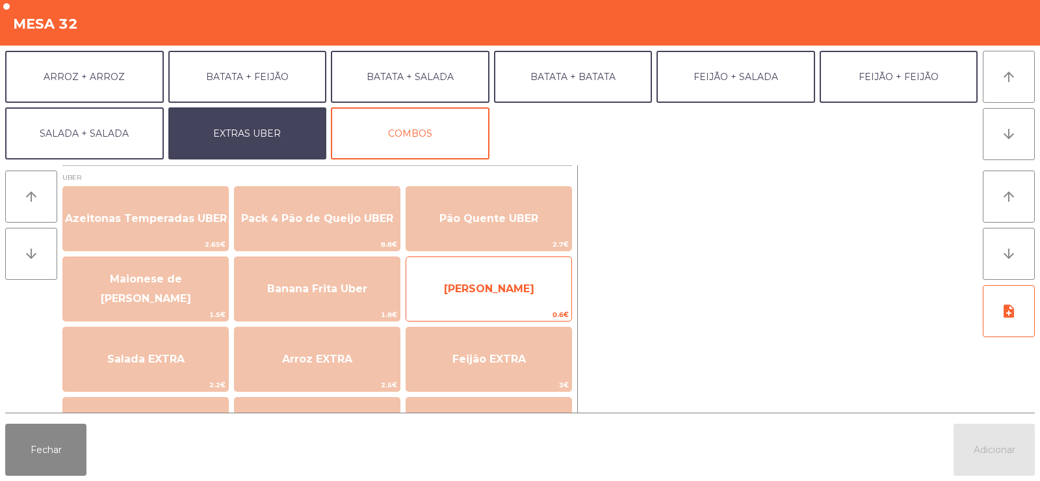
click at [536, 296] on span "[PERSON_NAME]" at bounding box center [488, 288] width 165 height 35
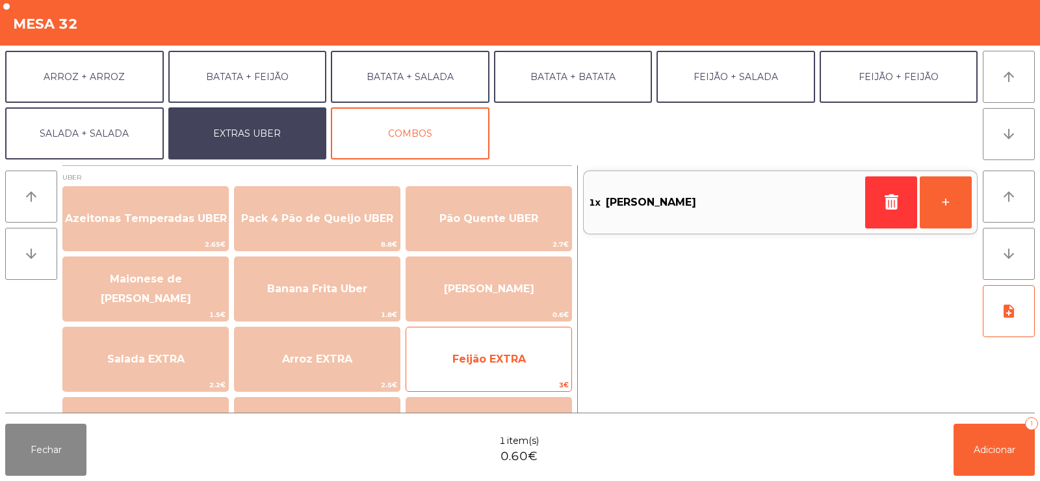
click at [521, 363] on span "Feijão EXTRA" at bounding box center [489, 358] width 73 height 12
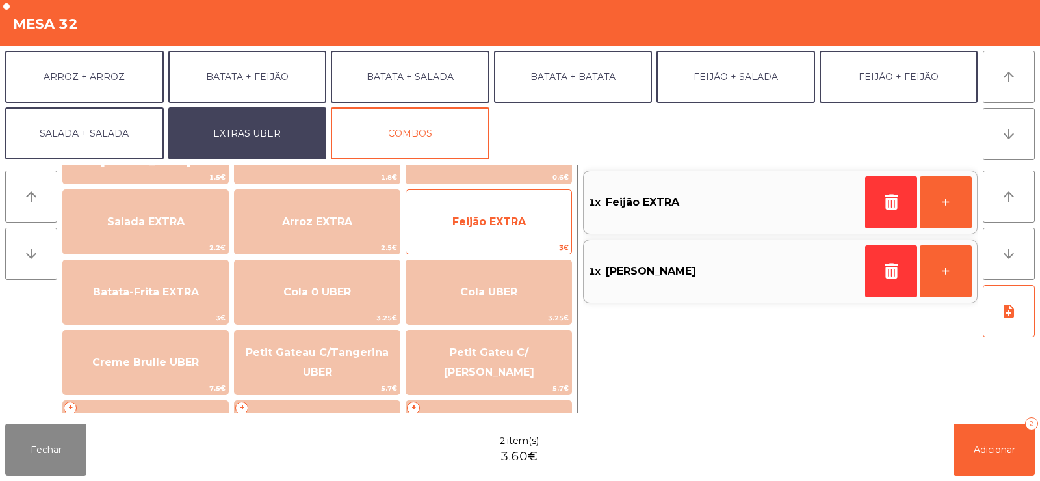
scroll to position [143, 0]
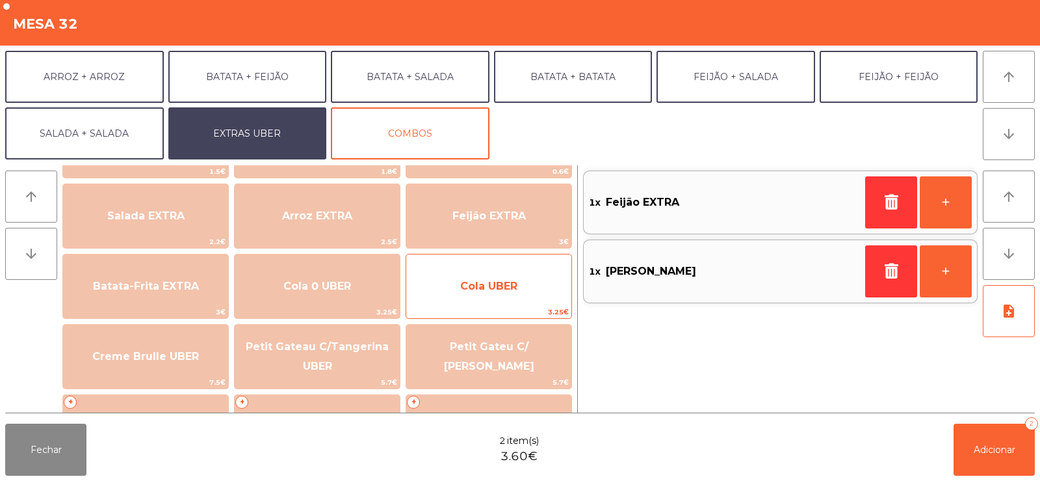
click at [533, 294] on span "Cola UBER" at bounding box center [488, 286] width 165 height 35
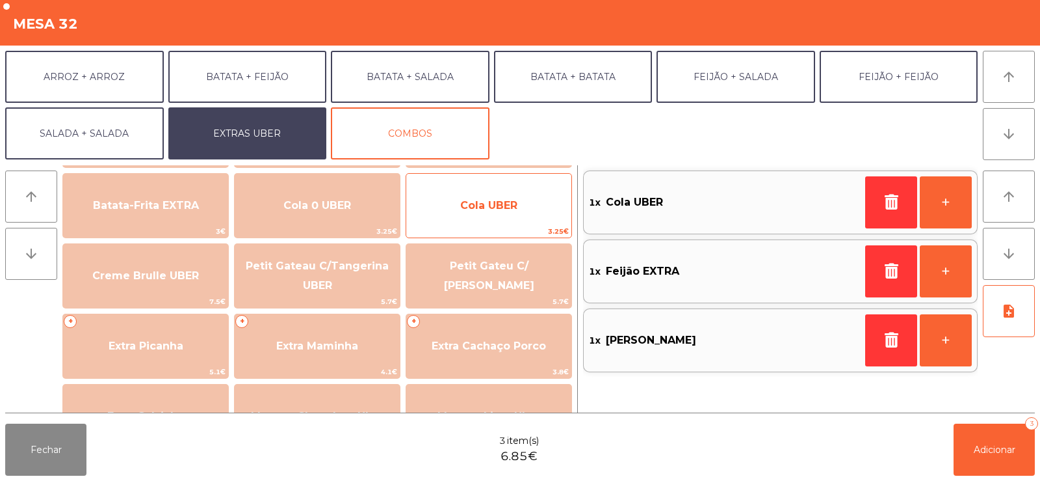
scroll to position [229, 0]
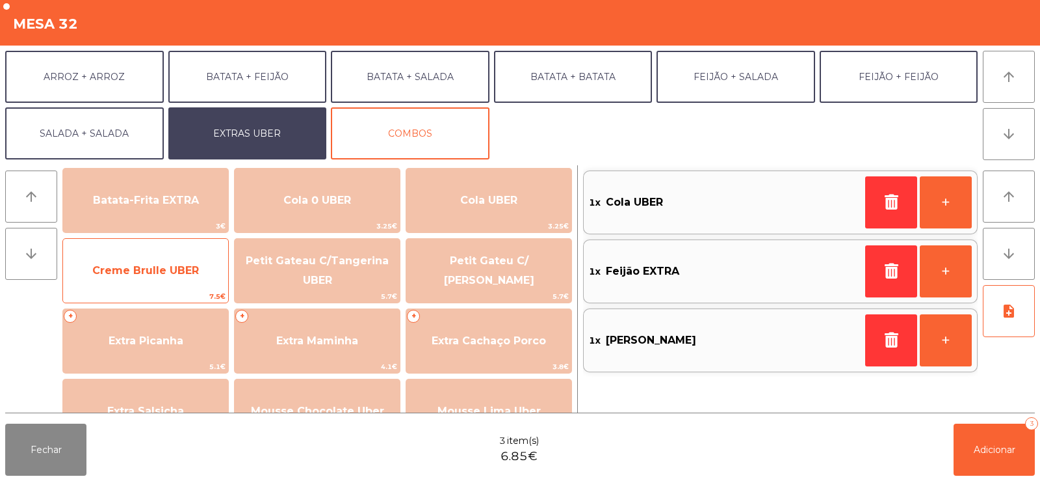
click at [137, 271] on span "Creme Brulle UBER" at bounding box center [145, 270] width 107 height 12
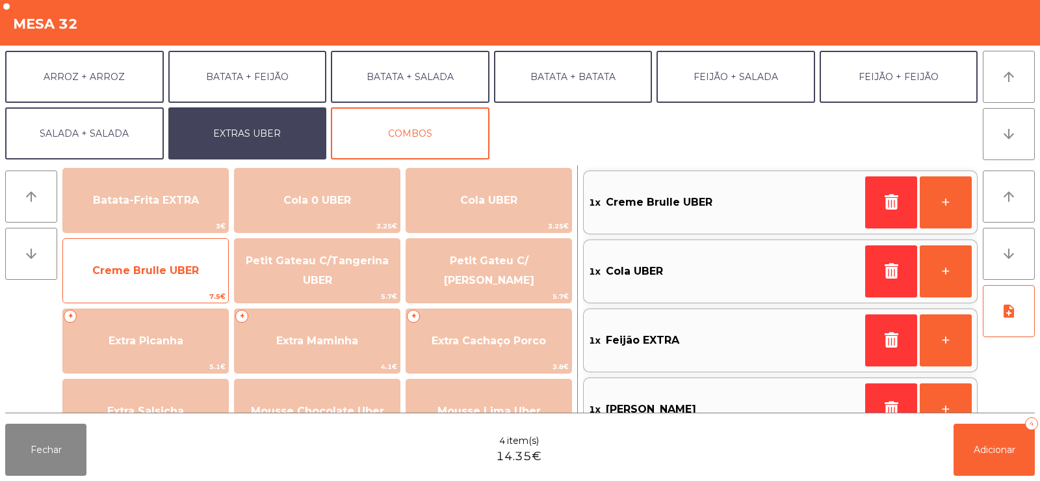
click at [150, 282] on span "Creme Brulle UBER" at bounding box center [145, 270] width 165 height 35
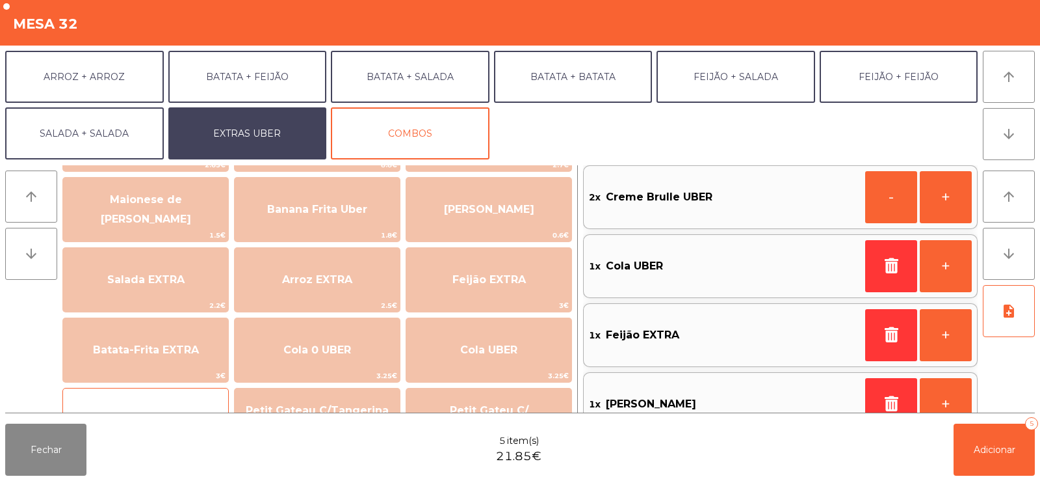
scroll to position [79, 0]
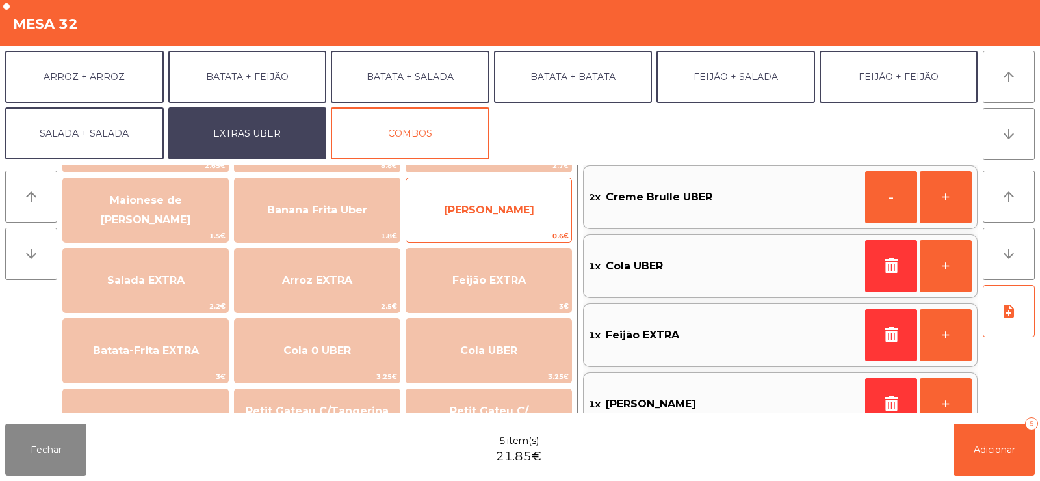
click at [532, 218] on span "[PERSON_NAME]" at bounding box center [488, 209] width 165 height 35
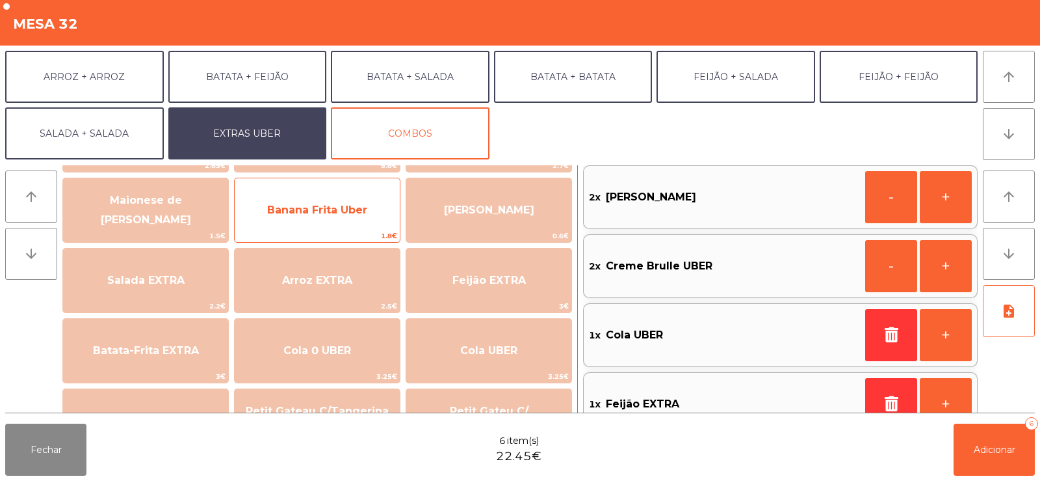
click at [318, 215] on span "Banana Frita Uber" at bounding box center [317, 210] width 100 height 12
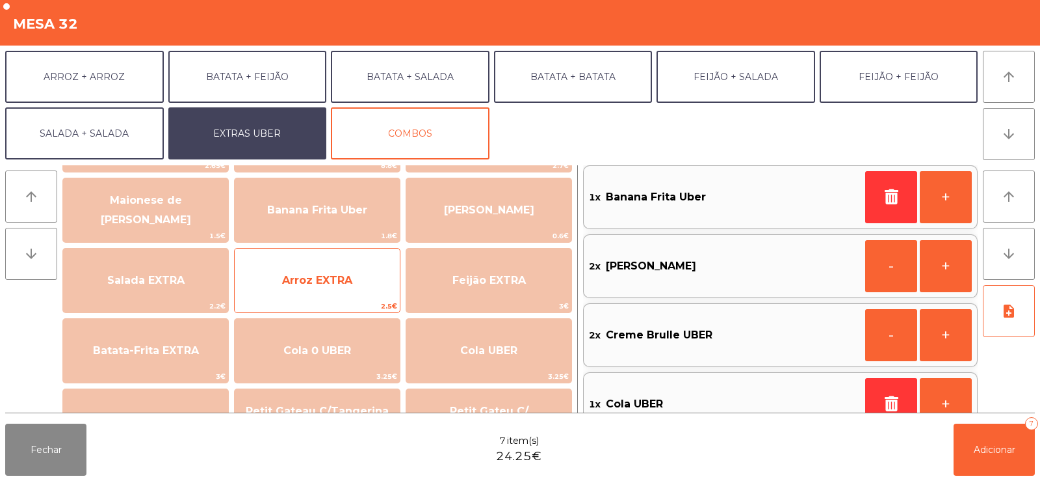
click at [304, 278] on span "Arroz EXTRA" at bounding box center [317, 280] width 70 height 12
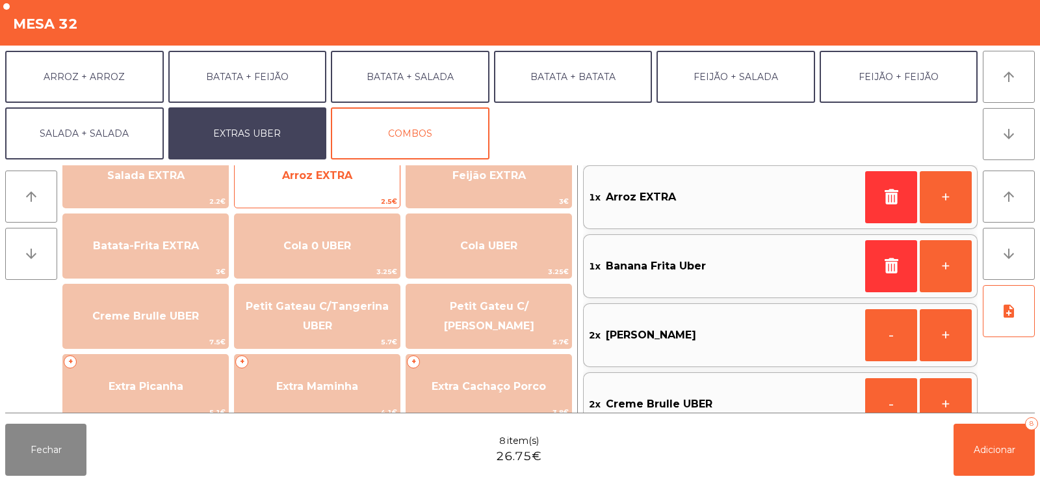
scroll to position [183, 0]
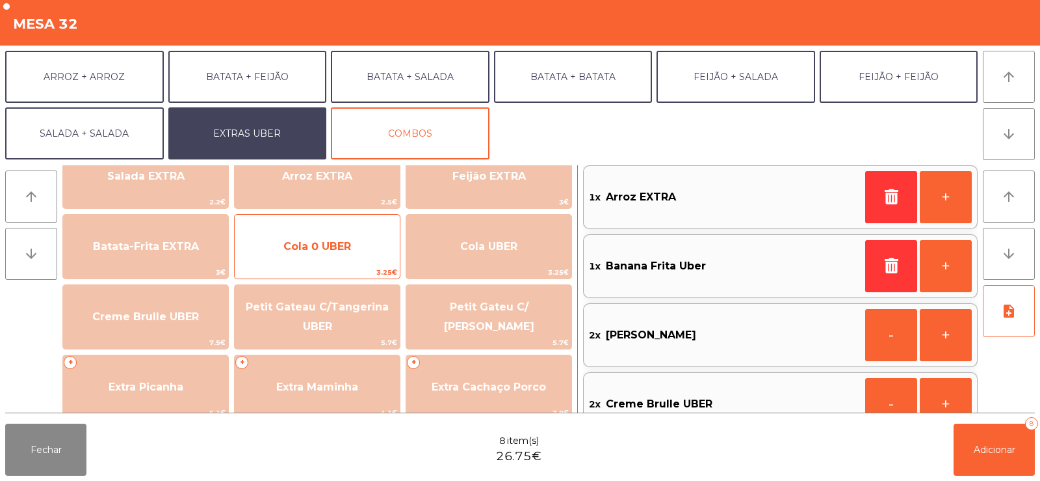
click at [354, 252] on span "Cola 0 UBER" at bounding box center [317, 246] width 165 height 35
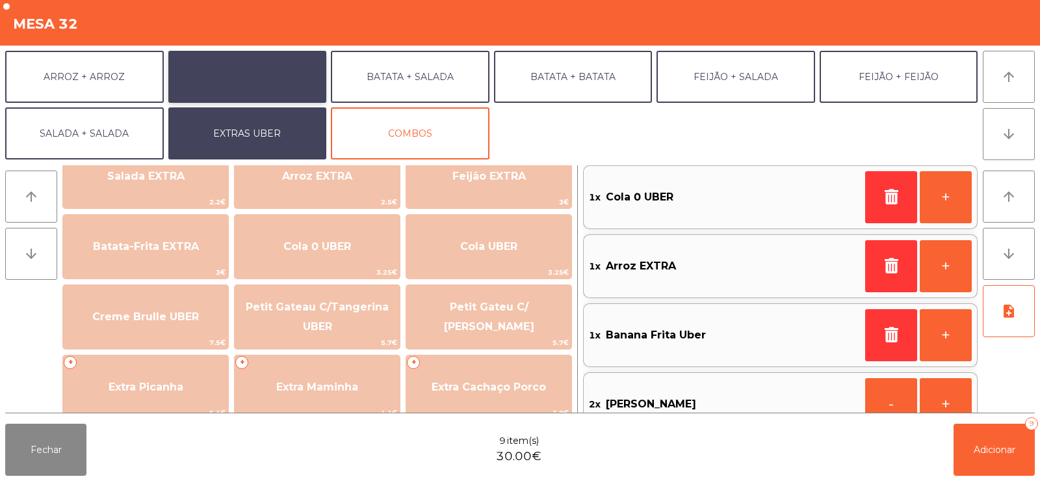
click at [293, 79] on button "BATATA + FEIJÃO" at bounding box center [247, 77] width 159 height 52
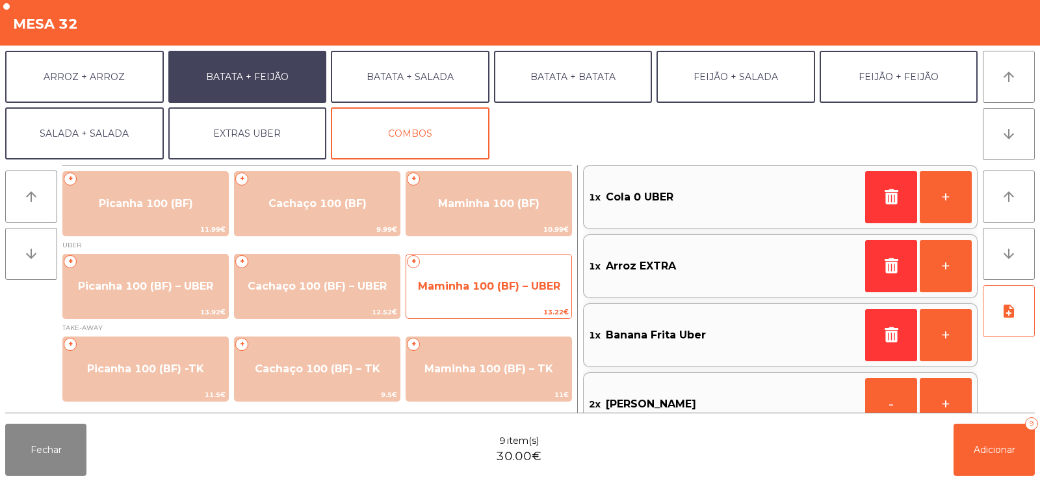
click at [521, 293] on span "Maminha 100 (BF) – UBER" at bounding box center [488, 286] width 165 height 35
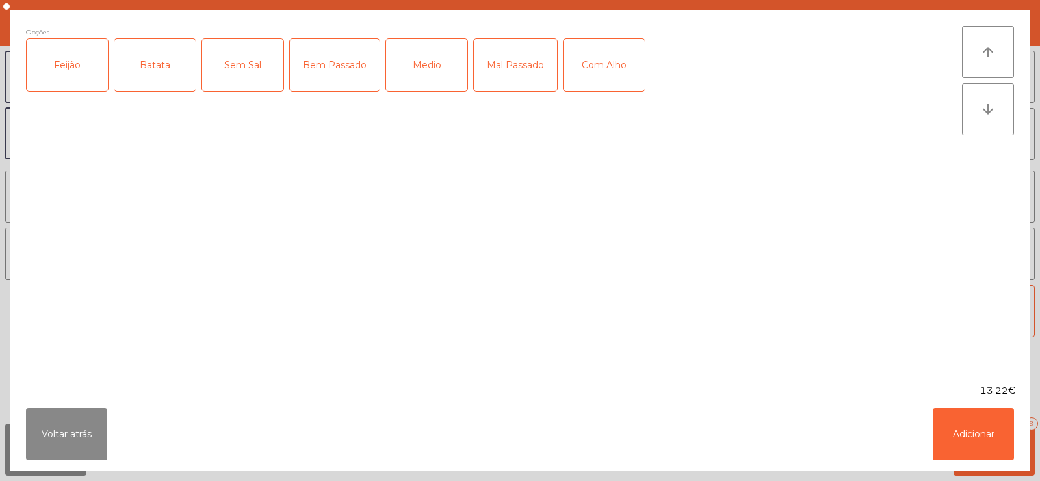
click at [57, 79] on div "Feijão" at bounding box center [67, 65] width 81 height 52
click at [144, 77] on div "Batata" at bounding box center [154, 65] width 81 height 52
click at [509, 74] on div "Mal Passado" at bounding box center [515, 65] width 83 height 52
click at [988, 438] on button "Adicionar" at bounding box center [973, 434] width 81 height 52
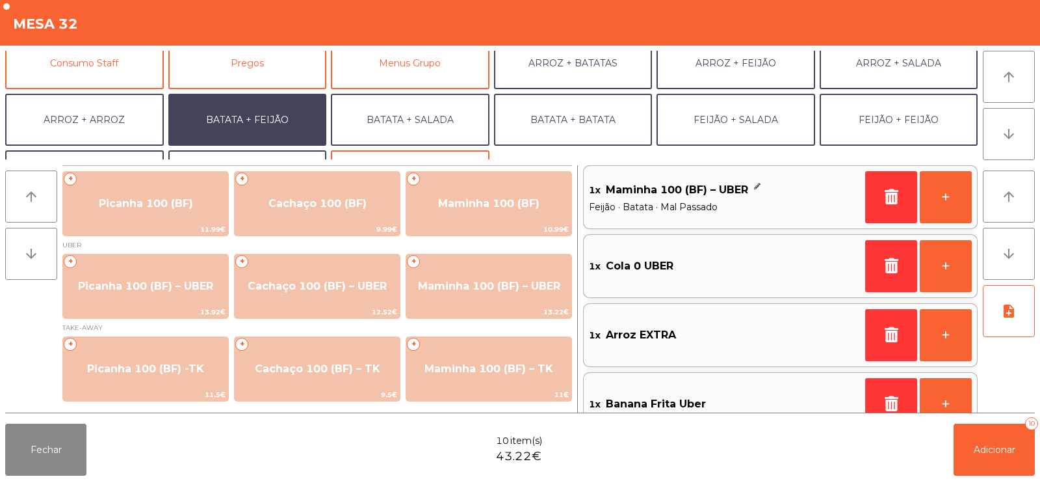
scroll to position [111, 0]
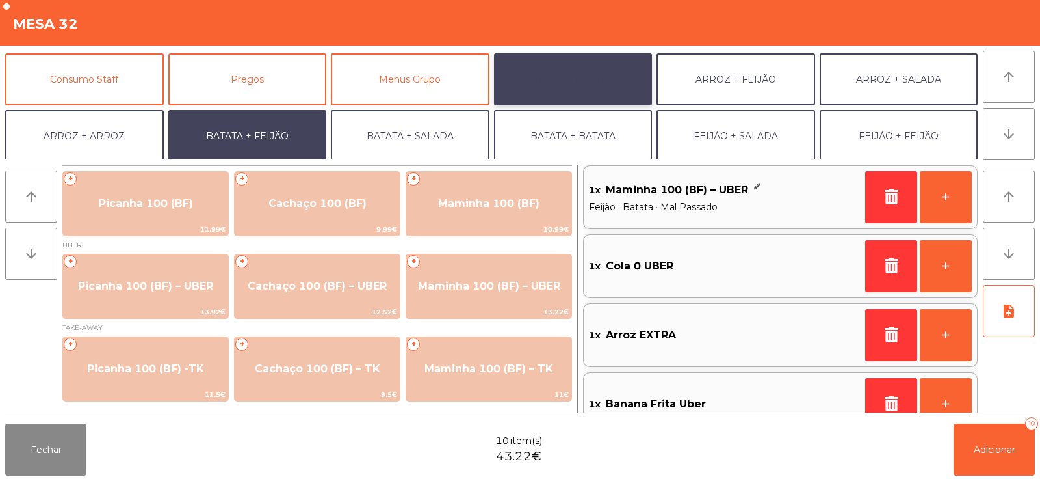
click at [620, 81] on button "ARROZ + BATATAS" at bounding box center [573, 79] width 159 height 52
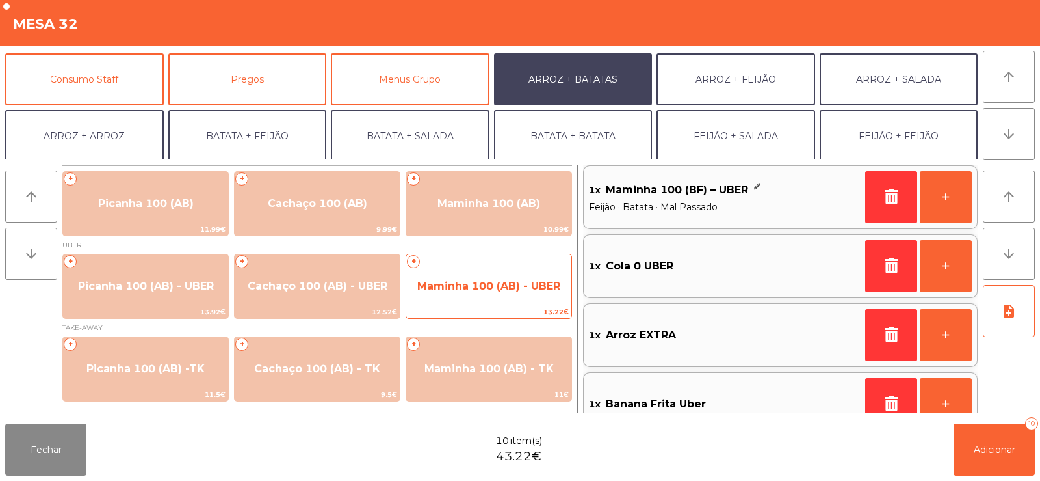
click at [510, 283] on span "Maminha 100 (AB) - UBER" at bounding box center [488, 286] width 143 height 12
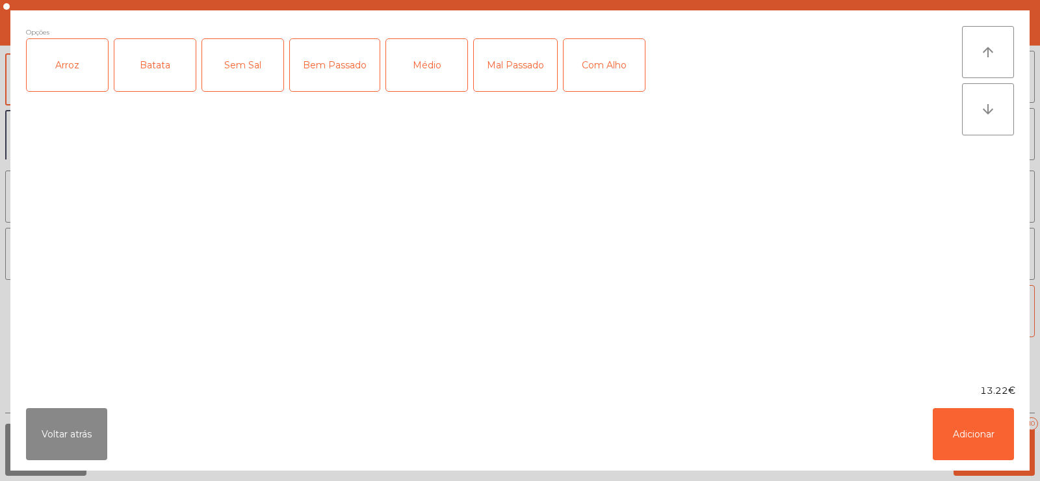
click at [65, 71] on div "Arroz" at bounding box center [67, 65] width 81 height 52
click at [142, 79] on div "Batata" at bounding box center [154, 65] width 81 height 52
click at [499, 75] on div "Mal Passado" at bounding box center [515, 65] width 83 height 52
click at [968, 435] on button "Adicionar" at bounding box center [973, 434] width 81 height 52
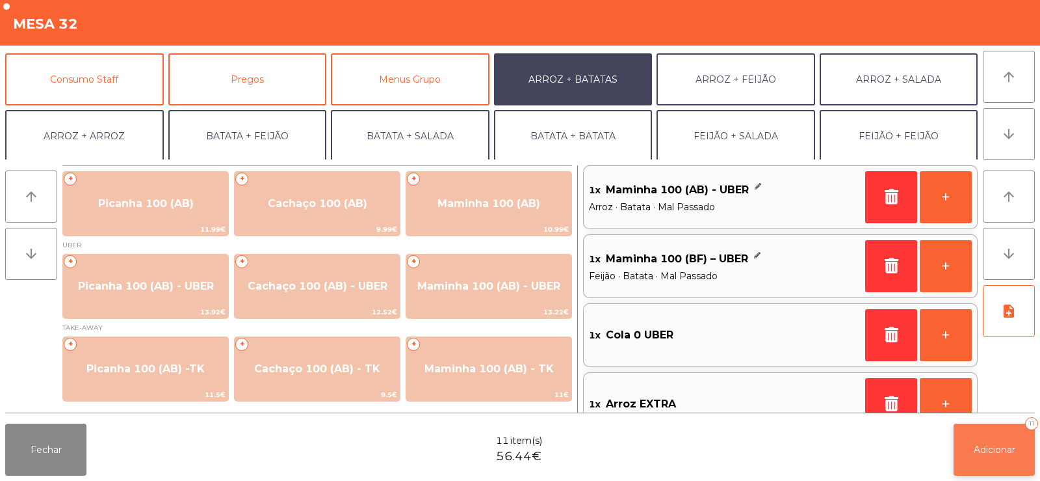
click at [984, 455] on button "Adicionar 11" at bounding box center [994, 449] width 81 height 52
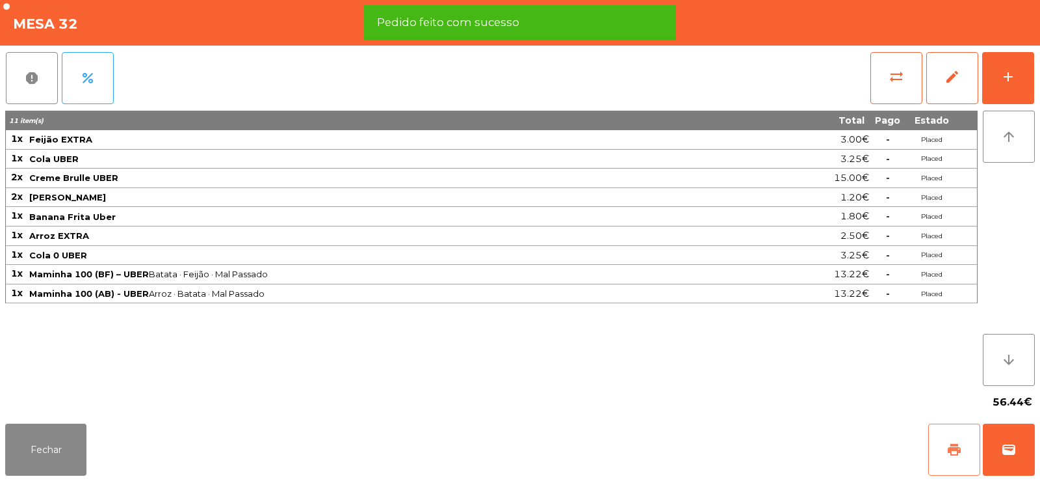
click at [958, 453] on span "print" at bounding box center [955, 449] width 16 height 16
click at [1005, 449] on span "wallet" at bounding box center [1009, 449] width 16 height 16
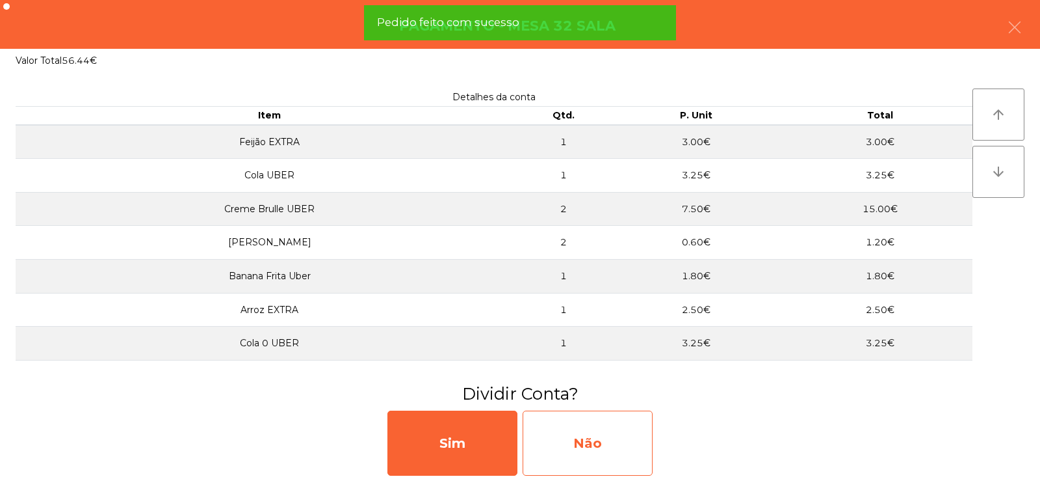
click at [623, 448] on div "Não" at bounding box center [588, 442] width 130 height 65
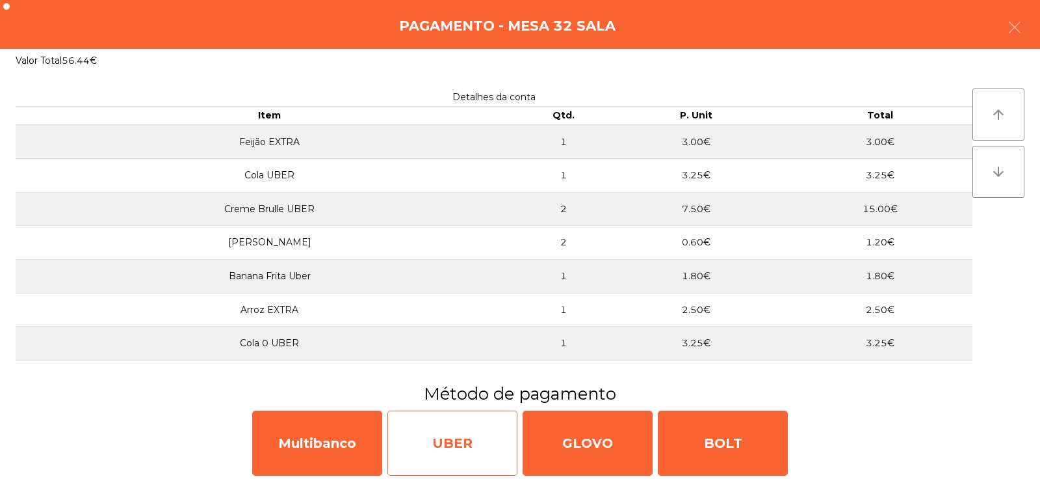
click at [489, 445] on div "UBER" at bounding box center [453, 442] width 130 height 65
select select "**"
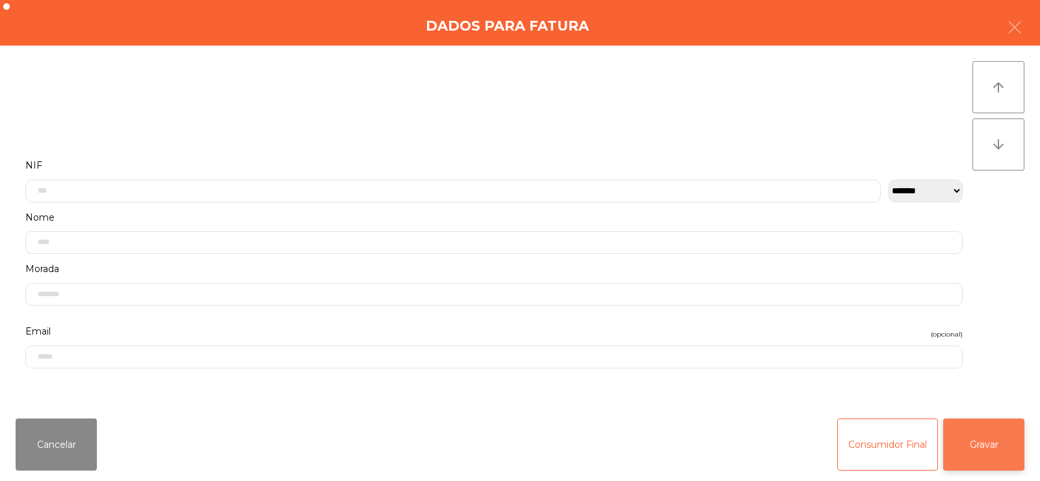
click at [977, 455] on button "Gravar" at bounding box center [983, 444] width 81 height 52
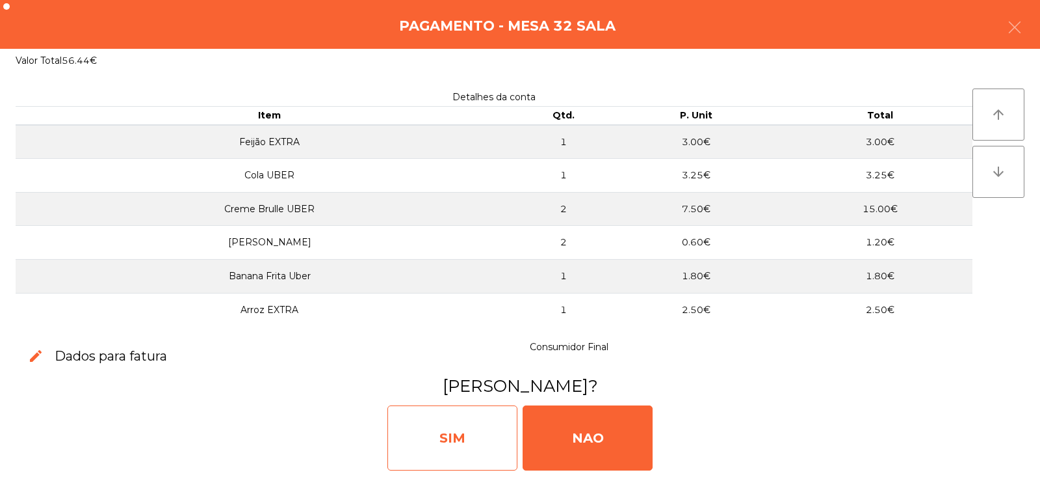
click at [478, 443] on div "SIM" at bounding box center [453, 437] width 130 height 65
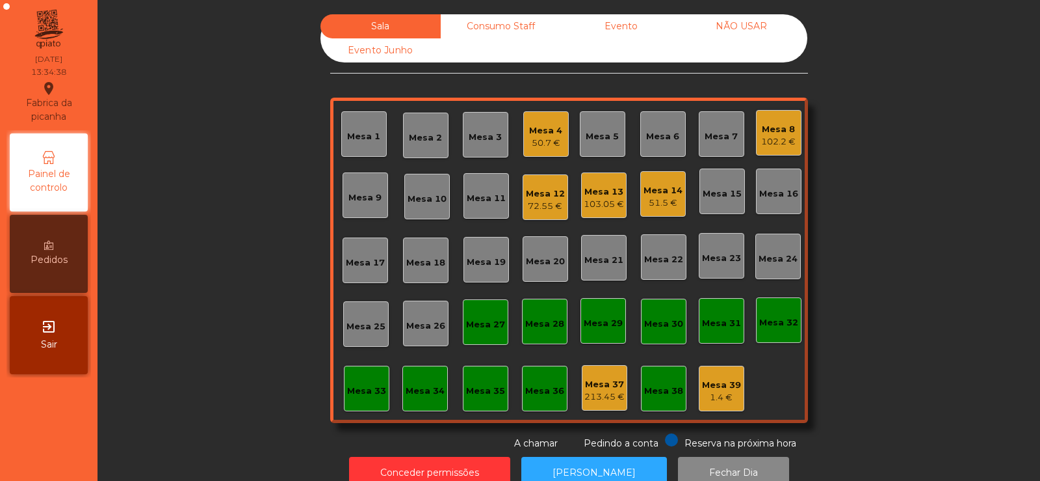
click at [548, 131] on div "Mesa 4" at bounding box center [545, 130] width 33 height 13
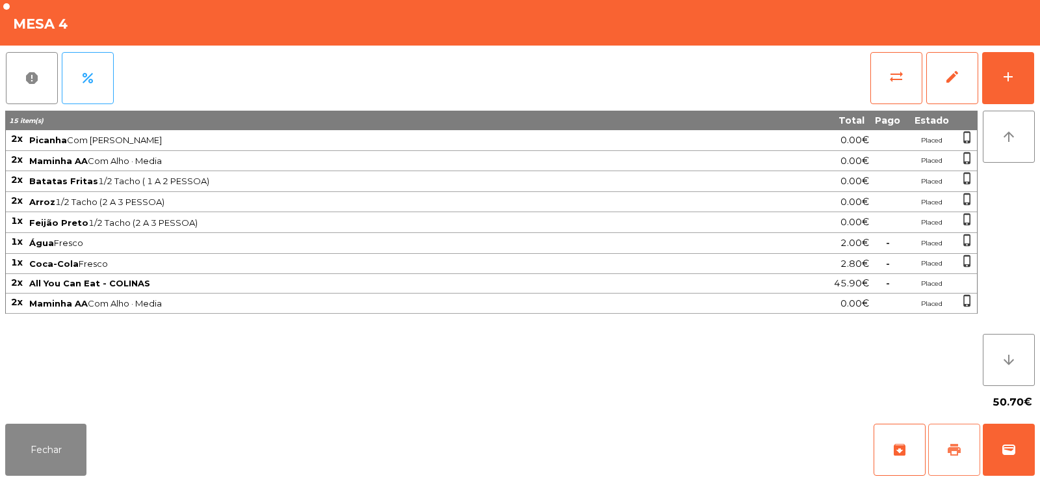
click at [955, 446] on span "print" at bounding box center [955, 449] width 16 height 16
click at [1008, 465] on button "wallet" at bounding box center [1009, 449] width 52 height 52
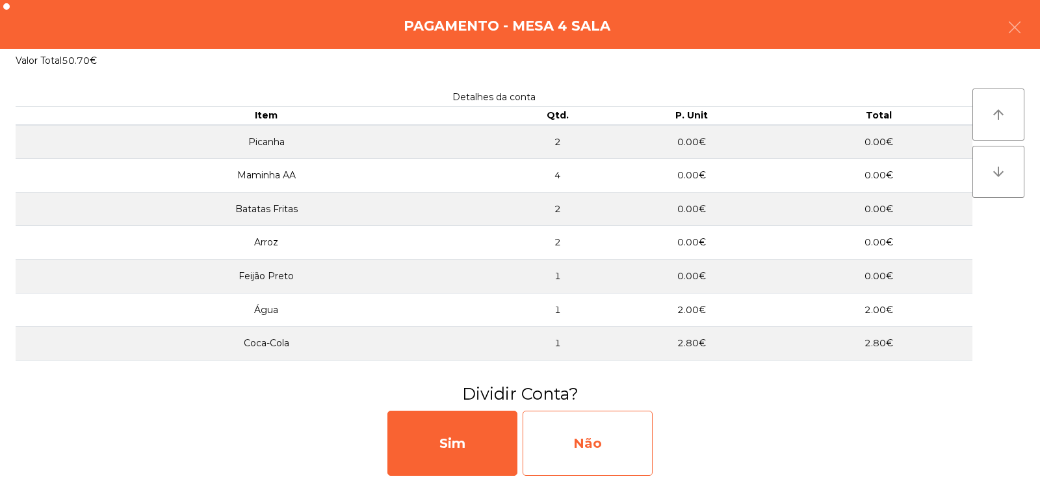
click at [620, 443] on div "Não" at bounding box center [588, 442] width 130 height 65
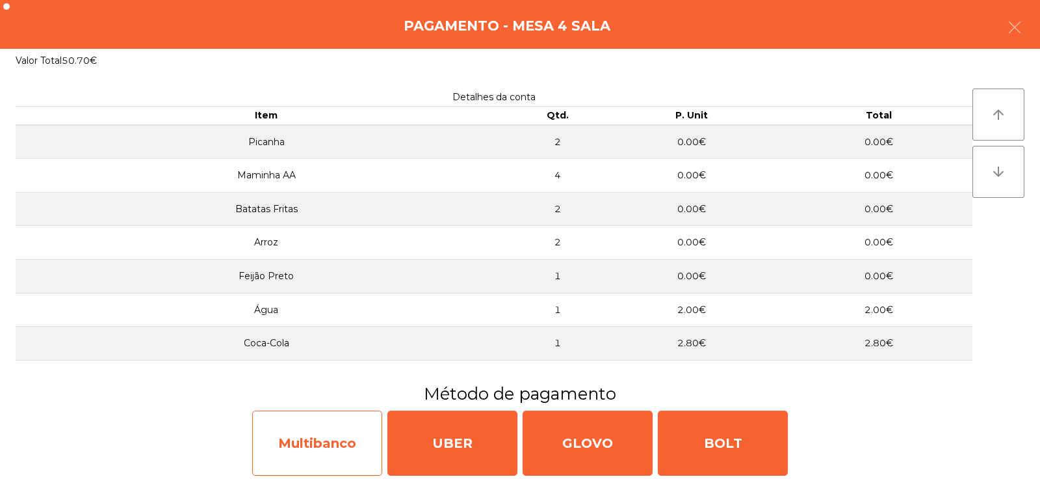
click at [304, 443] on div "Multibanco" at bounding box center [317, 442] width 130 height 65
select select "**"
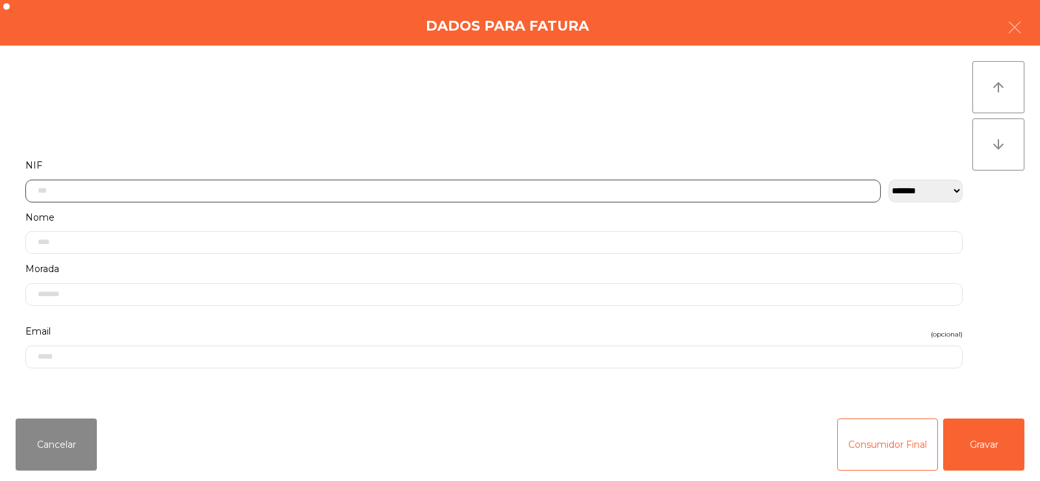
click at [559, 194] on input "text" at bounding box center [453, 190] width 856 height 23
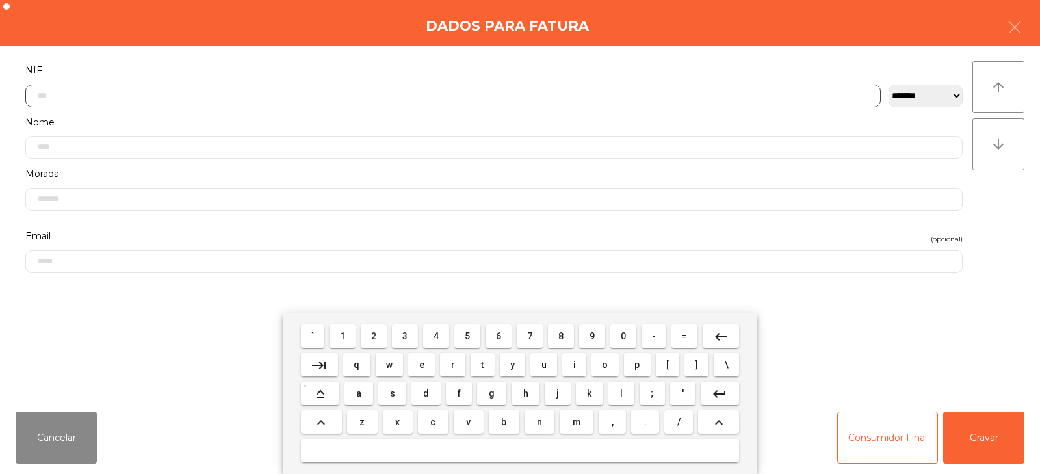
scroll to position [0, 0]
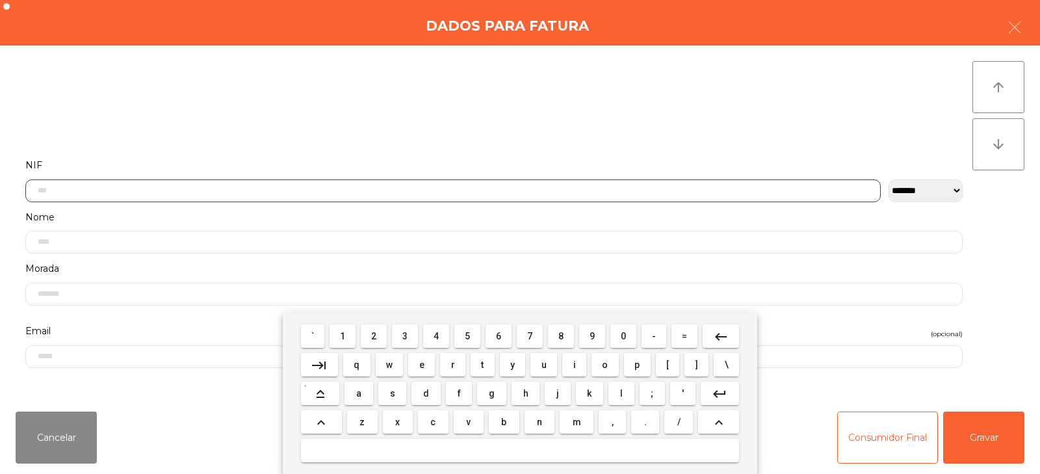
click at [514, 180] on input "text" at bounding box center [453, 190] width 856 height 23
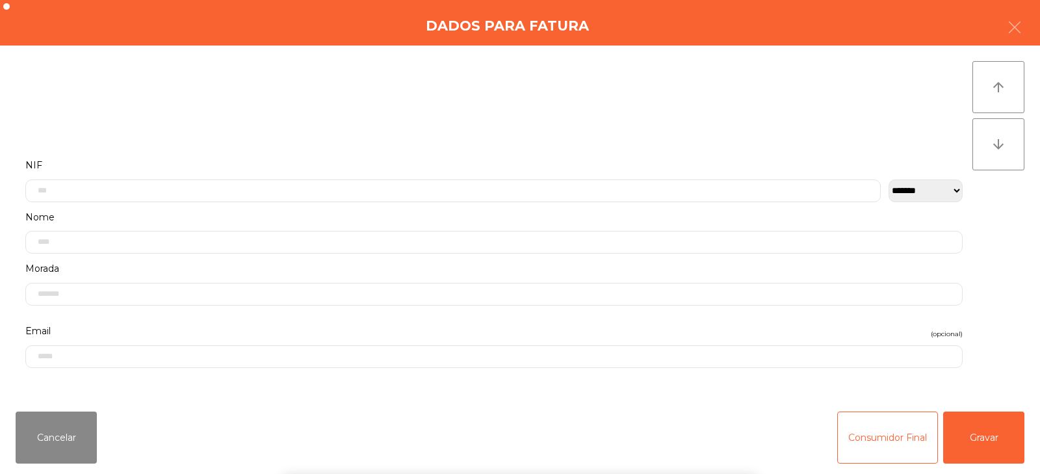
click at [504, 209] on div "Nome" at bounding box center [494, 232] width 938 height 46
click at [507, 200] on div "Morada" at bounding box center [494, 226] width 957 height 52
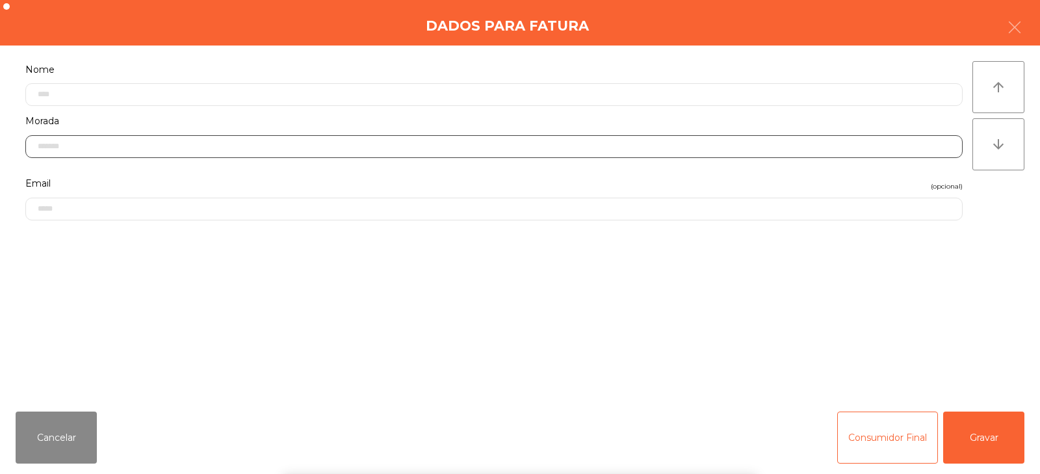
click at [514, 158] on input "text" at bounding box center [494, 146] width 938 height 23
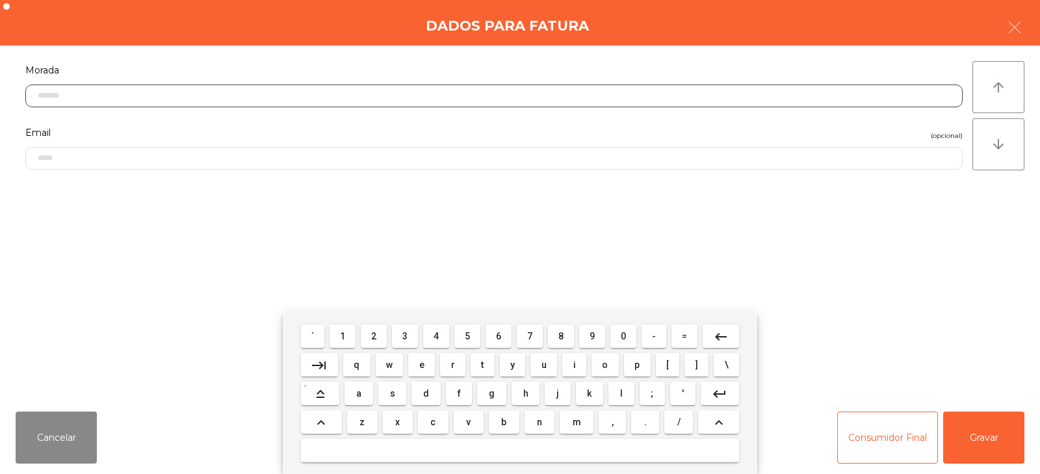
click at [547, 106] on input "text" at bounding box center [494, 96] width 938 height 23
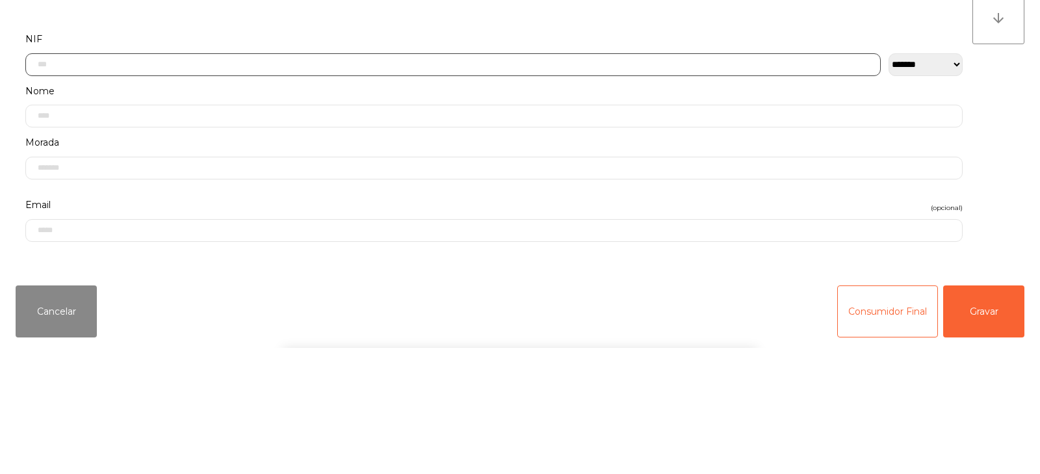
click at [553, 188] on input "text" at bounding box center [453, 190] width 856 height 23
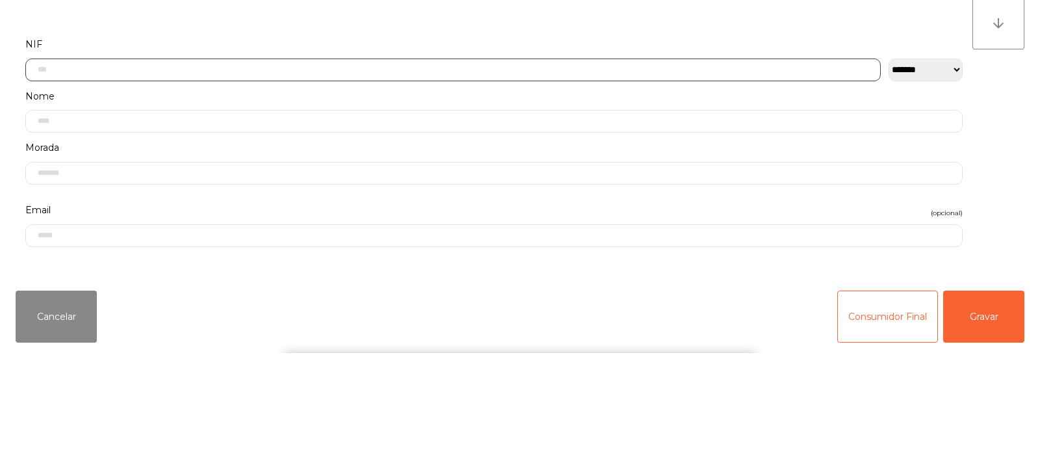
scroll to position [47, 0]
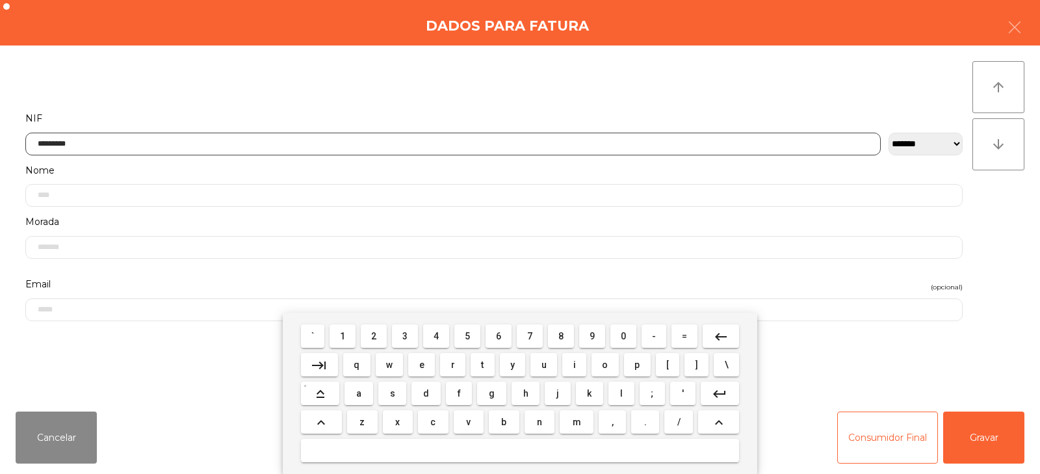
type input "*********"
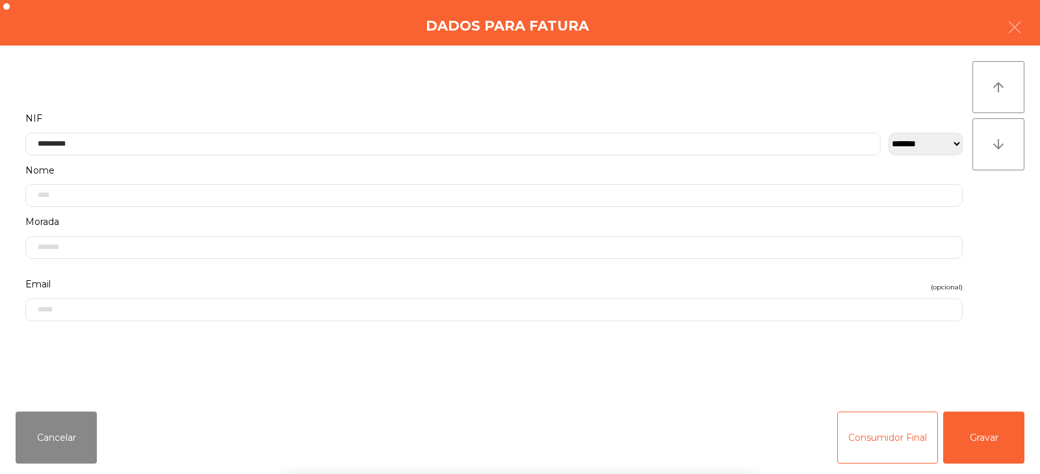
click at [999, 436] on div "` 1 2 3 4 5 6 7 8 9 0 - = keyboard_backspace keyboard_tab q w e r t y u i o p […" at bounding box center [520, 393] width 1040 height 161
click at [997, 440] on button "Gravar" at bounding box center [983, 438] width 81 height 52
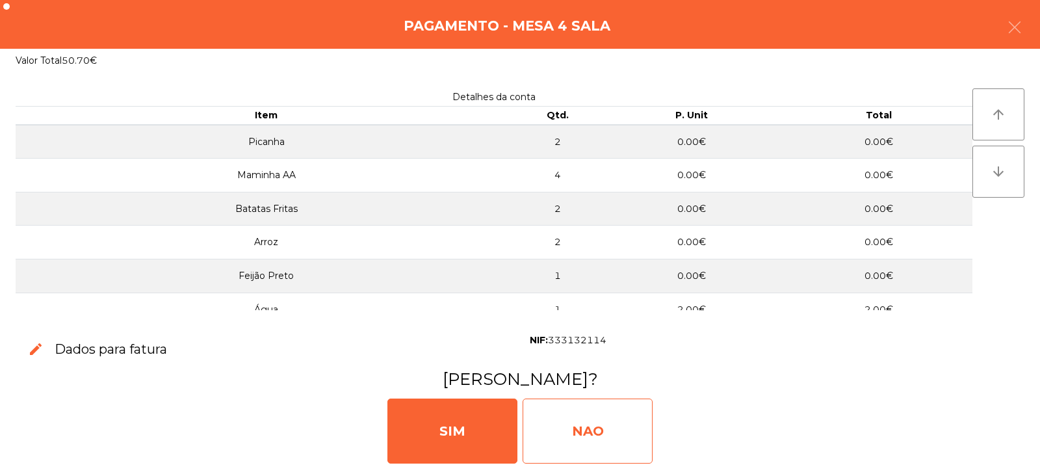
click at [612, 423] on div "NAO" at bounding box center [588, 431] width 130 height 65
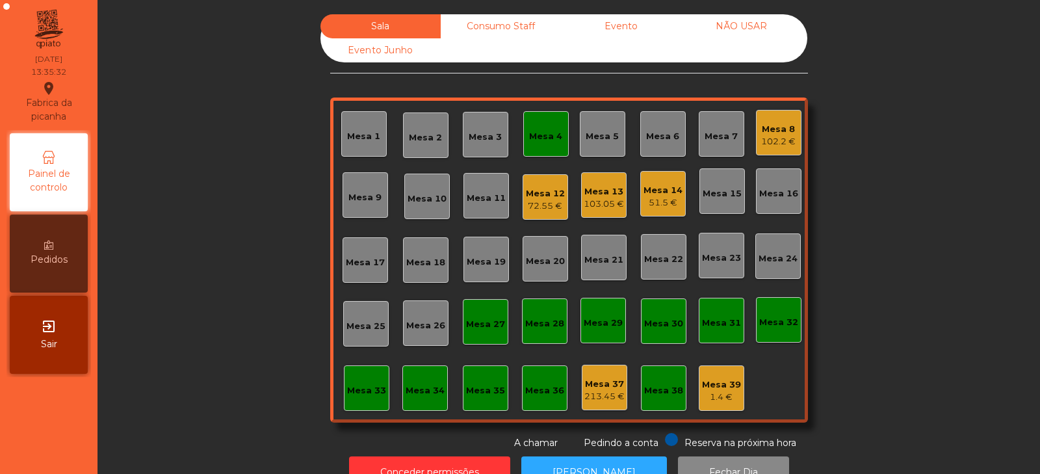
click at [540, 132] on div "Mesa 4" at bounding box center [545, 136] width 33 height 13
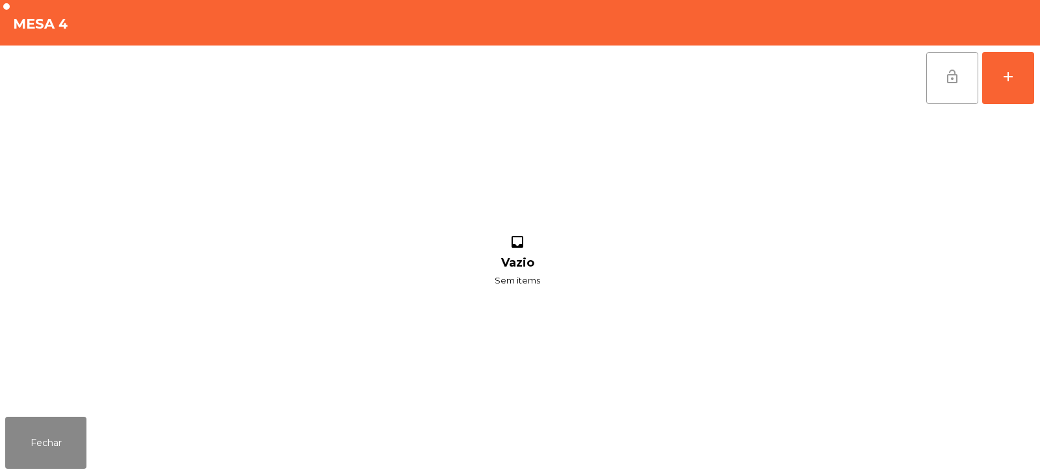
click at [953, 64] on button "lock_open" at bounding box center [953, 78] width 52 height 52
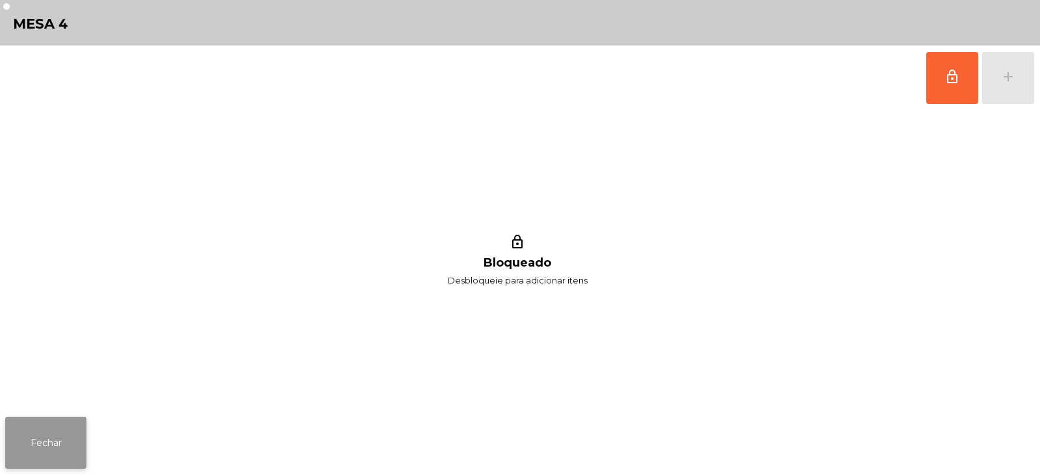
click at [51, 456] on button "Fechar" at bounding box center [45, 443] width 81 height 52
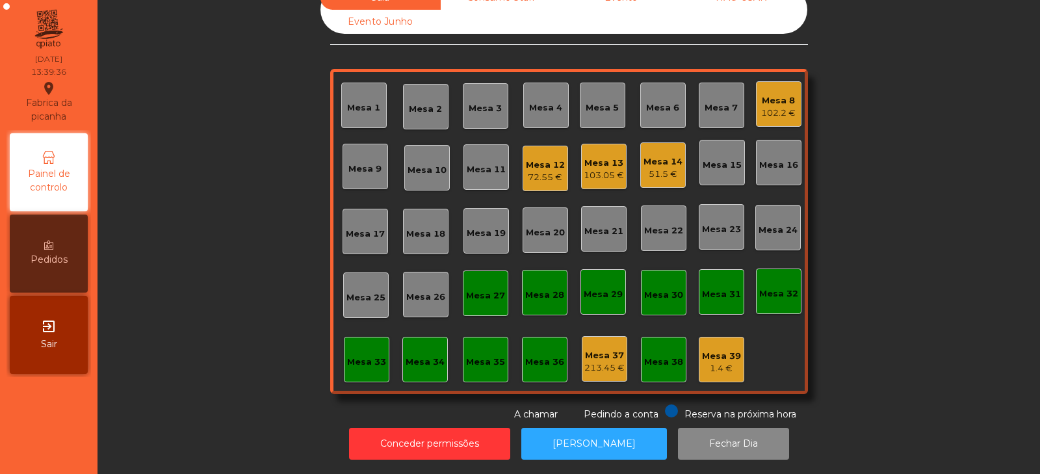
scroll to position [0, 0]
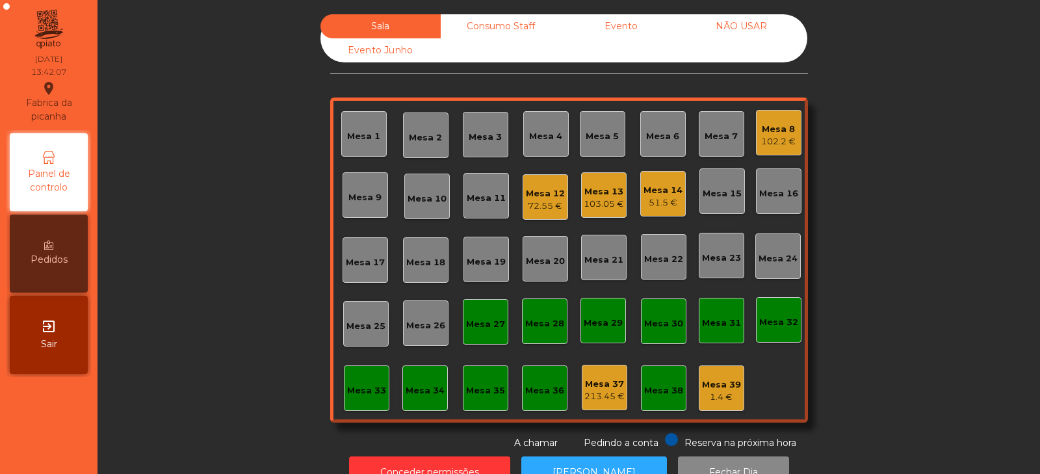
click at [415, 198] on div "Mesa 10" at bounding box center [427, 198] width 39 height 13
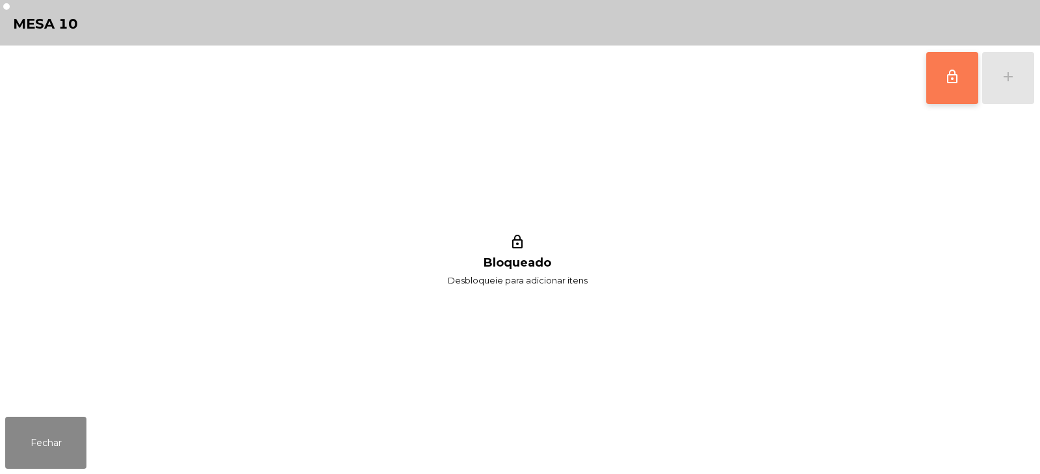
click at [944, 88] on button "lock_outline" at bounding box center [953, 78] width 52 height 52
click at [1003, 88] on button "add" at bounding box center [1008, 78] width 52 height 52
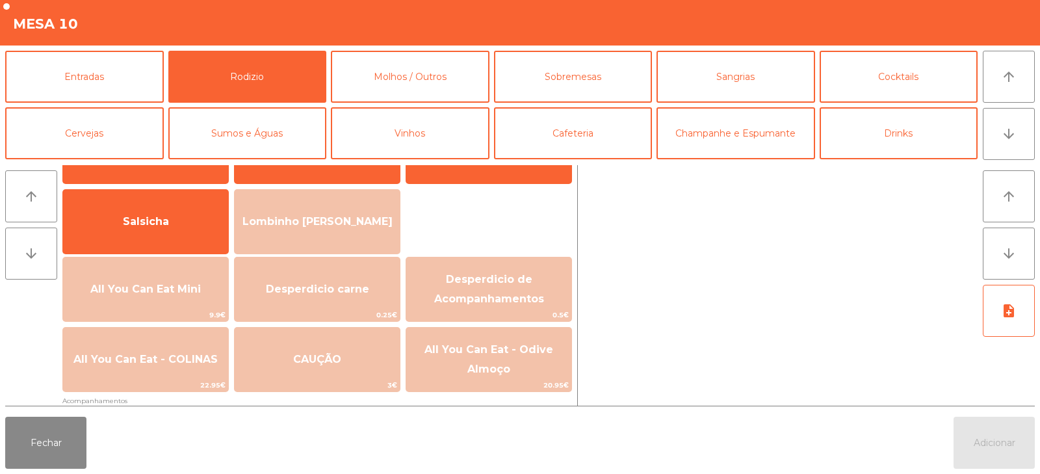
scroll to position [79, 0]
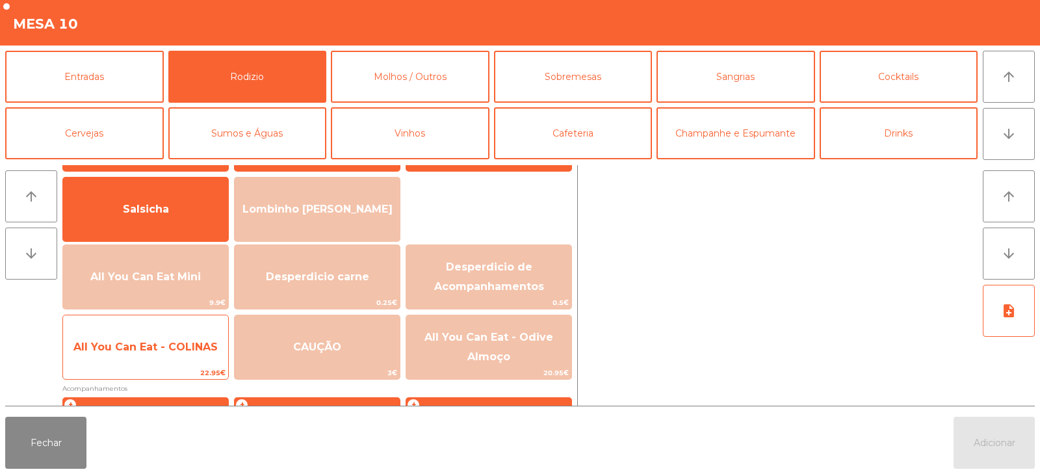
click at [195, 349] on span "All You Can Eat - COLINAS" at bounding box center [145, 347] width 144 height 12
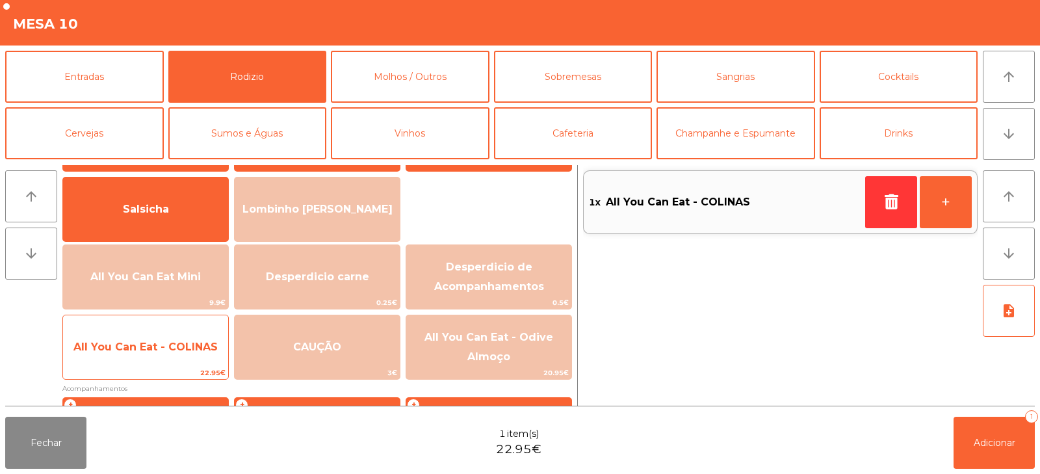
click at [192, 360] on span "All You Can Eat - COLINAS" at bounding box center [145, 347] width 165 height 35
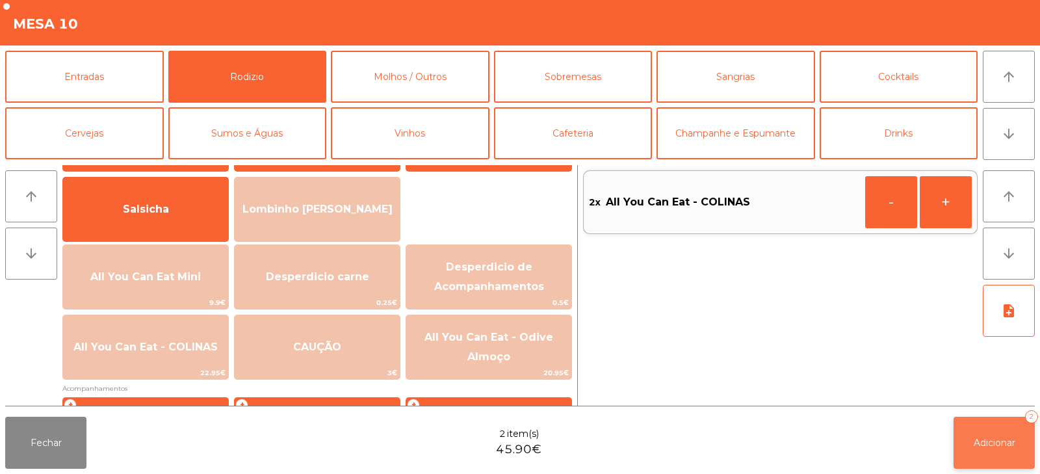
click at [977, 430] on button "Adicionar 2" at bounding box center [994, 443] width 81 height 52
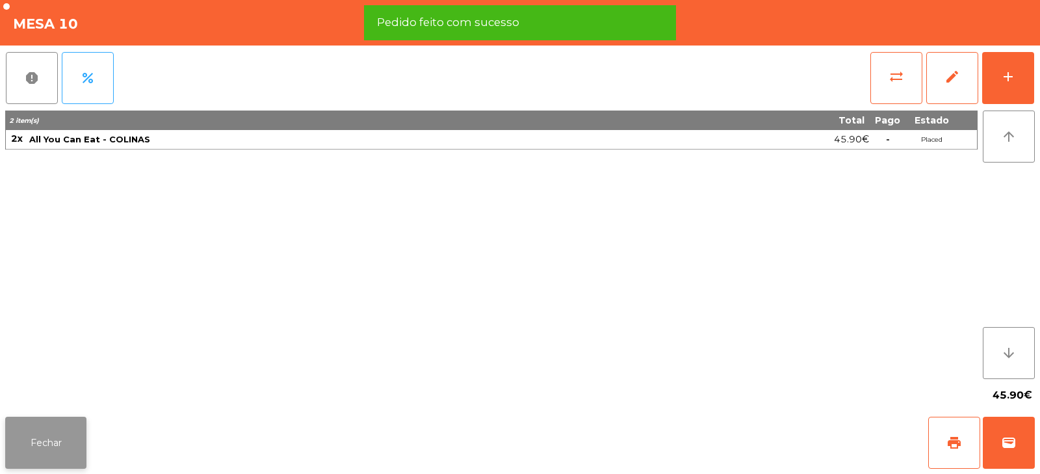
click at [57, 445] on button "Fechar" at bounding box center [45, 443] width 81 height 52
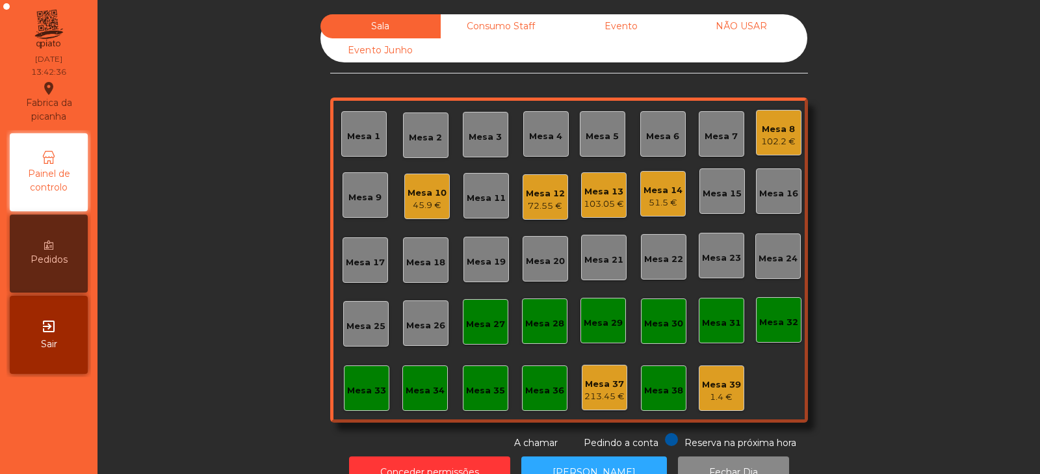
click at [492, 194] on div "Mesa 11" at bounding box center [486, 198] width 39 height 13
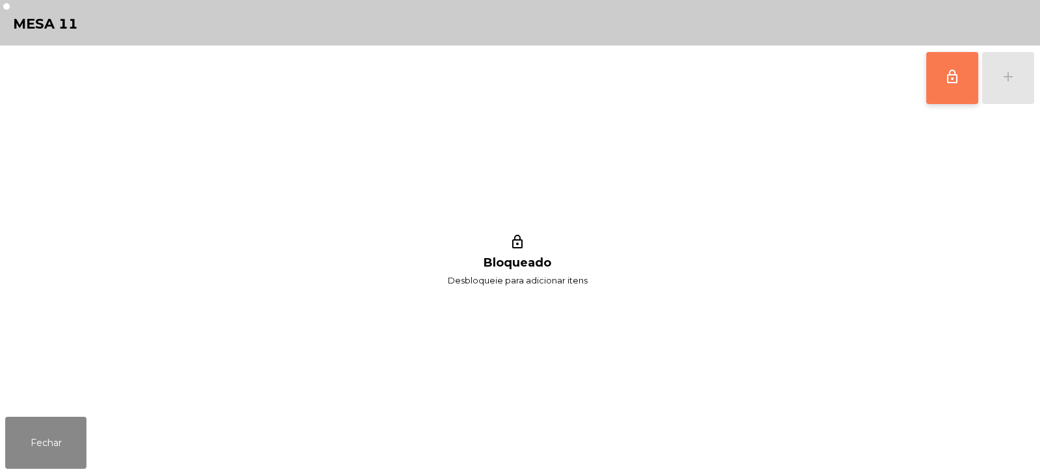
click at [956, 92] on button "lock_outline" at bounding box center [953, 78] width 52 height 52
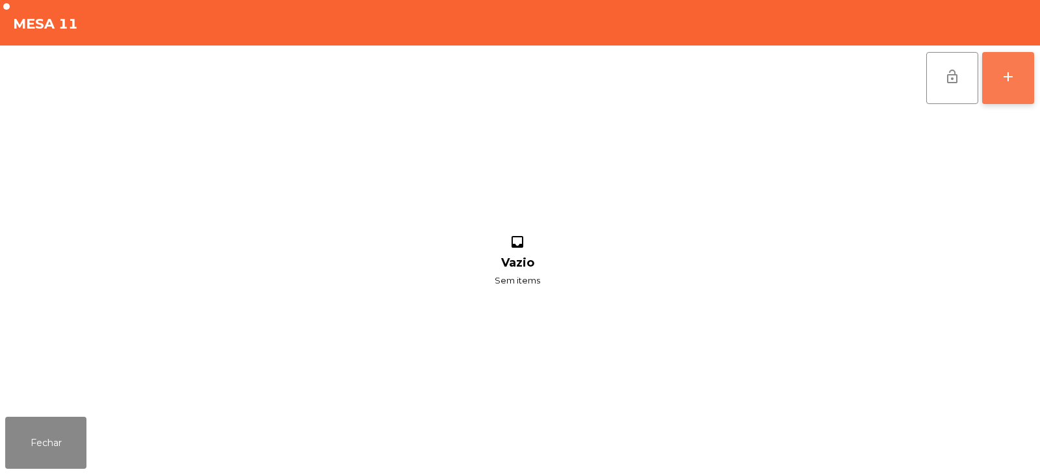
click at [994, 84] on button "add" at bounding box center [1008, 78] width 52 height 52
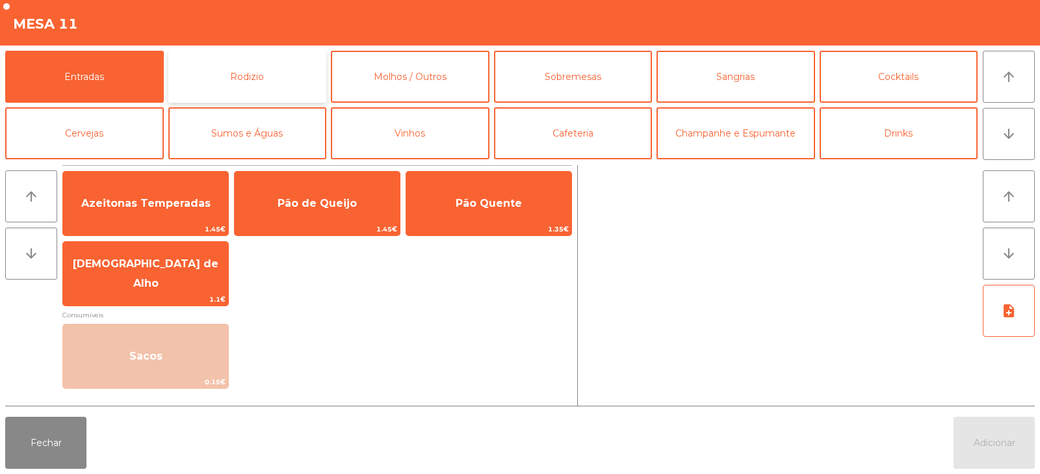
click at [278, 77] on button "Rodizio" at bounding box center [247, 77] width 159 height 52
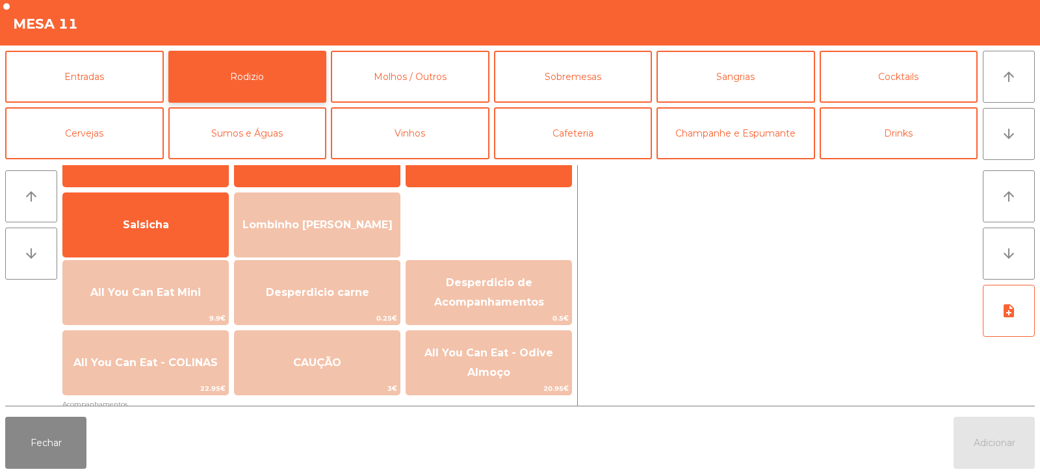
scroll to position [96, 0]
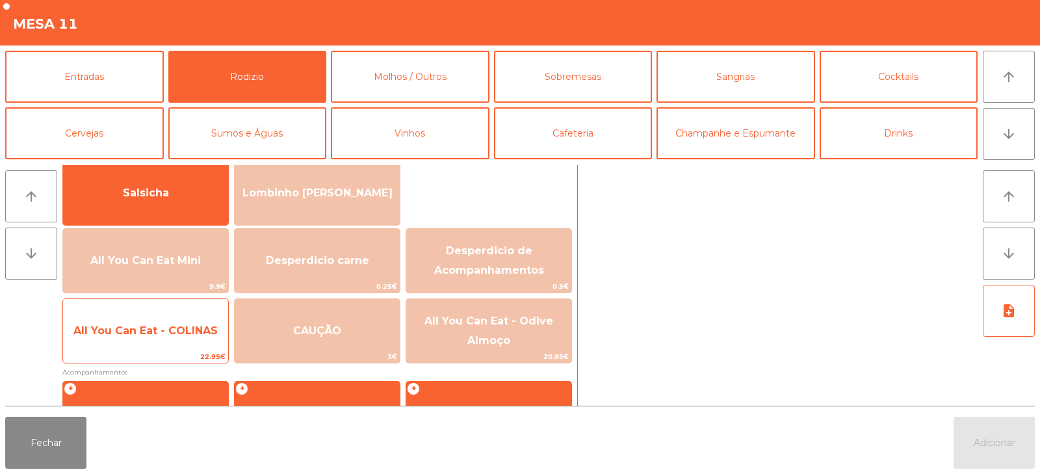
click at [170, 343] on span "All You Can Eat - COLINAS" at bounding box center [145, 330] width 165 height 35
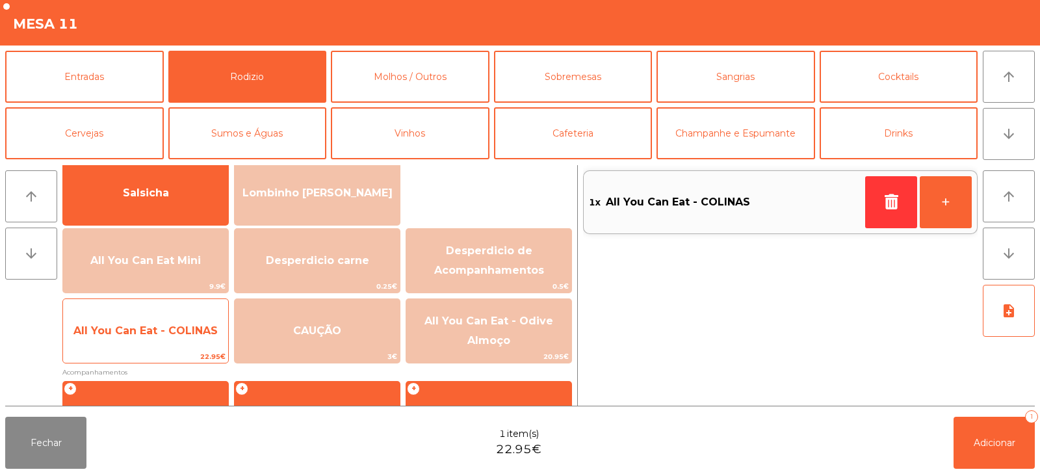
click at [170, 336] on span "All You Can Eat - COLINAS" at bounding box center [145, 330] width 144 height 12
click at [173, 335] on span "All You Can Eat - COLINAS" at bounding box center [145, 330] width 144 height 12
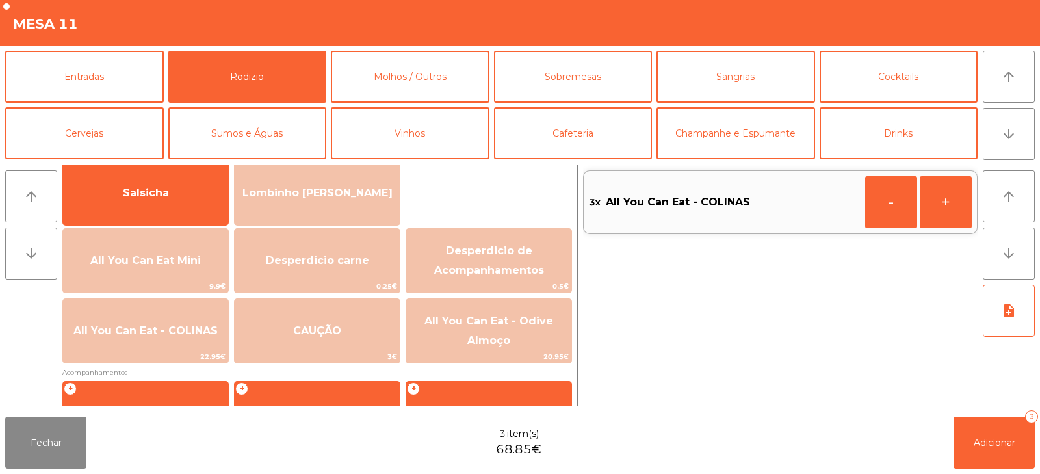
click at [968, 471] on div "Fechar 3 item(s) 68.85€ Adicionar 3" at bounding box center [520, 443] width 1040 height 62
click at [978, 448] on span "Adicionar" at bounding box center [995, 443] width 42 height 12
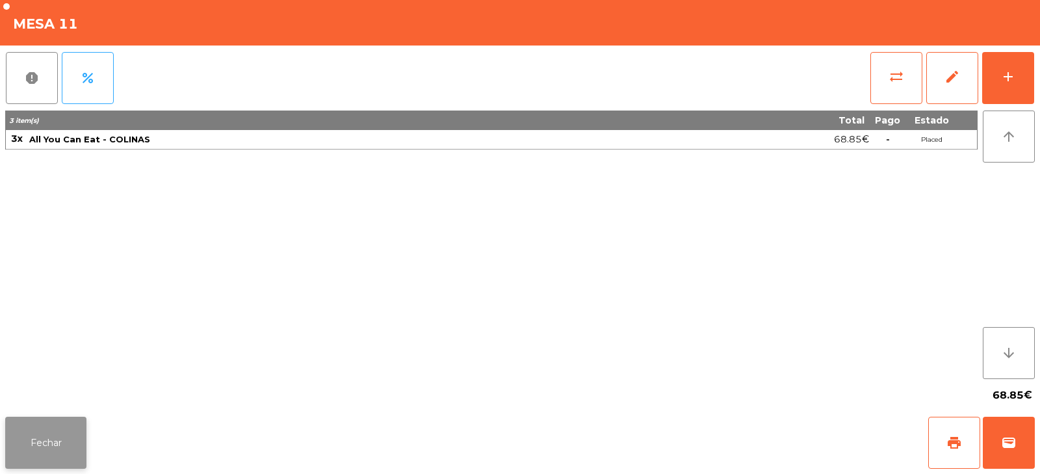
click at [24, 447] on button "Fechar" at bounding box center [45, 443] width 81 height 52
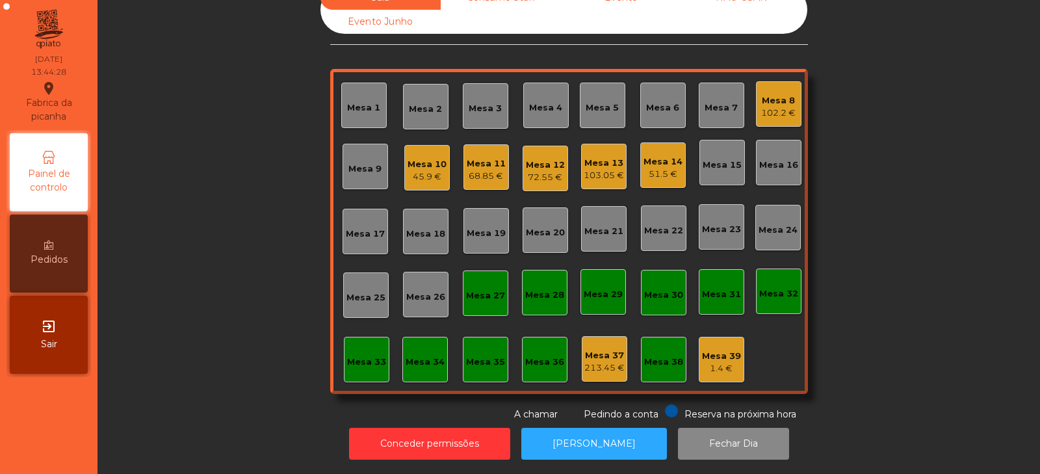
scroll to position [0, 0]
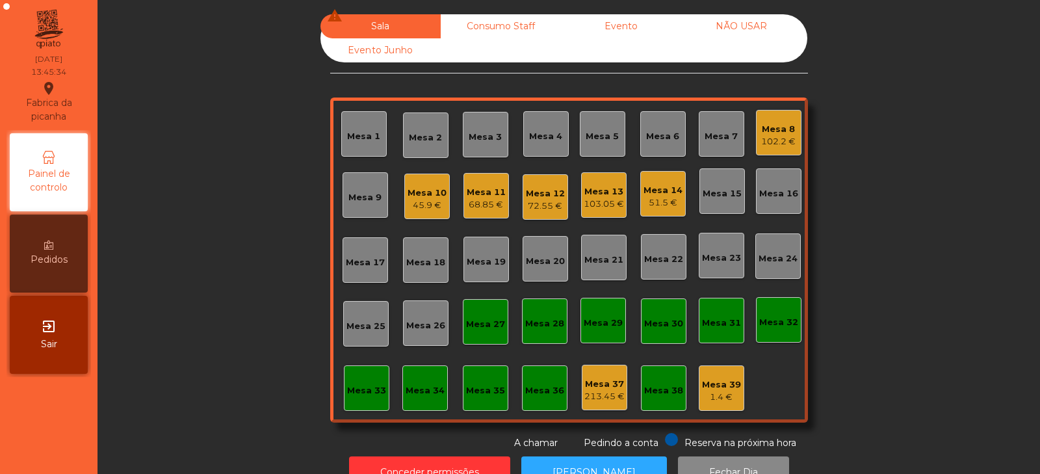
click at [541, 207] on div "72.55 €" at bounding box center [545, 206] width 39 height 13
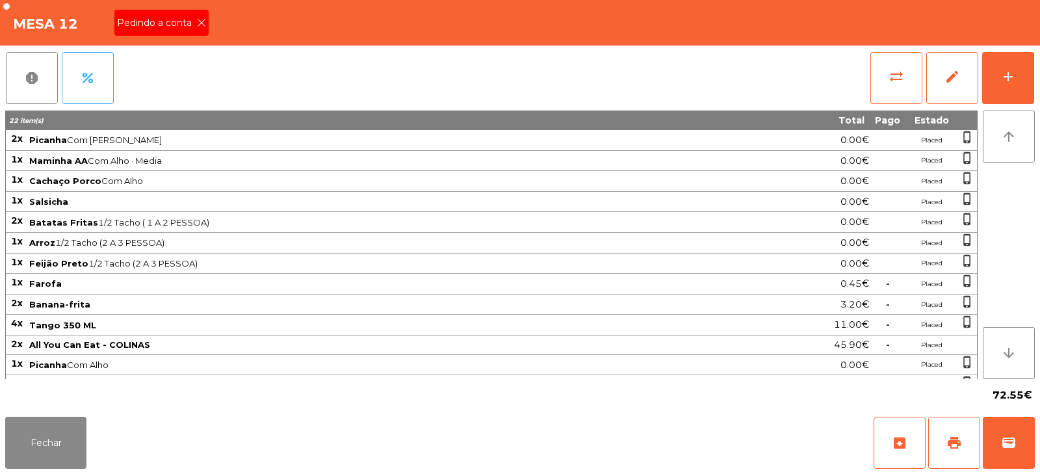
click at [203, 21] on icon at bounding box center [201, 22] width 9 height 9
click at [945, 437] on button "print" at bounding box center [955, 443] width 52 height 52
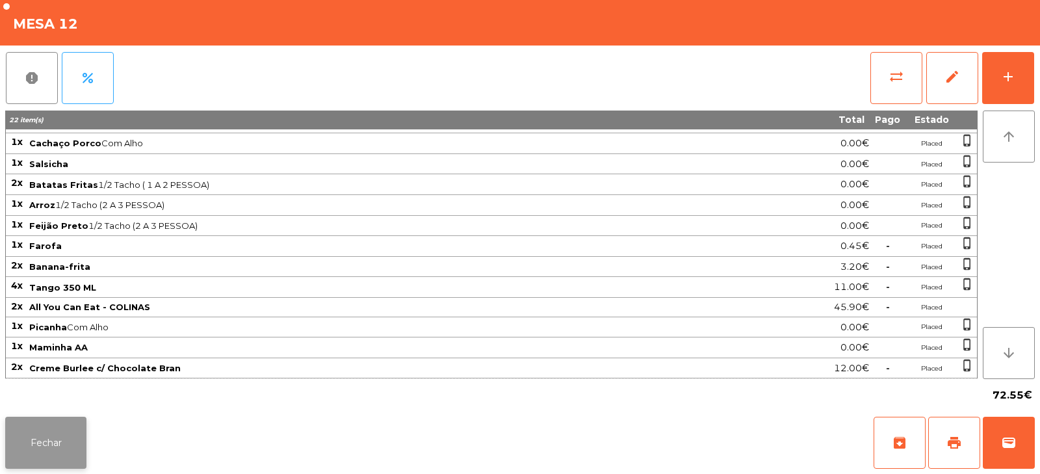
click at [60, 453] on button "Fechar" at bounding box center [45, 443] width 81 height 52
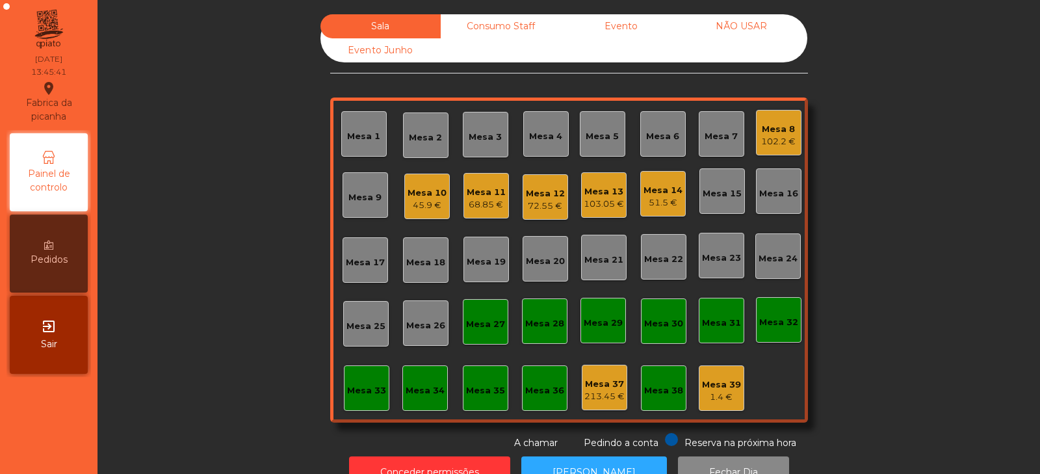
scroll to position [38, 0]
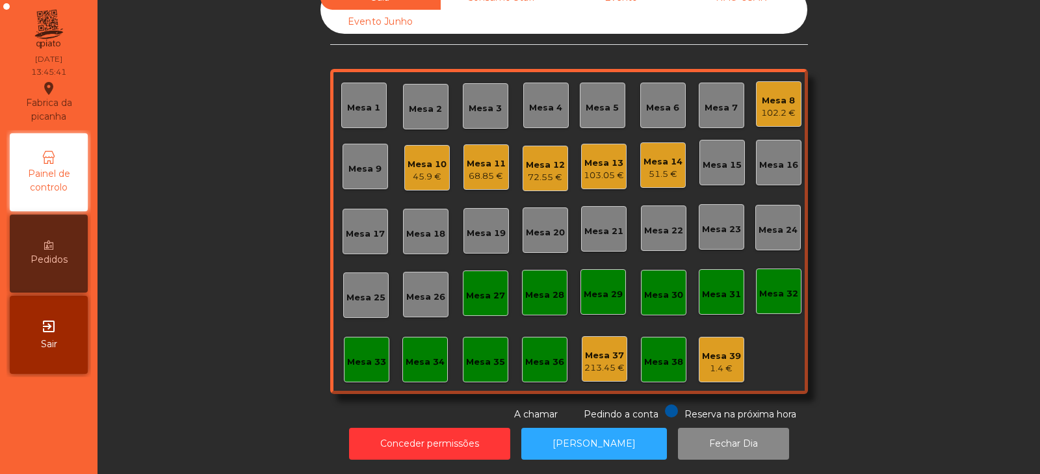
click at [227, 209] on div "Sala Consumo Staff Evento NÃO USAR Evento Junho Mesa 1 Mesa 2 Mesa 3 [GEOGRAPHI…" at bounding box center [569, 204] width 908 height 436
click at [652, 168] on div "51.5 €" at bounding box center [663, 174] width 39 height 13
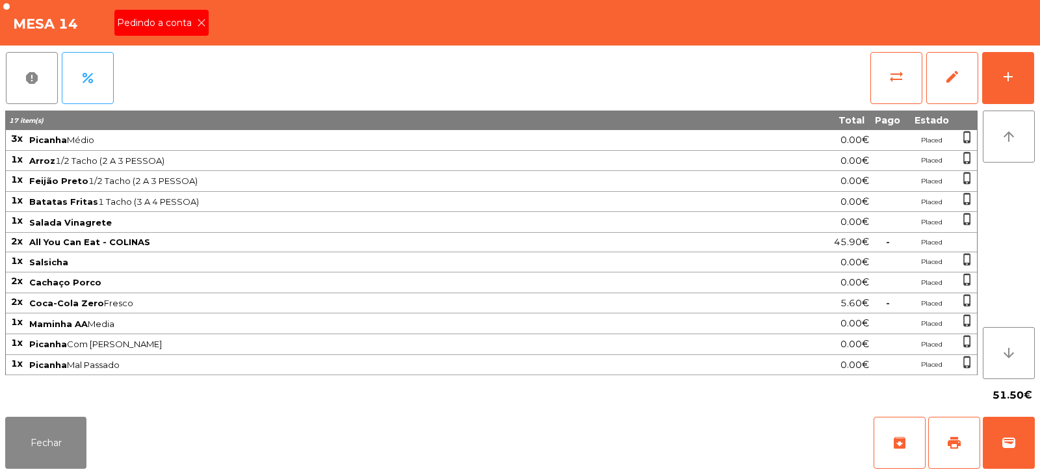
click at [194, 16] on span "Pedindo a conta" at bounding box center [157, 23] width 80 height 14
click at [948, 441] on span "print" at bounding box center [955, 443] width 16 height 16
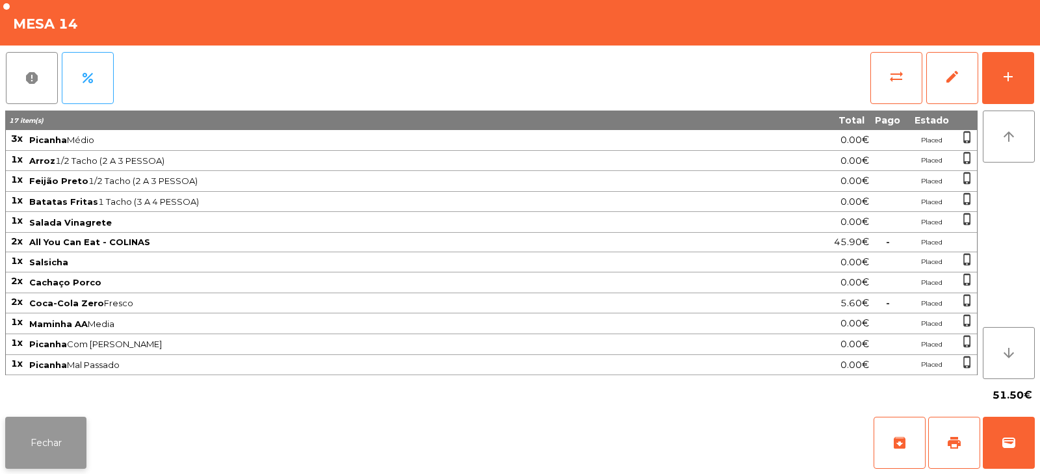
click at [78, 432] on button "Fechar" at bounding box center [45, 443] width 81 height 52
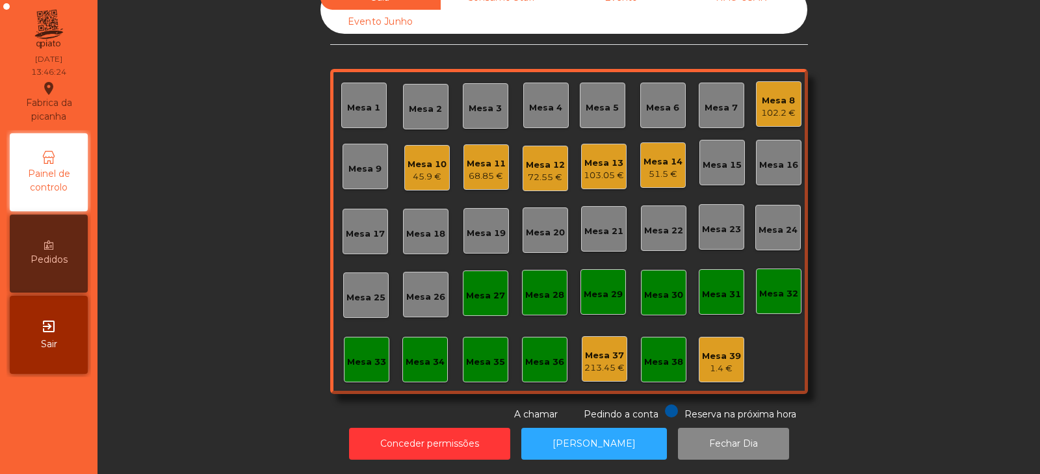
scroll to position [0, 0]
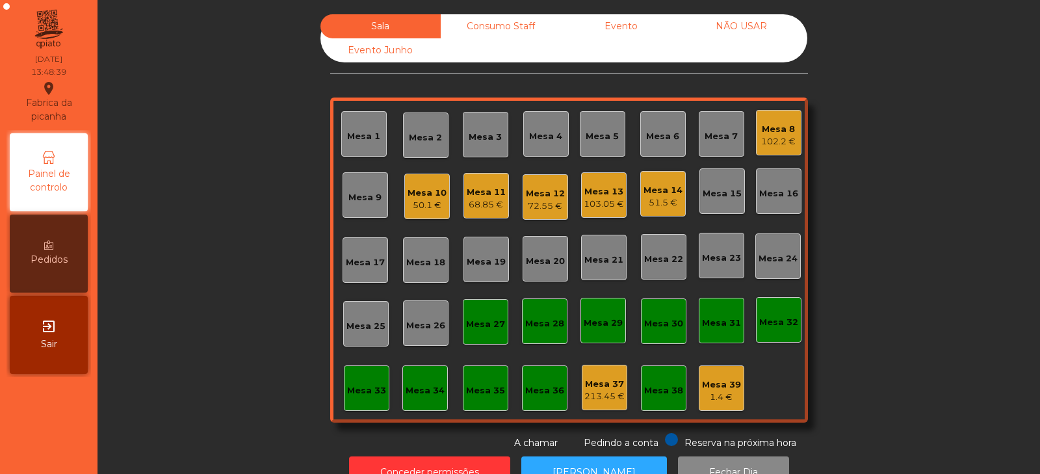
click at [546, 185] on div "Mesa 12 72.55 €" at bounding box center [545, 197] width 39 height 31
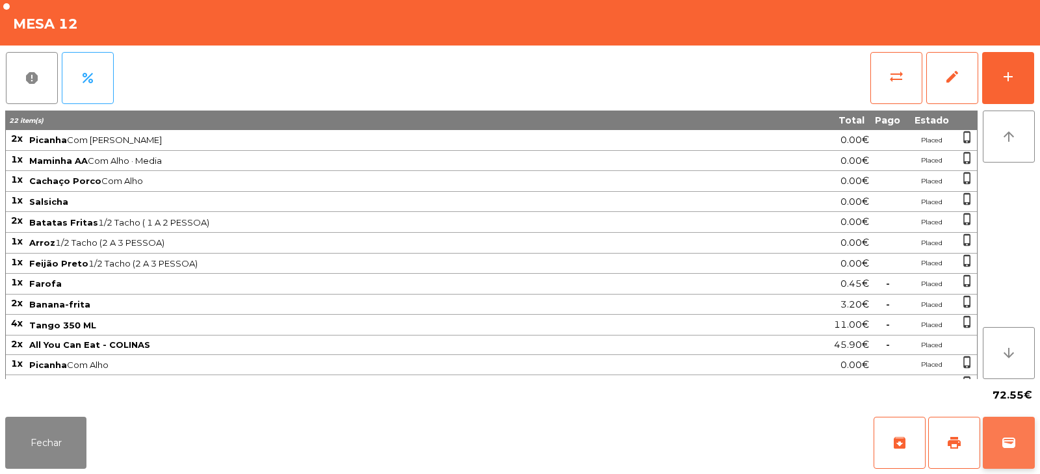
click at [996, 450] on button "wallet" at bounding box center [1009, 443] width 52 height 52
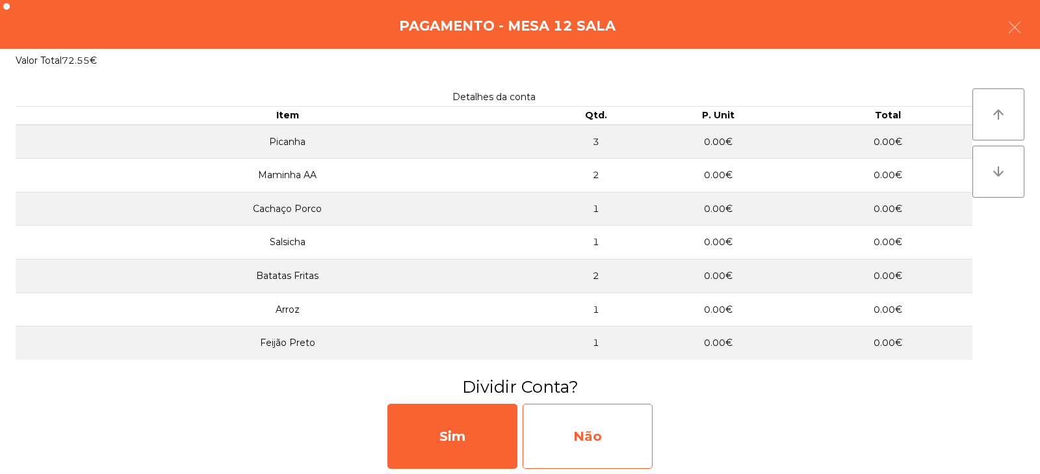
click at [586, 448] on div "Não" at bounding box center [588, 436] width 130 height 65
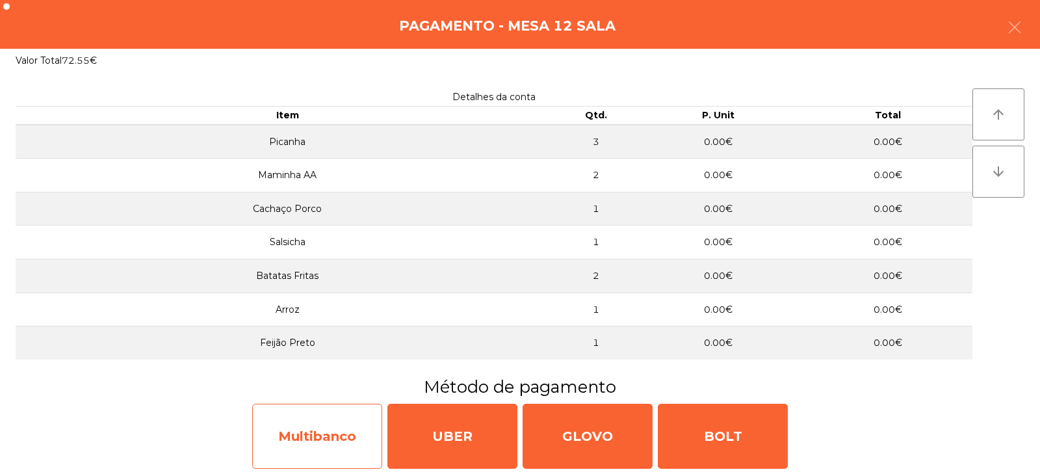
click at [340, 439] on div "Multibanco" at bounding box center [317, 436] width 130 height 65
select select "**"
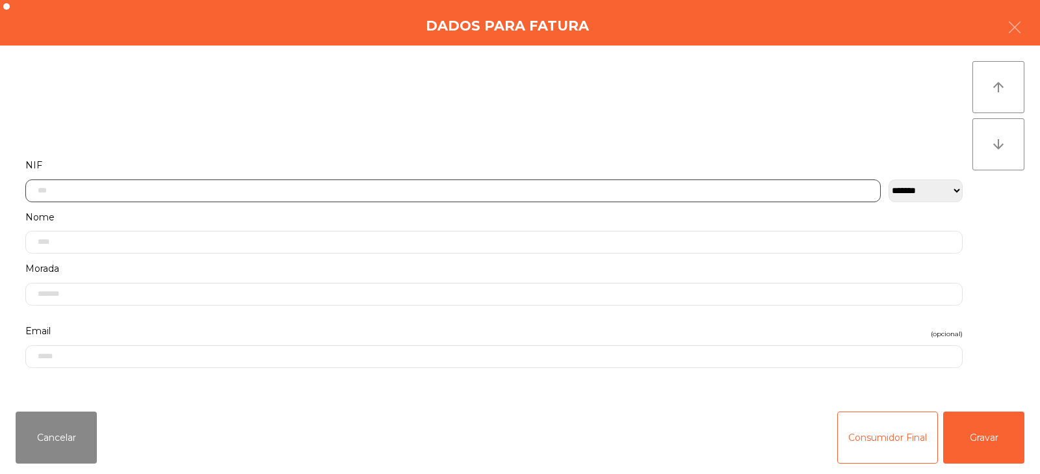
click at [482, 189] on input "text" at bounding box center [453, 190] width 856 height 23
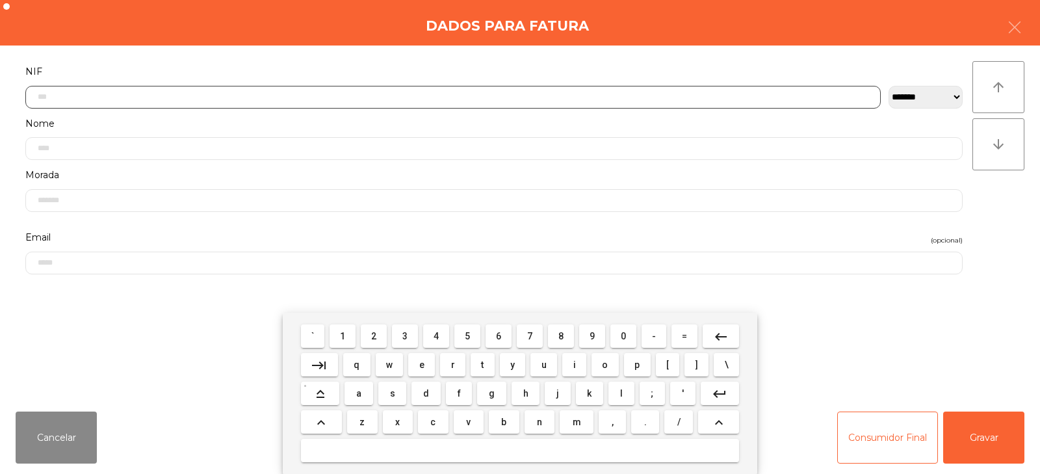
scroll to position [95, 0]
type input "*********"
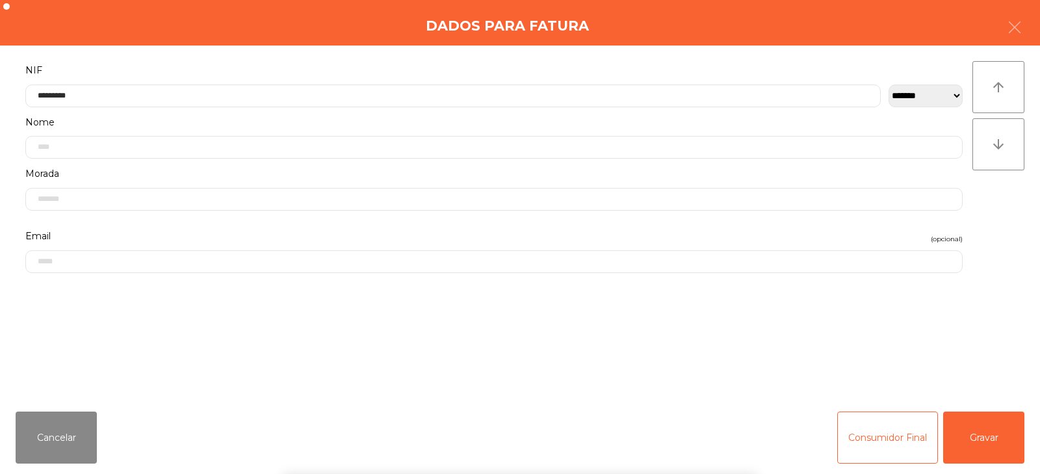
click at [979, 420] on div "` 1 2 3 4 5 6 7 8 9 0 - = keyboard_backspace keyboard_tab q w e r t y u i o p […" at bounding box center [520, 393] width 1040 height 161
click at [992, 441] on button "Gravar" at bounding box center [983, 438] width 81 height 52
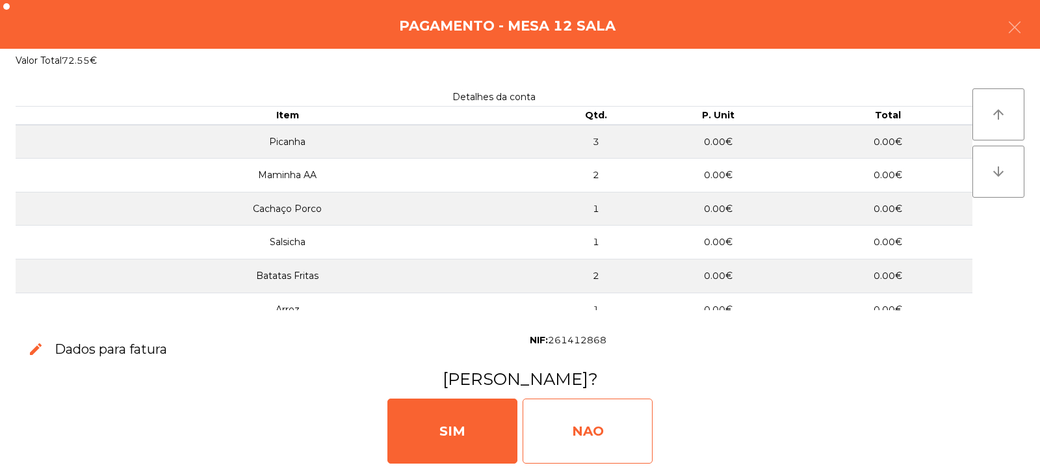
click at [615, 437] on div "NAO" at bounding box center [588, 431] width 130 height 65
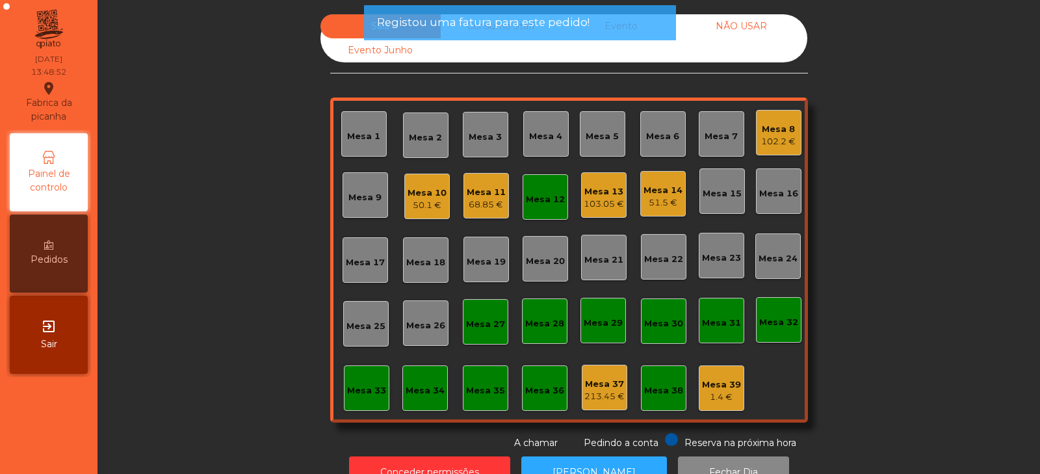
click at [539, 207] on div "Mesa 12" at bounding box center [546, 197] width 46 height 46
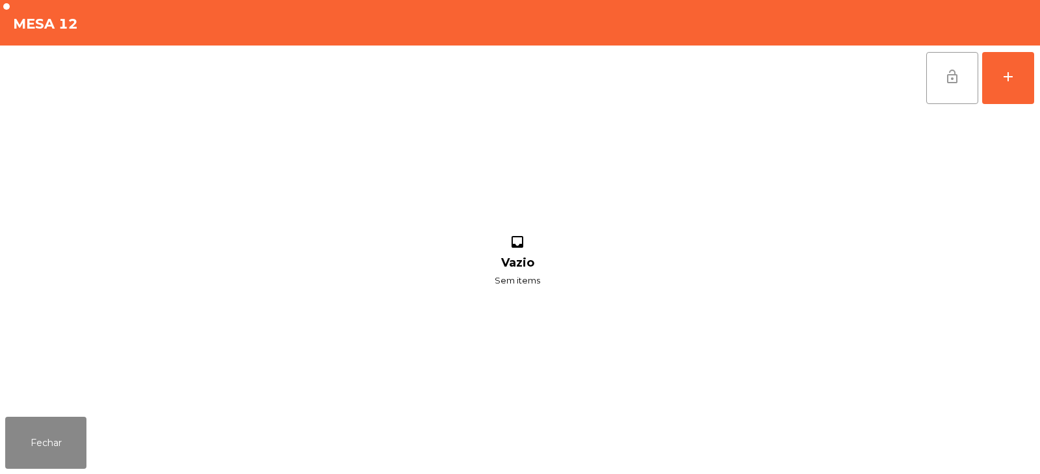
click at [946, 76] on span "lock_open" at bounding box center [953, 77] width 16 height 16
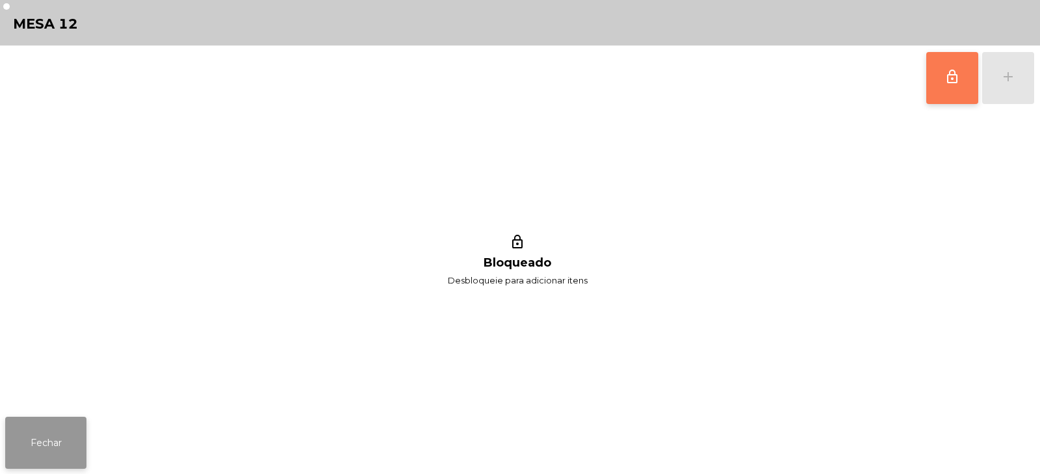
click at [46, 438] on button "Fechar" at bounding box center [45, 443] width 81 height 52
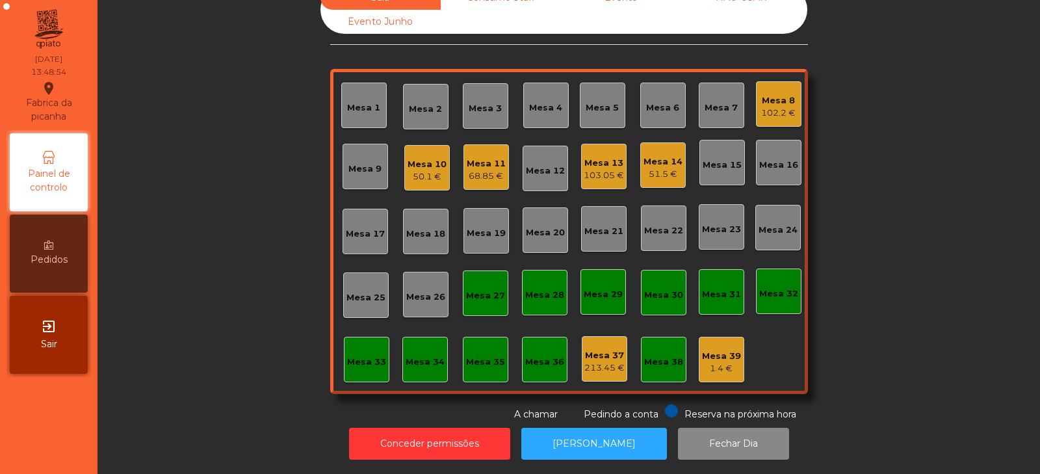
scroll to position [0, 0]
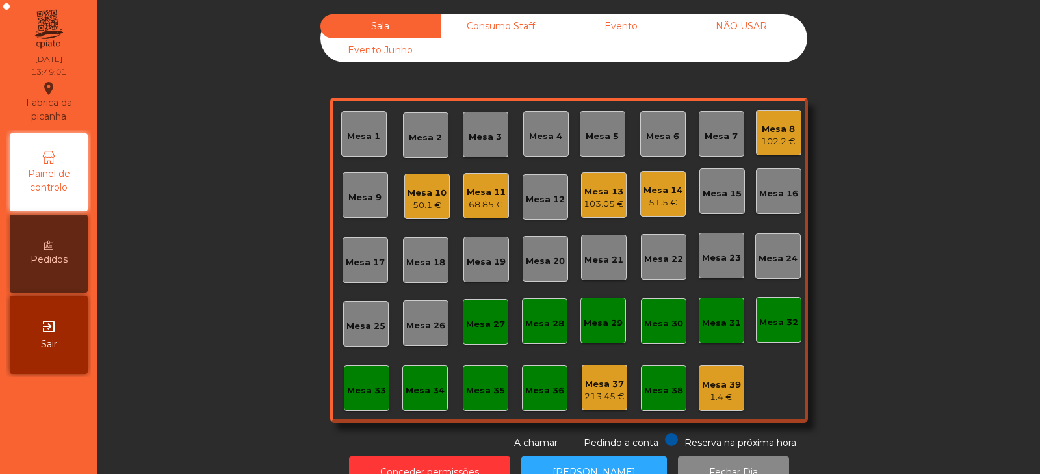
click at [658, 202] on div "51.5 €" at bounding box center [663, 202] width 39 height 13
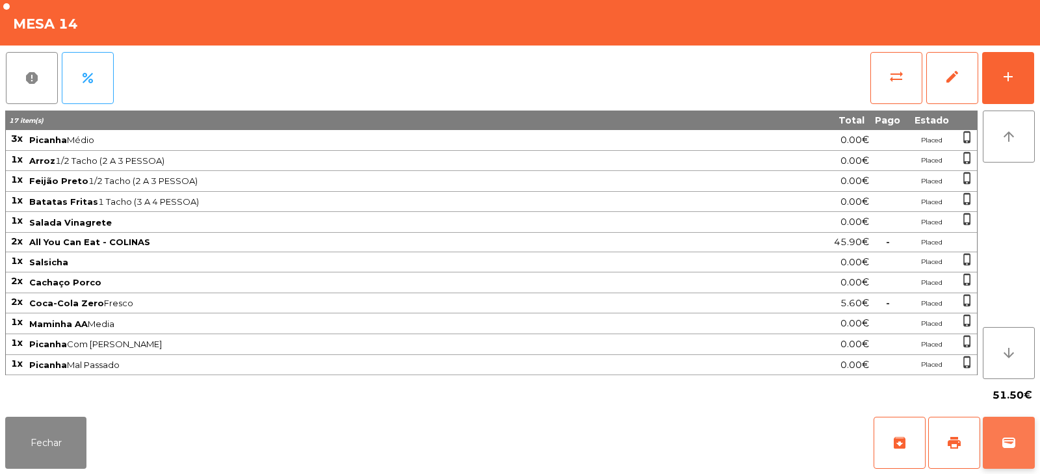
click at [1020, 451] on button "wallet" at bounding box center [1009, 443] width 52 height 52
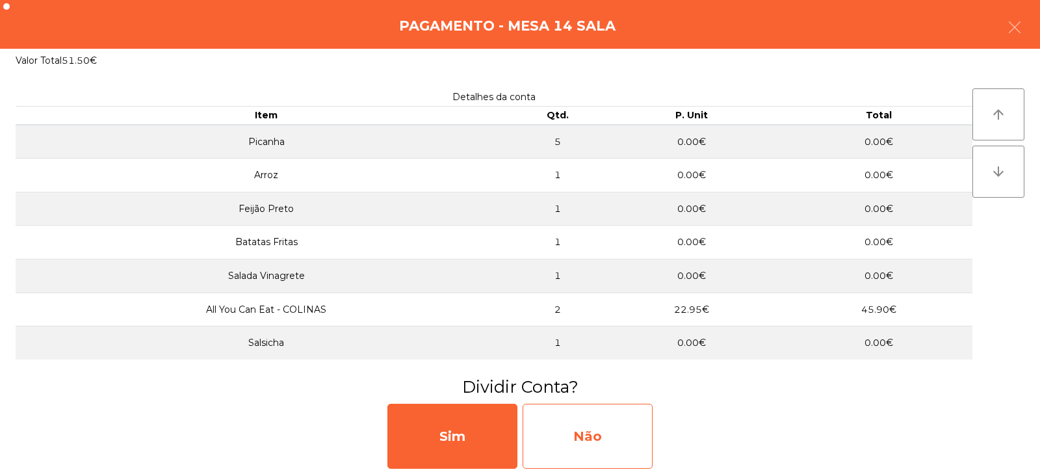
click at [609, 436] on div "Não" at bounding box center [588, 436] width 130 height 65
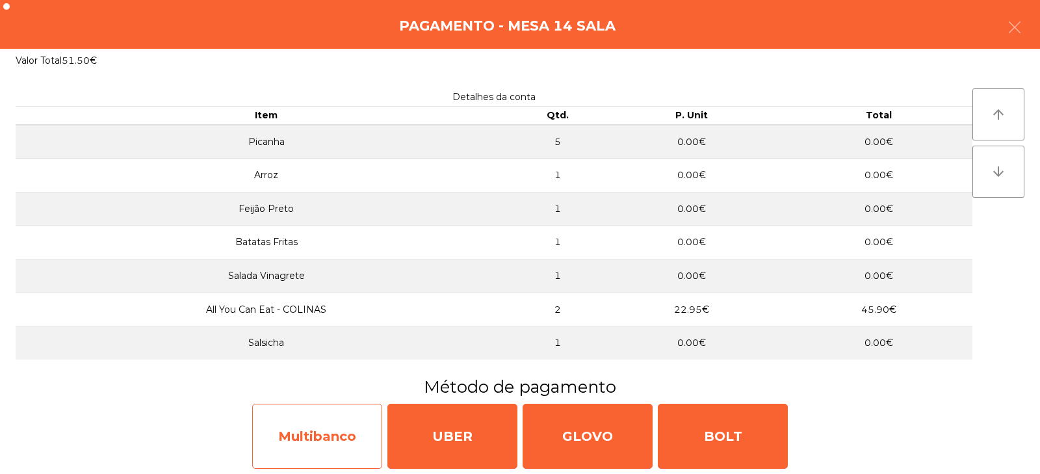
click at [351, 425] on div "Multibanco" at bounding box center [317, 436] width 130 height 65
select select "**"
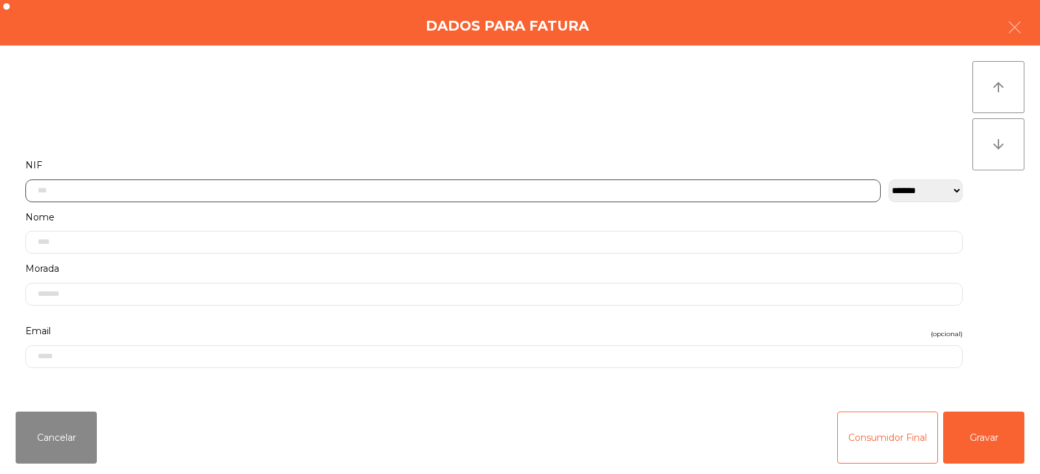
click at [580, 186] on input "text" at bounding box center [453, 190] width 856 height 23
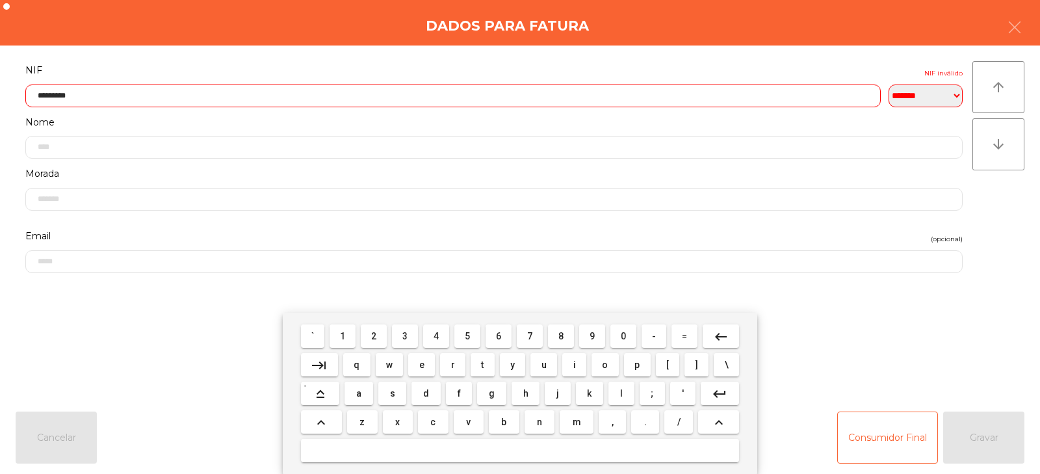
click at [665, 92] on input "*********" at bounding box center [453, 96] width 856 height 23
click at [51, 98] on input "*********" at bounding box center [453, 96] width 856 height 23
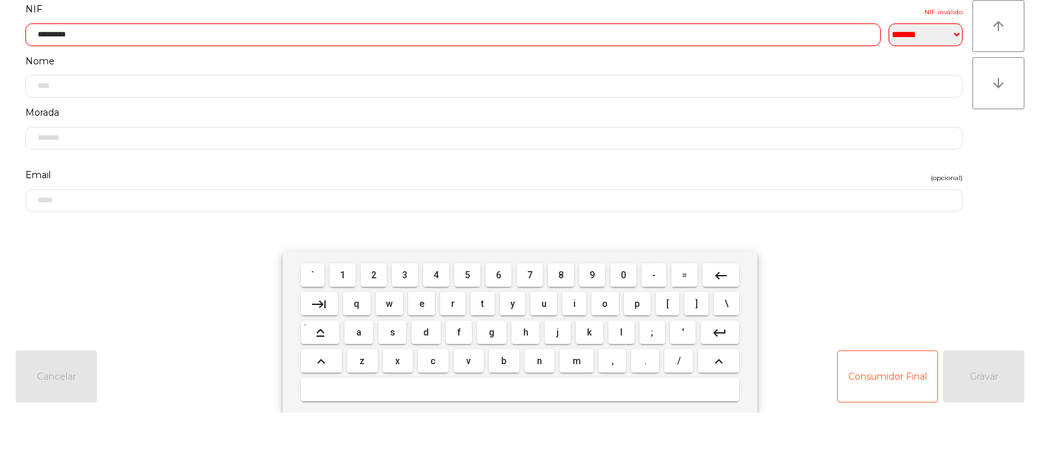
click at [68, 99] on input "*********" at bounding box center [453, 96] width 856 height 23
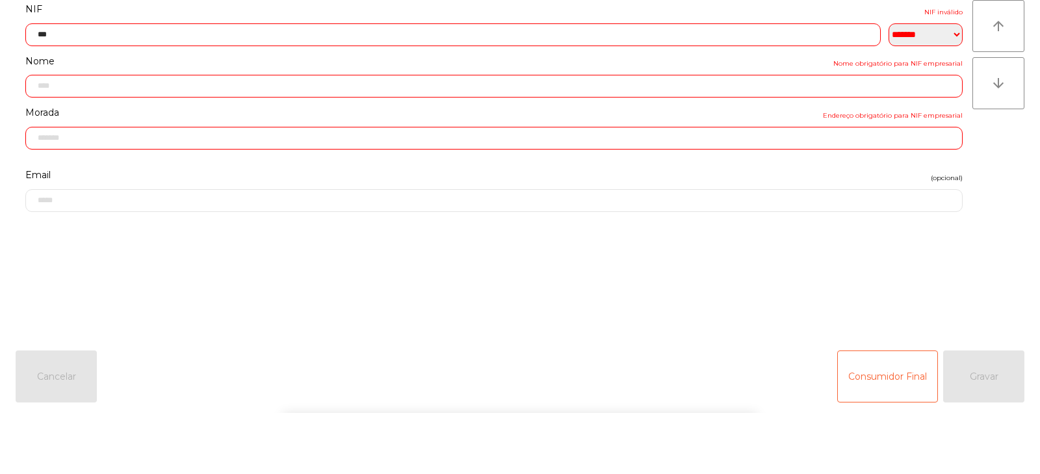
click at [700, 118] on label "Nome Nome obrigatório para NIF empresarial" at bounding box center [494, 123] width 938 height 18
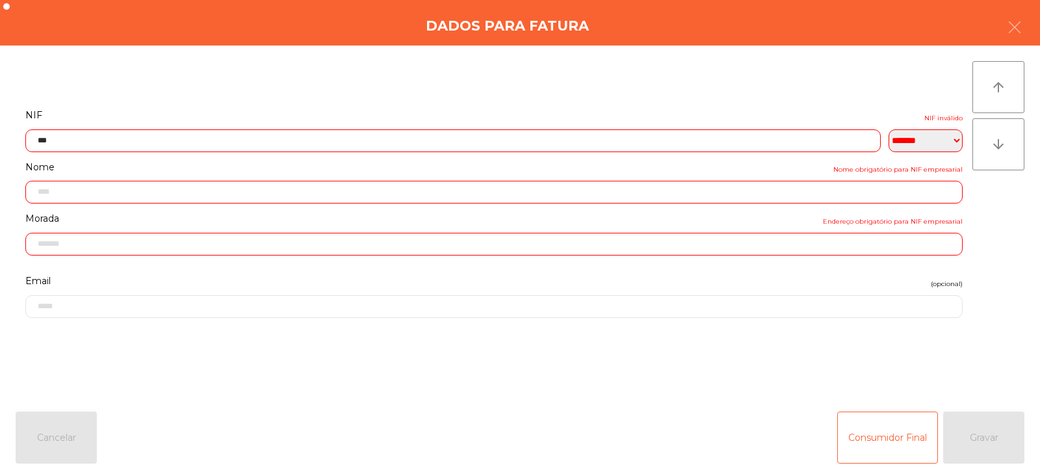
scroll to position [0, 0]
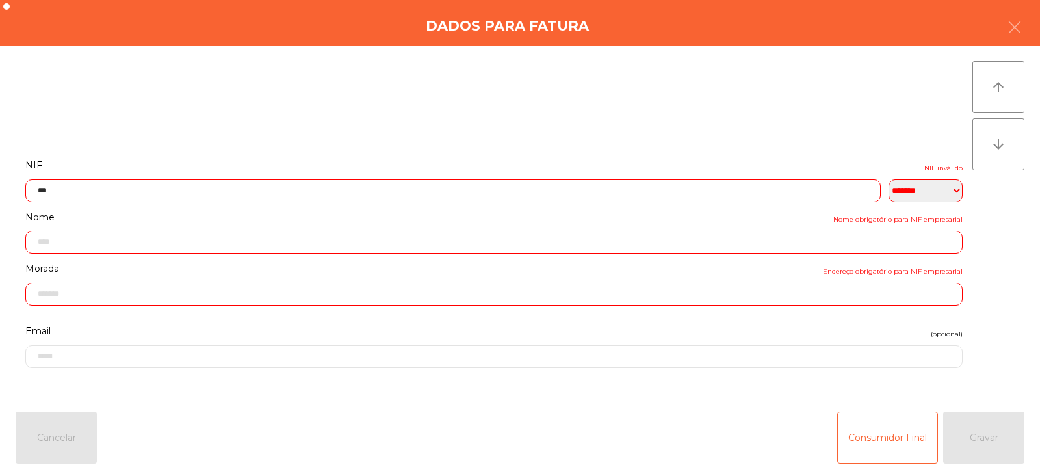
click at [666, 189] on input "***" at bounding box center [453, 190] width 856 height 23
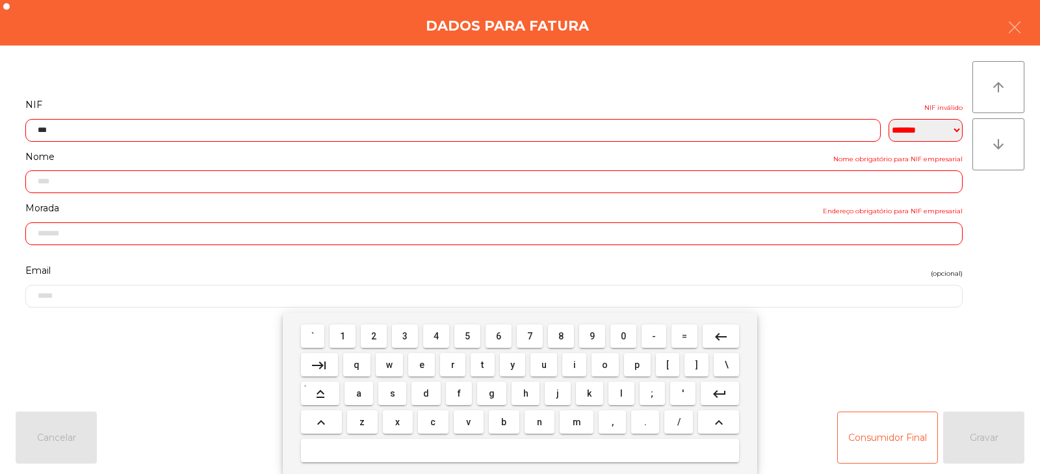
scroll to position [95, 0]
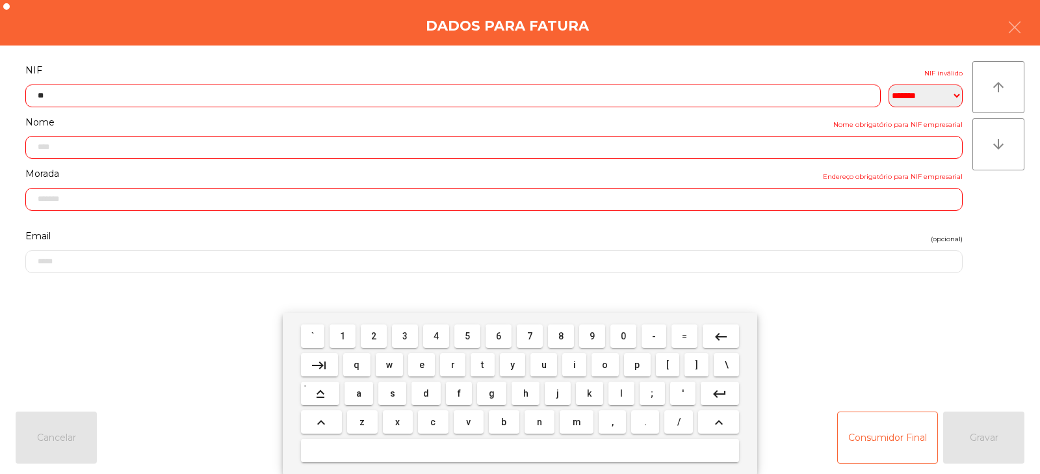
type input "*"
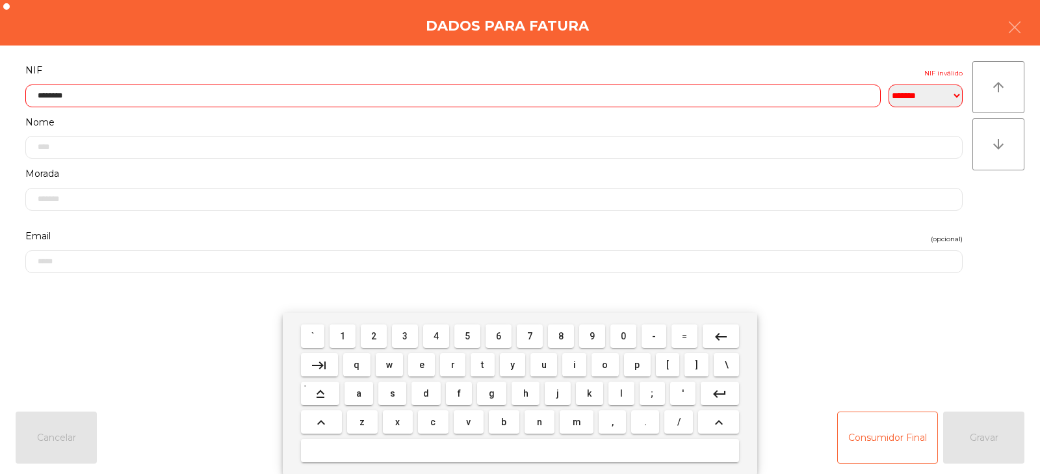
type input "*********"
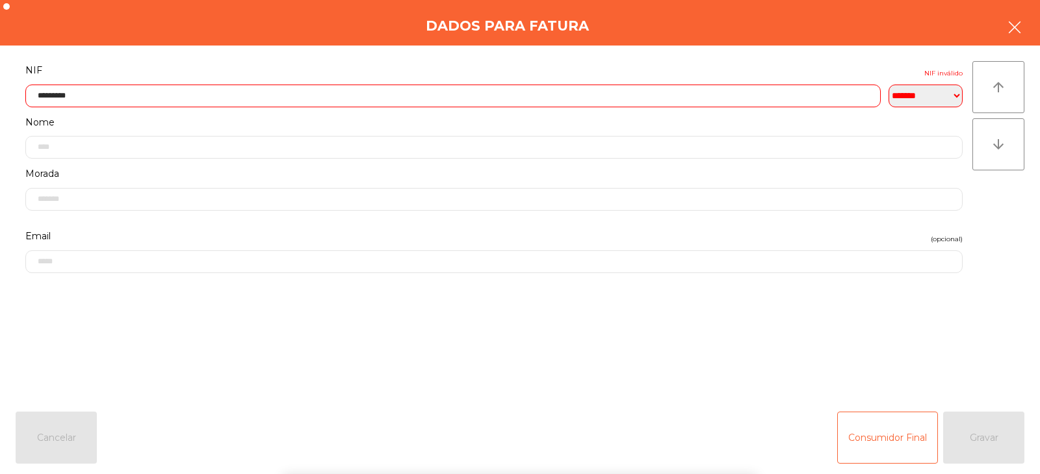
click at [1017, 28] on icon "button" at bounding box center [1015, 28] width 16 height 16
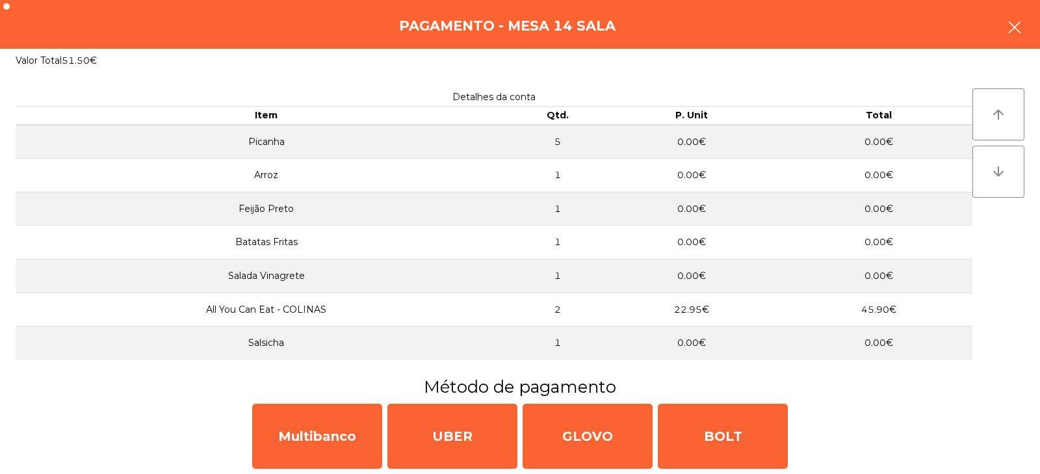
click at [1016, 21] on icon "button" at bounding box center [1015, 28] width 16 height 16
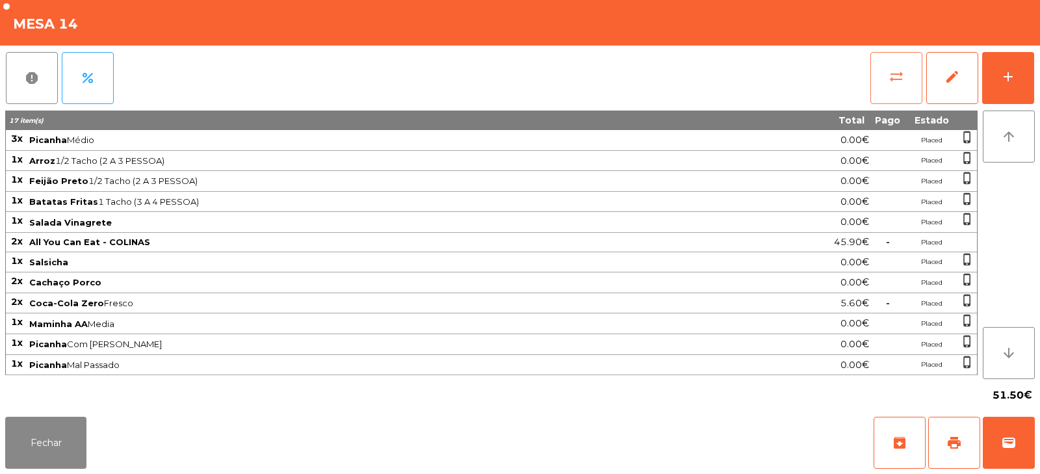
click at [889, 80] on span "sync_alt" at bounding box center [897, 77] width 16 height 16
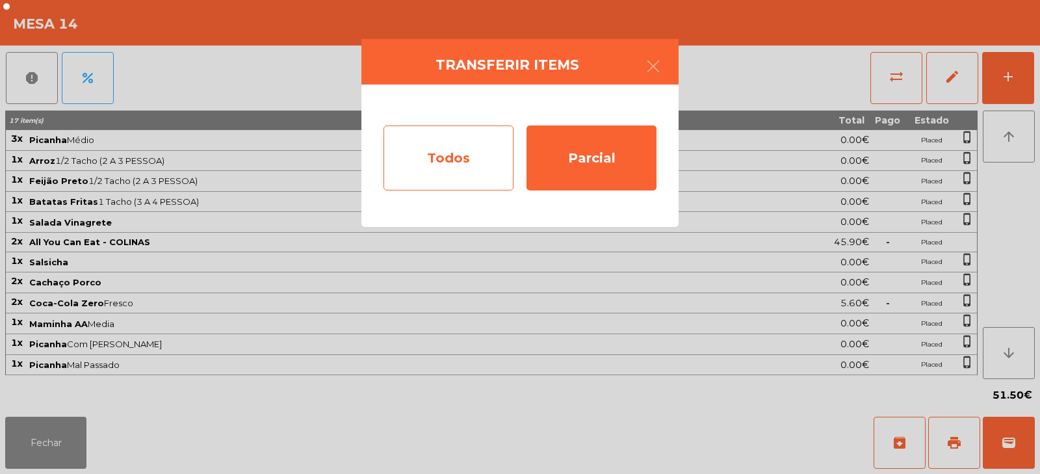
click at [483, 154] on div "Todos" at bounding box center [449, 157] width 130 height 65
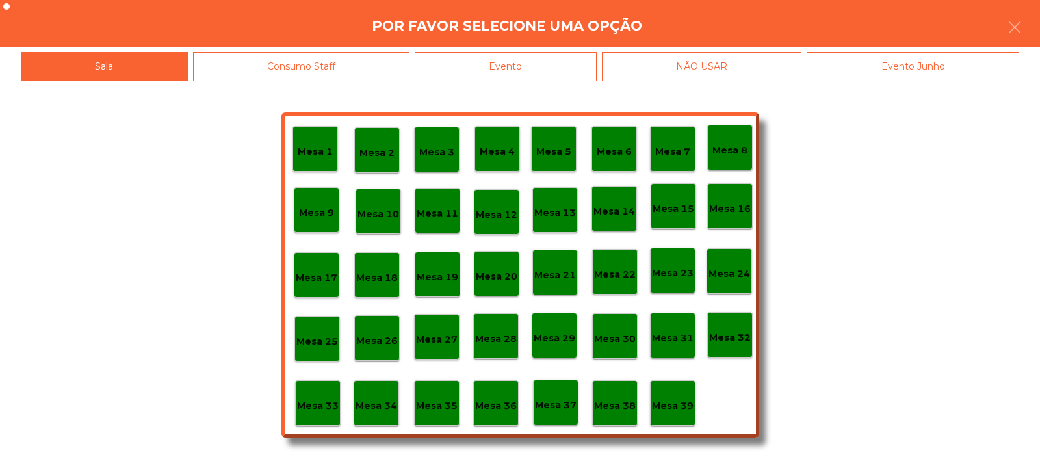
click at [551, 64] on div "Evento" at bounding box center [506, 66] width 182 height 29
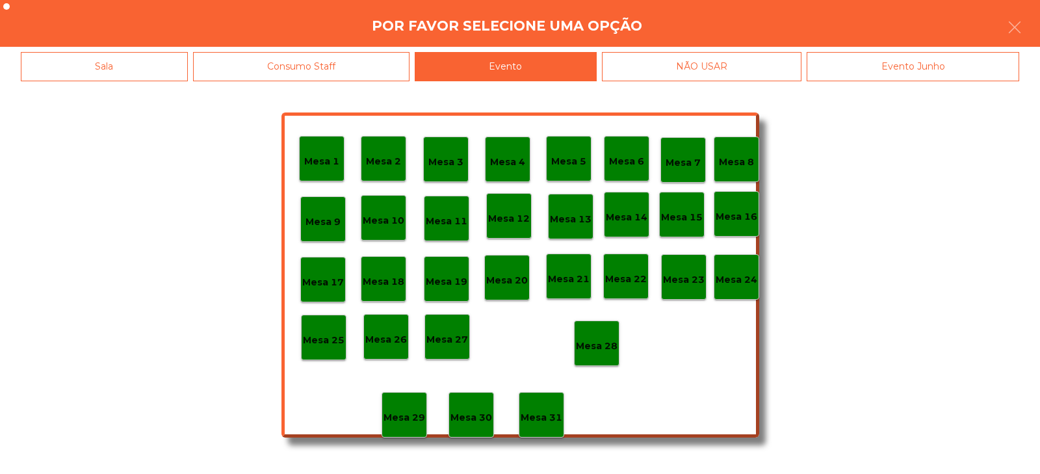
click at [618, 352] on div "Mesa 28" at bounding box center [597, 344] width 46 height 46
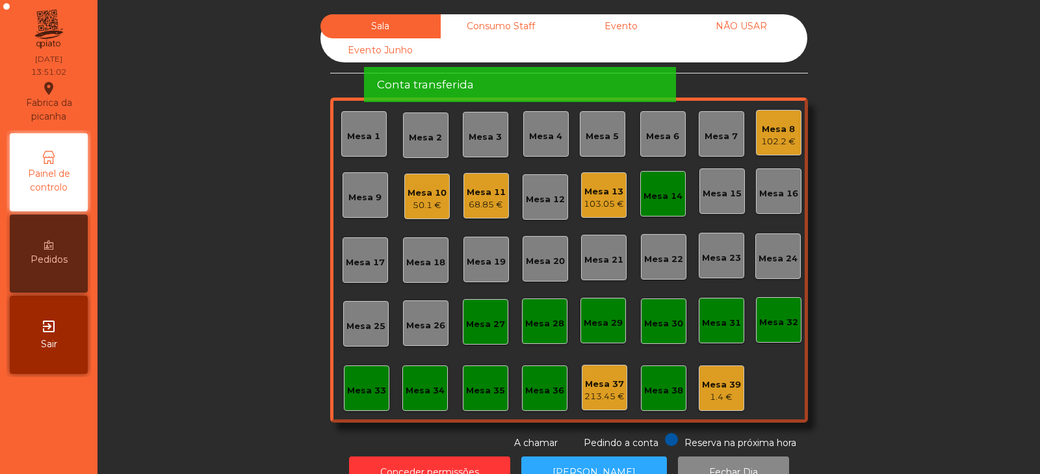
click at [676, 194] on div "Mesa 14" at bounding box center [663, 196] width 39 height 13
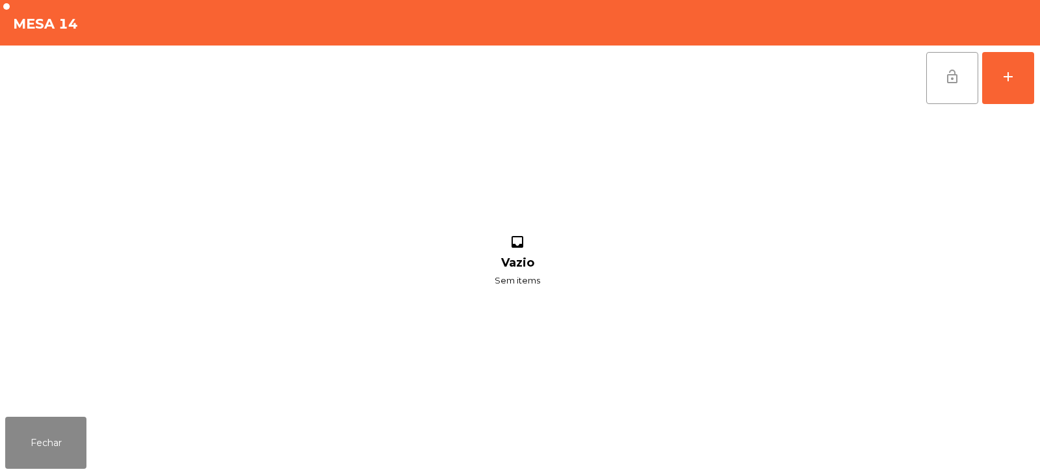
click at [958, 74] on span "lock_open" at bounding box center [953, 77] width 16 height 16
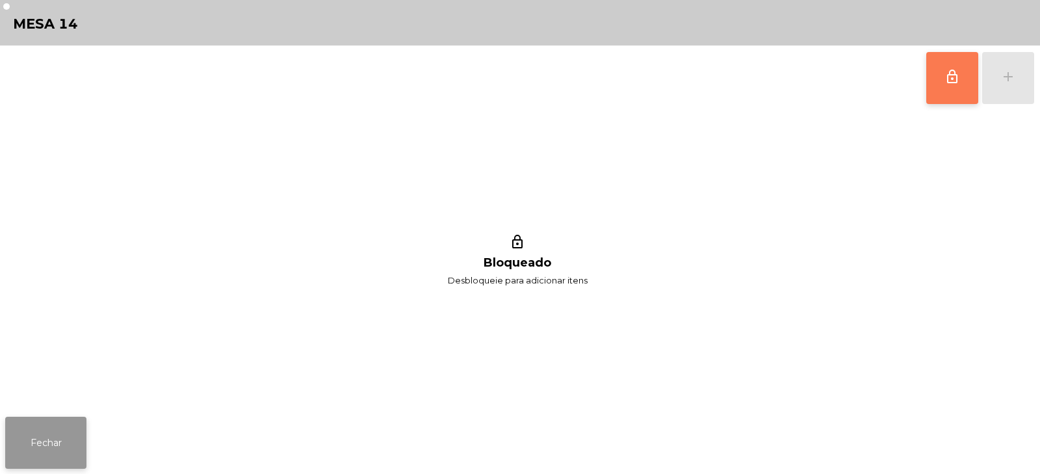
click at [63, 452] on button "Fechar" at bounding box center [45, 443] width 81 height 52
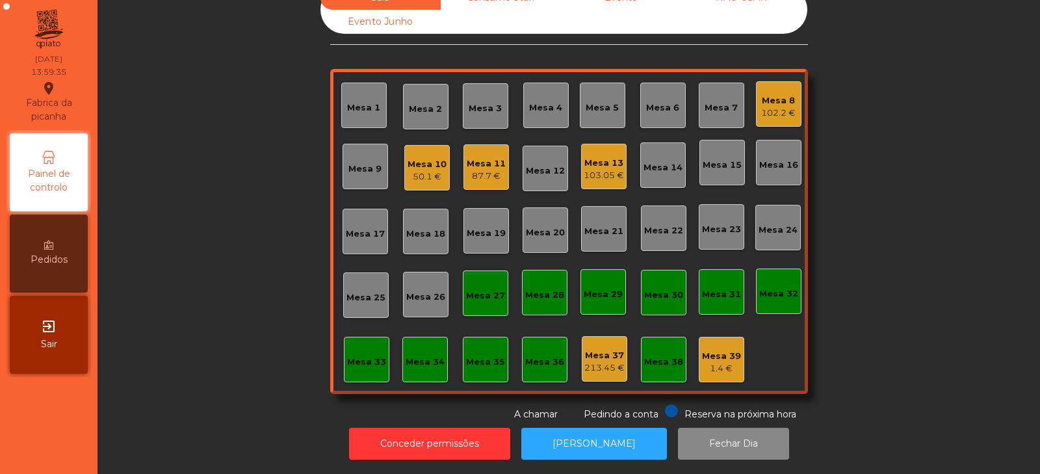
scroll to position [0, 0]
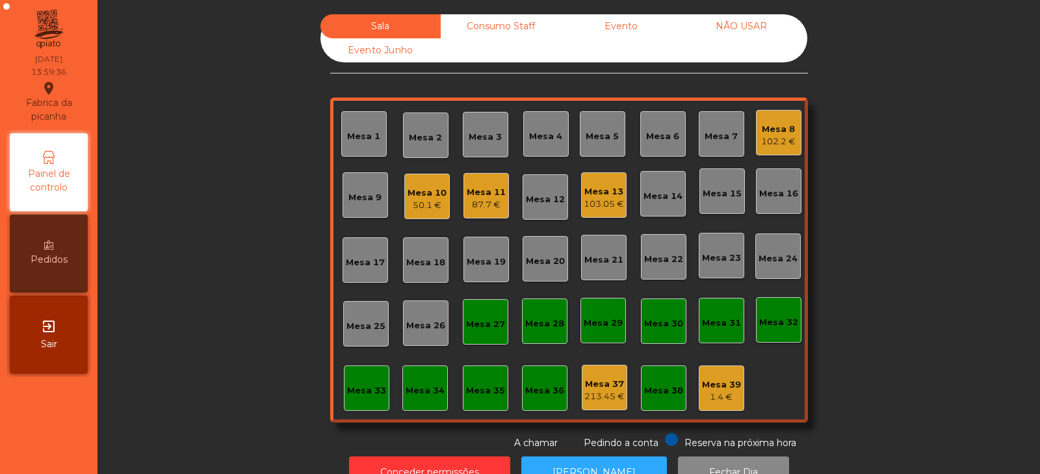
click at [603, 194] on div "Mesa 13" at bounding box center [604, 191] width 40 height 13
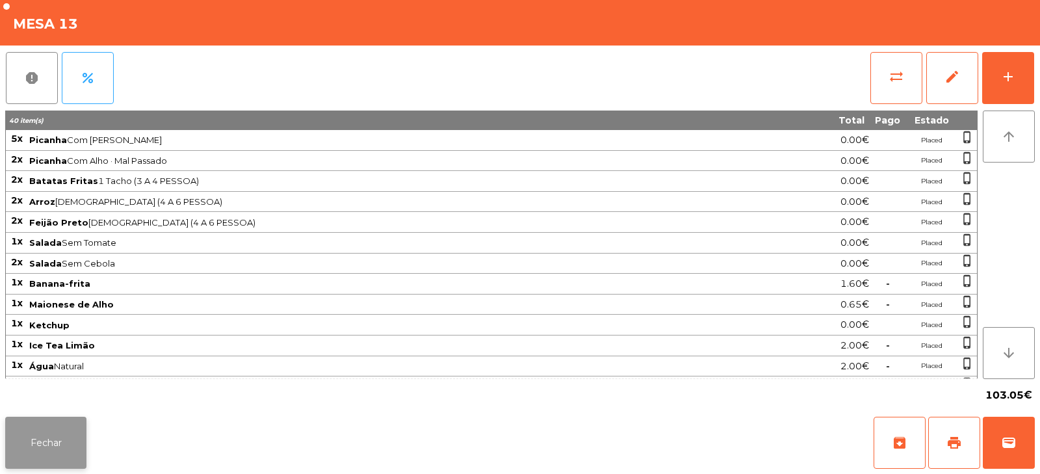
click at [34, 430] on button "Fechar" at bounding box center [45, 443] width 81 height 52
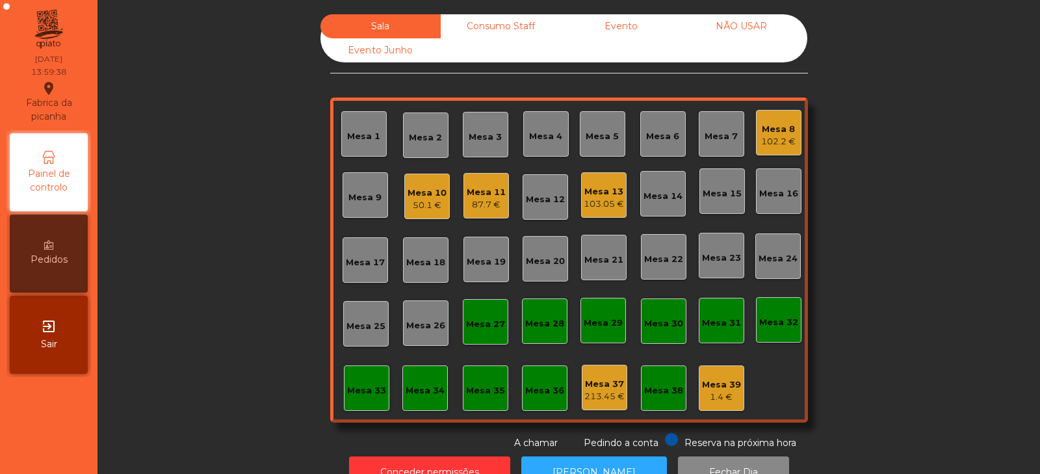
click at [484, 200] on div "87.7 €" at bounding box center [486, 204] width 39 height 13
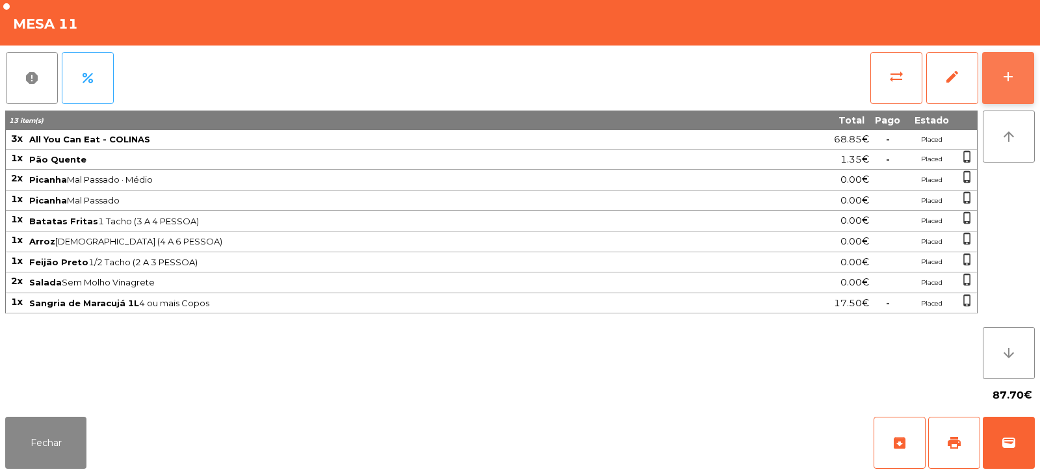
click at [998, 68] on button "add" at bounding box center [1008, 78] width 52 height 52
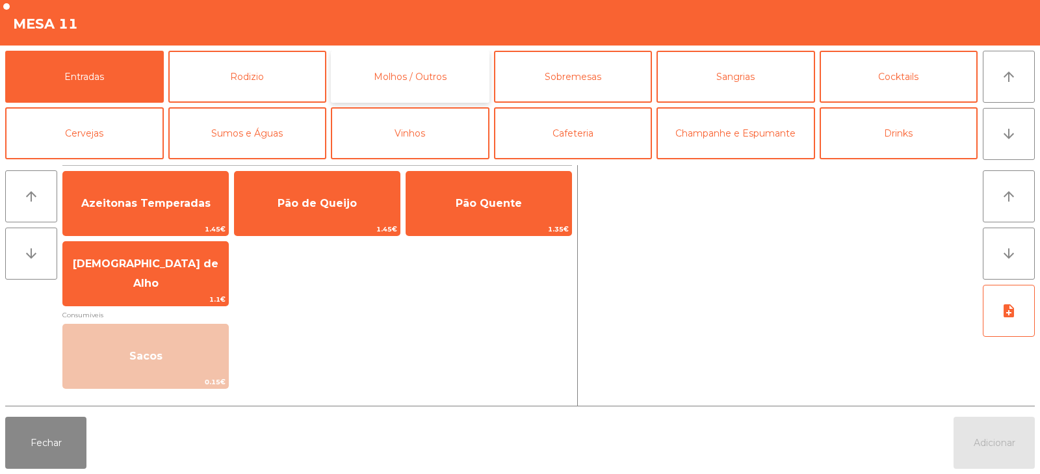
click at [383, 68] on button "Molhos / Outros" at bounding box center [410, 77] width 159 height 52
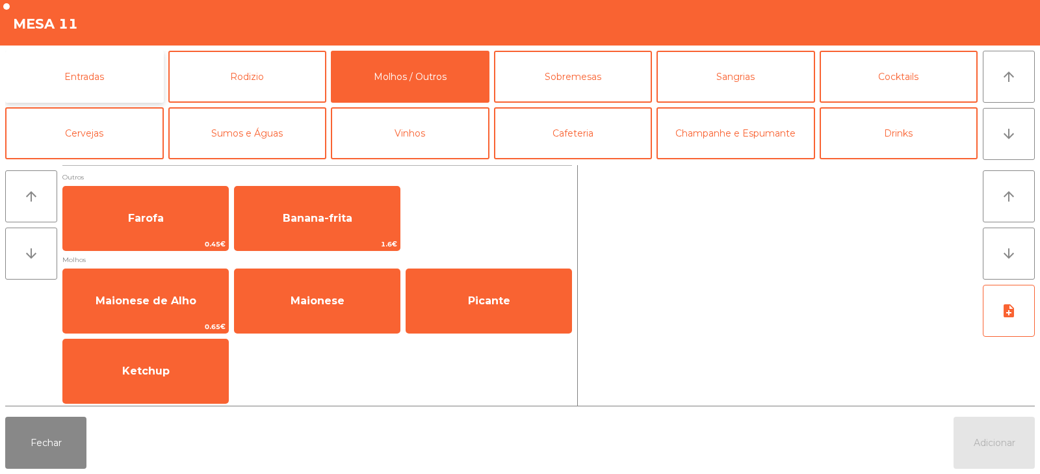
click at [87, 97] on button "Entradas" at bounding box center [84, 77] width 159 height 52
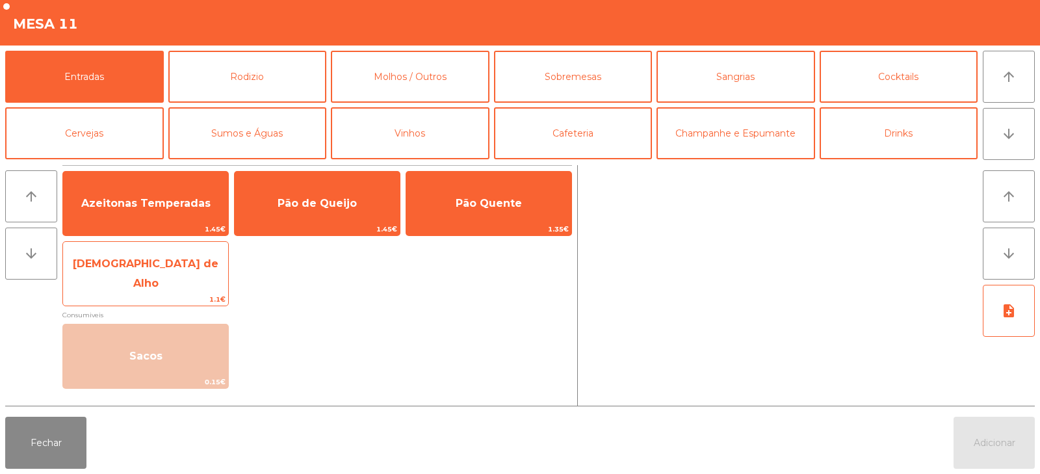
click at [159, 277] on span "[DEMOGRAPHIC_DATA] de Alho" at bounding box center [146, 273] width 146 height 32
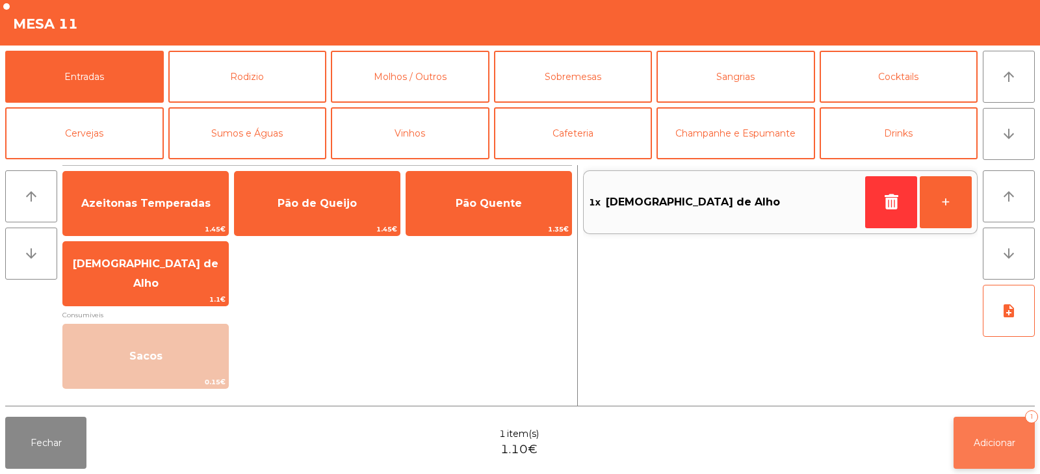
click at [993, 445] on span "Adicionar" at bounding box center [995, 443] width 42 height 12
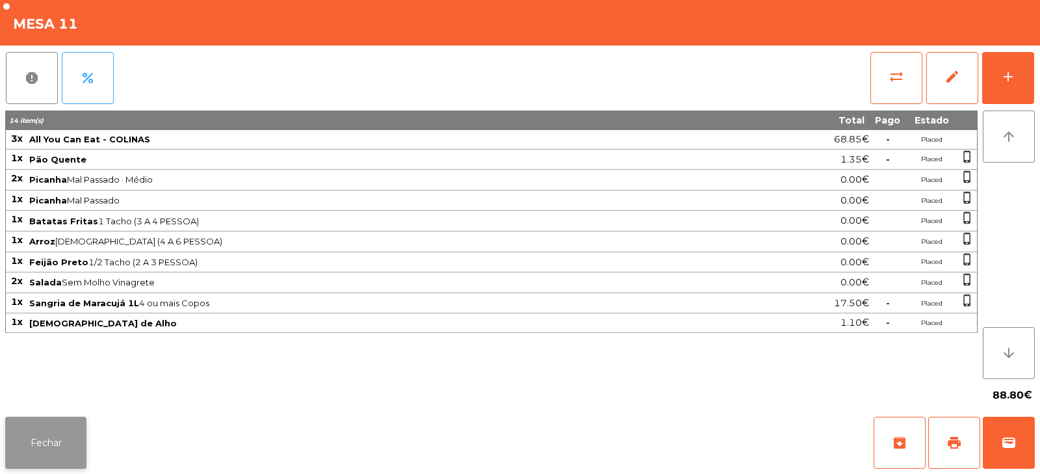
click at [58, 434] on button "Fechar" at bounding box center [45, 443] width 81 height 52
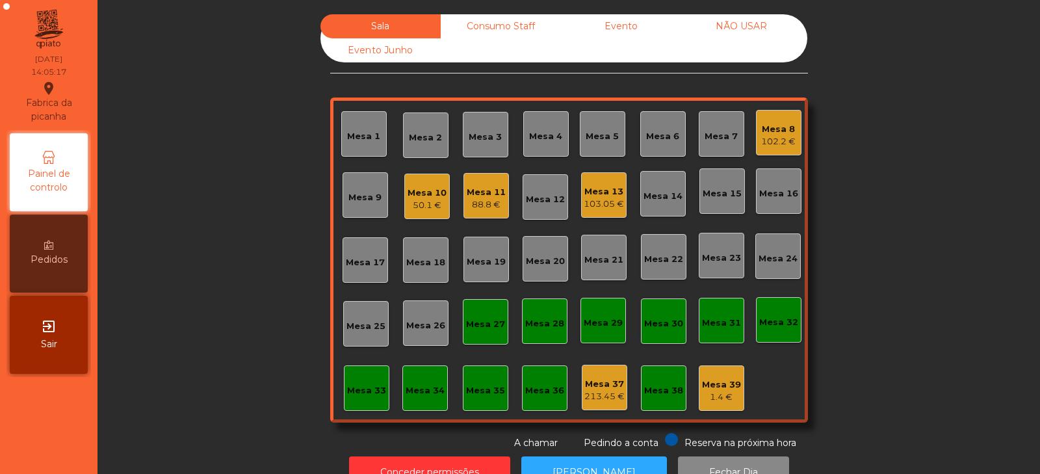
click at [490, 196] on div "Mesa 11" at bounding box center [486, 192] width 39 height 13
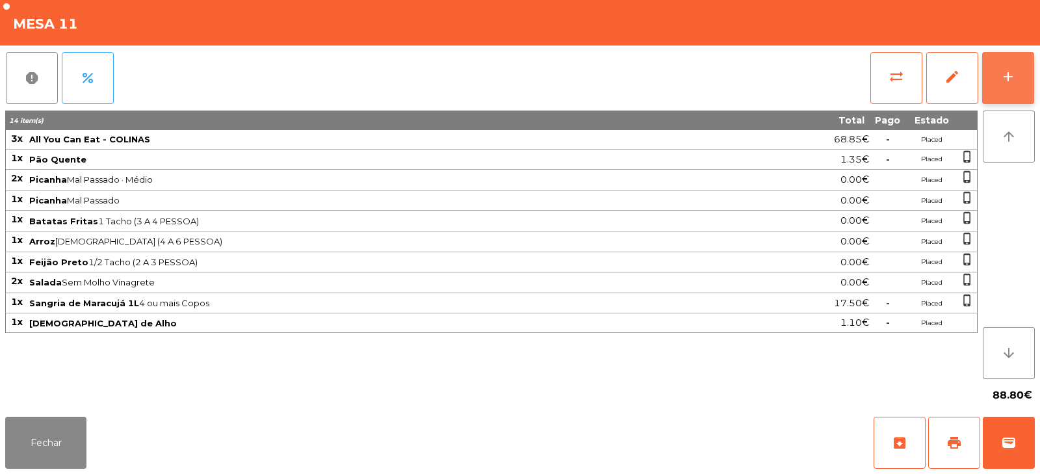
click at [1017, 83] on button "add" at bounding box center [1008, 78] width 52 height 52
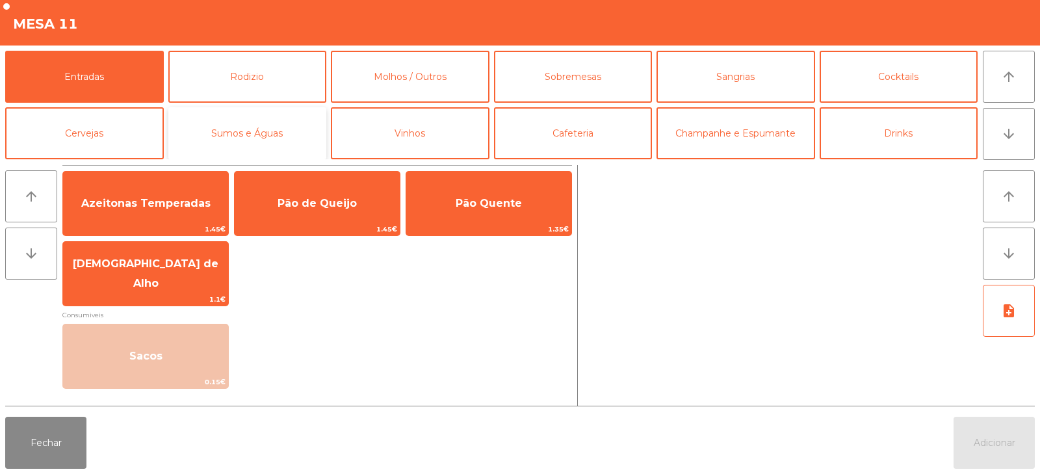
click at [259, 129] on button "Sumos e Águas" at bounding box center [247, 133] width 159 height 52
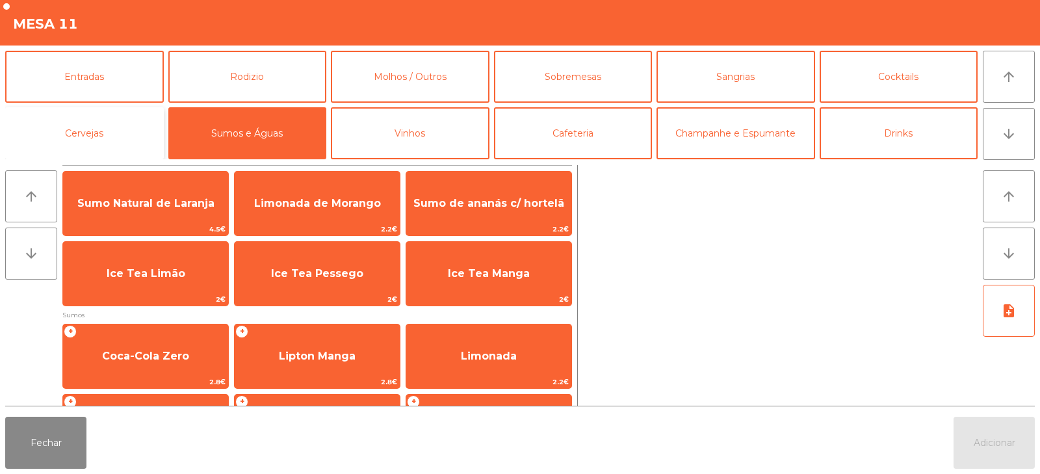
click at [138, 138] on button "Cervejas" at bounding box center [84, 133] width 159 height 52
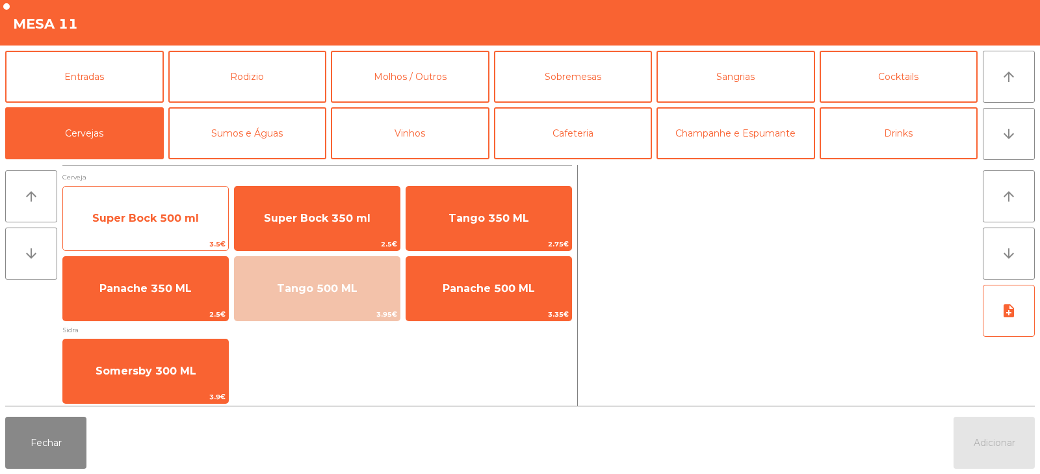
click at [203, 222] on span "Super Bock 500 ml" at bounding box center [145, 218] width 165 height 35
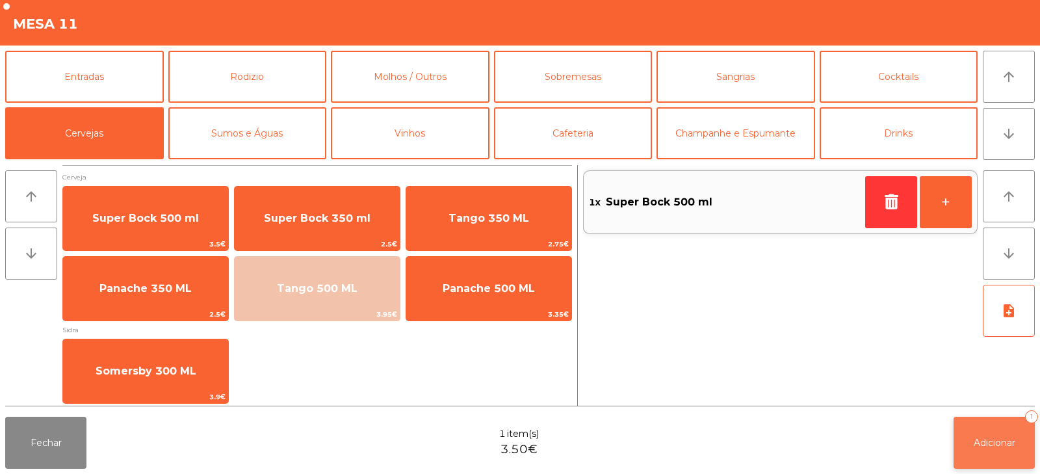
click at [992, 453] on button "Adicionar 1" at bounding box center [994, 443] width 81 height 52
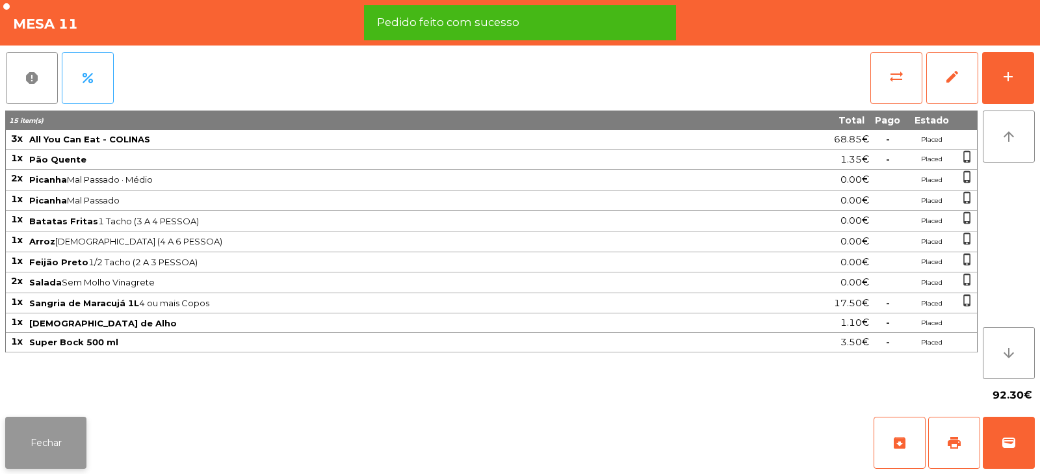
click at [66, 449] on button "Fechar" at bounding box center [45, 443] width 81 height 52
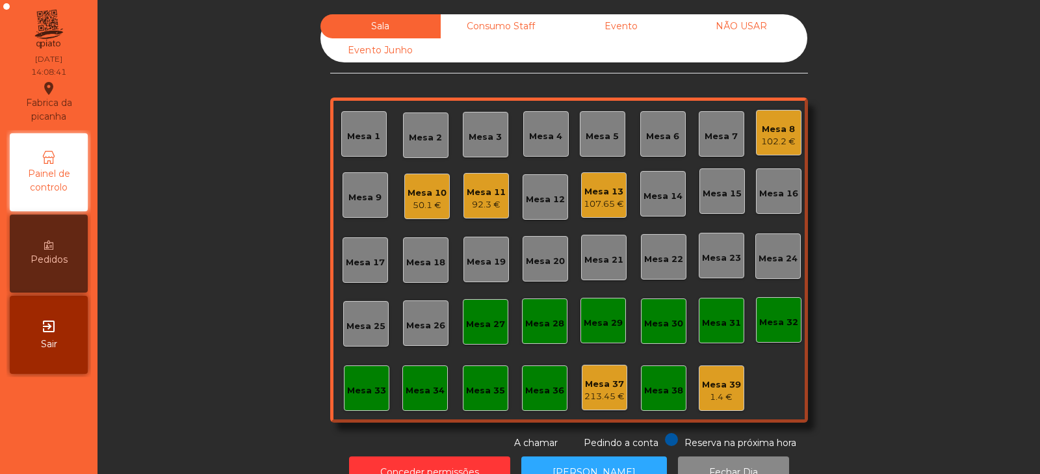
click at [488, 196] on div "Mesa 11" at bounding box center [486, 192] width 39 height 13
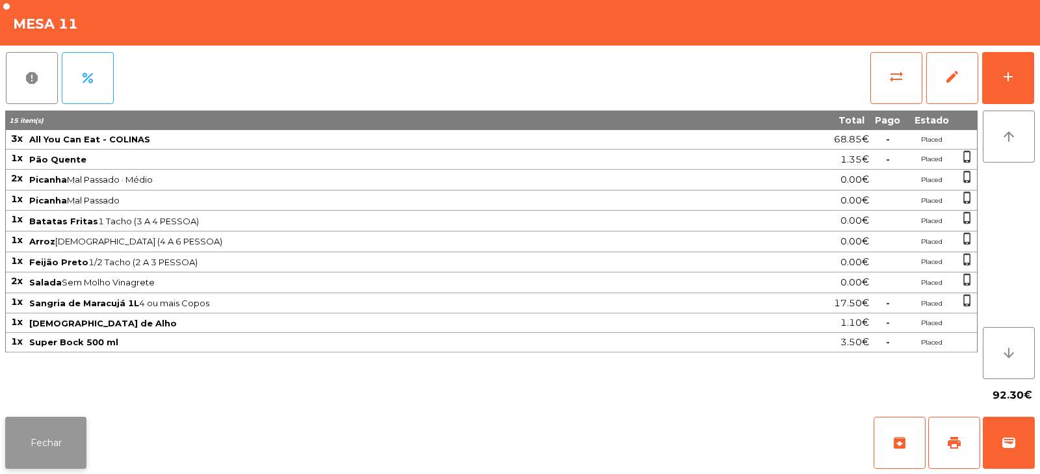
click at [53, 441] on button "Fechar" at bounding box center [45, 443] width 81 height 52
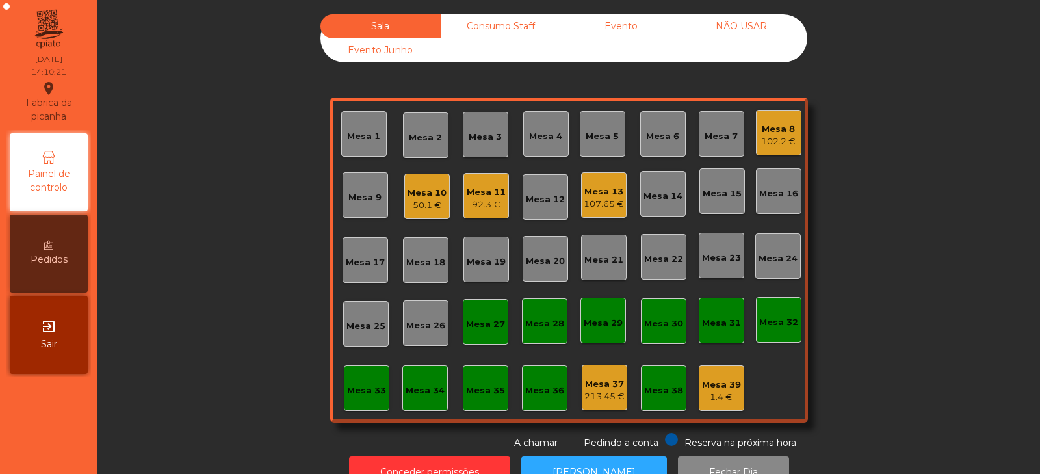
click at [468, 209] on div "92.3 €" at bounding box center [486, 204] width 39 height 13
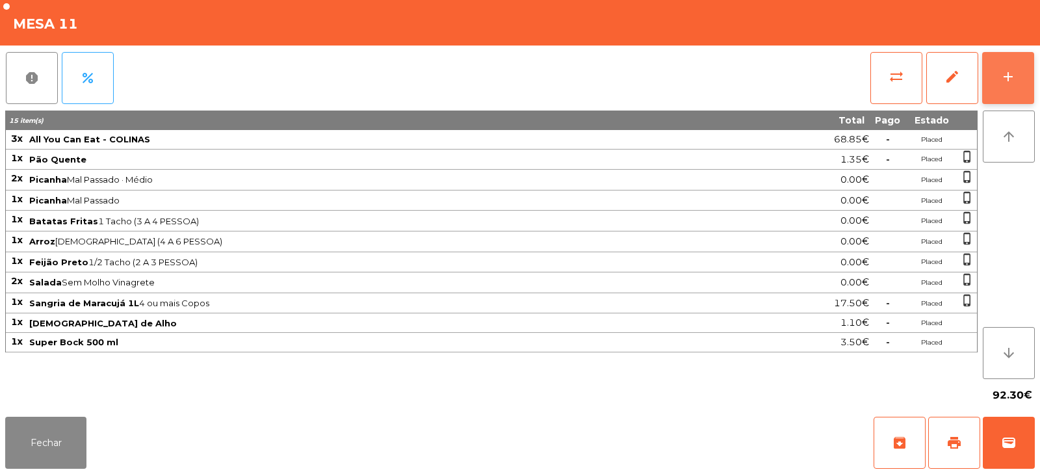
click at [999, 81] on button "add" at bounding box center [1008, 78] width 52 height 52
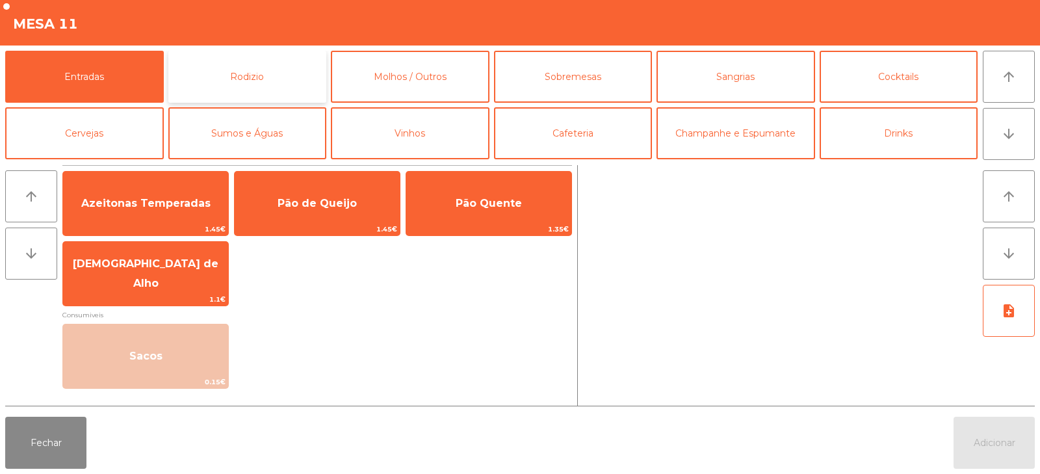
click at [301, 74] on button "Rodizio" at bounding box center [247, 77] width 159 height 52
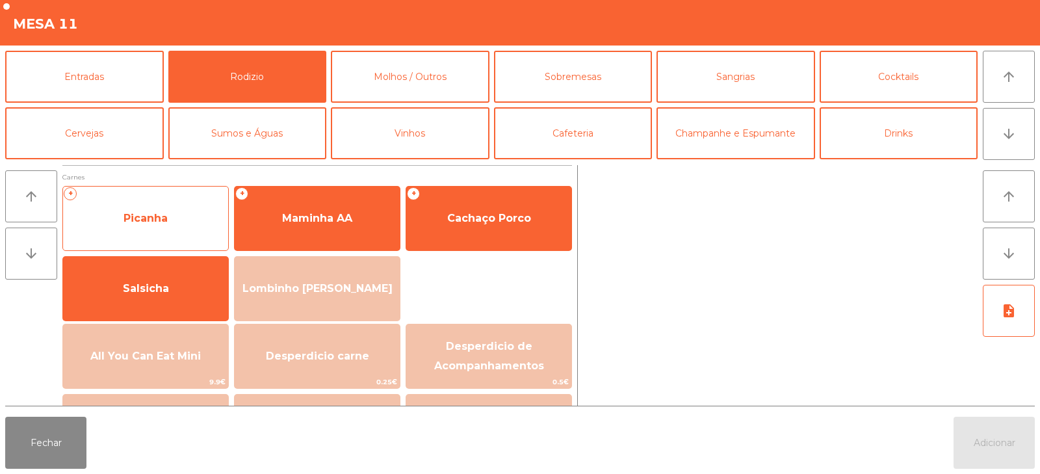
click at [190, 218] on span "Picanha" at bounding box center [145, 218] width 165 height 35
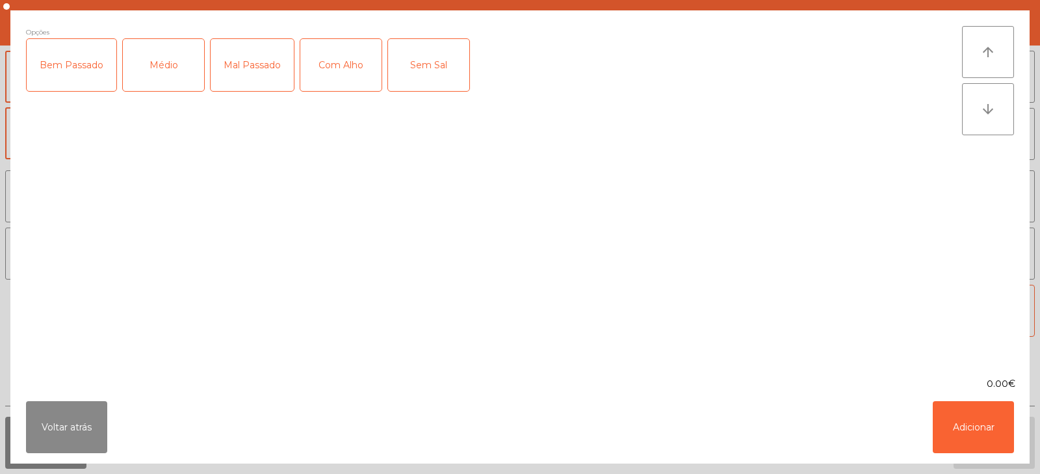
click at [165, 74] on div "Médio" at bounding box center [163, 65] width 81 height 52
click at [255, 77] on div "Mal Passado" at bounding box center [252, 65] width 83 height 52
click at [982, 432] on button "Adicionar" at bounding box center [973, 427] width 81 height 52
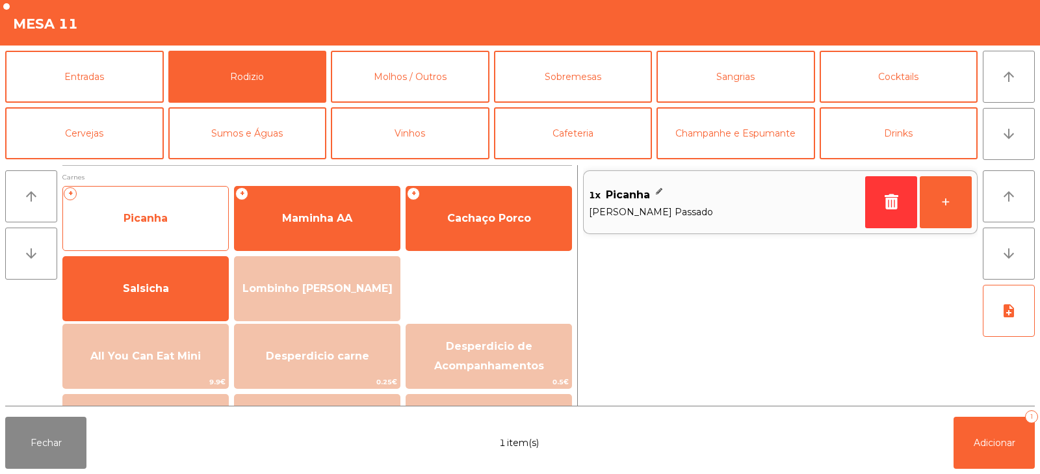
click at [185, 215] on span "Picanha" at bounding box center [145, 218] width 165 height 35
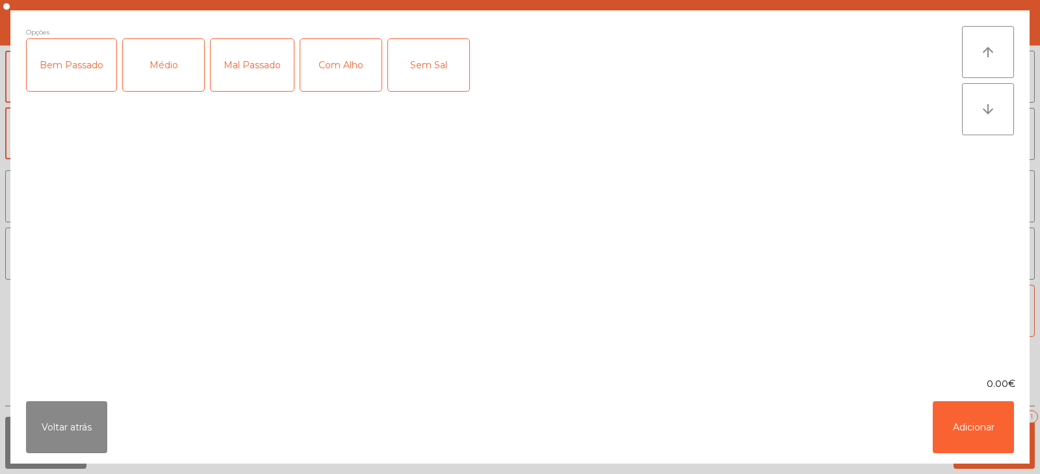
click at [254, 73] on div "Mal Passado" at bounding box center [252, 65] width 83 height 52
click at [1005, 432] on button "Adicionar" at bounding box center [973, 427] width 81 height 52
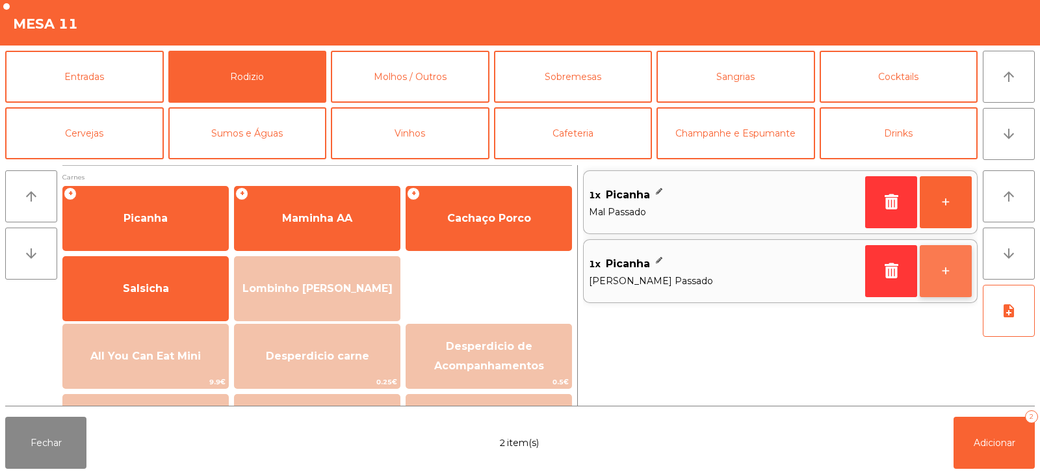
click at [949, 274] on button "+" at bounding box center [946, 271] width 52 height 52
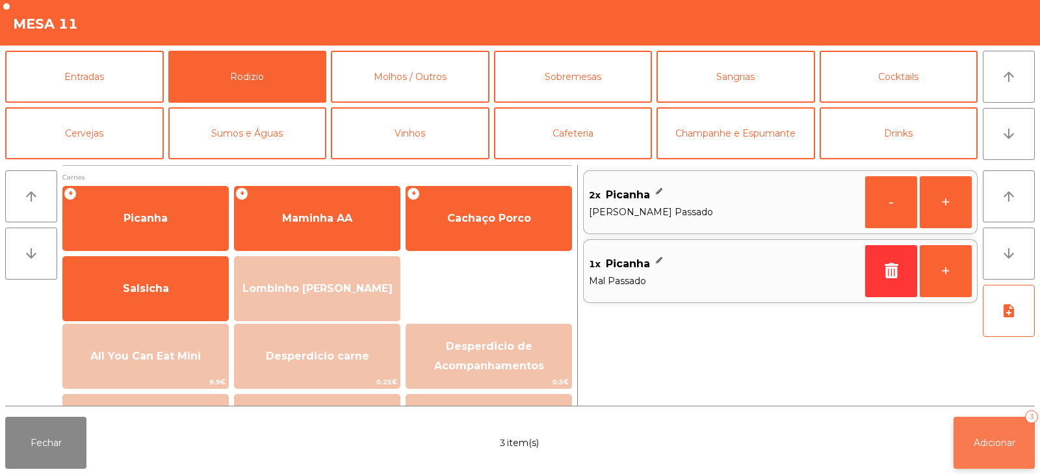
click at [995, 444] on span "Adicionar" at bounding box center [995, 443] width 42 height 12
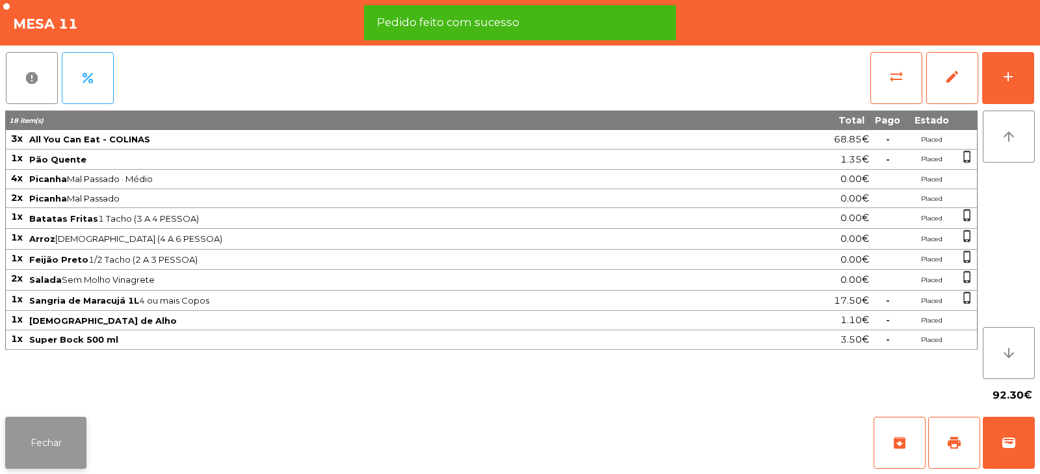
click at [58, 451] on button "Fechar" at bounding box center [45, 443] width 81 height 52
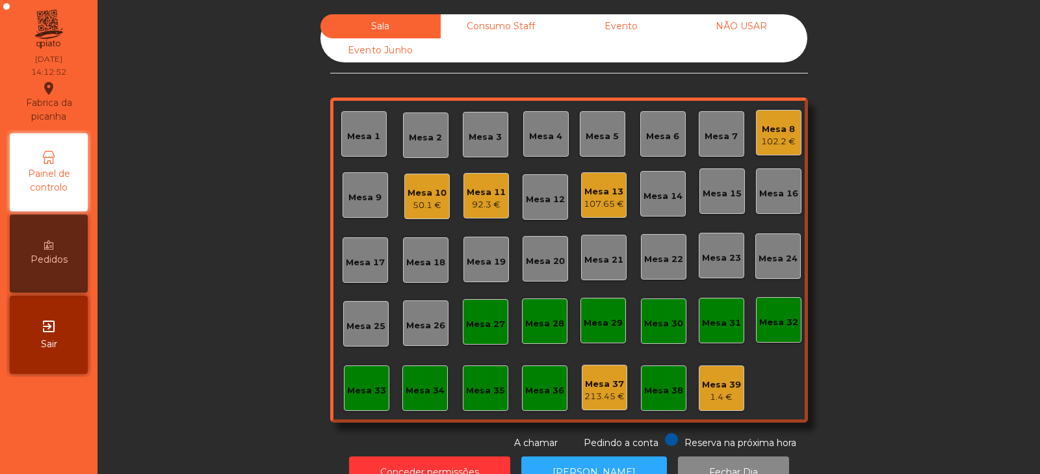
click at [604, 199] on div "107.65 €" at bounding box center [604, 204] width 40 height 13
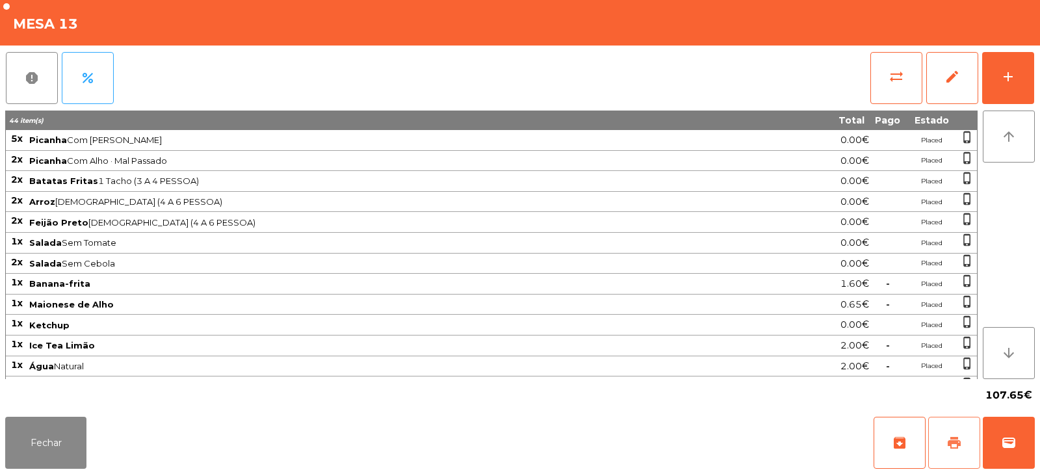
click at [955, 450] on span "print" at bounding box center [955, 443] width 16 height 16
click at [55, 437] on button "Fechar" at bounding box center [45, 443] width 81 height 52
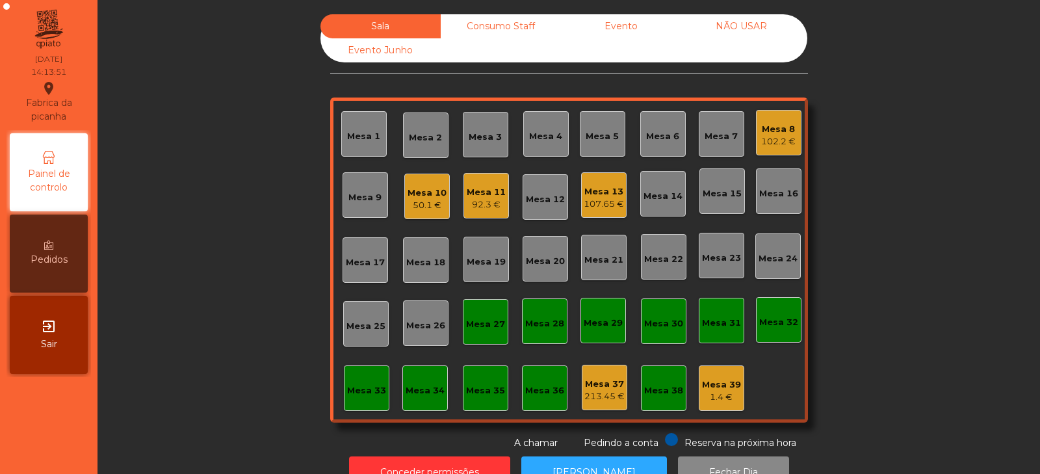
click at [495, 200] on div "92.3 €" at bounding box center [486, 204] width 39 height 13
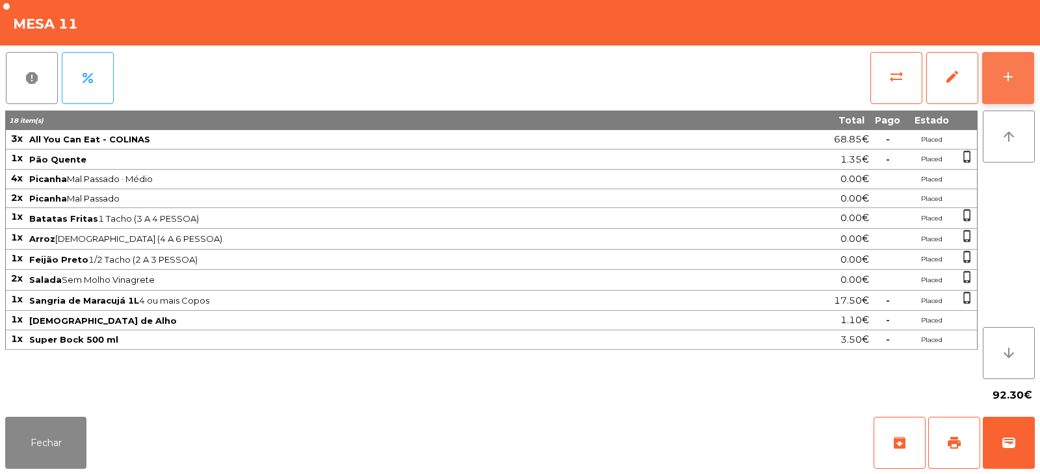
click at [1010, 72] on div "add" at bounding box center [1009, 77] width 16 height 16
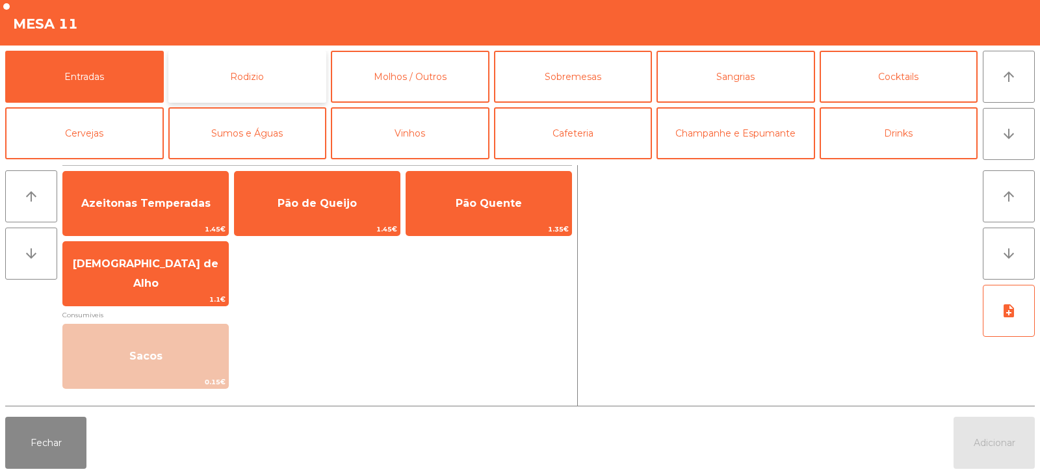
click at [295, 87] on button "Rodizio" at bounding box center [247, 77] width 159 height 52
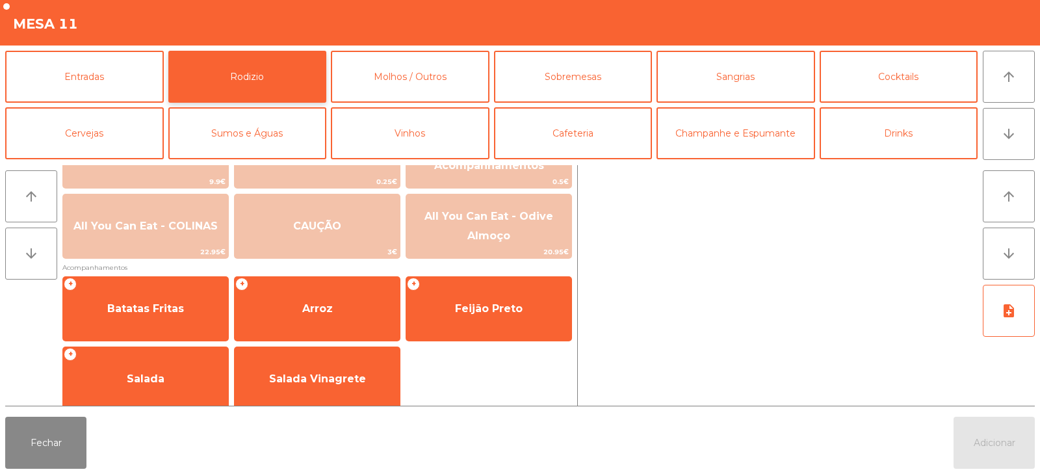
scroll to position [200, 0]
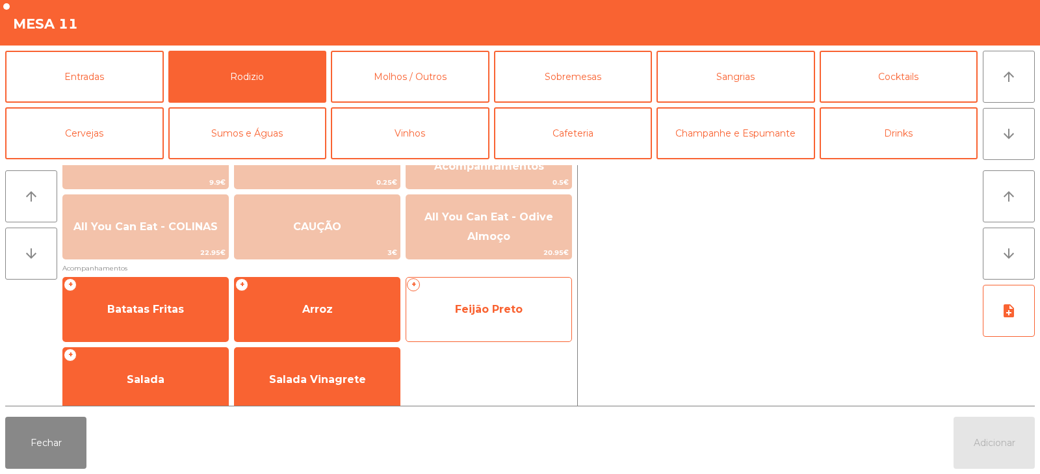
click at [479, 295] on span "Feijão Preto" at bounding box center [488, 309] width 165 height 35
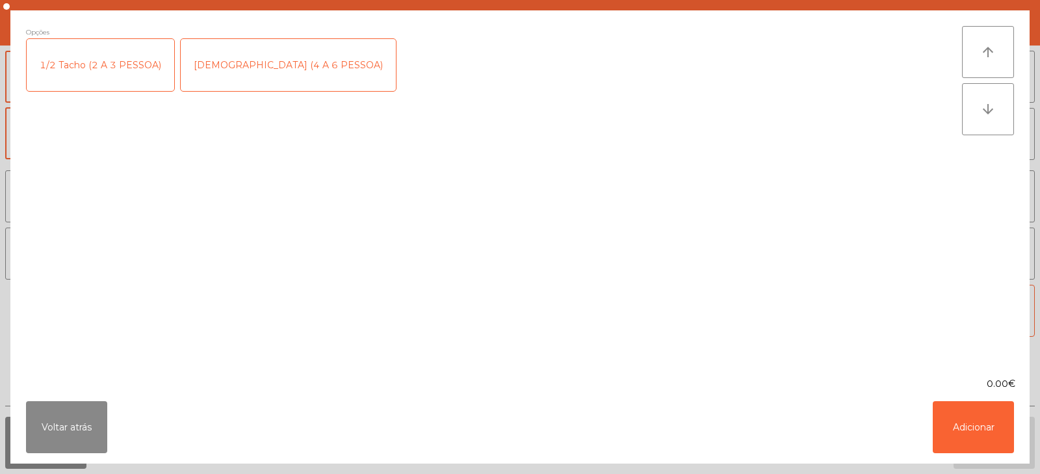
click at [123, 79] on div "1/2 Tacho (2 A 3 PESSOA)" at bounding box center [101, 65] width 148 height 52
click at [960, 425] on button "Adicionar" at bounding box center [973, 427] width 81 height 52
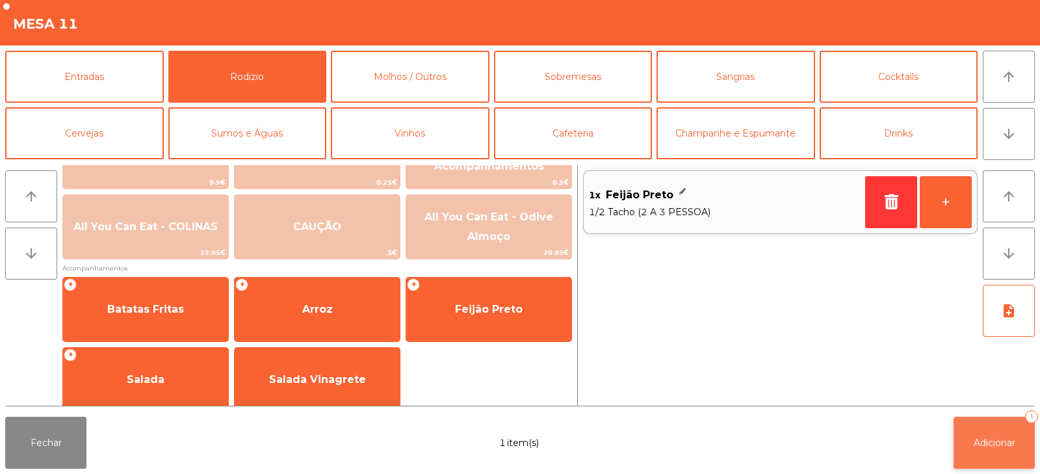
click at [985, 418] on button "Adicionar 1" at bounding box center [994, 443] width 81 height 52
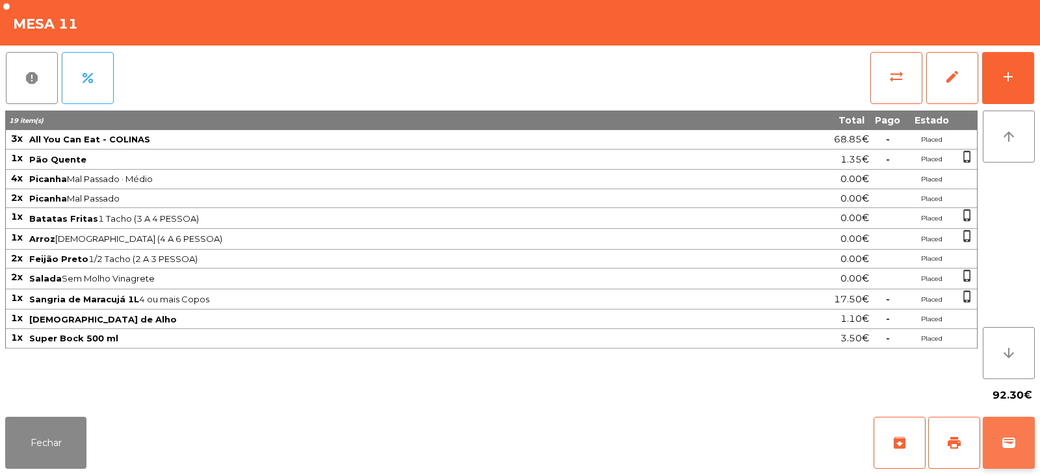
click at [1001, 446] on span "wallet" at bounding box center [1009, 443] width 16 height 16
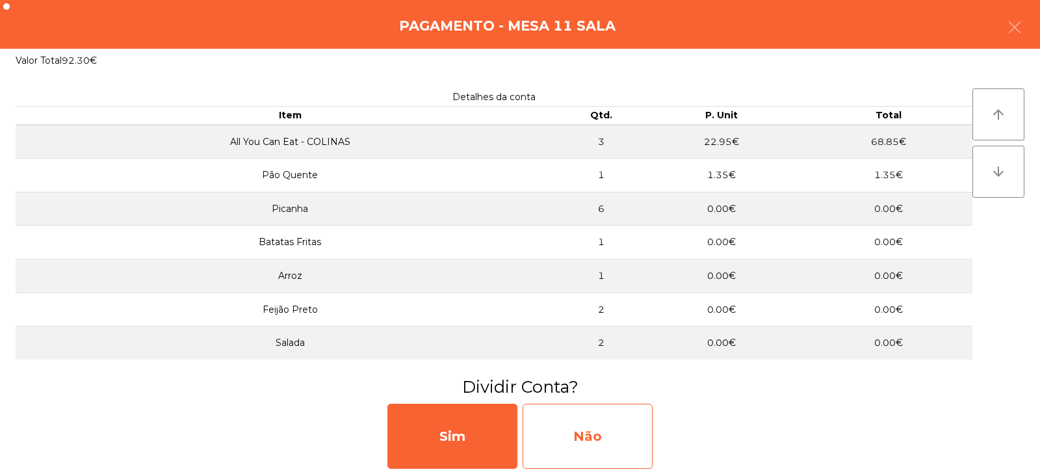
click at [586, 453] on div "Não" at bounding box center [588, 436] width 130 height 65
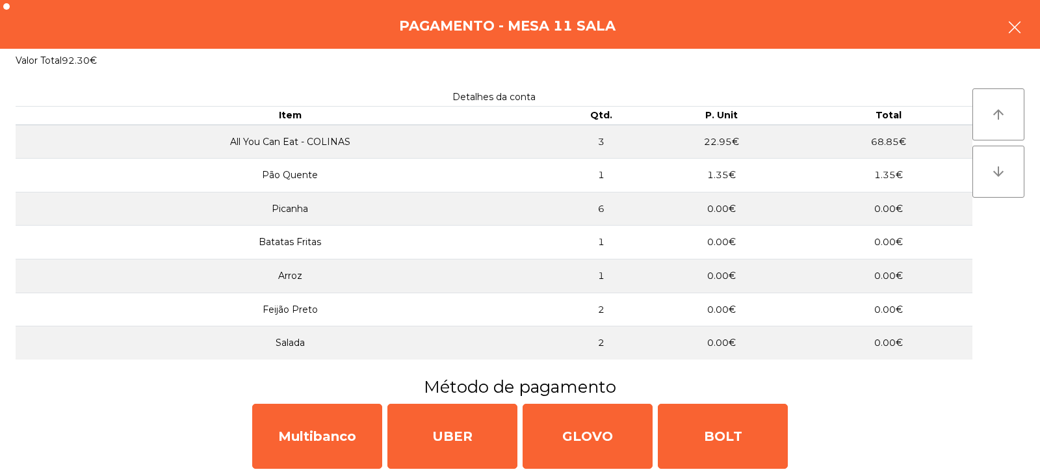
click at [1010, 35] on button "button" at bounding box center [1015, 28] width 36 height 39
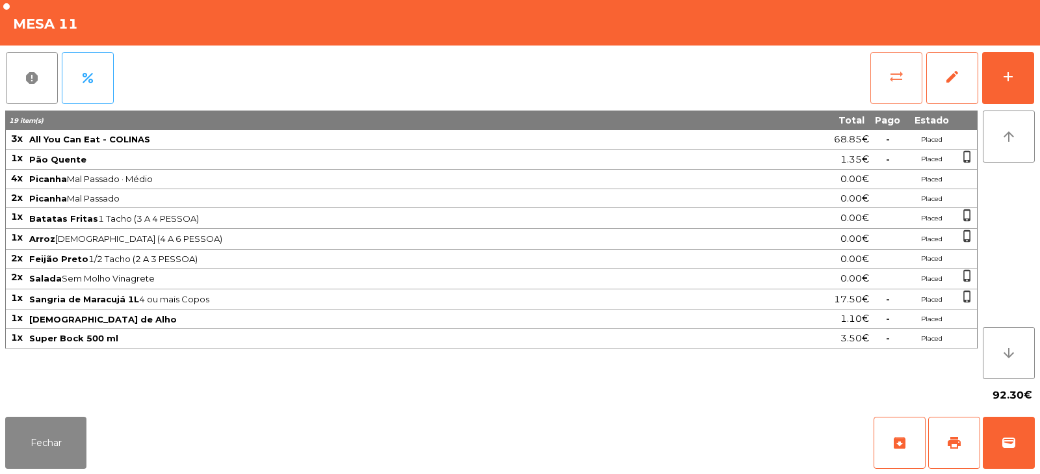
click at [887, 78] on button "sync_alt" at bounding box center [897, 78] width 52 height 52
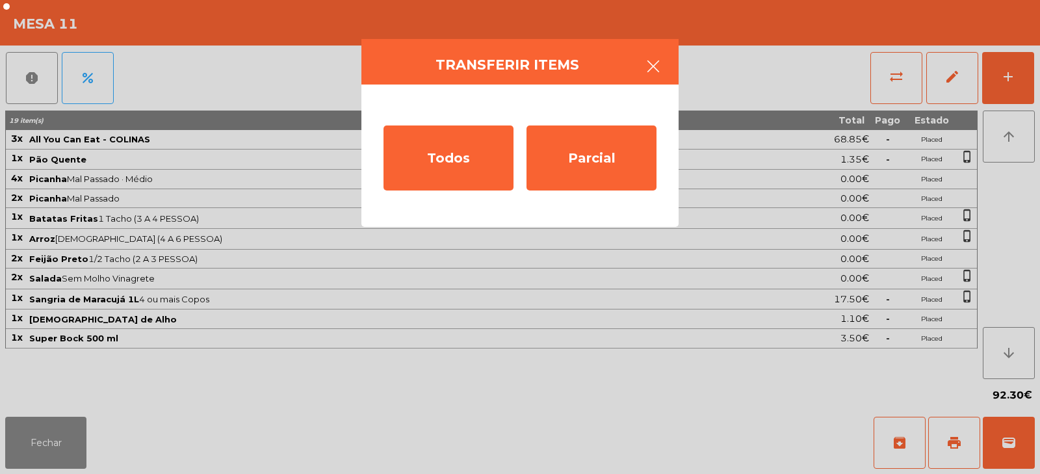
click at [655, 72] on icon "button" at bounding box center [654, 67] width 16 height 16
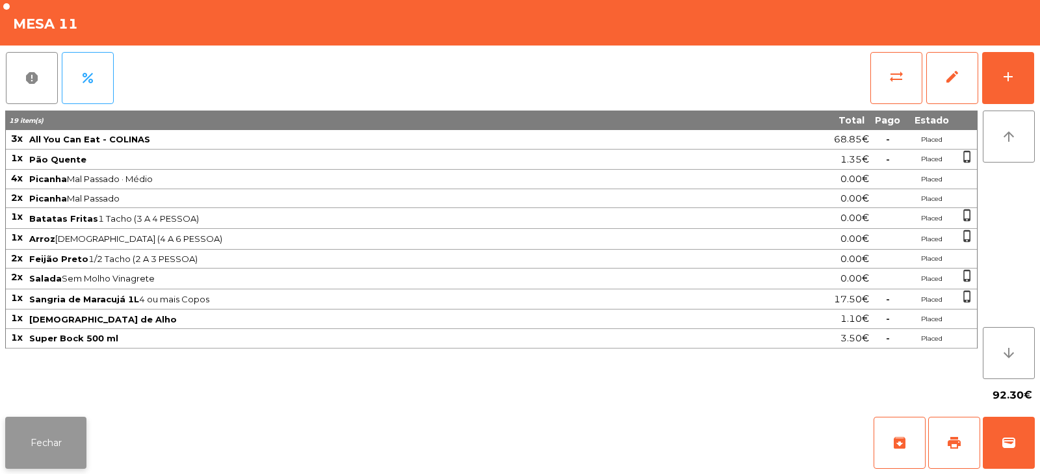
click at [35, 436] on button "Fechar" at bounding box center [45, 443] width 81 height 52
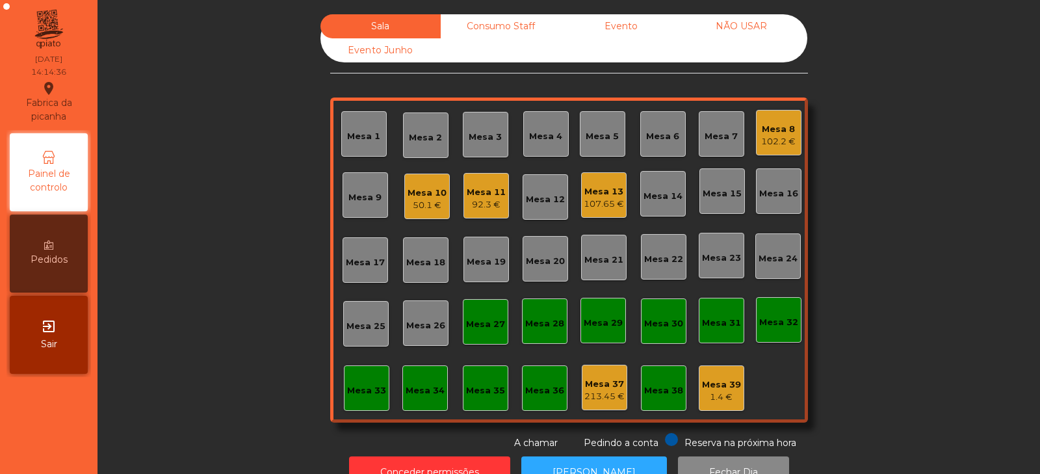
click at [599, 188] on div "Mesa 13" at bounding box center [604, 191] width 40 height 13
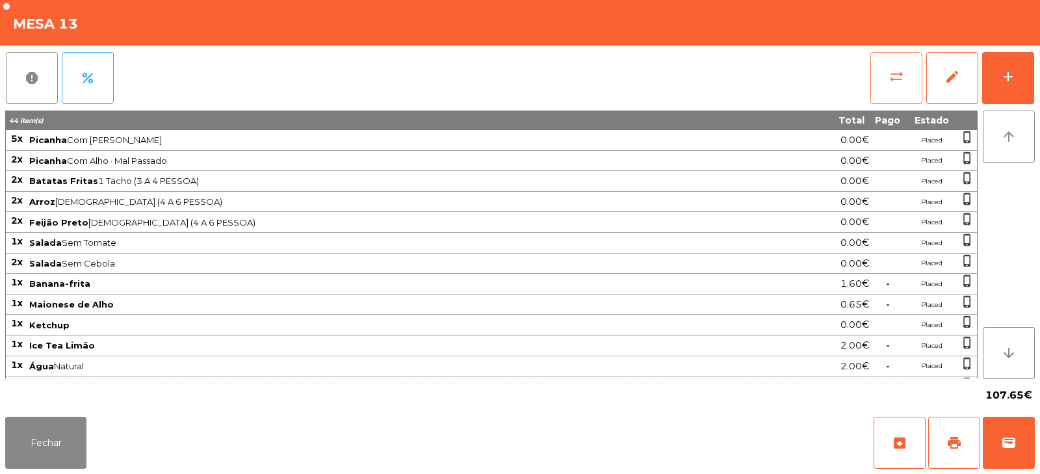
click at [886, 90] on button "sync_alt" at bounding box center [897, 78] width 52 height 52
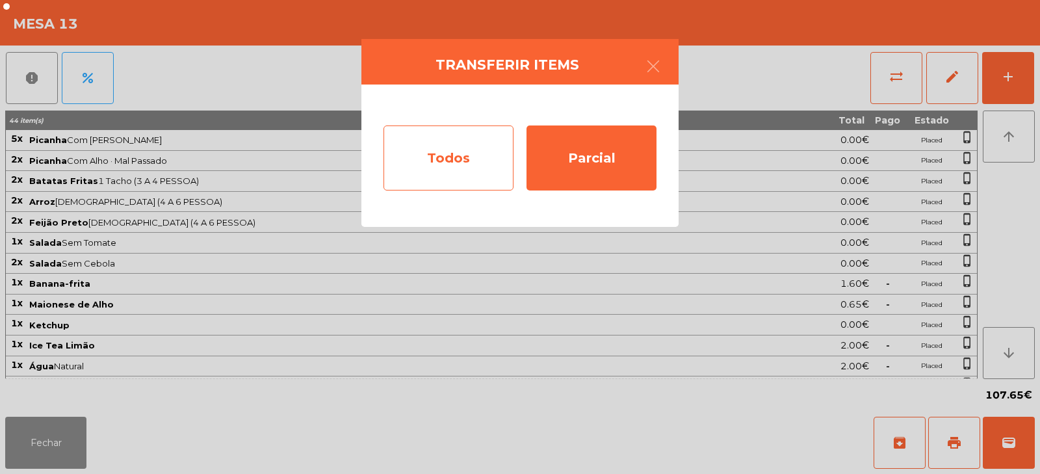
click at [449, 162] on div "Todos" at bounding box center [449, 157] width 130 height 65
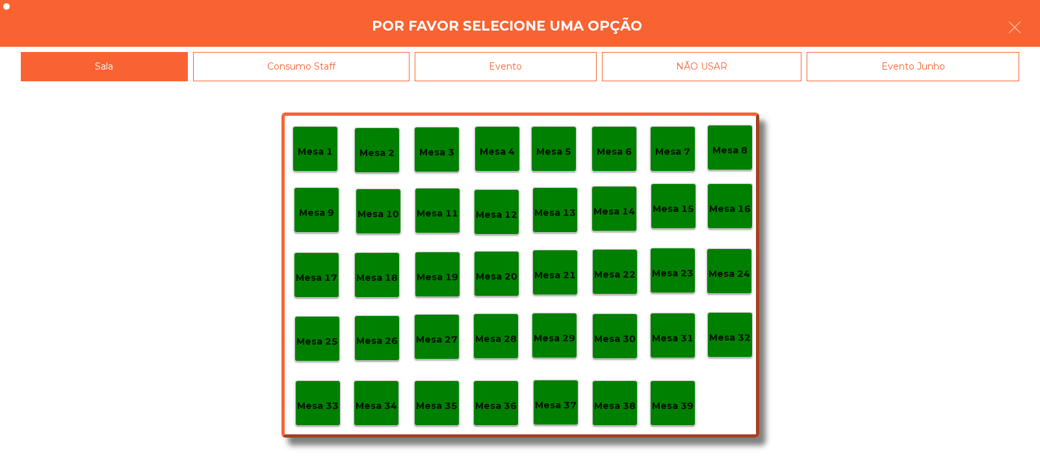
click at [514, 70] on div "Evento" at bounding box center [506, 66] width 182 height 29
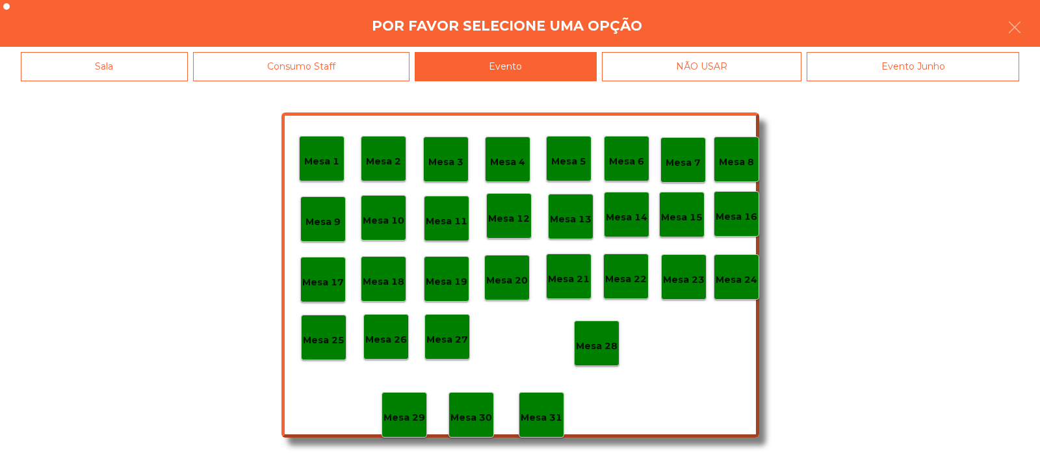
click at [596, 350] on p "Mesa 28" at bounding box center [597, 346] width 42 height 15
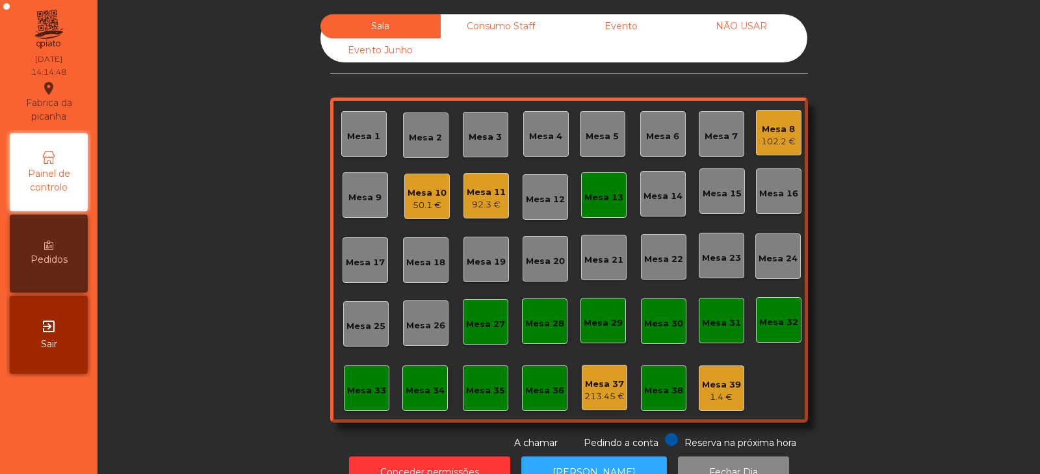
click at [605, 196] on div "Mesa 13" at bounding box center [604, 197] width 39 height 13
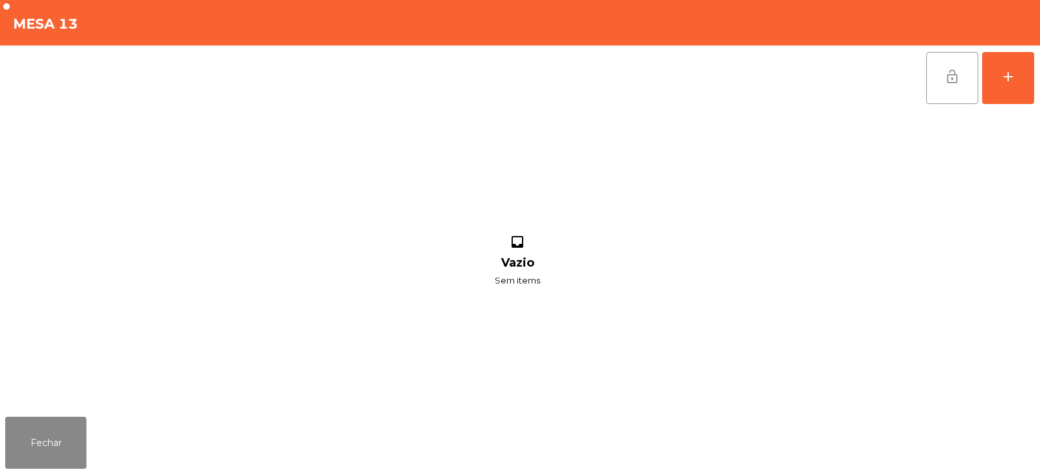
click at [945, 85] on button "lock_open" at bounding box center [953, 78] width 52 height 52
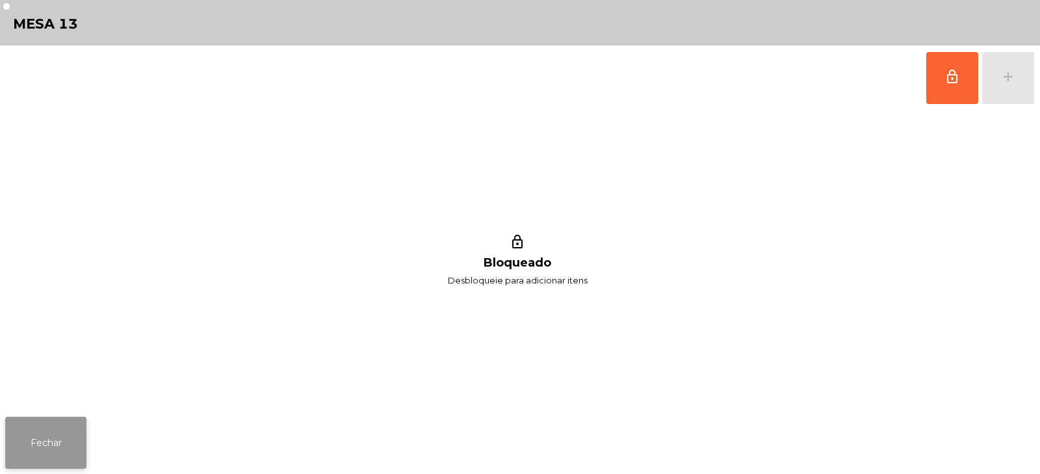
click at [55, 443] on button "Fechar" at bounding box center [45, 443] width 81 height 52
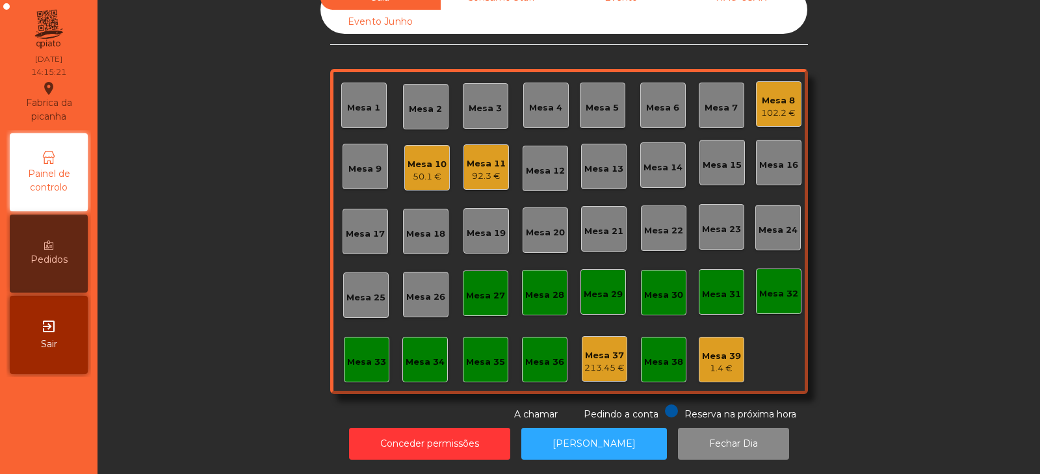
scroll to position [0, 0]
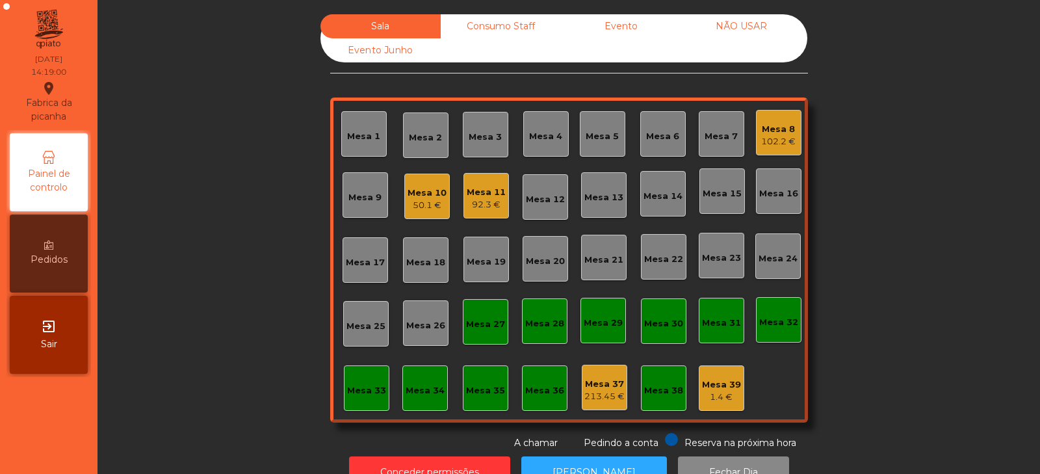
click at [764, 324] on div "Mesa 32" at bounding box center [778, 322] width 39 height 13
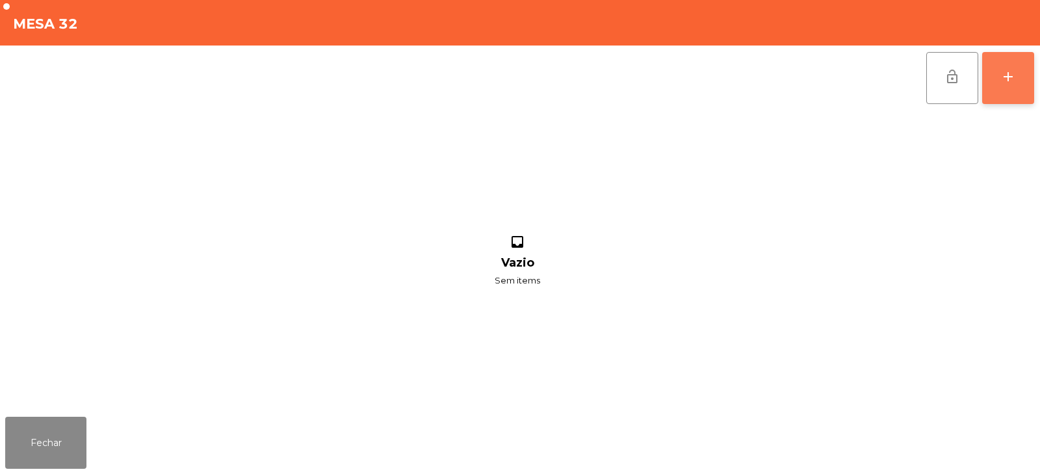
click at [1001, 90] on button "add" at bounding box center [1008, 78] width 52 height 52
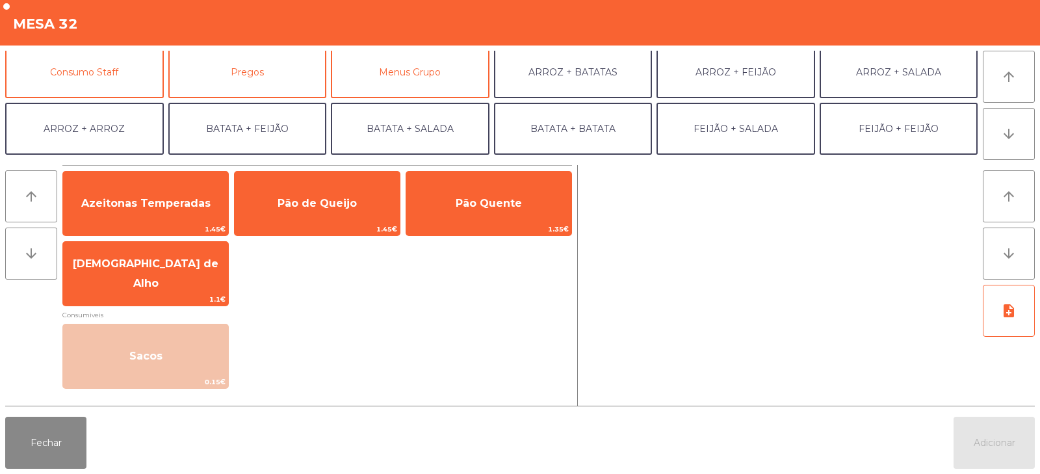
scroll to position [127, 0]
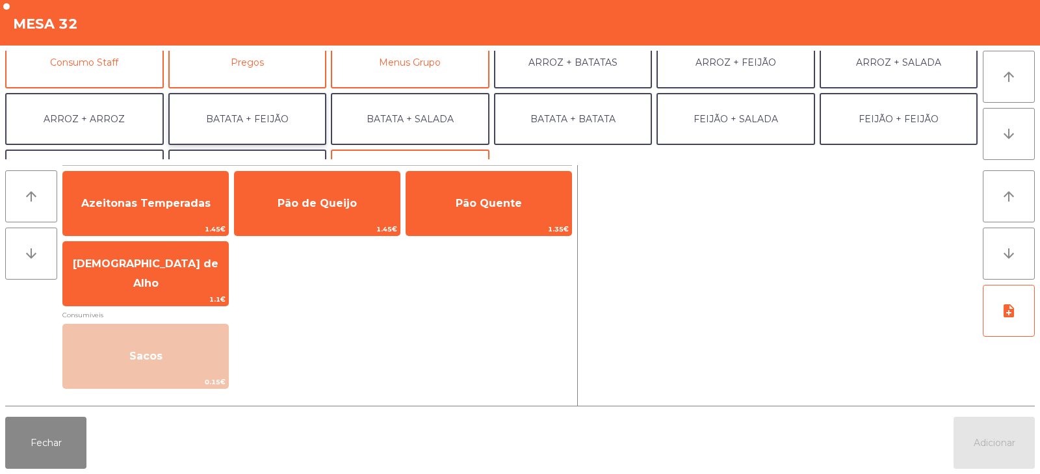
click at [238, 116] on button "BATATA + FEIJÃO" at bounding box center [247, 119] width 159 height 52
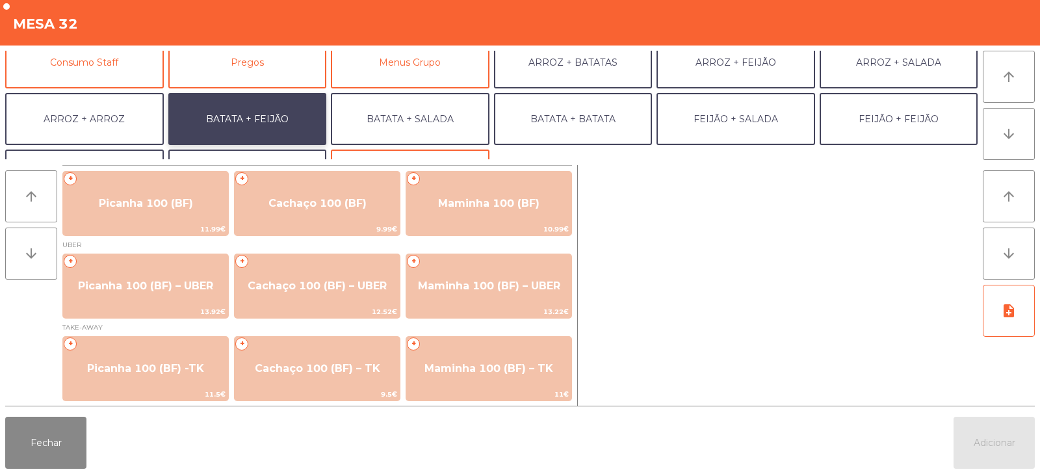
scroll to position [170, 0]
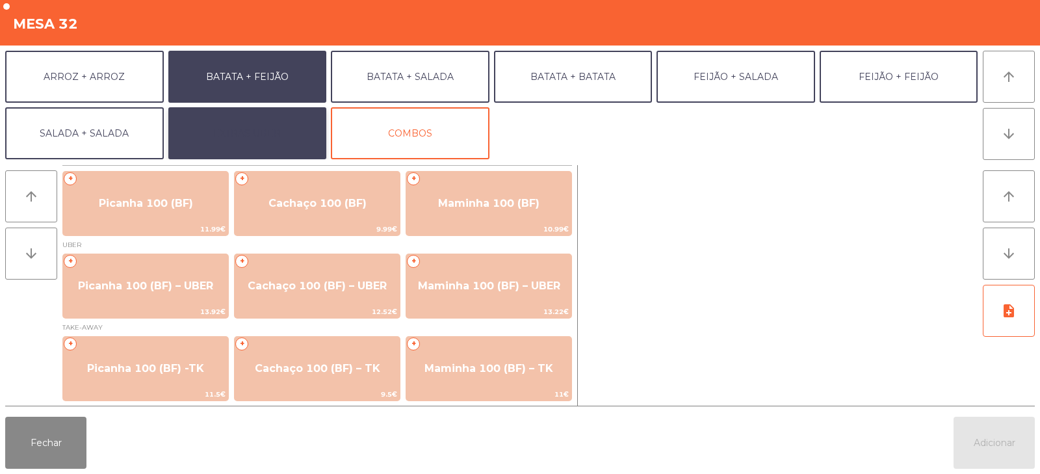
click at [232, 129] on button "EXTRAS UBER" at bounding box center [247, 133] width 159 height 52
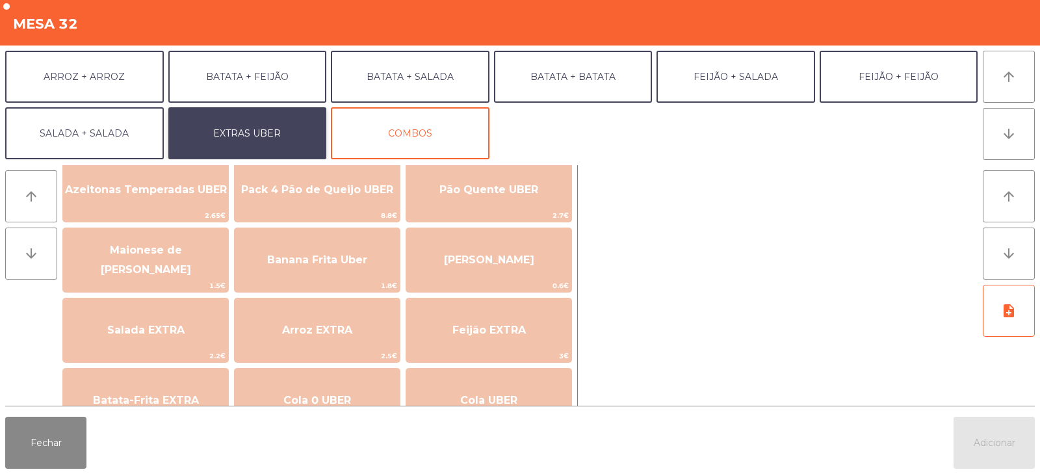
scroll to position [31, 0]
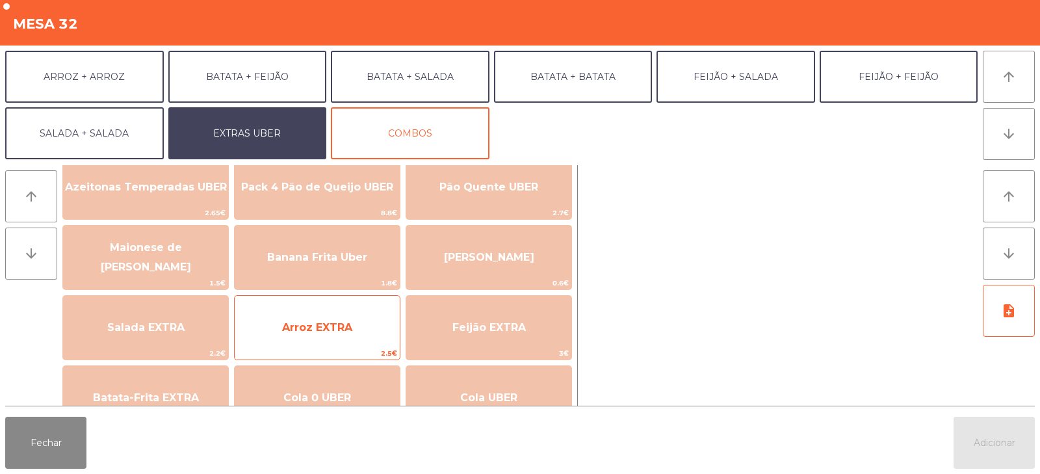
click at [326, 324] on span "Arroz EXTRA" at bounding box center [317, 327] width 70 height 12
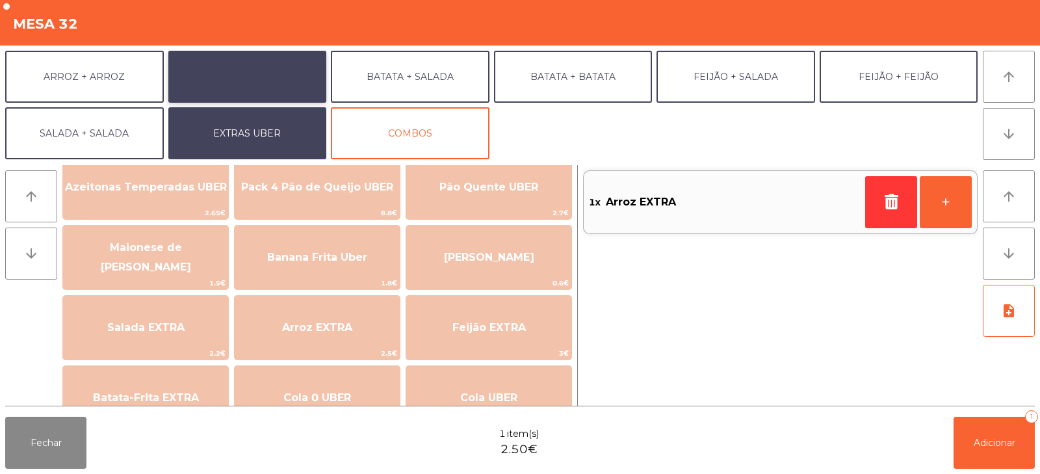
click at [248, 82] on button "BATATA + FEIJÃO" at bounding box center [247, 77] width 159 height 52
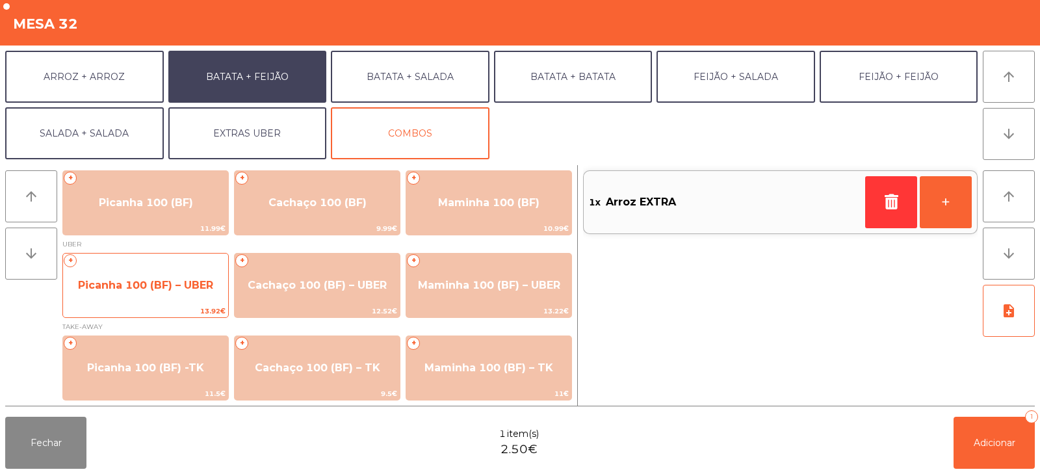
click at [133, 287] on span "Picanha 100 (BF) – UBER" at bounding box center [145, 285] width 135 height 12
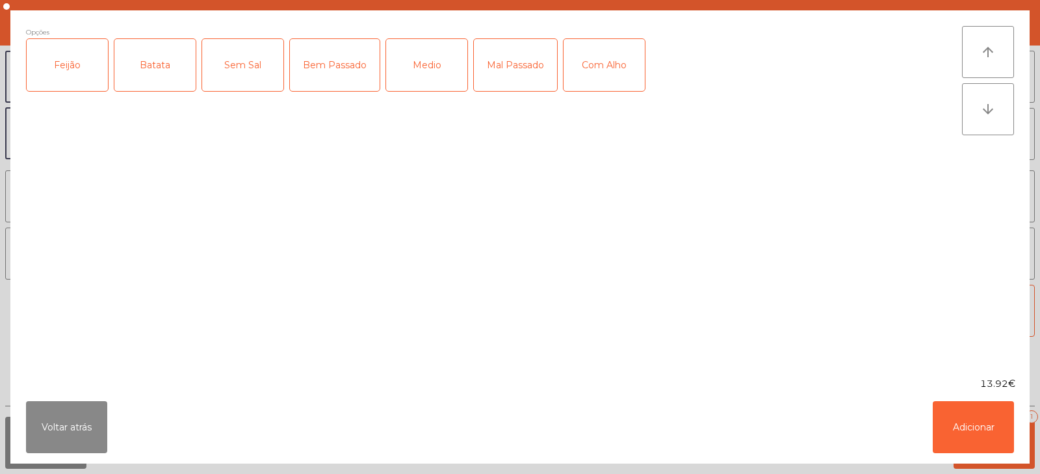
click at [75, 79] on div "Feijão" at bounding box center [67, 65] width 81 height 52
click at [150, 78] on div "Batata" at bounding box center [154, 65] width 81 height 52
click at [458, 59] on div "Medio" at bounding box center [426, 65] width 81 height 52
click at [984, 419] on button "Adicionar" at bounding box center [973, 427] width 81 height 52
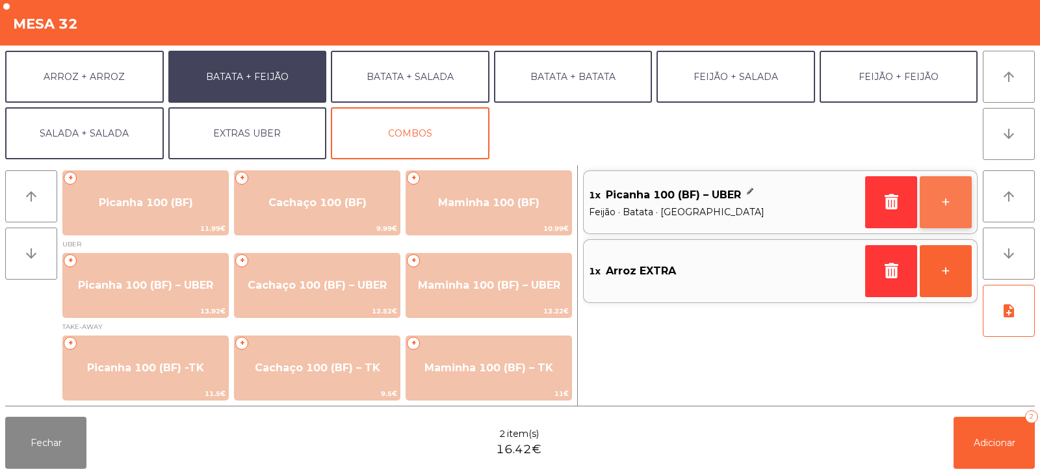
click at [960, 213] on button "+" at bounding box center [946, 202] width 52 height 52
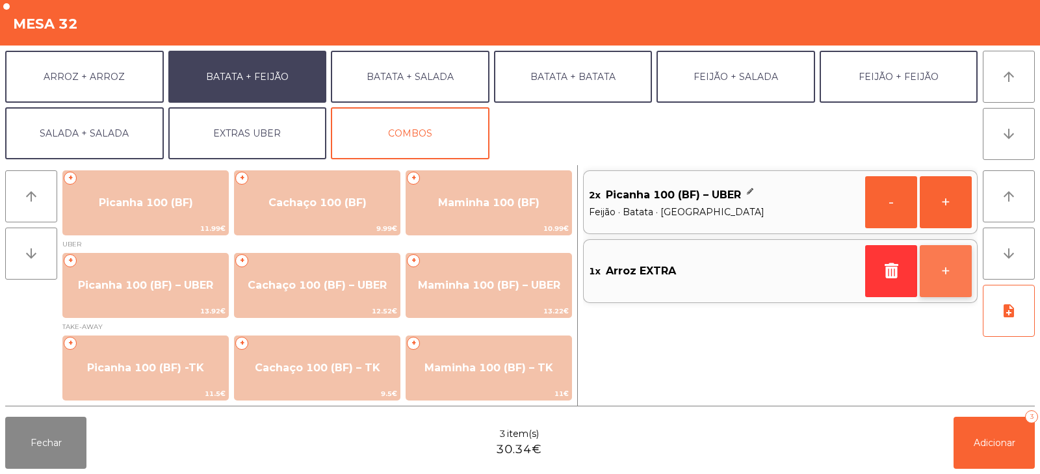
click at [953, 276] on button "+" at bounding box center [946, 271] width 52 height 52
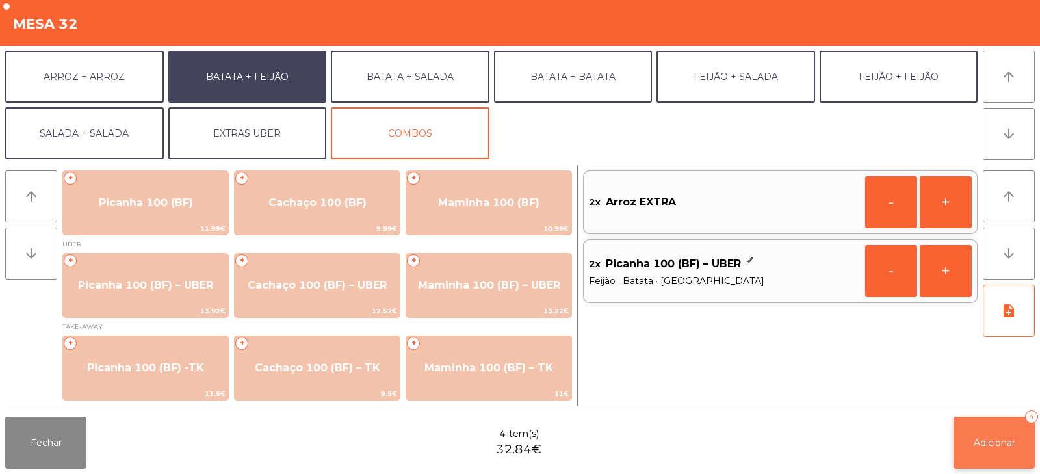
click at [986, 446] on span "Adicionar" at bounding box center [995, 443] width 42 height 12
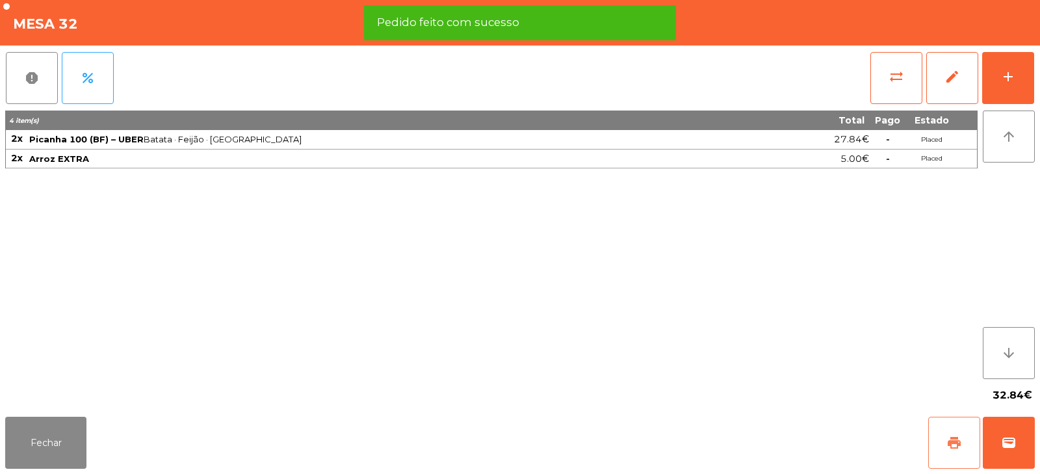
click at [955, 440] on span "print" at bounding box center [955, 443] width 16 height 16
click at [1001, 438] on button "wallet" at bounding box center [1009, 443] width 52 height 52
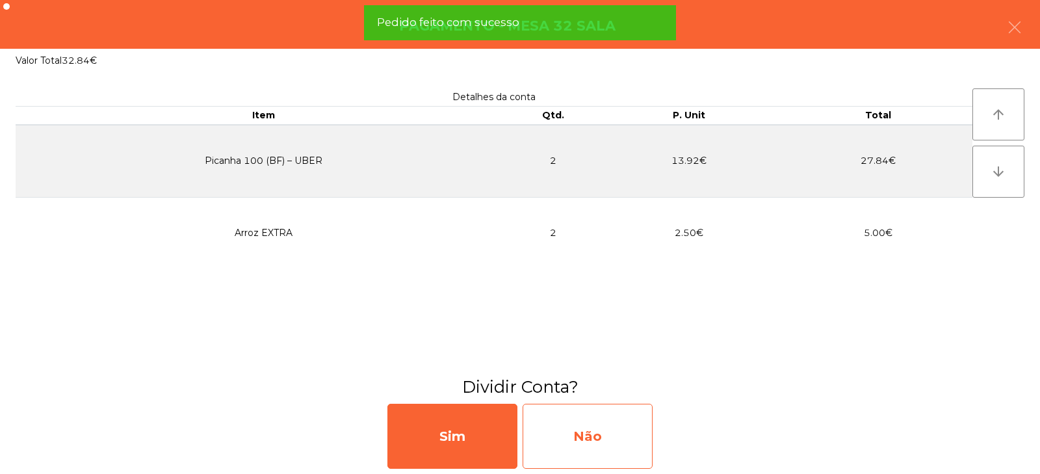
click at [607, 443] on div "Não" at bounding box center [588, 436] width 130 height 65
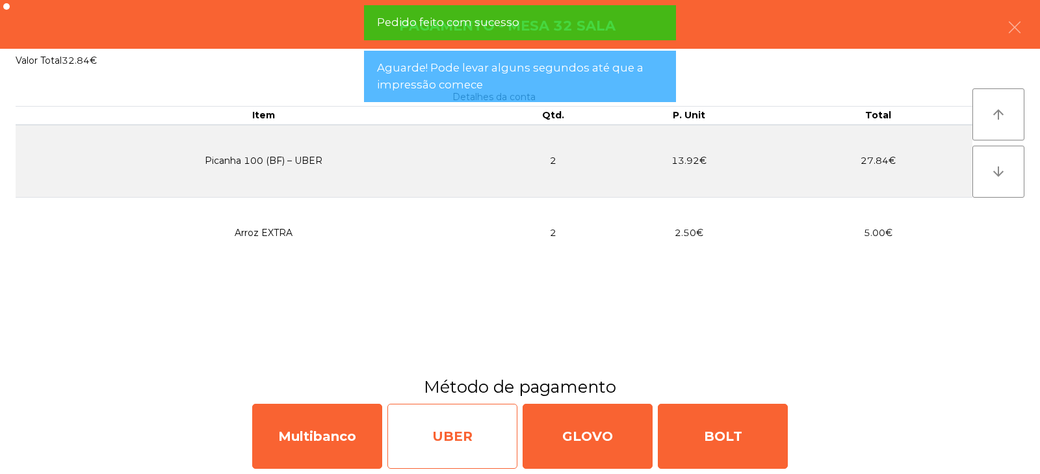
click at [479, 428] on div "UBER" at bounding box center [453, 436] width 130 height 65
select select "**"
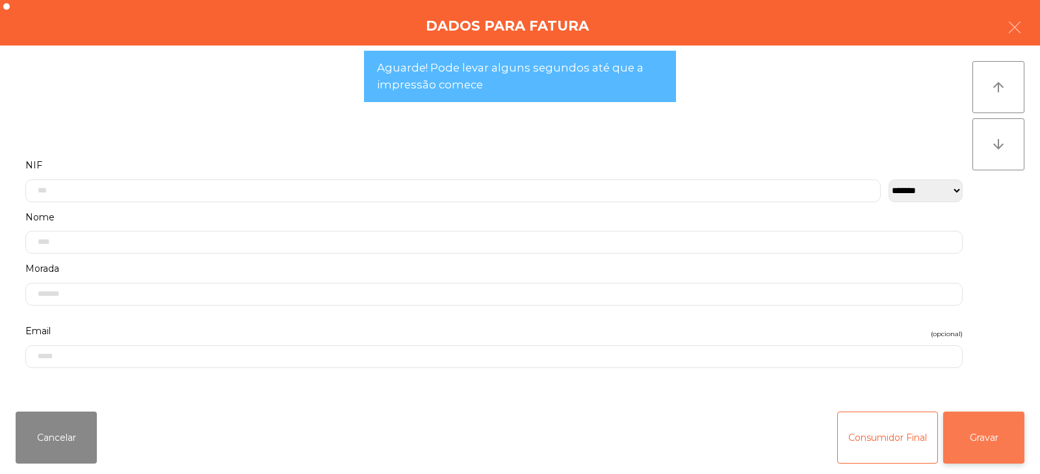
click at [988, 449] on button "Gravar" at bounding box center [983, 438] width 81 height 52
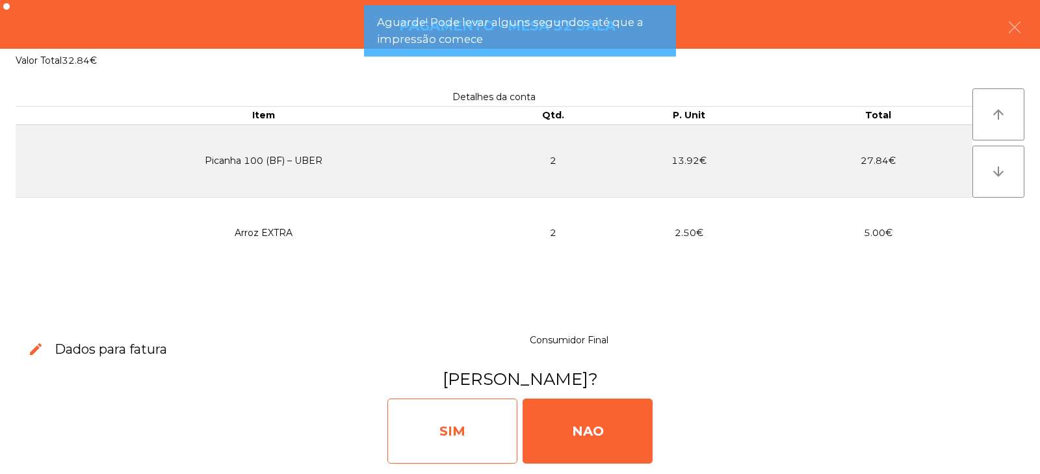
click at [484, 415] on div "SIM" at bounding box center [453, 431] width 130 height 65
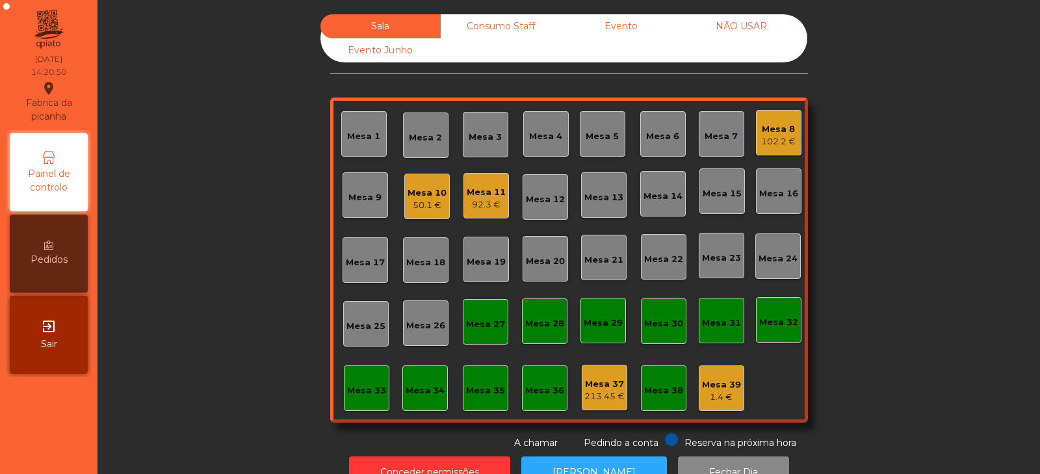
click at [484, 207] on div "92.3 €" at bounding box center [486, 204] width 39 height 13
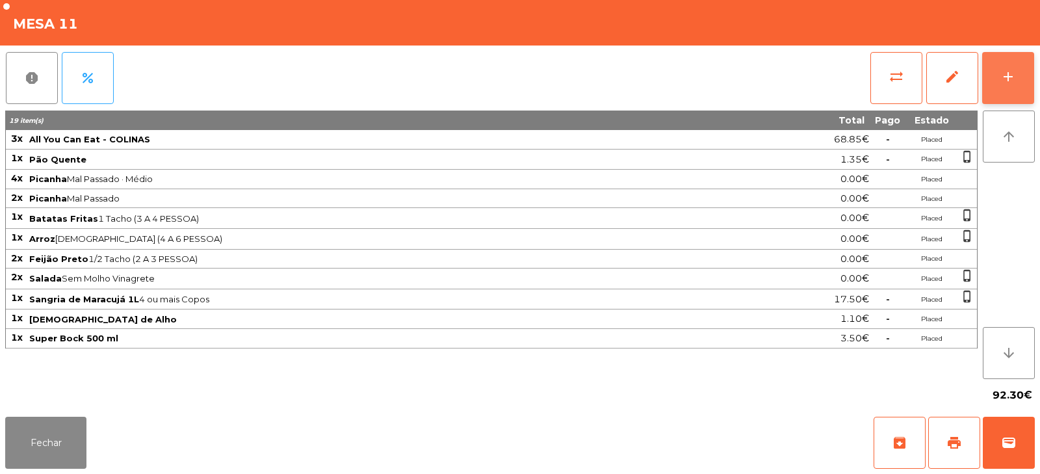
click at [1004, 73] on div "add" at bounding box center [1009, 77] width 16 height 16
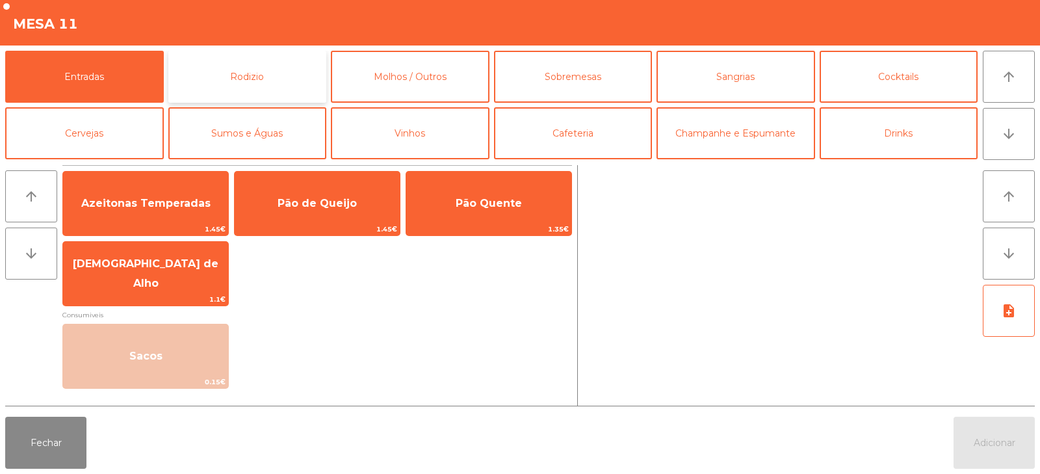
click at [282, 92] on button "Rodizio" at bounding box center [247, 77] width 159 height 52
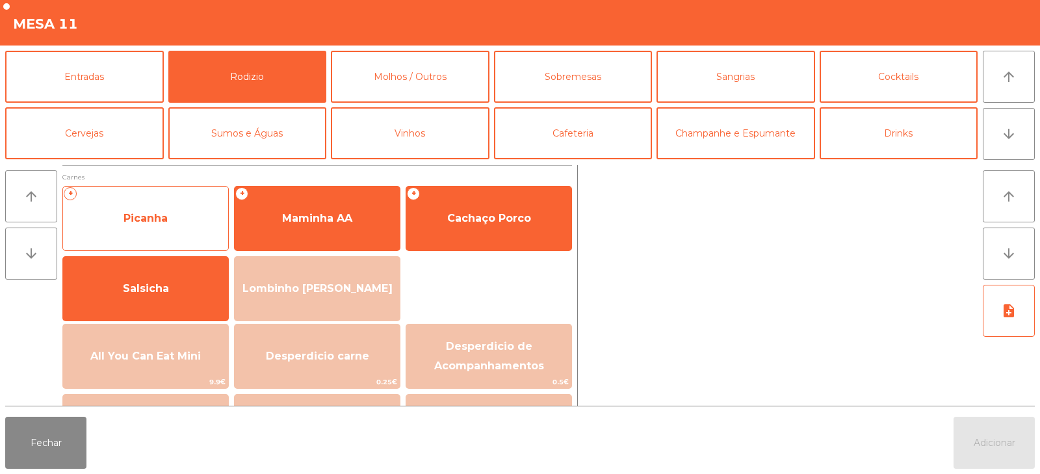
click at [189, 228] on span "Picanha" at bounding box center [145, 218] width 165 height 35
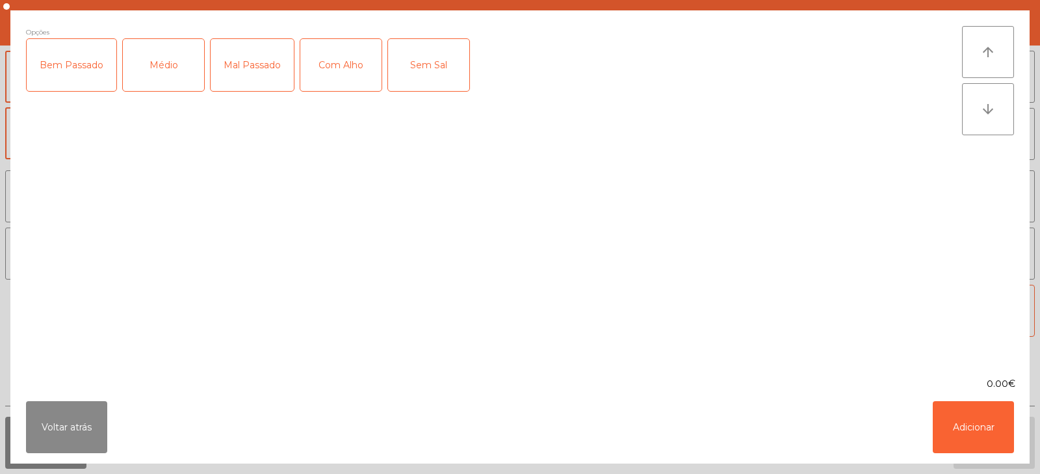
click at [163, 73] on div "Médio" at bounding box center [163, 65] width 81 height 52
click at [256, 75] on div "Mal Passado" at bounding box center [252, 65] width 83 height 52
click at [967, 434] on button "Adicionar" at bounding box center [973, 427] width 81 height 52
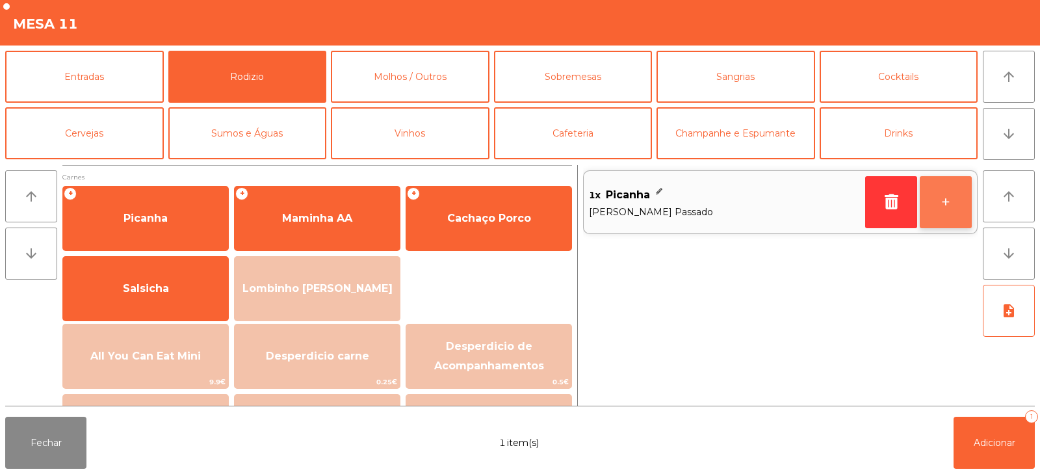
click at [960, 206] on button "+" at bounding box center [946, 202] width 52 height 52
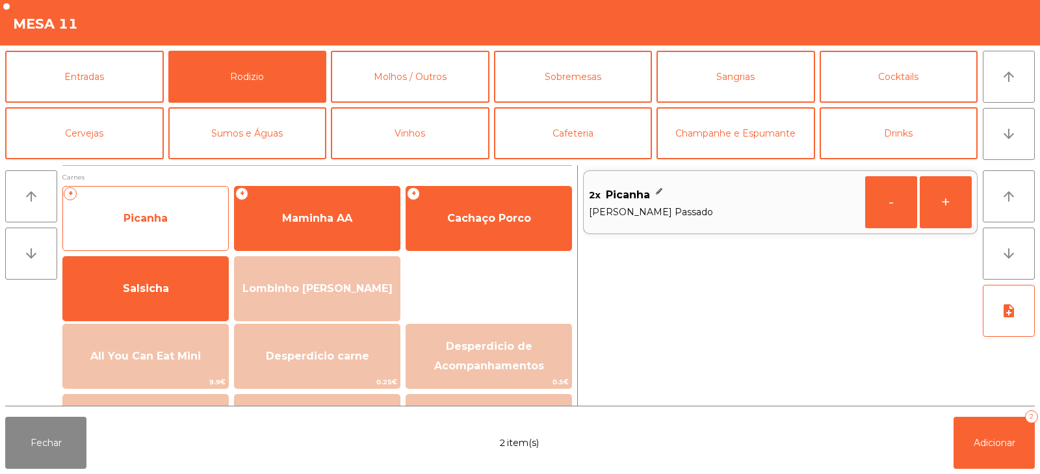
click at [189, 225] on span "Picanha" at bounding box center [145, 218] width 165 height 35
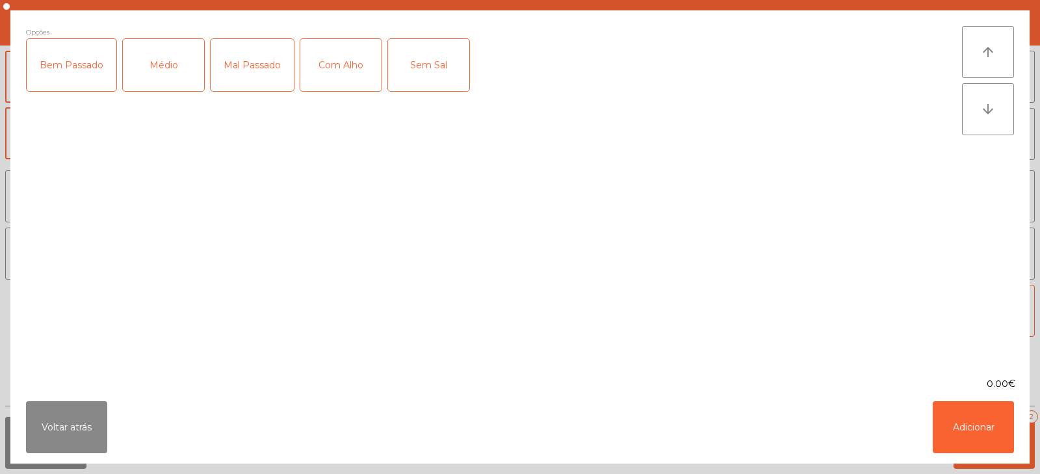
click at [243, 68] on div "Mal Passado" at bounding box center [252, 65] width 83 height 52
click at [981, 430] on button "Adicionar" at bounding box center [973, 427] width 81 height 52
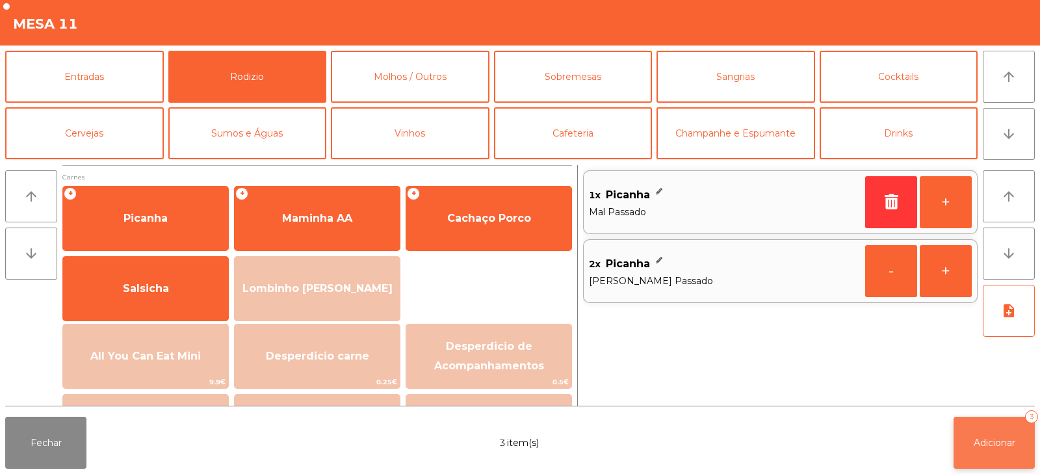
click at [991, 445] on span "Adicionar" at bounding box center [995, 443] width 42 height 12
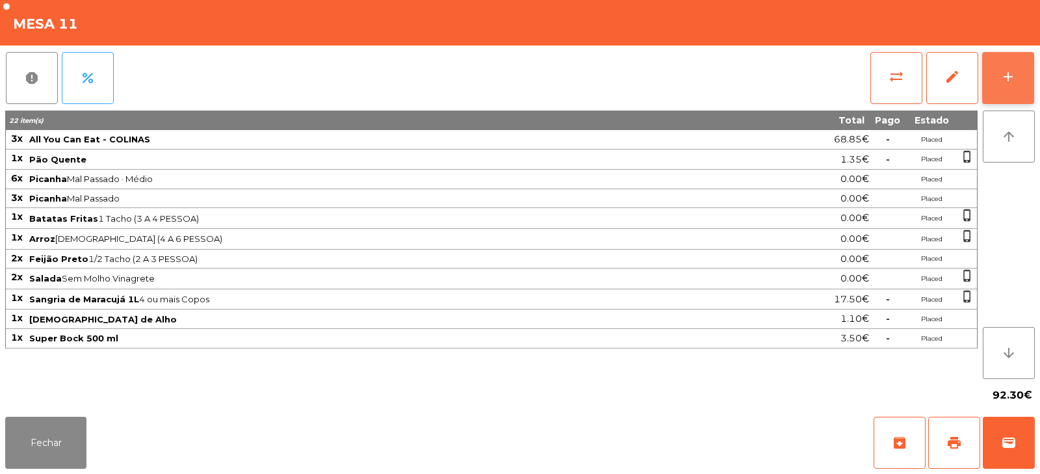
click at [1014, 92] on button "add" at bounding box center [1008, 78] width 52 height 52
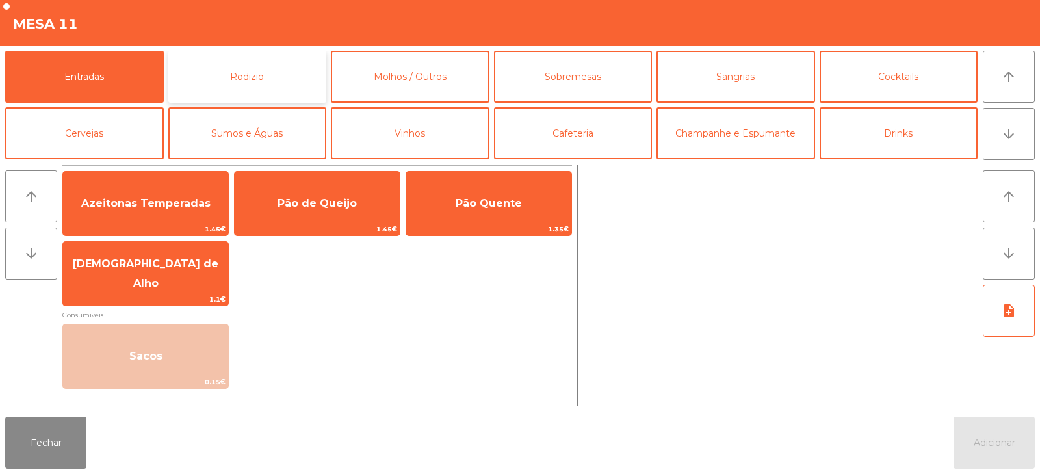
click at [250, 73] on button "Rodizio" at bounding box center [247, 77] width 159 height 52
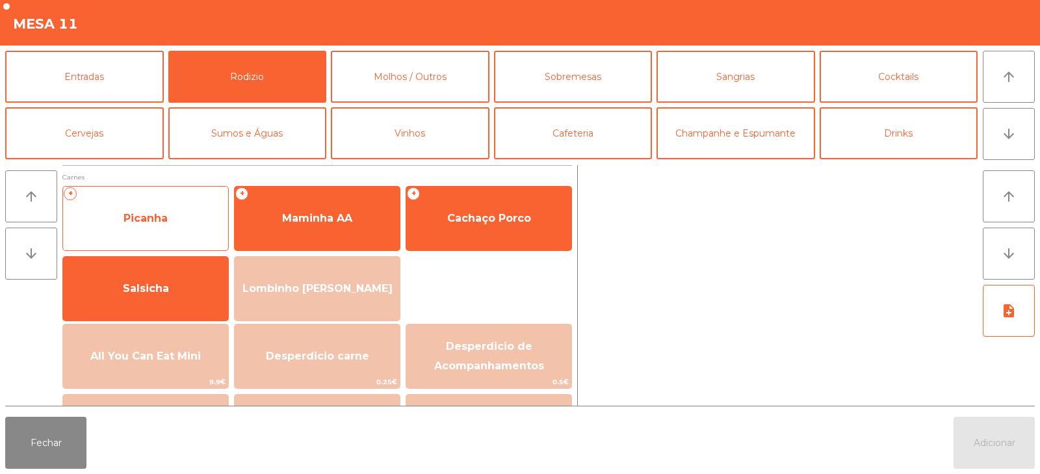
click at [185, 230] on span "Picanha" at bounding box center [145, 218] width 165 height 35
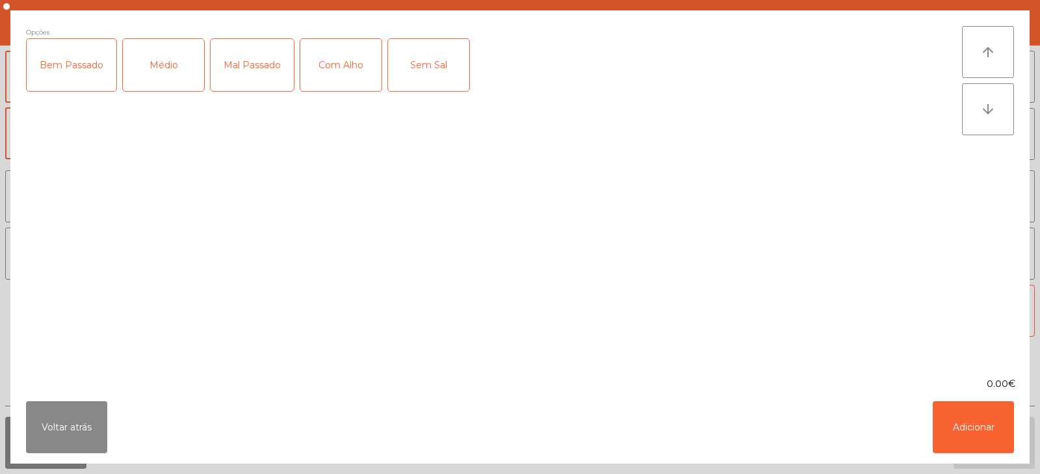
click at [184, 68] on div "Médio" at bounding box center [163, 65] width 81 height 52
click at [237, 80] on div "Mal Passado" at bounding box center [252, 65] width 83 height 52
click at [954, 418] on button "Adicionar" at bounding box center [973, 427] width 81 height 52
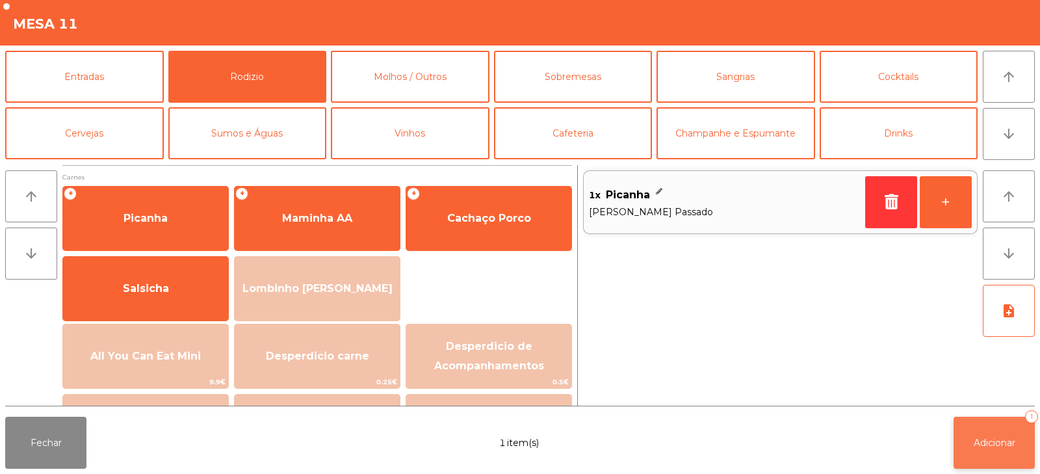
click at [994, 437] on span "Adicionar" at bounding box center [995, 443] width 42 height 12
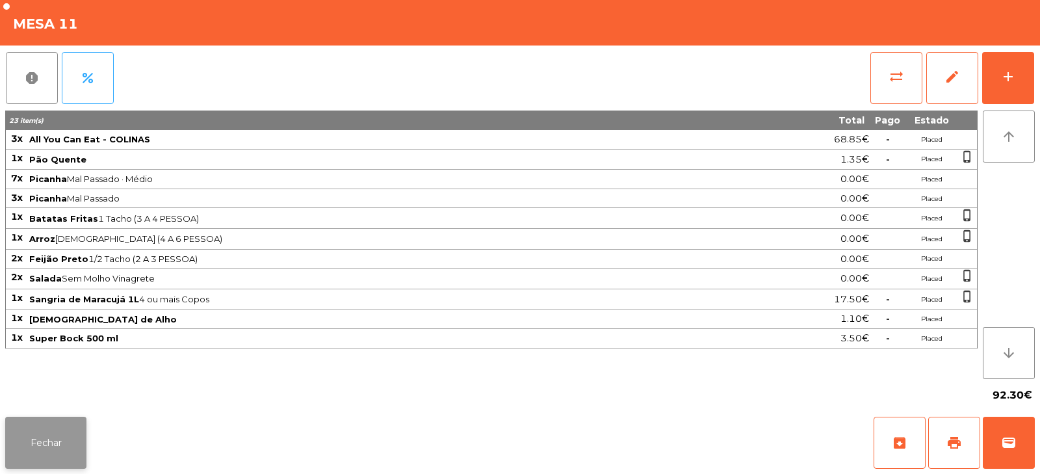
click at [46, 442] on button "Fechar" at bounding box center [45, 443] width 81 height 52
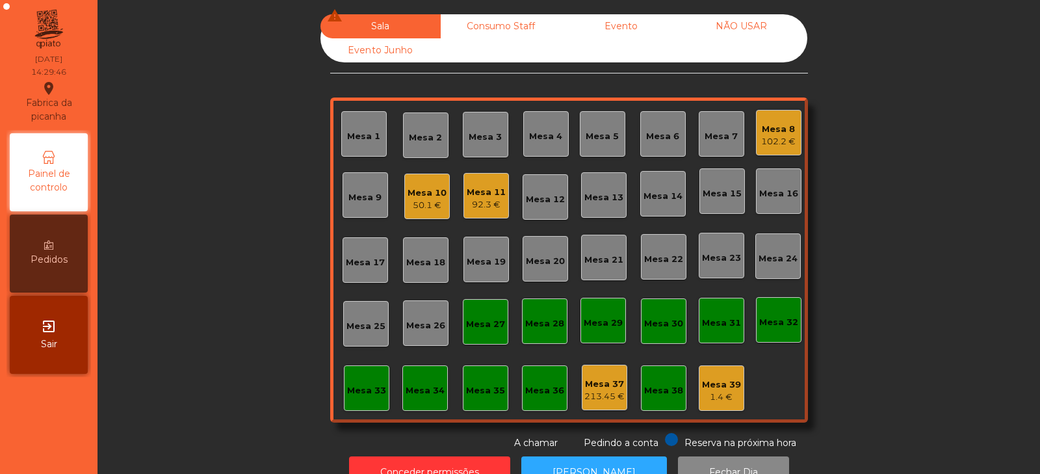
click at [430, 208] on div "50.1 €" at bounding box center [427, 205] width 39 height 13
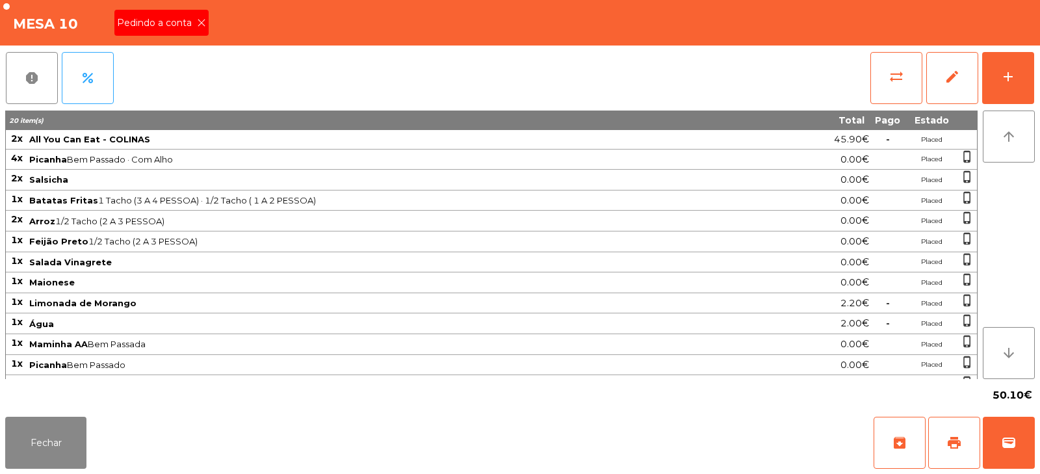
click at [198, 24] on icon at bounding box center [201, 22] width 9 height 9
click at [947, 444] on span "print" at bounding box center [955, 443] width 16 height 16
click at [1012, 63] on button "add" at bounding box center [1008, 78] width 52 height 52
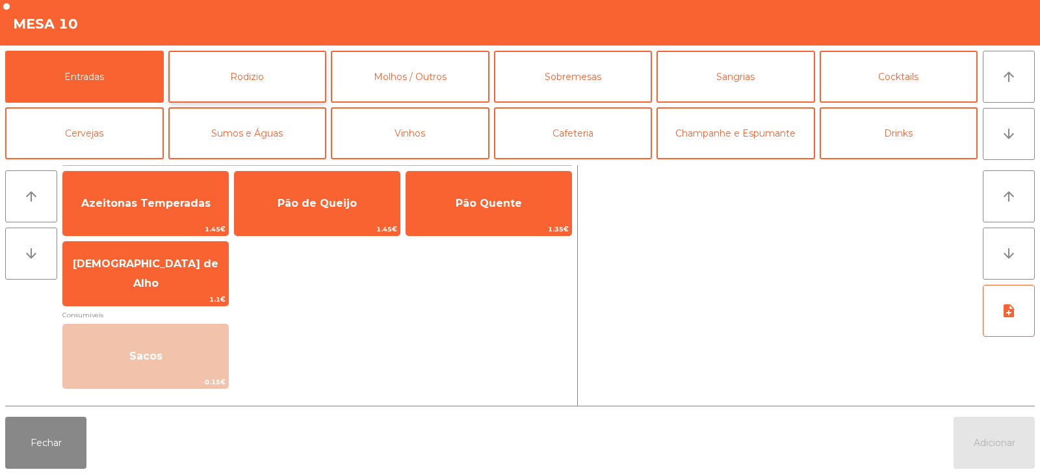
click at [284, 78] on button "Rodizio" at bounding box center [247, 77] width 159 height 52
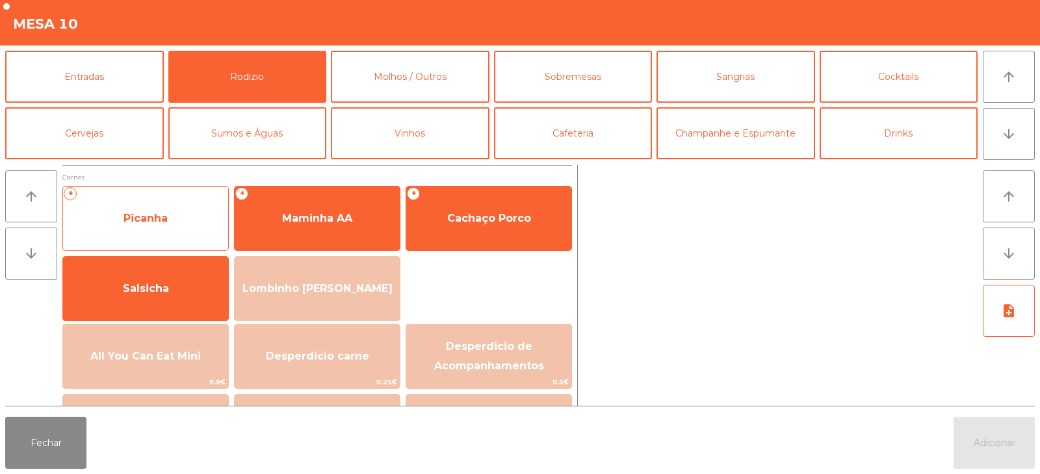
click at [196, 217] on span "Picanha" at bounding box center [145, 218] width 165 height 35
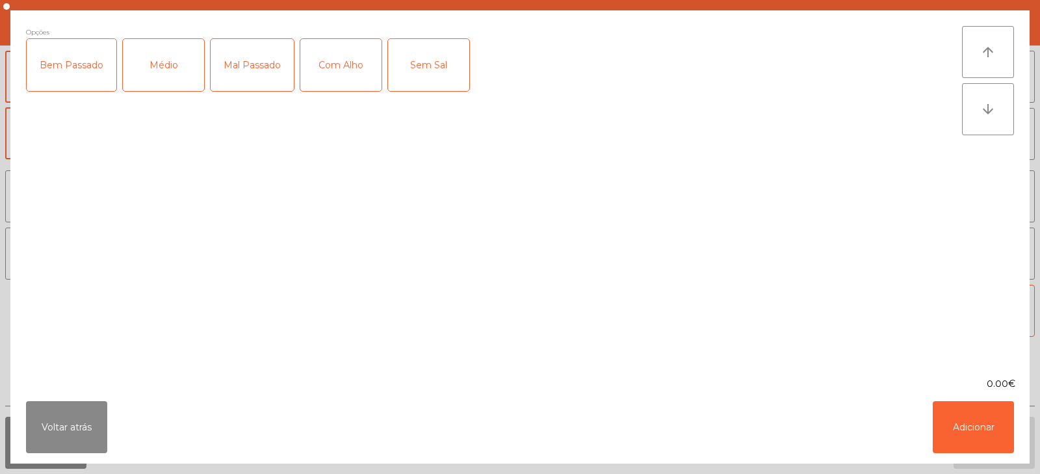
click at [251, 67] on div "Mal Passado" at bounding box center [252, 65] width 83 height 52
click at [974, 431] on button "Adicionar" at bounding box center [973, 427] width 81 height 52
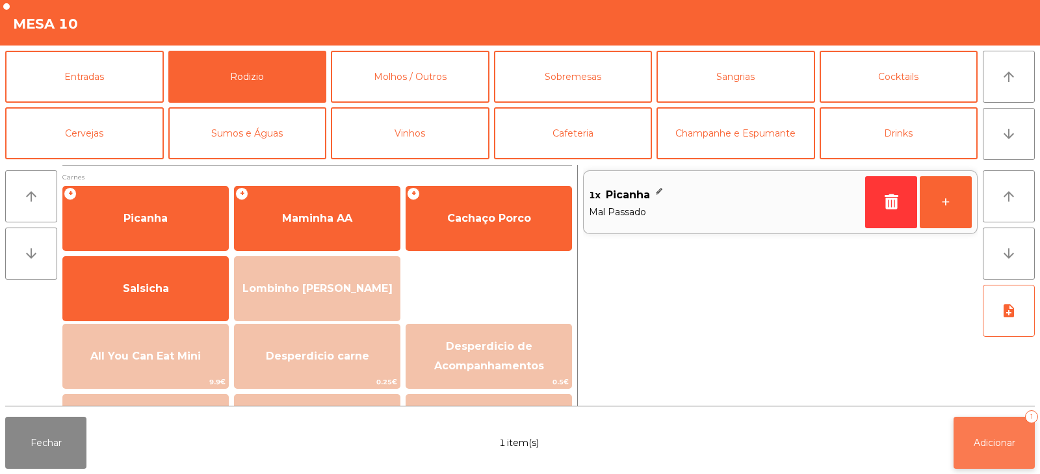
click at [996, 445] on span "Adicionar" at bounding box center [995, 443] width 42 height 12
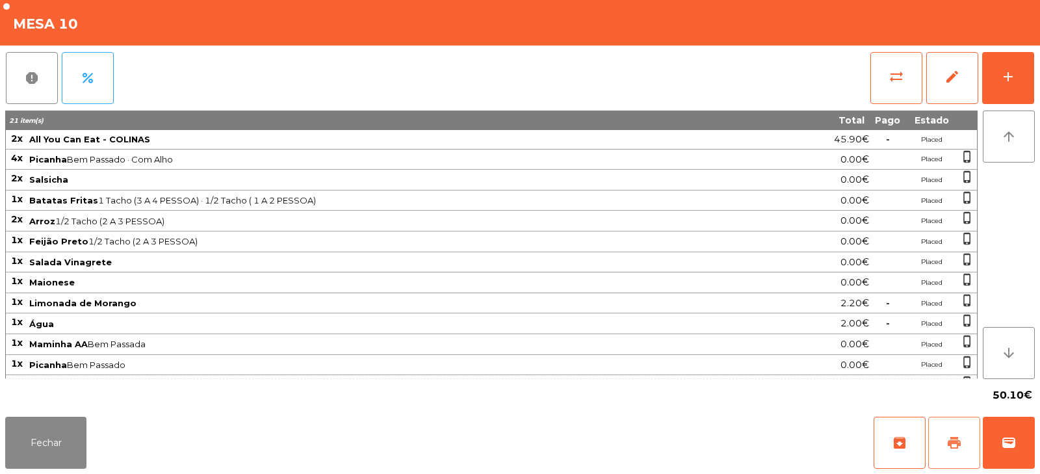
click at [953, 447] on span "print" at bounding box center [955, 443] width 16 height 16
click at [1005, 443] on span "wallet" at bounding box center [1009, 443] width 16 height 16
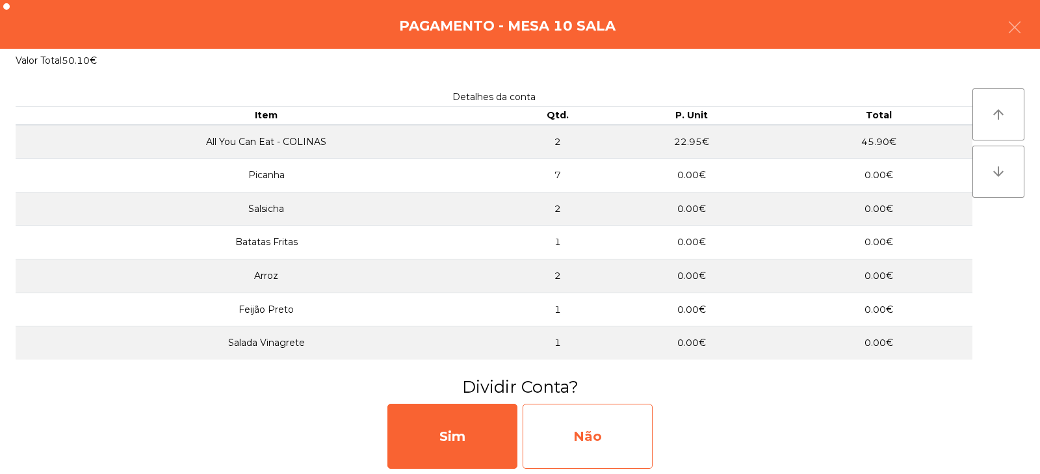
click at [583, 423] on div "Não" at bounding box center [588, 436] width 130 height 65
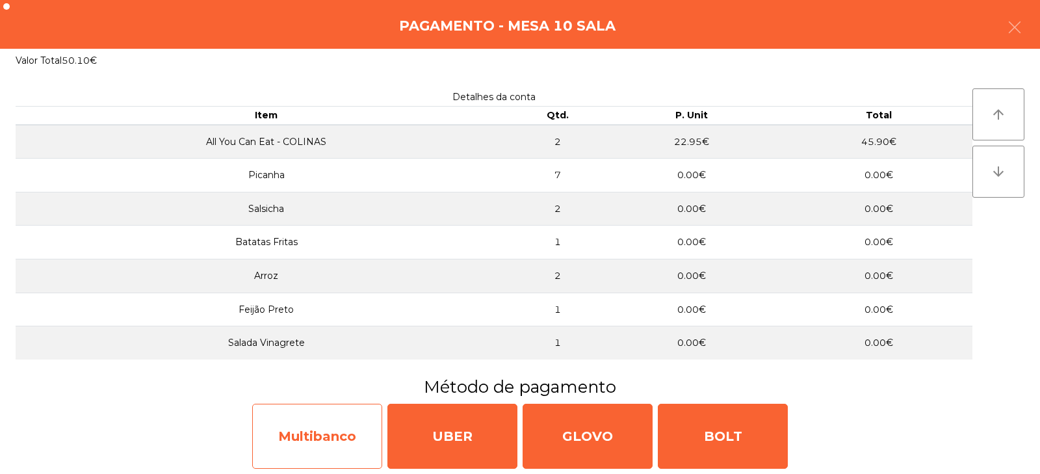
click at [339, 455] on div "Multibanco" at bounding box center [317, 436] width 130 height 65
select select "**"
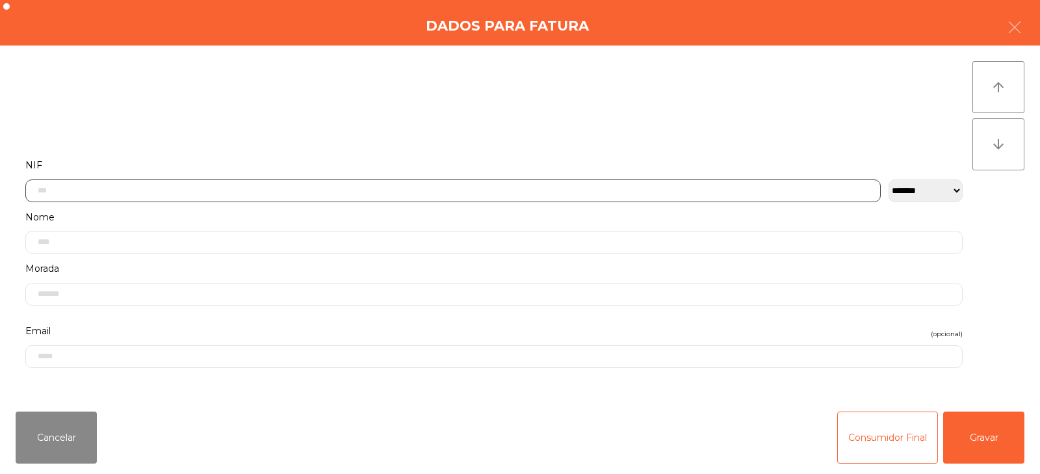
click at [497, 191] on input "text" at bounding box center [453, 190] width 856 height 23
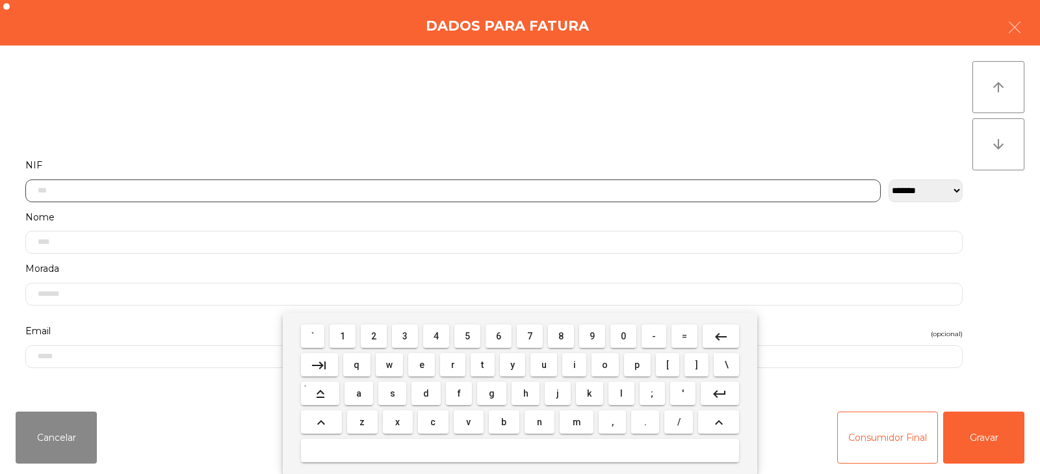
scroll to position [95, 0]
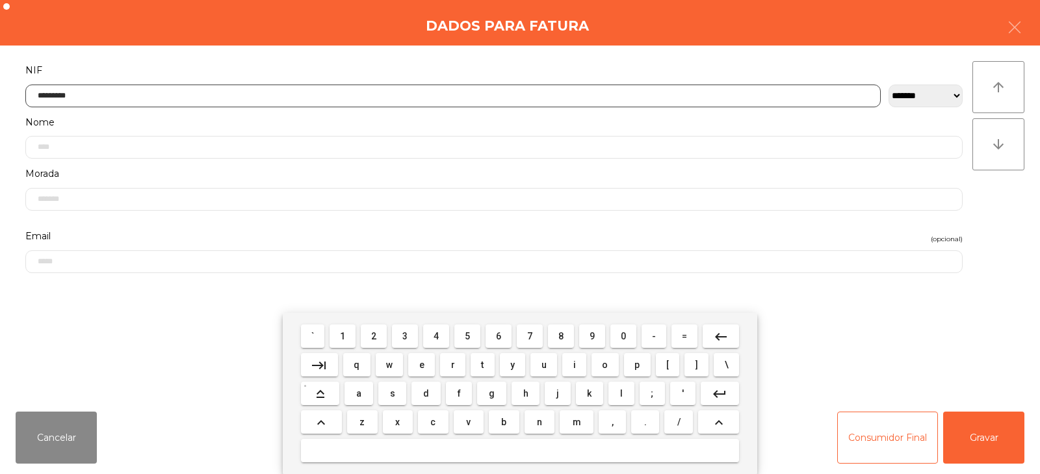
type input "*********"
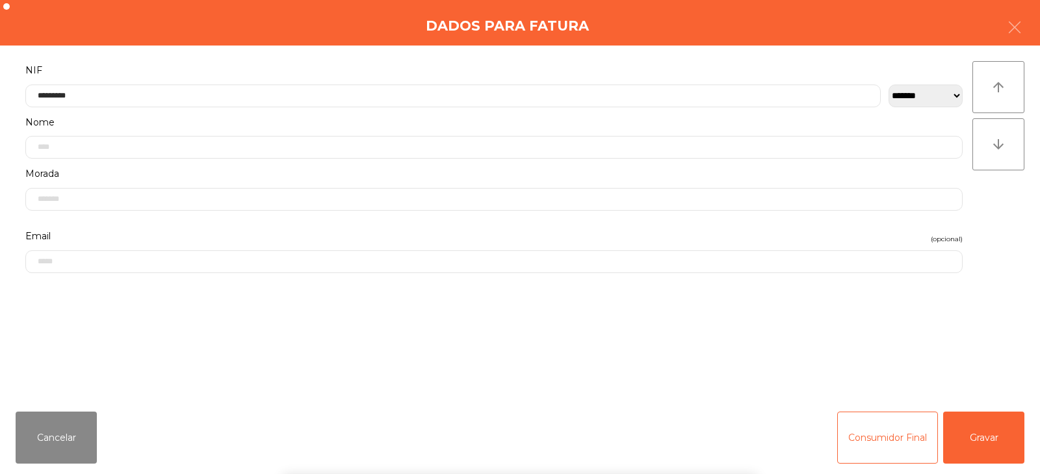
click at [983, 223] on div "arrow_upward arrow_downward" at bounding box center [999, 223] width 52 height 324
click at [990, 436] on button "Gravar" at bounding box center [983, 438] width 81 height 52
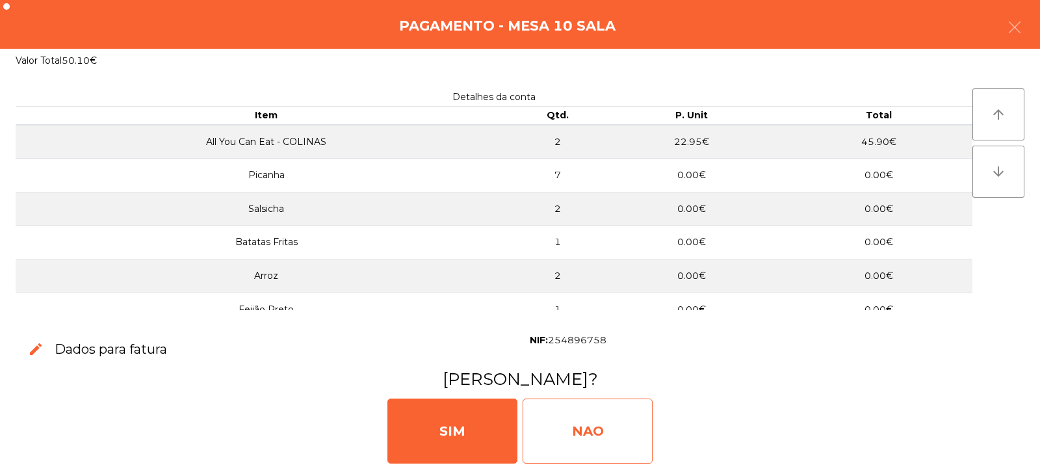
click at [599, 419] on div "NAO" at bounding box center [588, 431] width 130 height 65
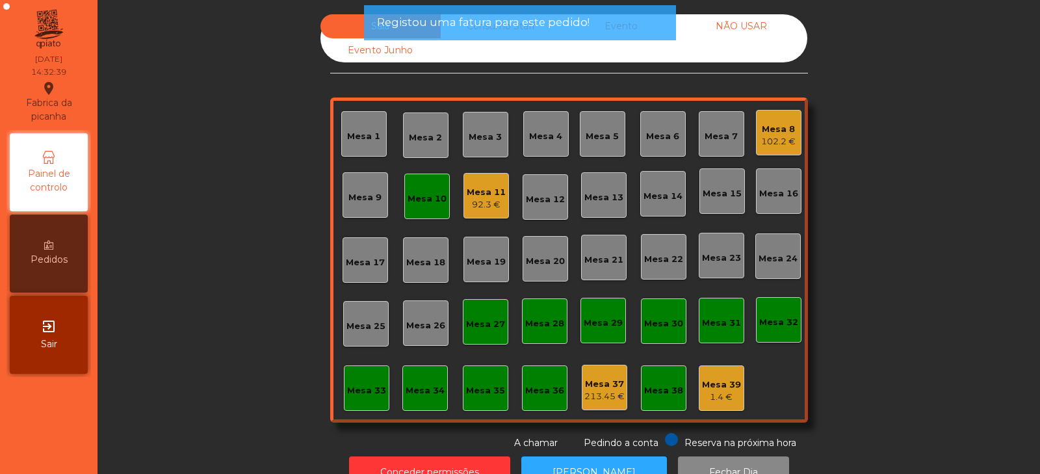
click at [436, 189] on div "Mesa 10" at bounding box center [427, 196] width 39 height 18
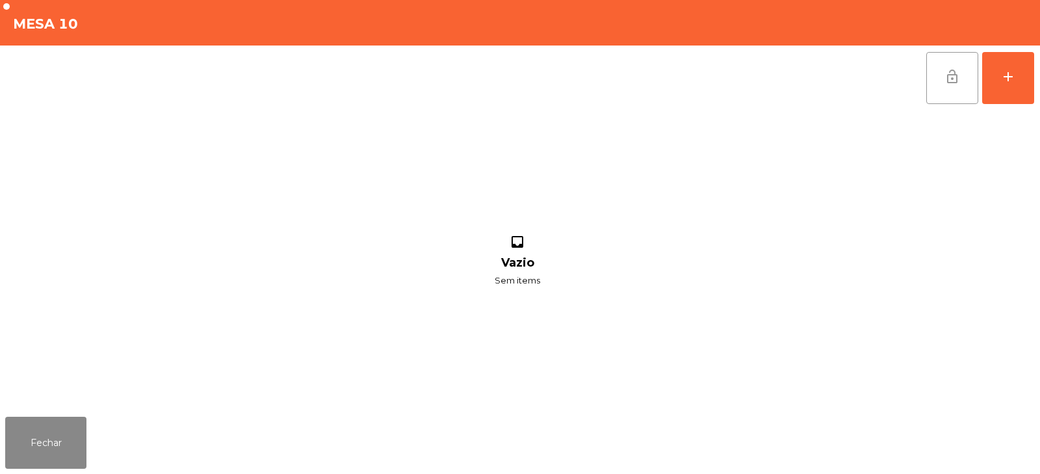
click at [945, 79] on span "lock_open" at bounding box center [953, 77] width 16 height 16
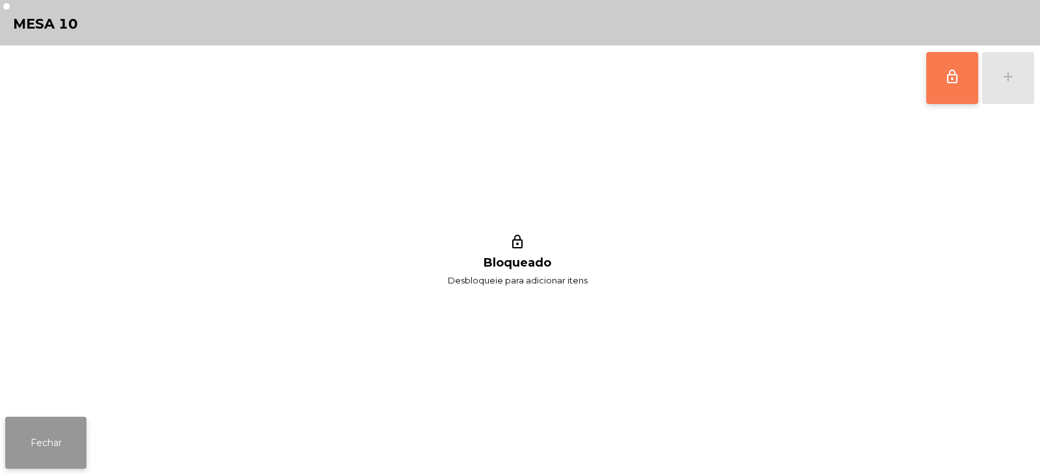
click at [60, 437] on button "Fechar" at bounding box center [45, 443] width 81 height 52
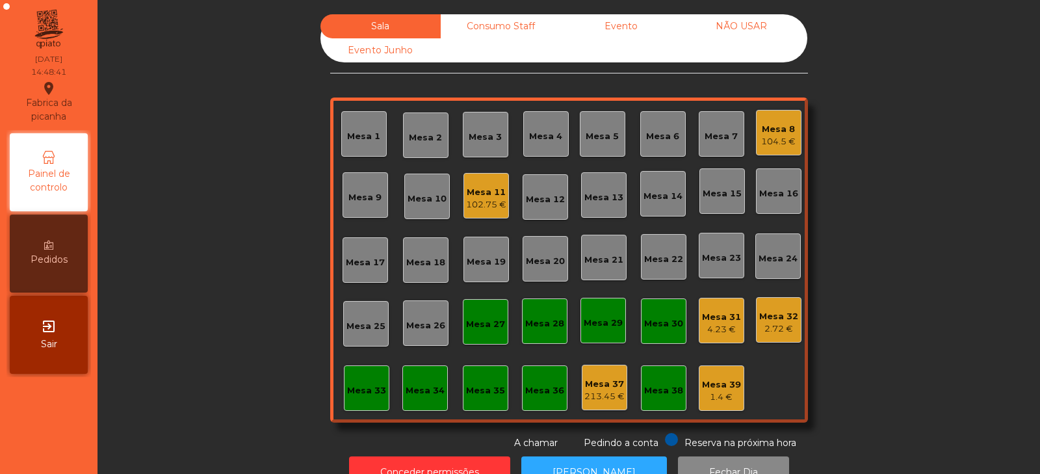
click at [774, 150] on div "Mesa 8 104.5 €" at bounding box center [779, 133] width 46 height 46
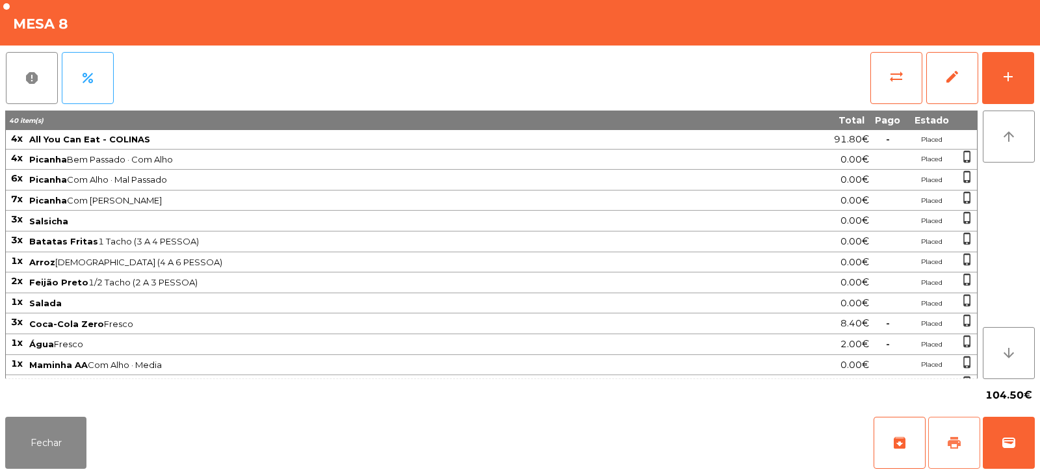
click at [947, 436] on span "print" at bounding box center [955, 443] width 16 height 16
click at [1003, 446] on span "wallet" at bounding box center [1009, 443] width 16 height 16
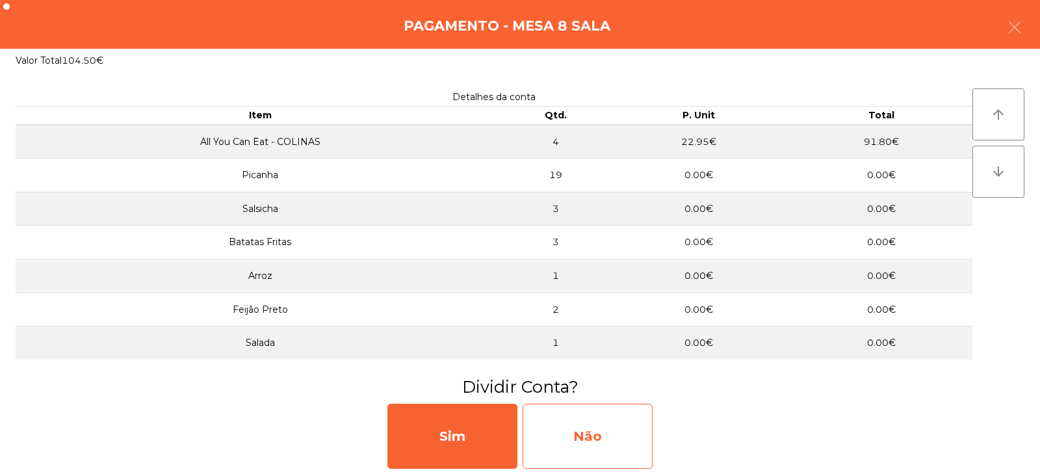
click at [588, 438] on div "Não" at bounding box center [588, 436] width 130 height 65
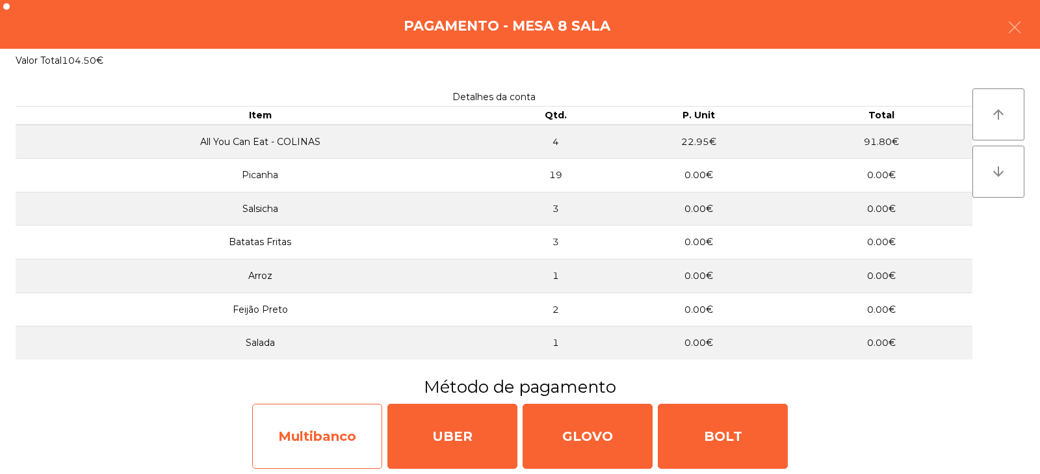
click at [310, 439] on div "Multibanco" at bounding box center [317, 436] width 130 height 65
select select "**"
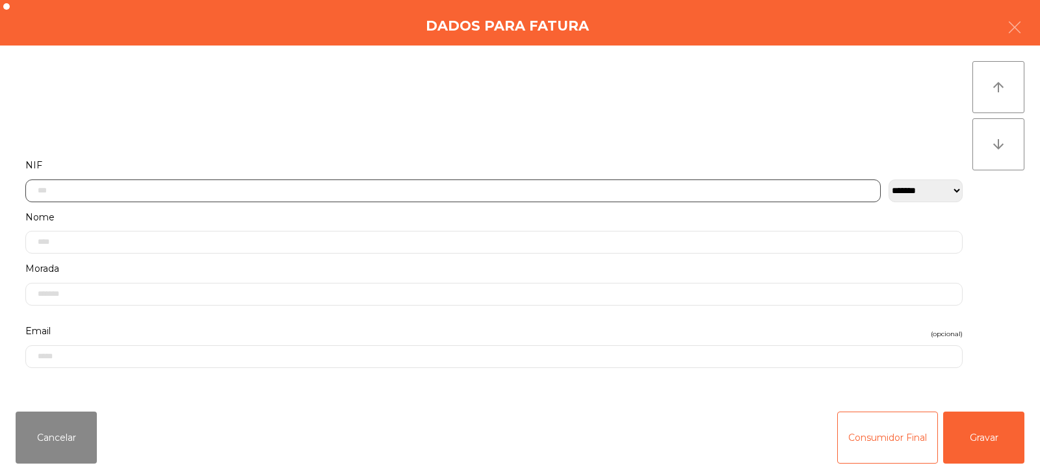
click at [152, 188] on input "text" at bounding box center [453, 190] width 856 height 23
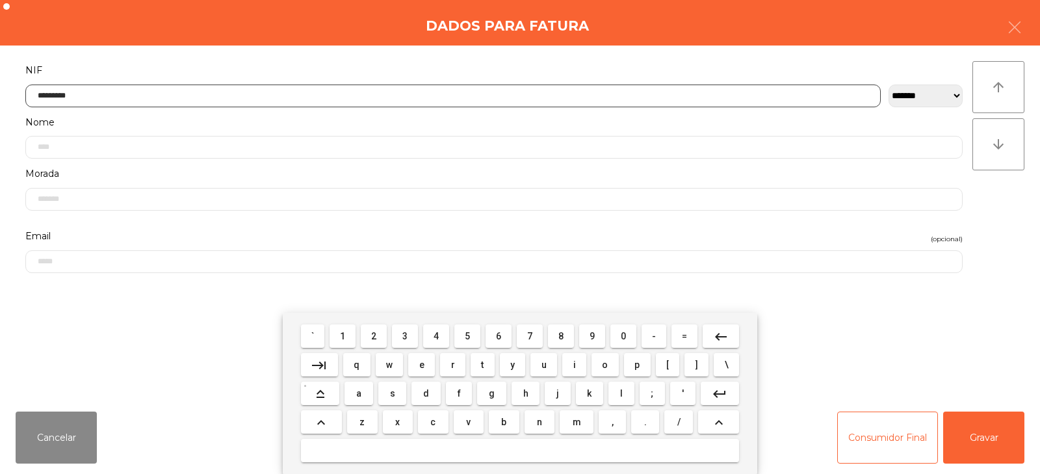
type input "*********"
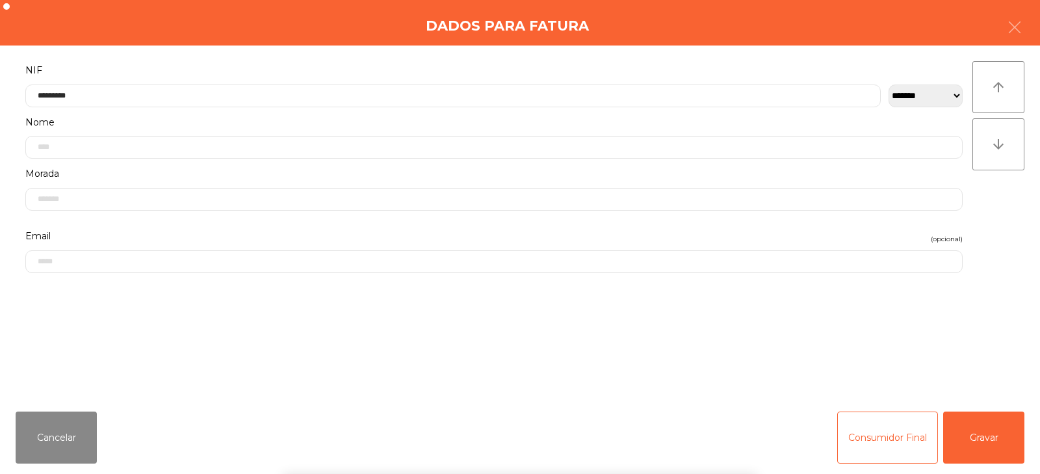
click at [982, 248] on div "arrow_upward arrow_downward" at bounding box center [999, 223] width 52 height 324
click at [988, 443] on button "Gravar" at bounding box center [983, 438] width 81 height 52
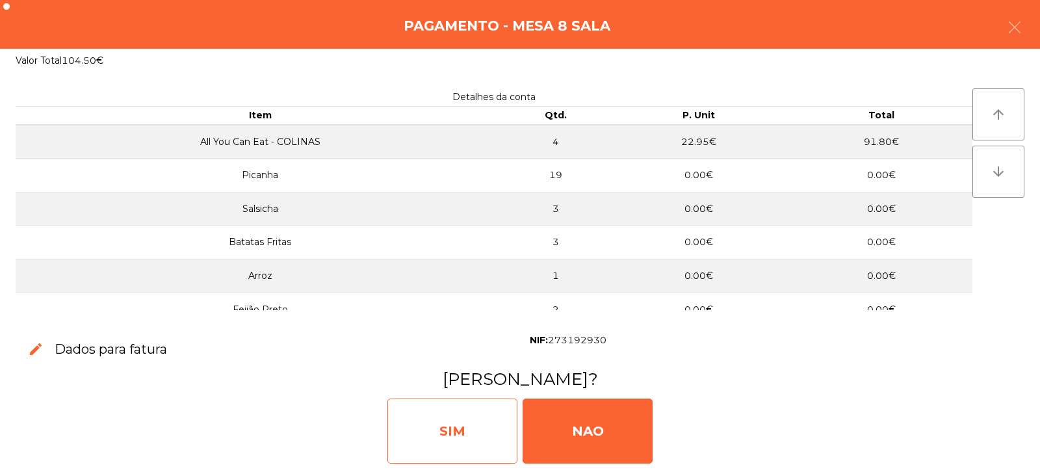
click at [468, 428] on div "SIM" at bounding box center [453, 431] width 130 height 65
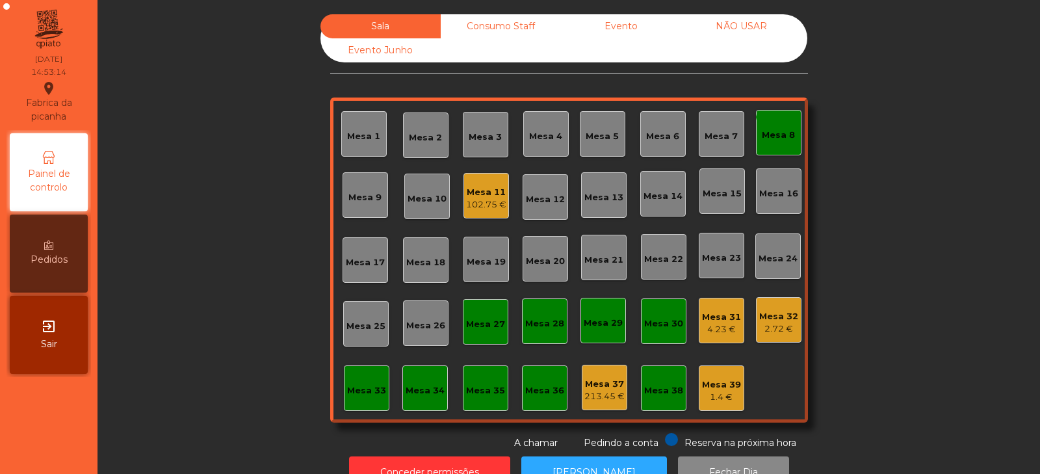
click at [776, 132] on div "Mesa 8" at bounding box center [778, 135] width 33 height 13
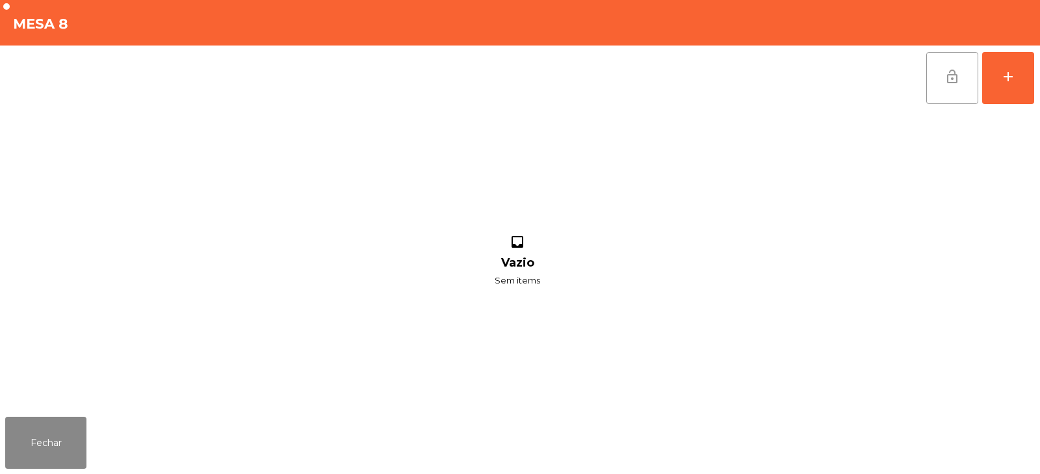
click at [950, 78] on span "lock_open" at bounding box center [953, 77] width 16 height 16
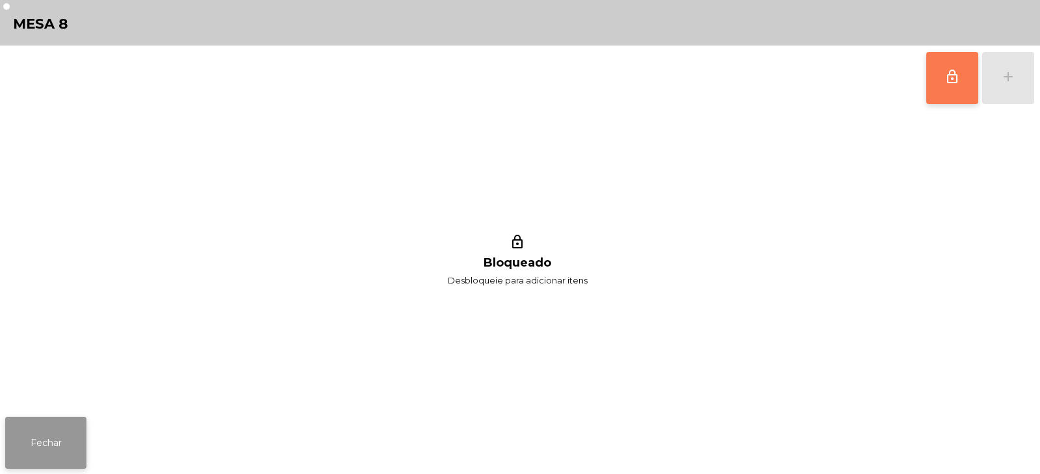
click at [60, 456] on button "Fechar" at bounding box center [45, 443] width 81 height 52
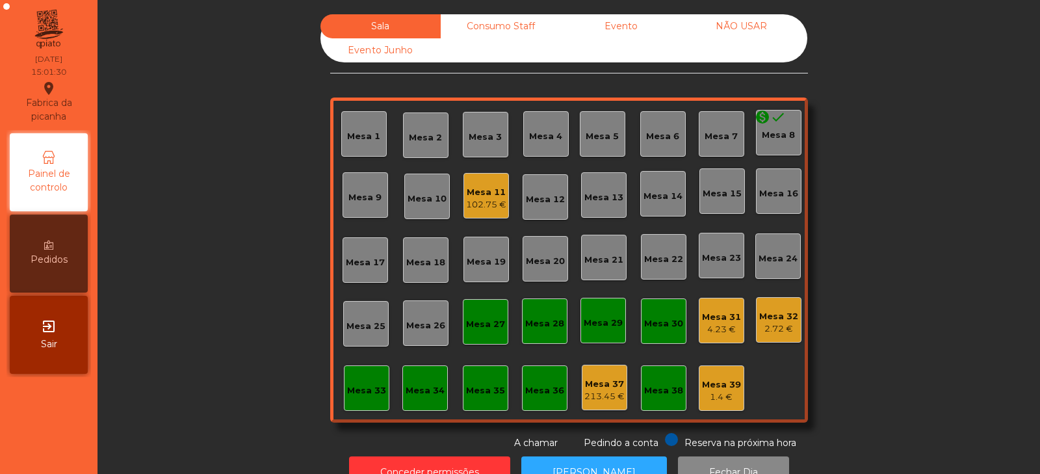
click at [473, 202] on div "102.75 €" at bounding box center [486, 204] width 40 height 13
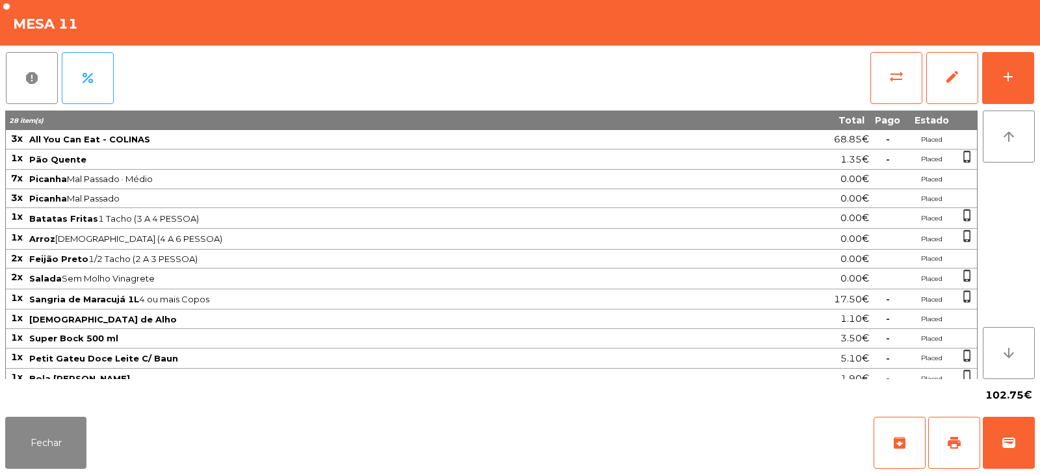
scroll to position [51, 0]
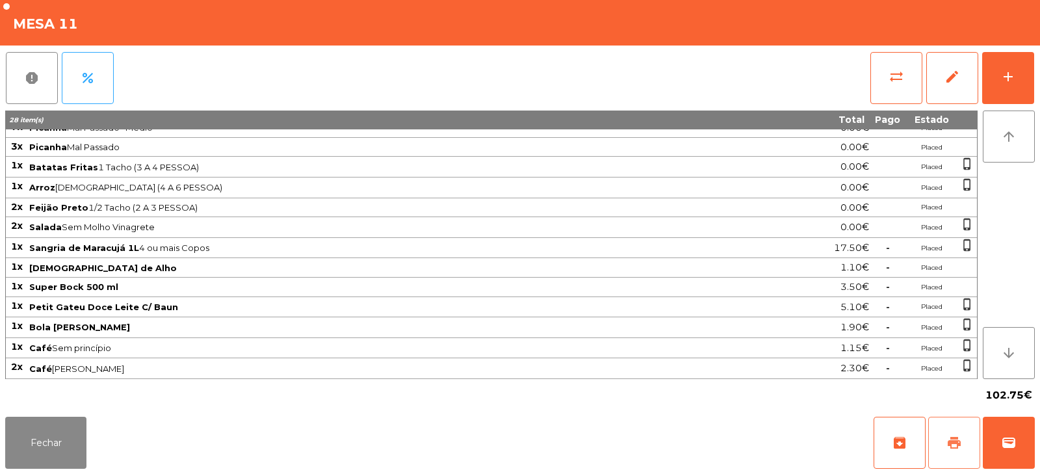
click at [958, 454] on button "print" at bounding box center [955, 443] width 52 height 52
click at [1016, 436] on span "wallet" at bounding box center [1009, 443] width 16 height 16
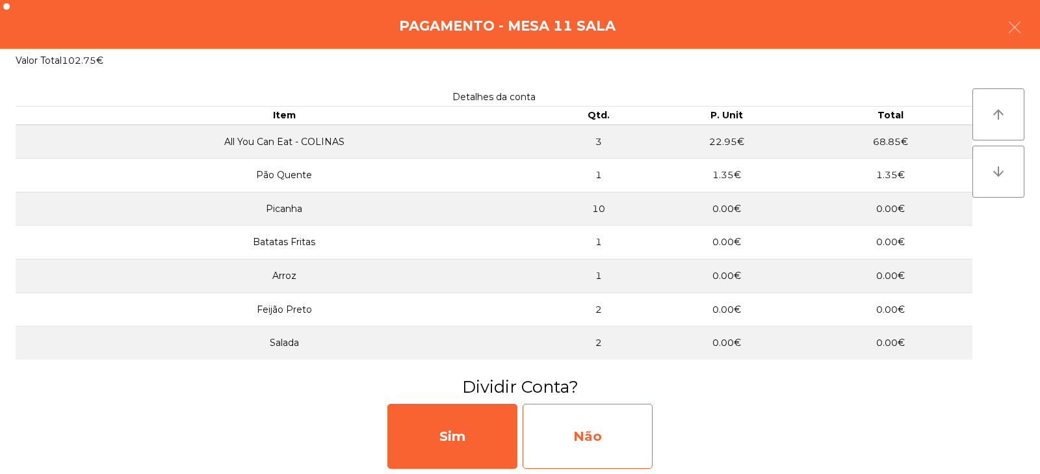
click at [635, 434] on div "Não" at bounding box center [588, 436] width 130 height 65
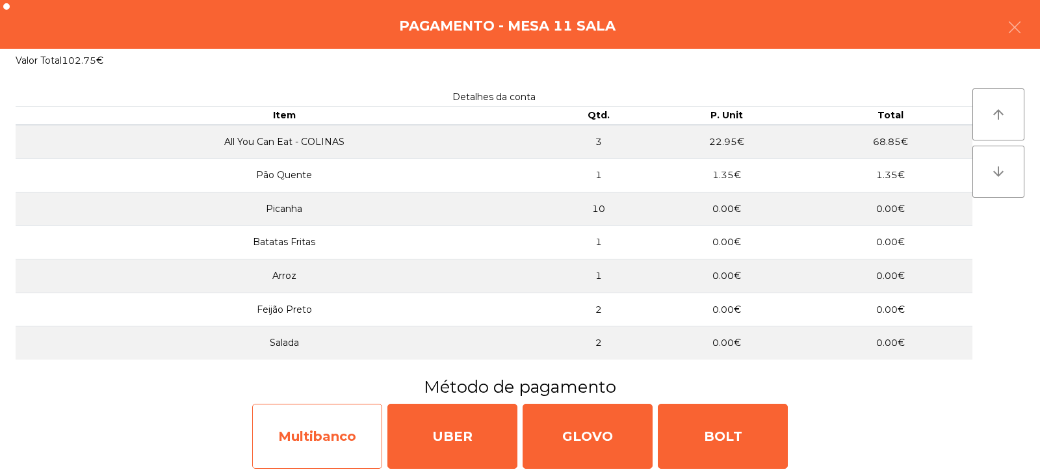
click at [366, 440] on div "Multibanco" at bounding box center [317, 436] width 130 height 65
select select "**"
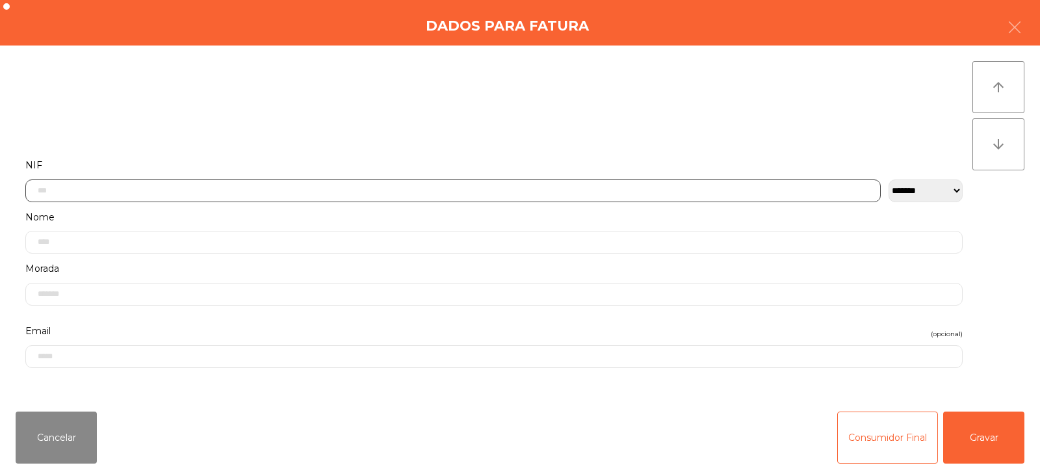
click at [526, 187] on input "text" at bounding box center [453, 190] width 856 height 23
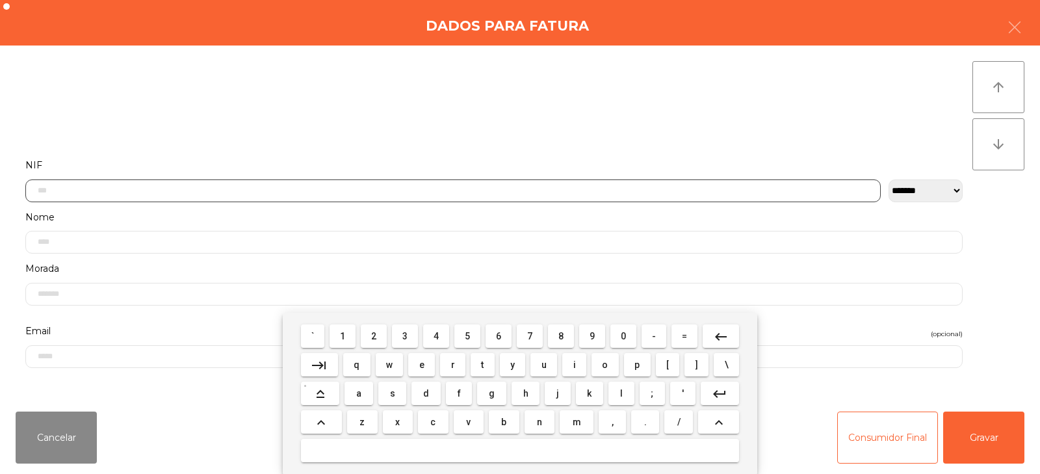
scroll to position [95, 0]
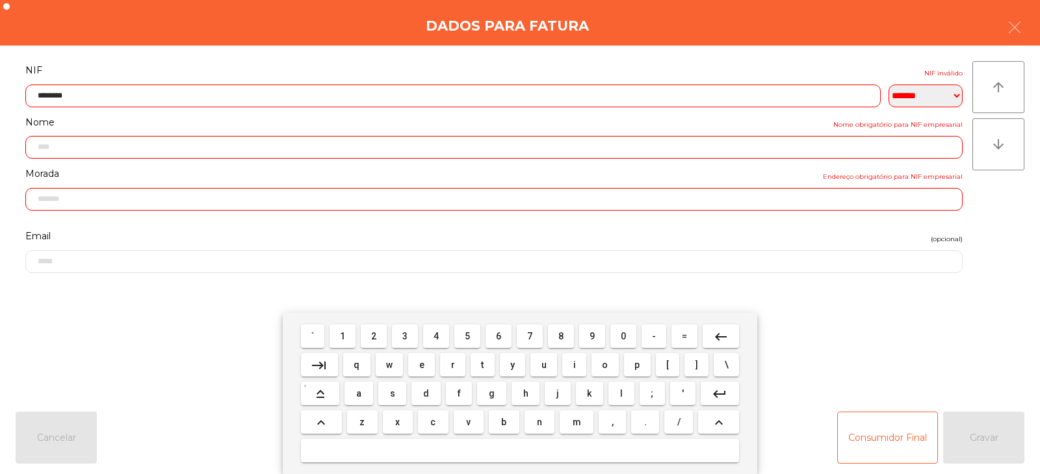
type input "*********"
type input "**********"
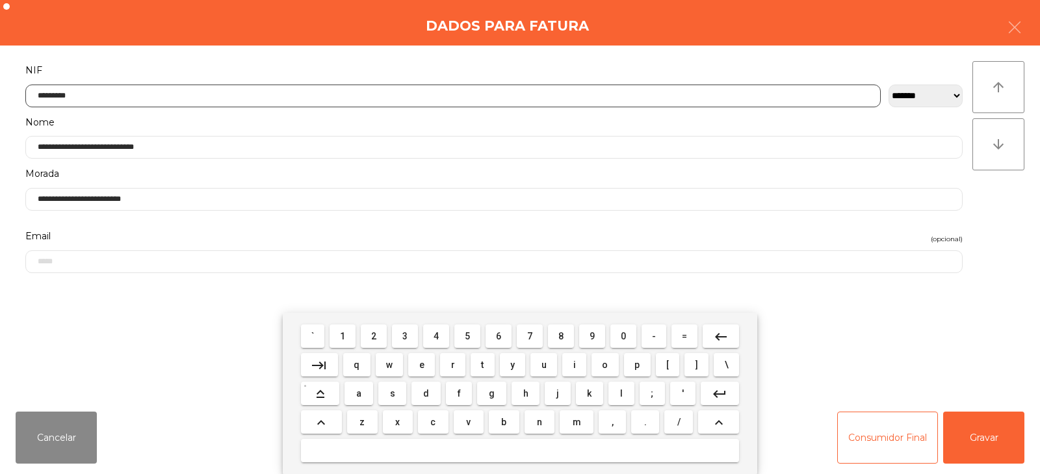
type input "*********"
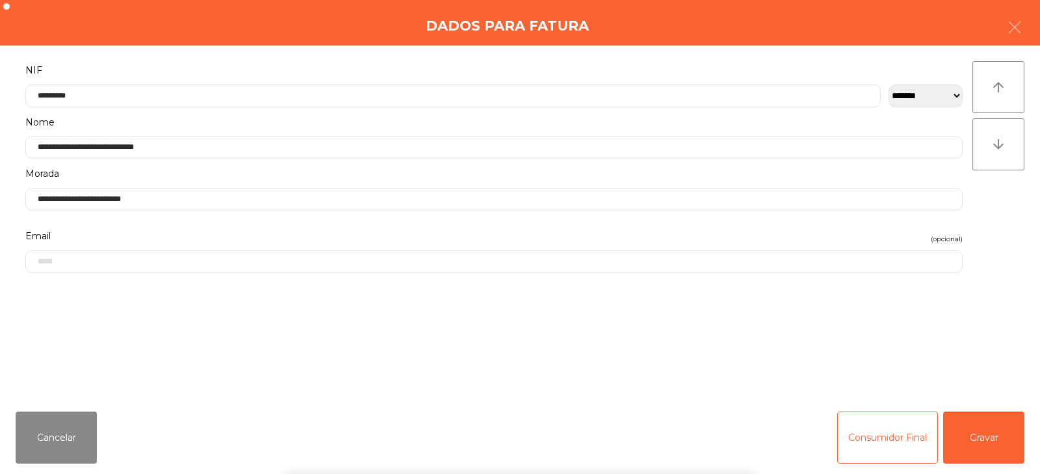
click at [979, 435] on div "` 1 2 3 4 5 6 7 8 9 0 - = keyboard_backspace keyboard_tab q w e r t y u i o p […" at bounding box center [520, 393] width 1040 height 161
click at [979, 440] on button "Gravar" at bounding box center [983, 438] width 81 height 52
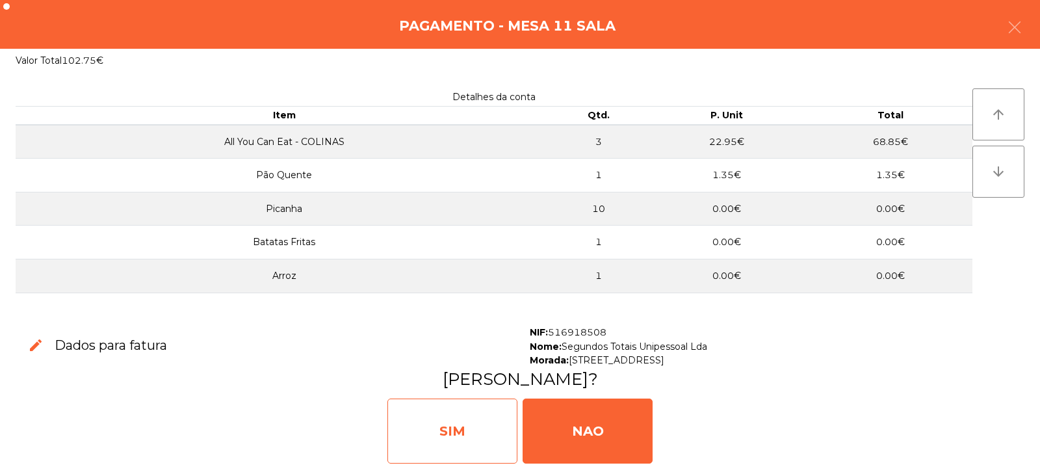
click at [468, 438] on div "SIM" at bounding box center [453, 431] width 130 height 65
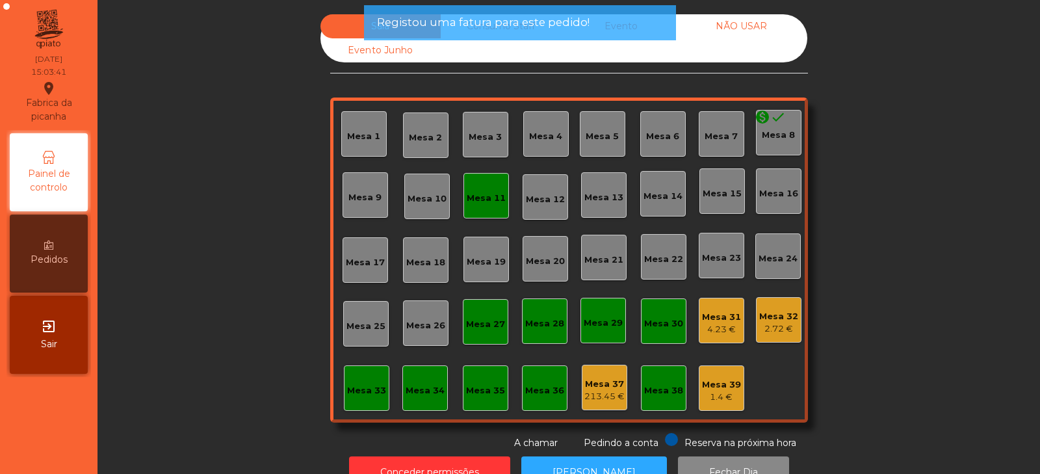
click at [482, 209] on div "Mesa 11" at bounding box center [487, 196] width 46 height 46
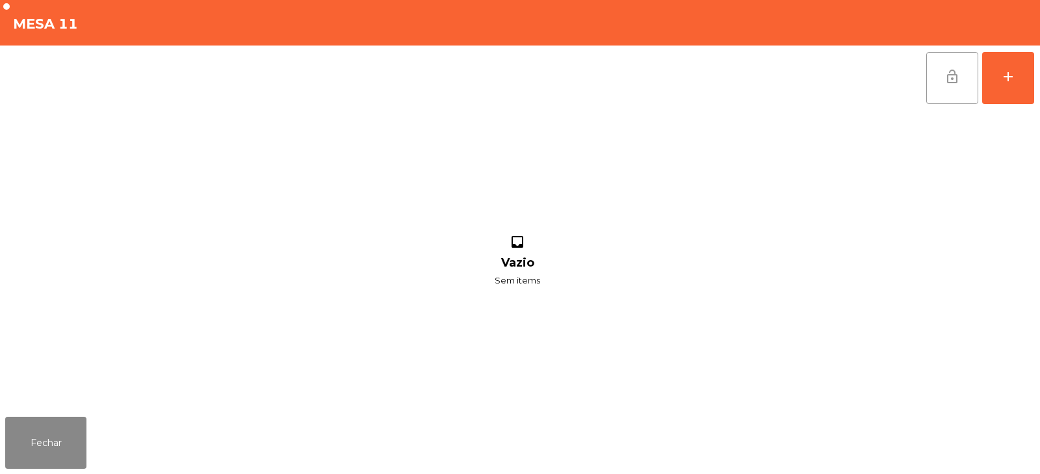
click at [949, 80] on span "lock_open" at bounding box center [953, 77] width 16 height 16
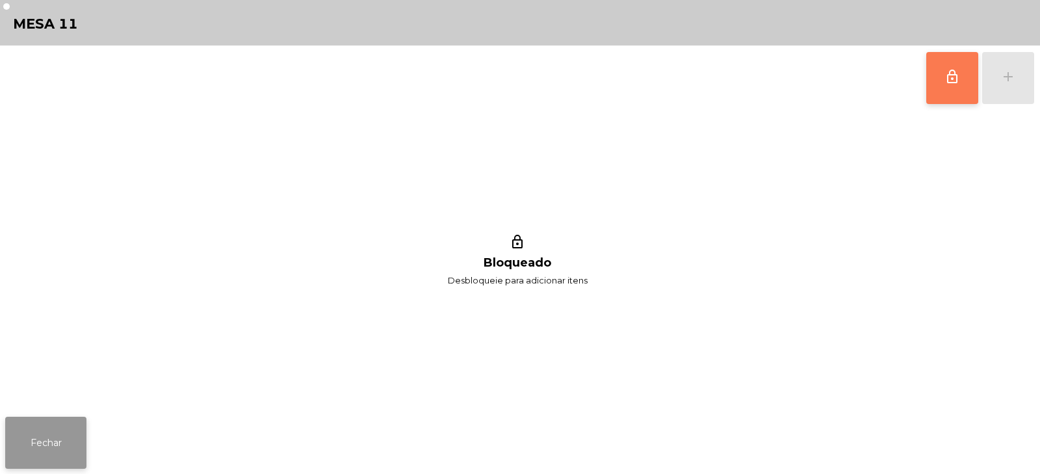
click at [36, 441] on button "Fechar" at bounding box center [45, 443] width 81 height 52
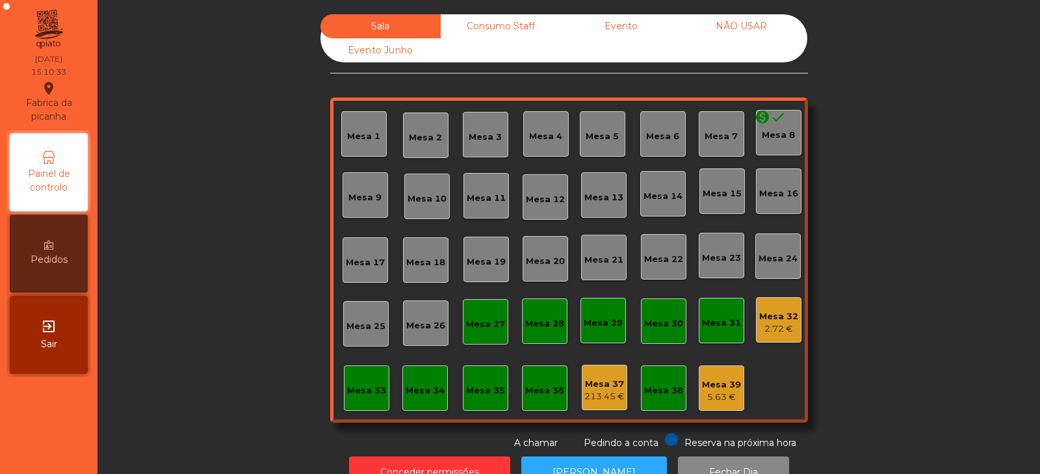
scroll to position [38, 0]
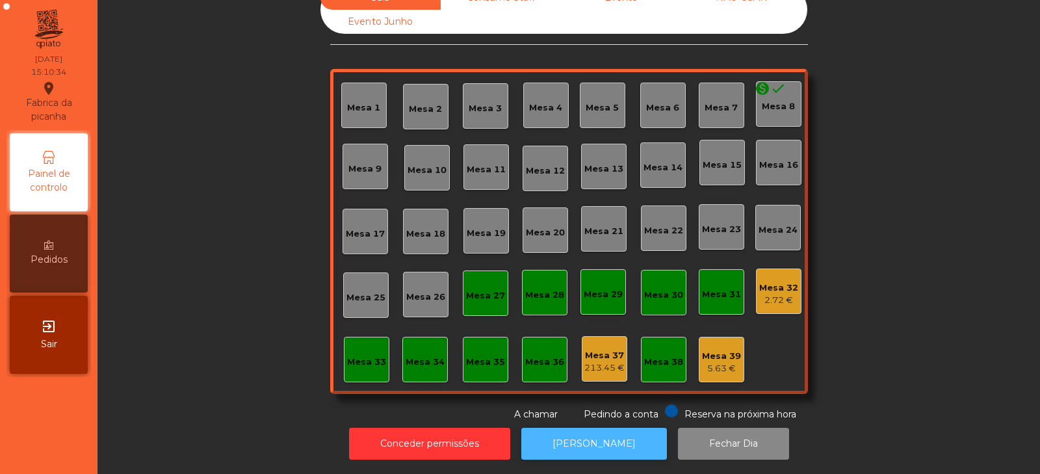
click at [588, 438] on button "[PERSON_NAME]" at bounding box center [594, 444] width 146 height 32
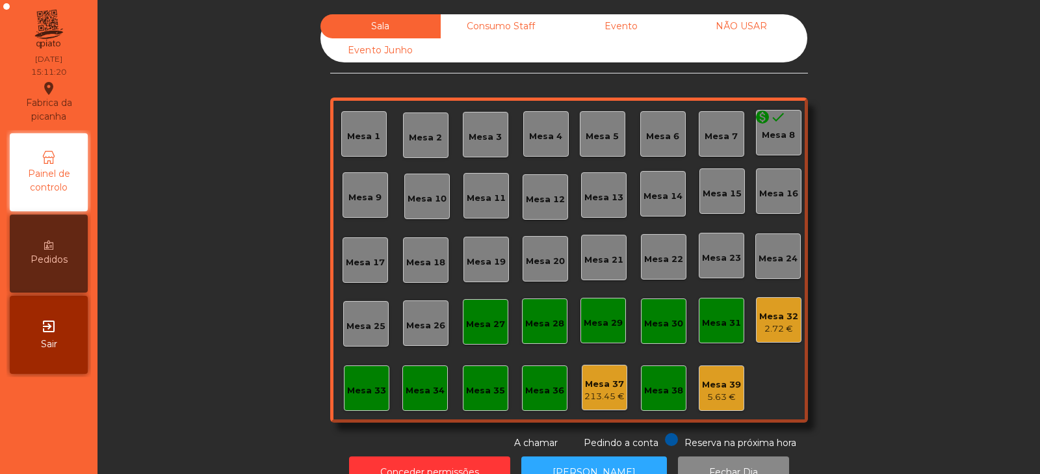
click at [501, 27] on div "Consumo Staff" at bounding box center [501, 26] width 120 height 24
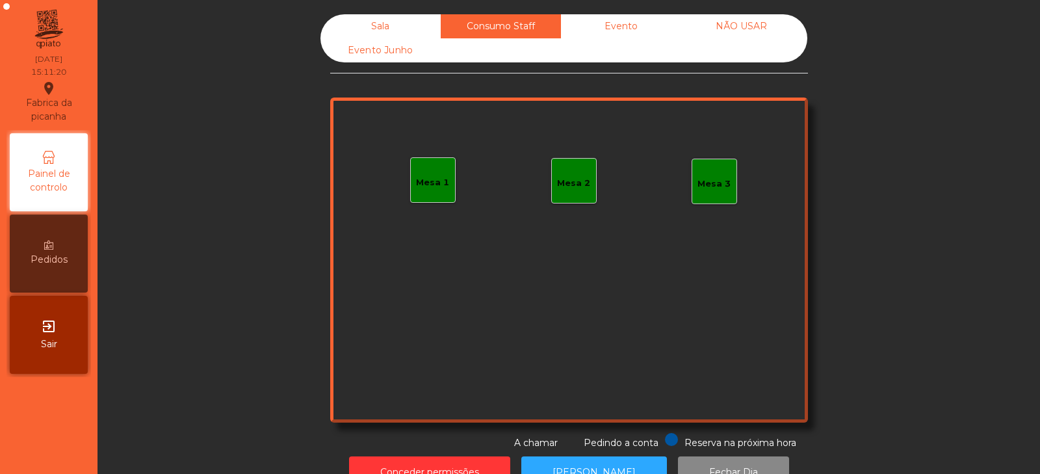
click at [633, 27] on div "Evento" at bounding box center [621, 26] width 120 height 24
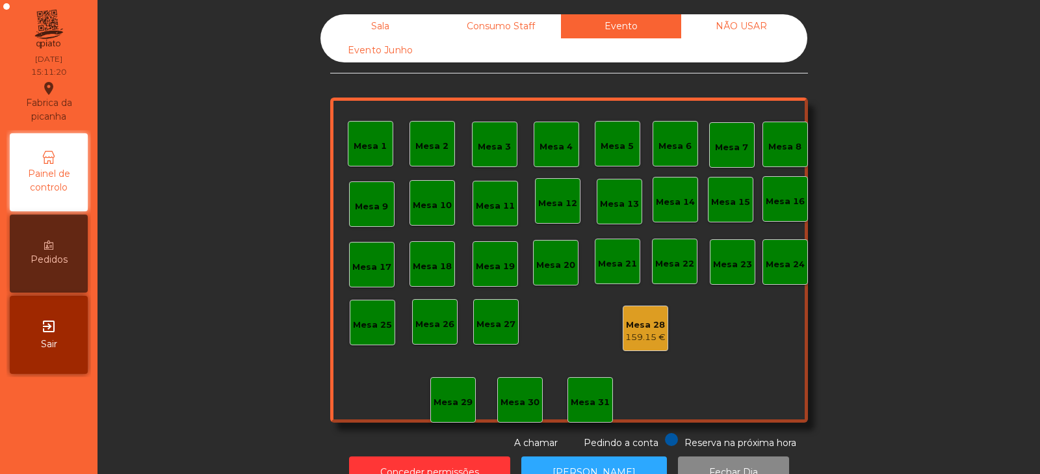
click at [739, 27] on div "NÃO USAR" at bounding box center [741, 26] width 120 height 24
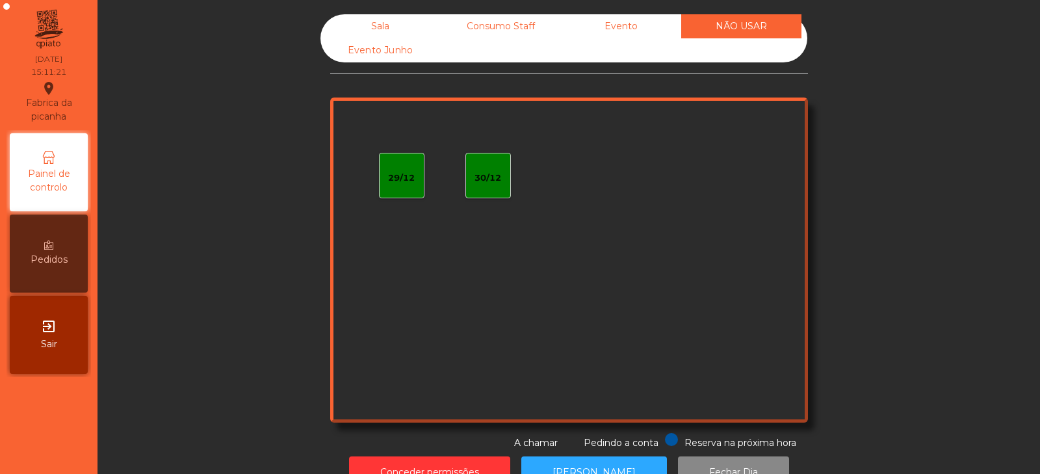
click at [391, 52] on div "Evento Junho" at bounding box center [381, 50] width 120 height 24
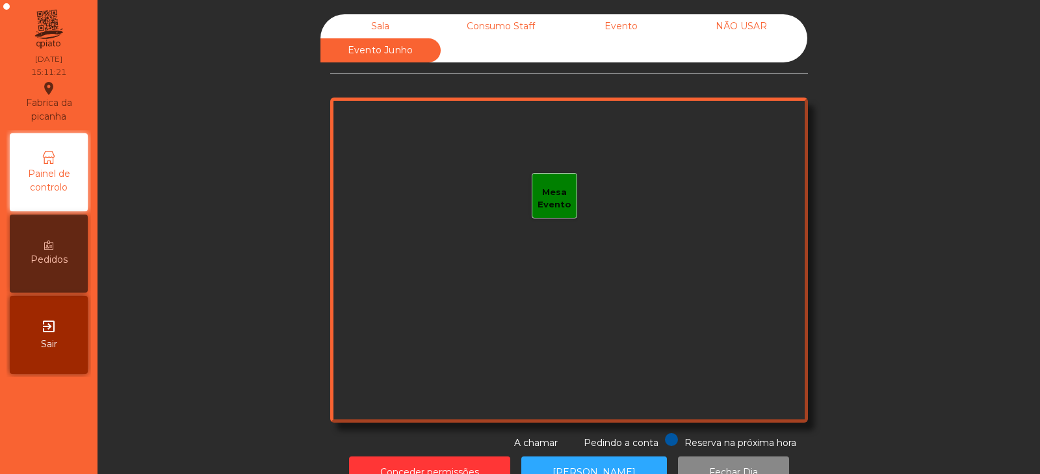
click at [390, 20] on div "Sala" at bounding box center [381, 26] width 120 height 24
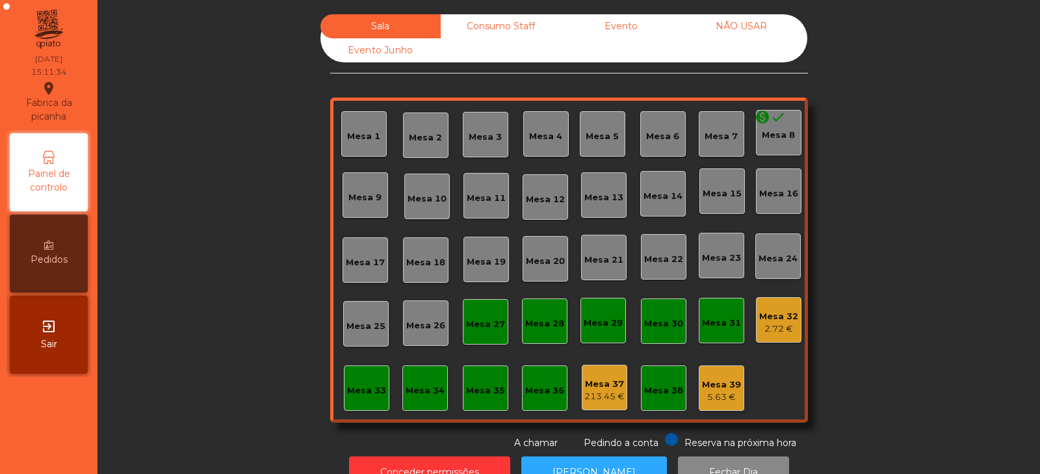
click at [759, 308] on div "Mesa 32 2.72 €" at bounding box center [778, 320] width 39 height 31
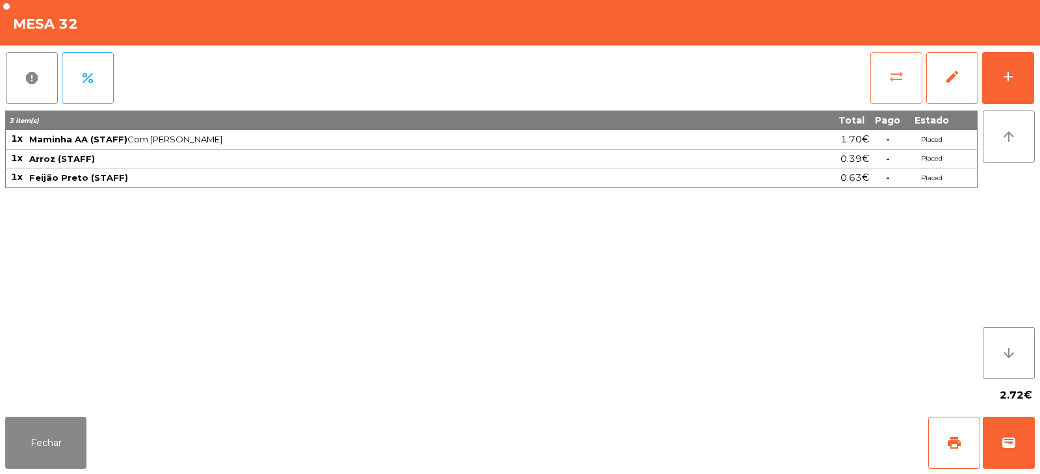
click at [901, 79] on span "sync_alt" at bounding box center [897, 77] width 16 height 16
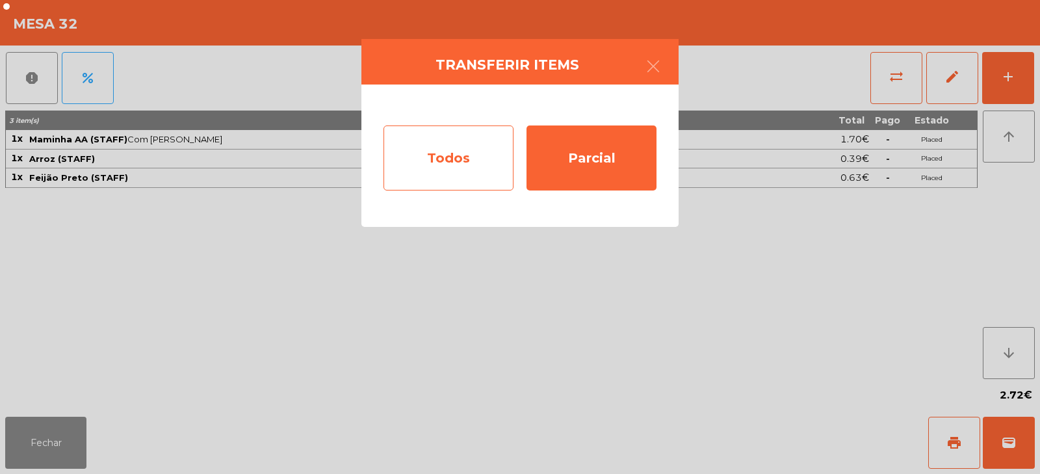
click at [461, 161] on div "Todos" at bounding box center [449, 157] width 130 height 65
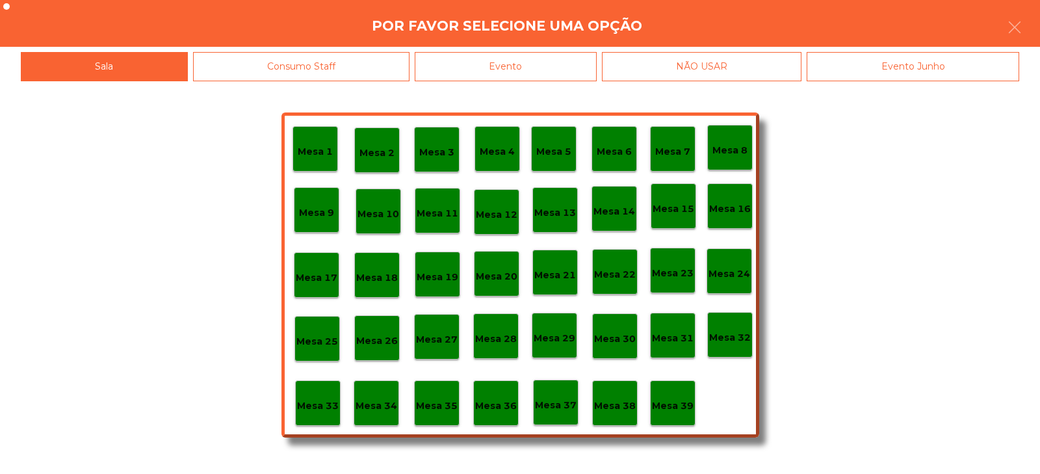
click at [551, 57] on div "Evento" at bounding box center [506, 66] width 182 height 29
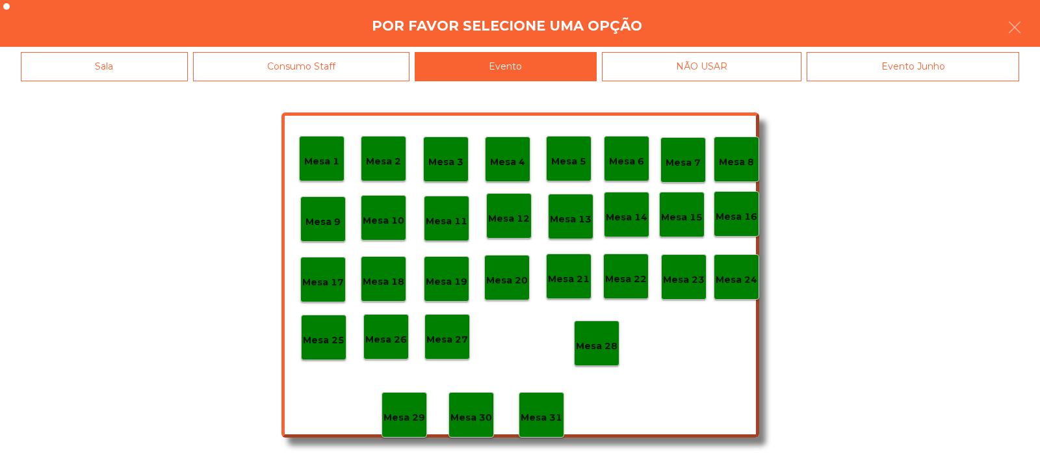
click at [599, 334] on div "Mesa 28" at bounding box center [597, 344] width 42 height 20
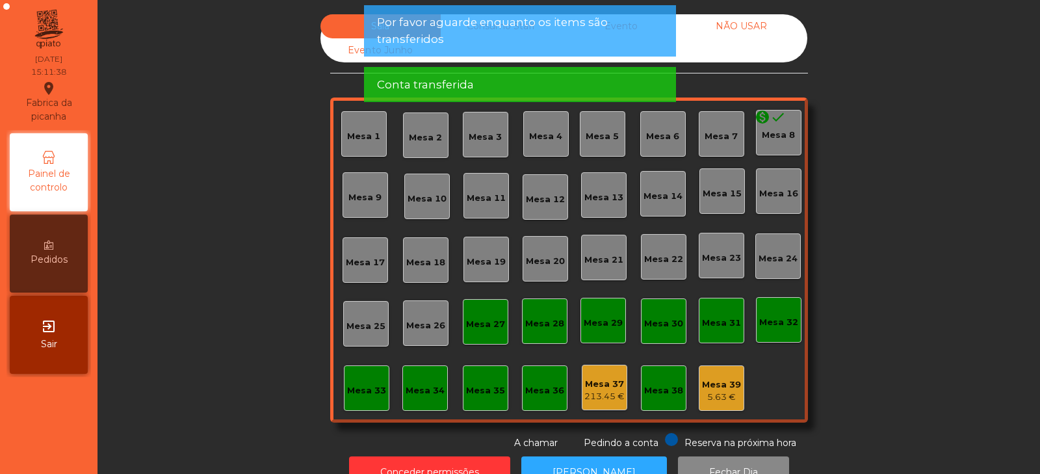
scroll to position [38, 0]
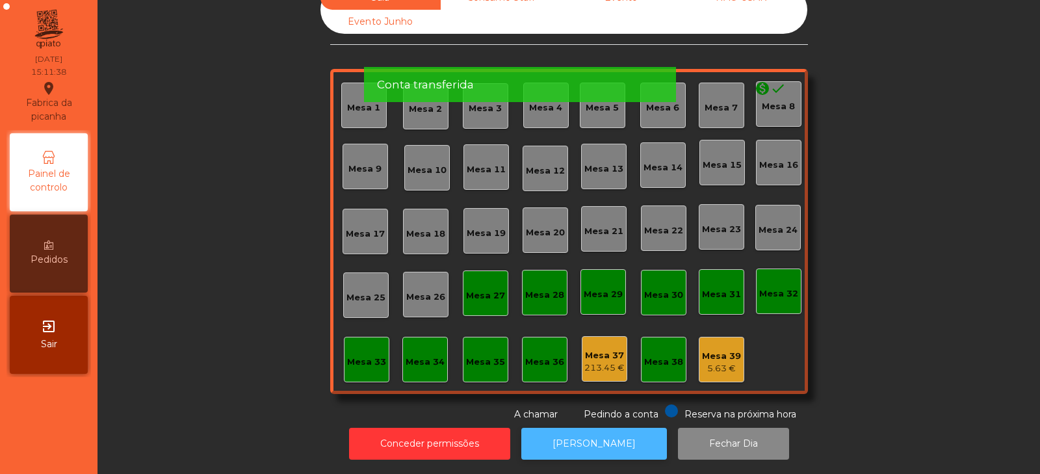
click at [584, 440] on button "[PERSON_NAME]" at bounding box center [594, 444] width 146 height 32
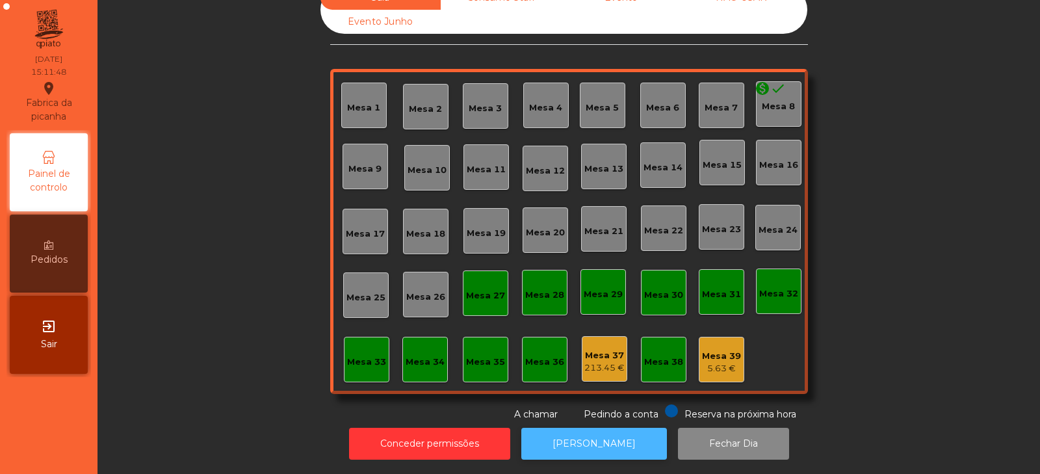
scroll to position [0, 0]
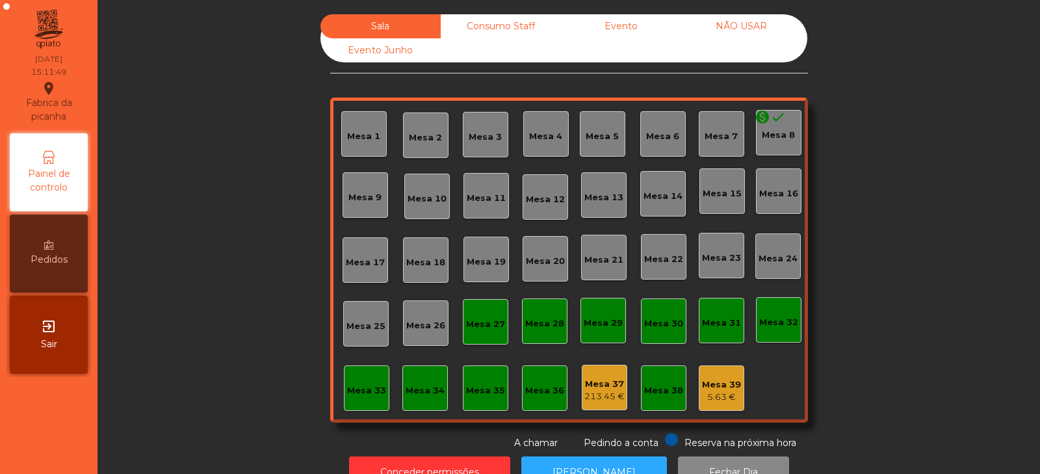
click at [622, 27] on div "Evento" at bounding box center [621, 26] width 120 height 24
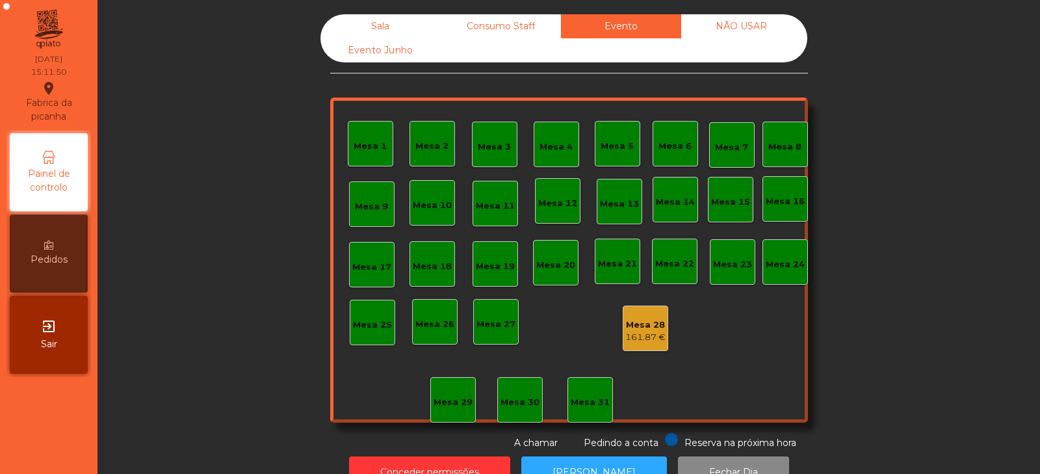
click at [657, 335] on div "161.87 €" at bounding box center [646, 337] width 40 height 13
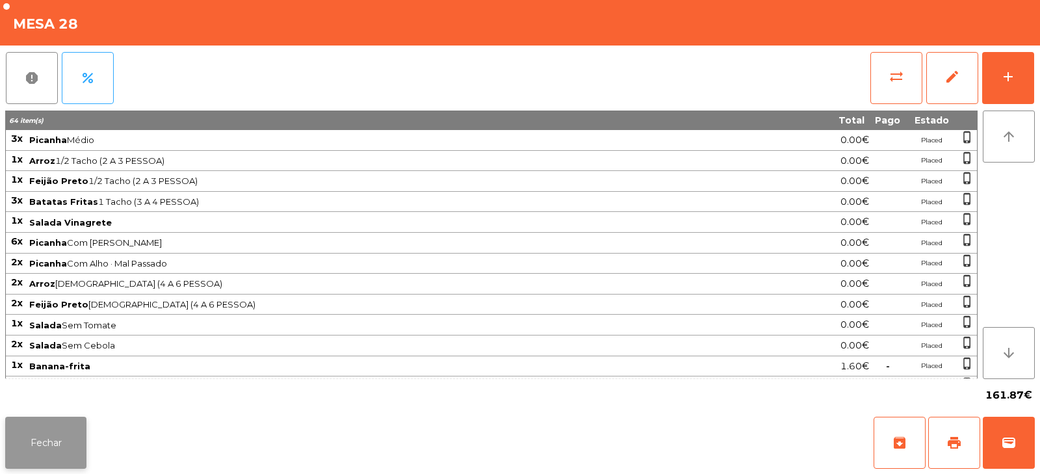
click at [64, 450] on button "Fechar" at bounding box center [45, 443] width 81 height 52
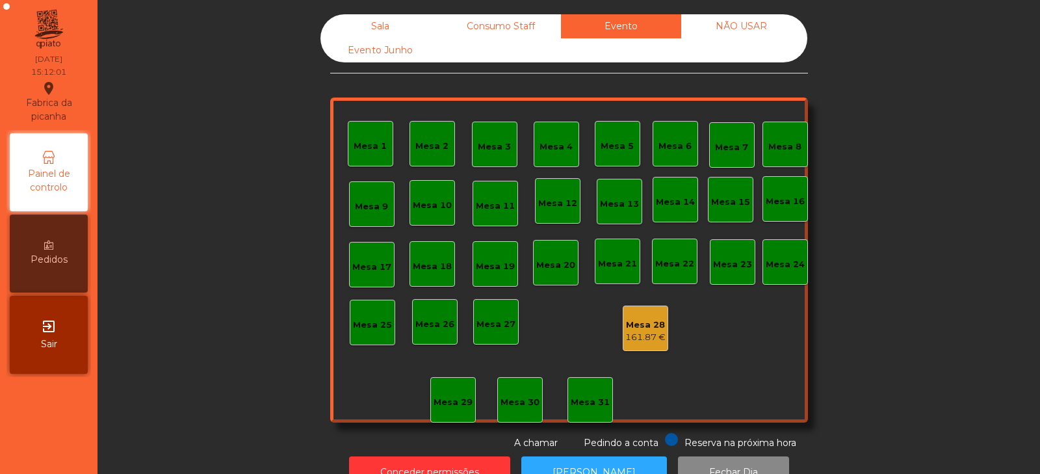
scroll to position [38, 0]
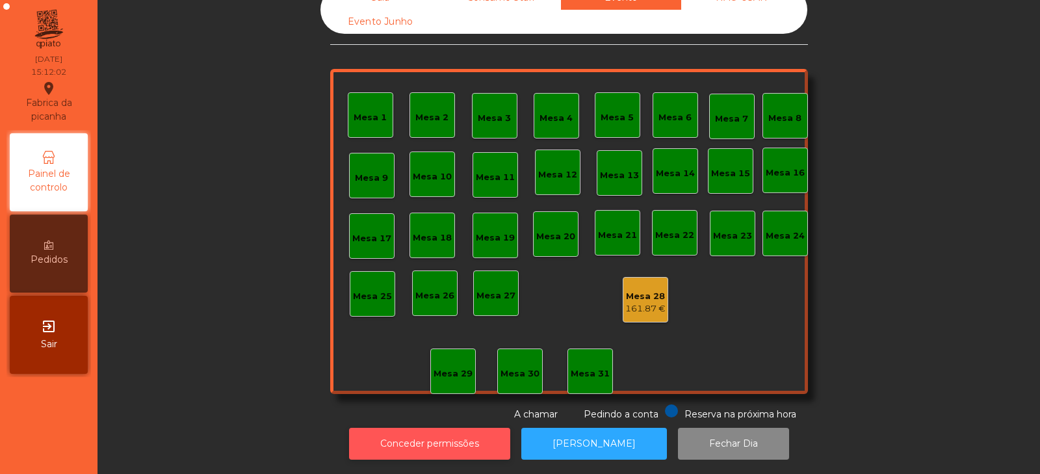
click at [402, 442] on button "Conceder permissões" at bounding box center [429, 444] width 161 height 32
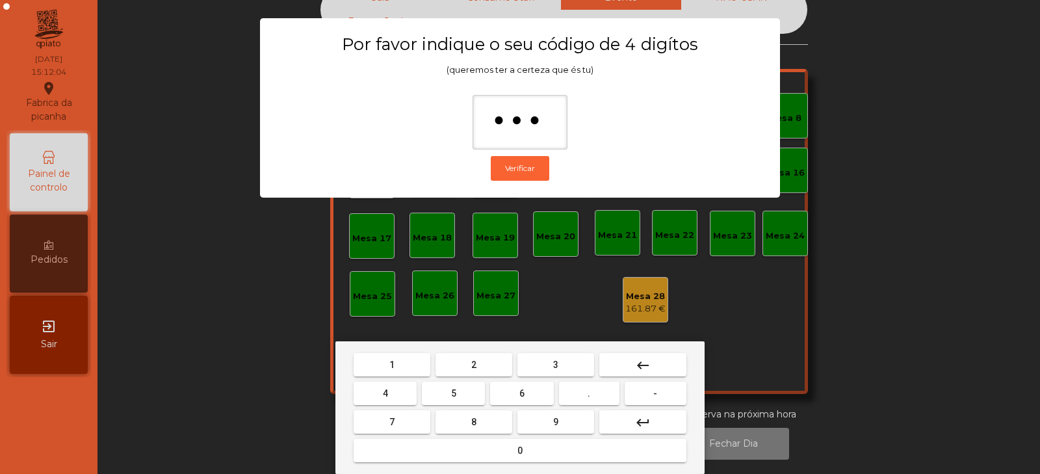
type input "****"
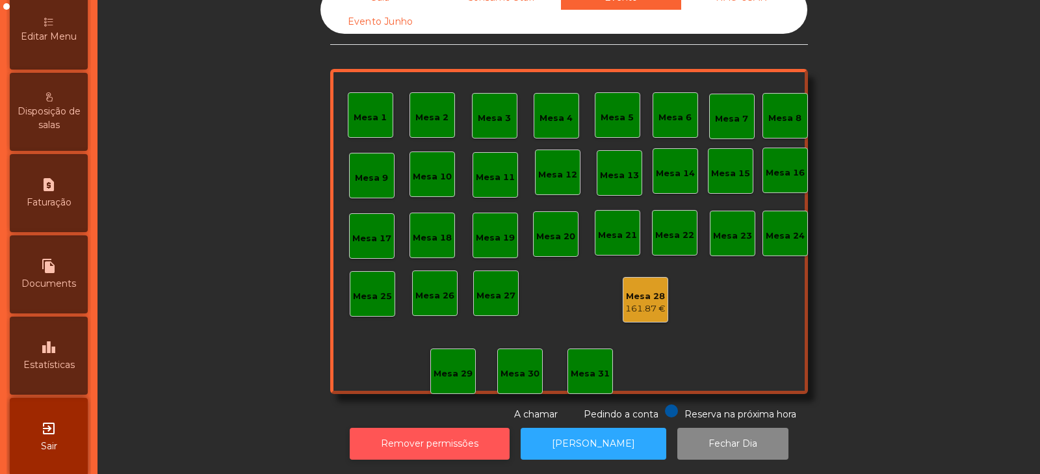
scroll to position [316, 0]
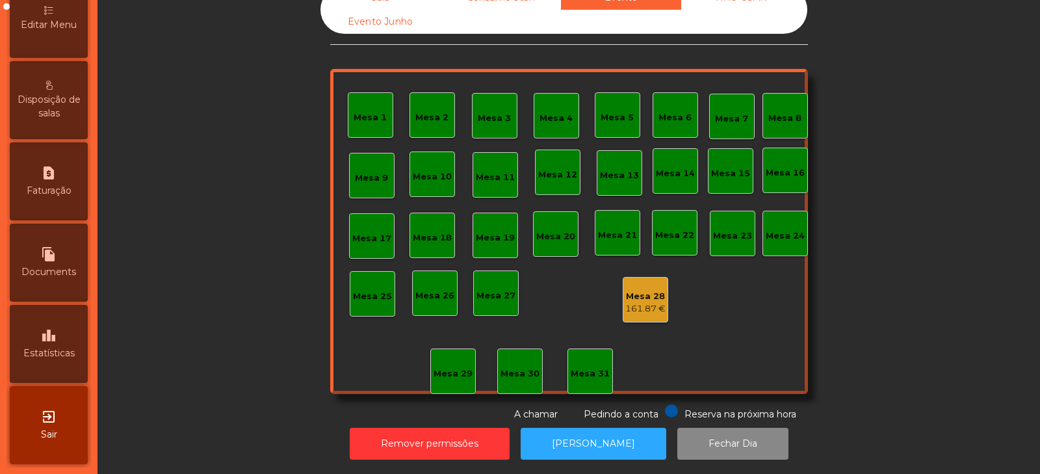
click at [68, 343] on div "leaderboard Estatísticas" at bounding box center [49, 344] width 78 height 78
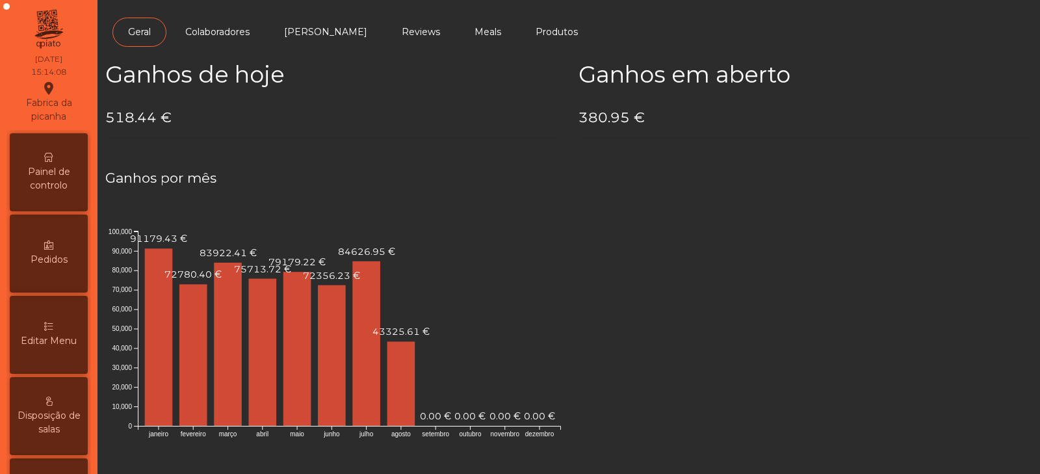
click at [63, 168] on span "Painel de controlo" at bounding box center [49, 178] width 72 height 27
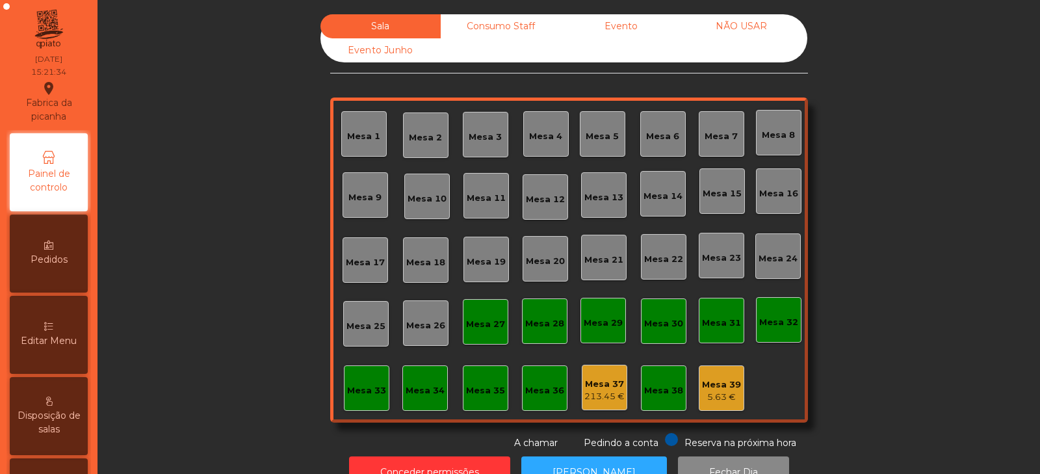
click at [706, 395] on div "5.63 €" at bounding box center [721, 397] width 39 height 13
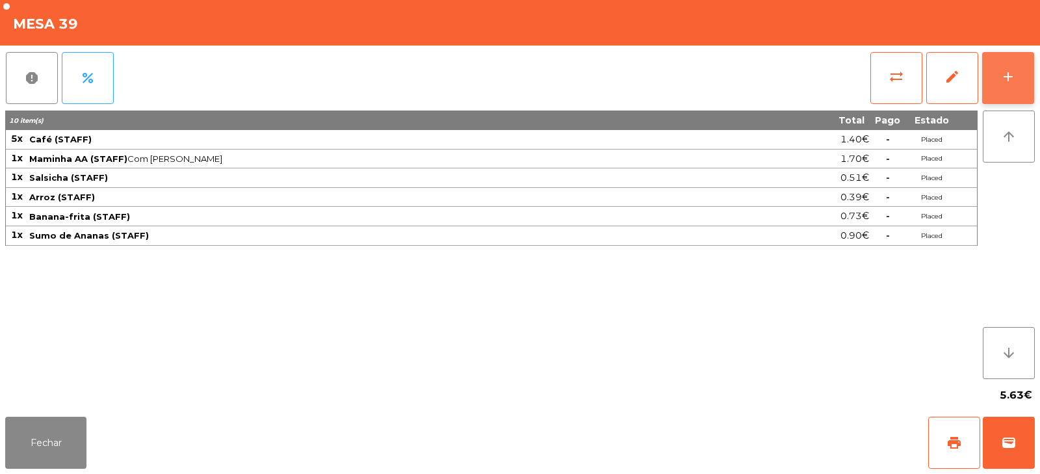
click at [1014, 93] on button "add" at bounding box center [1008, 78] width 52 height 52
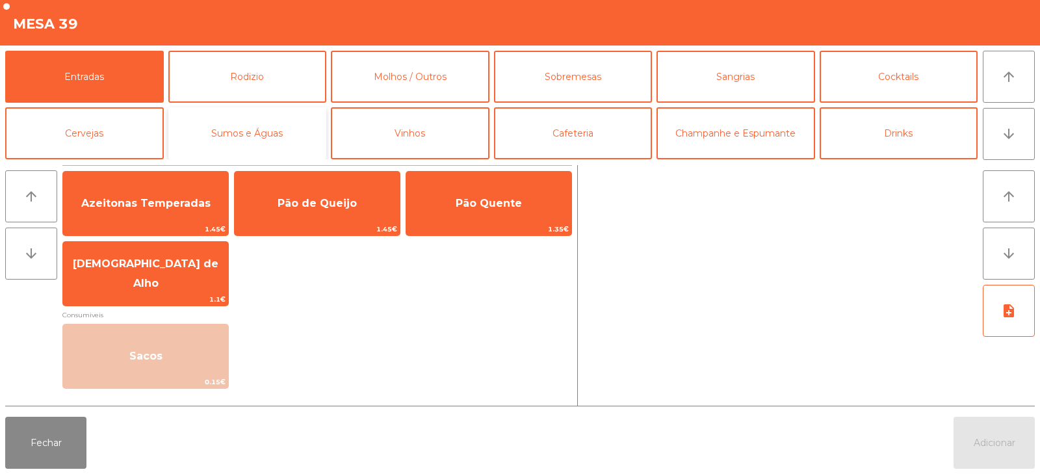
click at [273, 114] on button "Sumos e Águas" at bounding box center [247, 133] width 159 height 52
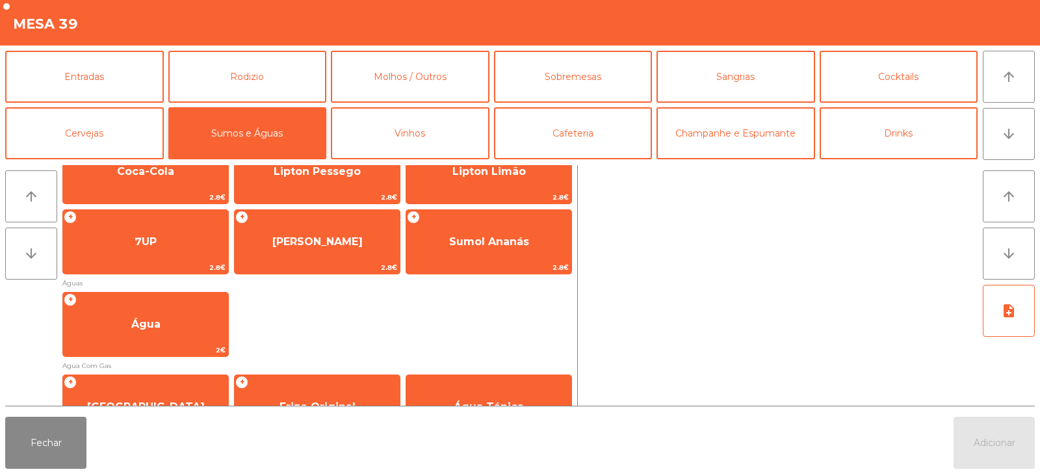
scroll to position [256, 0]
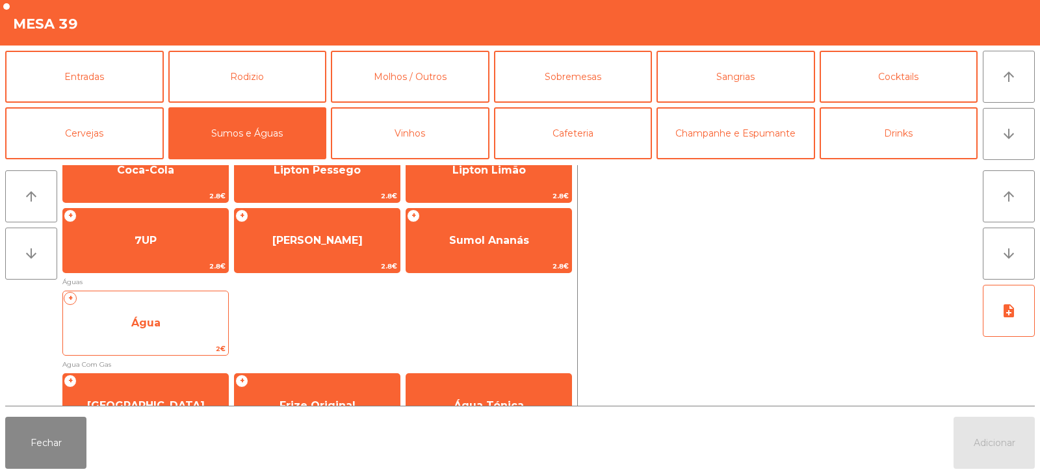
click at [185, 341] on span "Água" at bounding box center [145, 323] width 165 height 35
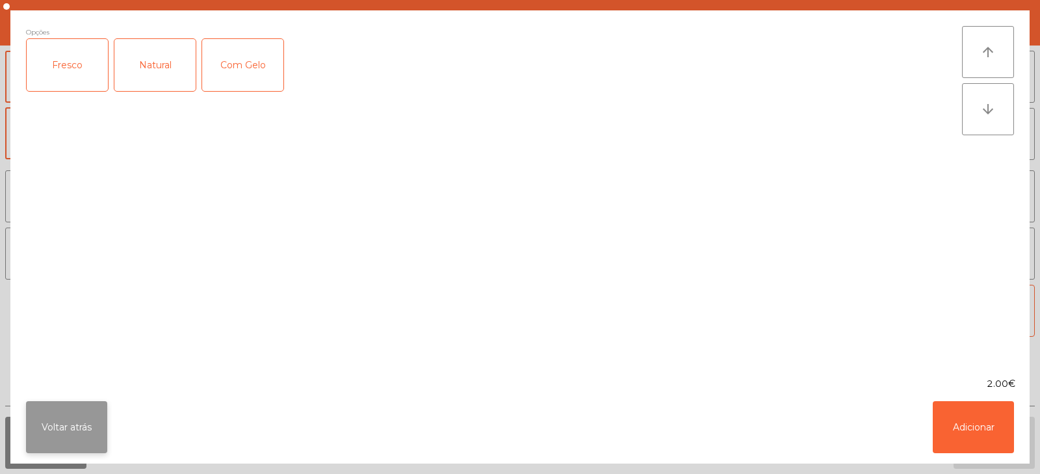
click at [72, 422] on button "Voltar atrás" at bounding box center [66, 427] width 81 height 52
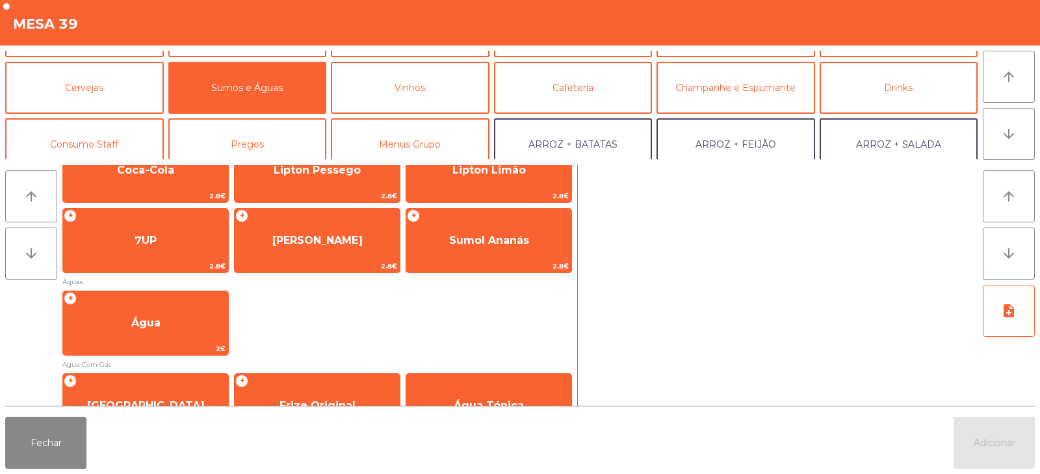
scroll to position [59, 0]
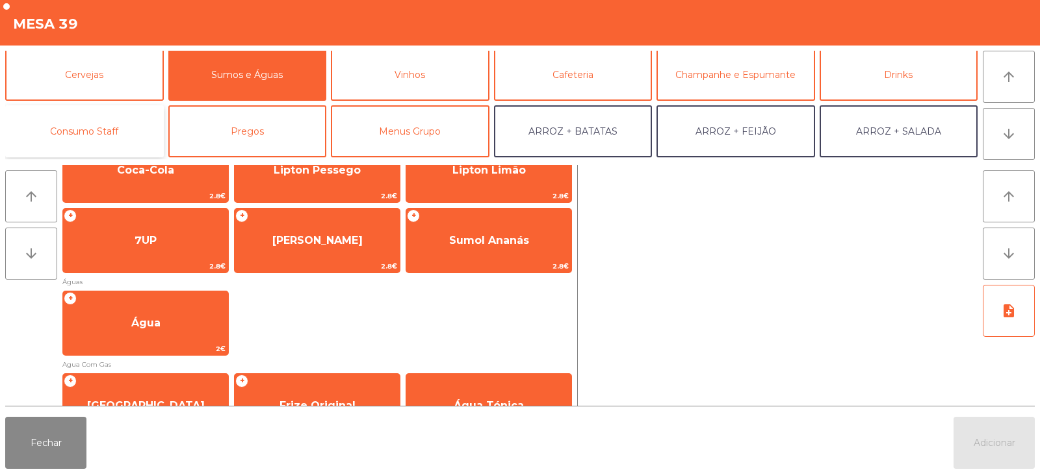
click at [115, 134] on button "Consumo Staff" at bounding box center [84, 131] width 159 height 52
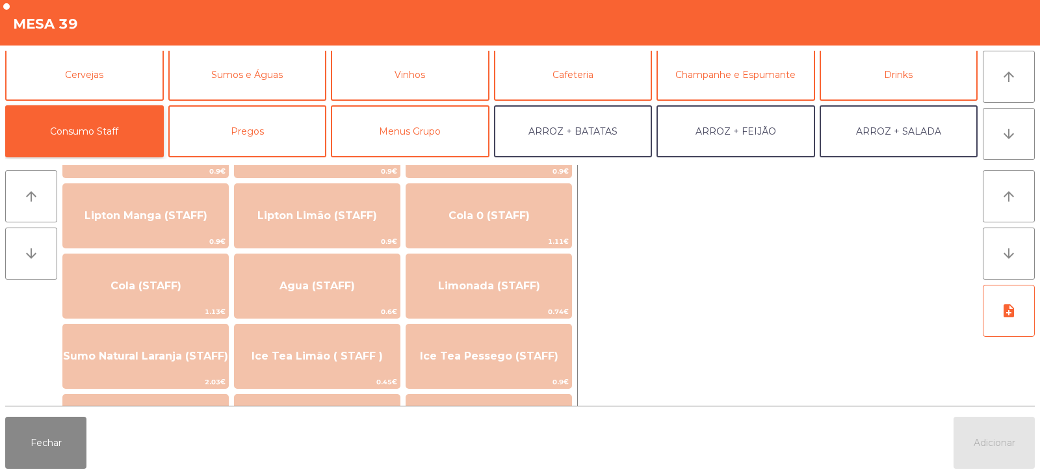
scroll to position [228, 0]
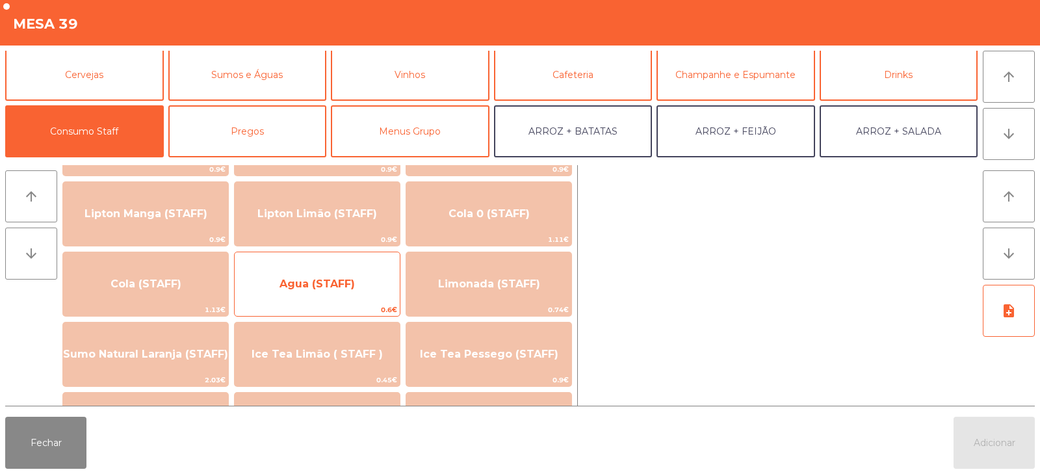
click at [373, 296] on span "Agua (STAFF)" at bounding box center [317, 284] width 165 height 35
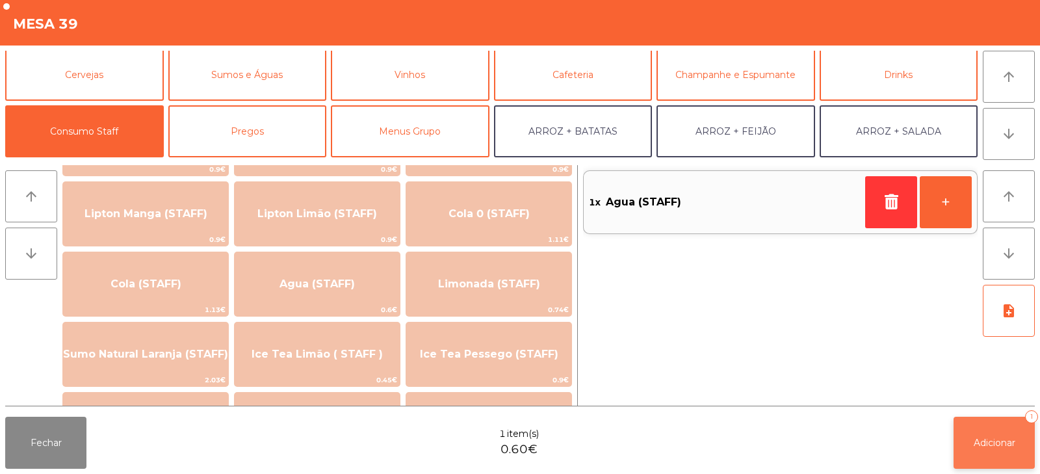
click at [986, 443] on span "Adicionar" at bounding box center [995, 443] width 42 height 12
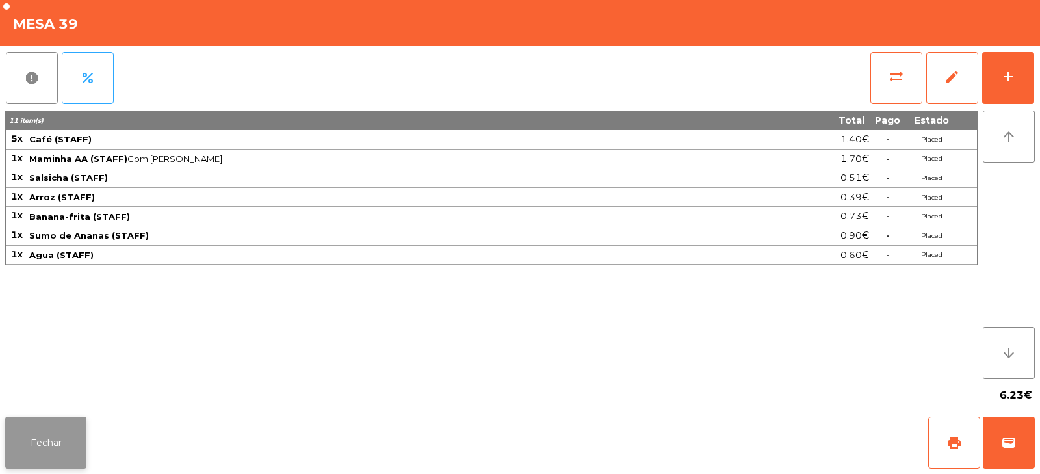
click at [66, 428] on button "Fechar" at bounding box center [45, 443] width 81 height 52
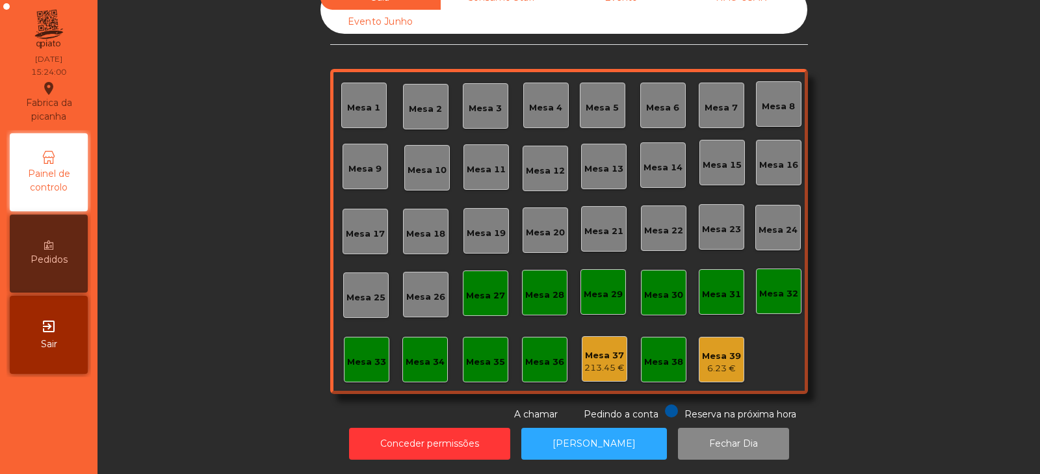
scroll to position [0, 0]
